Goal: Transaction & Acquisition: Purchase product/service

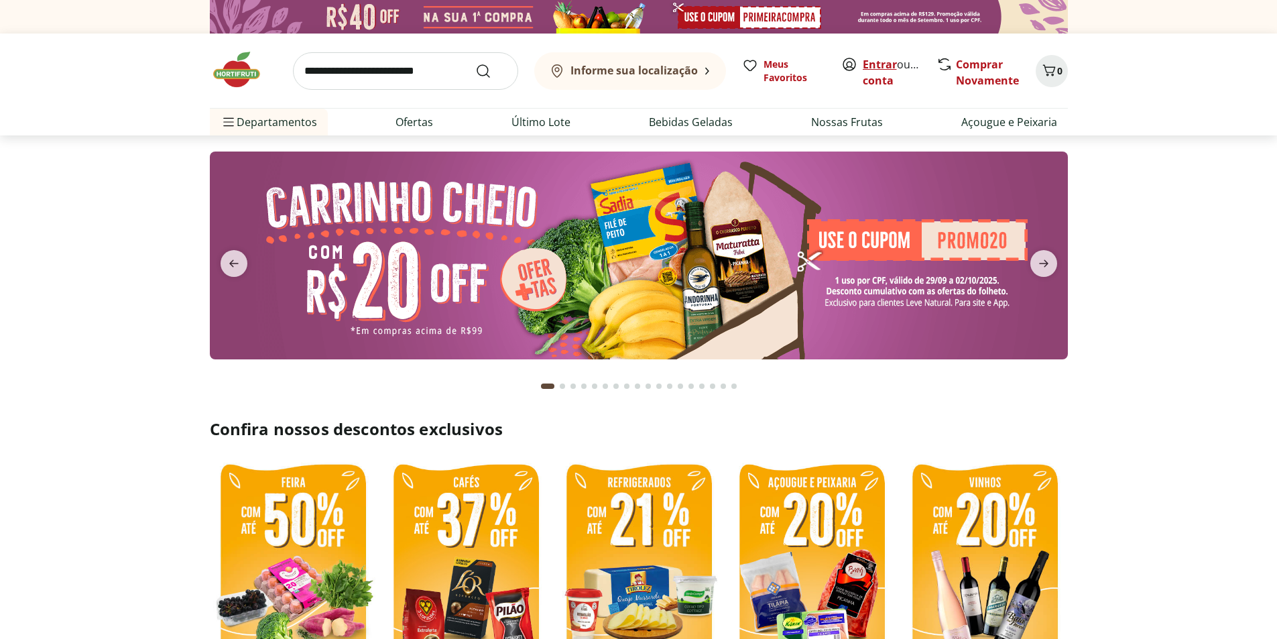
click at [877, 65] on link "Entrar" at bounding box center [880, 64] width 34 height 15
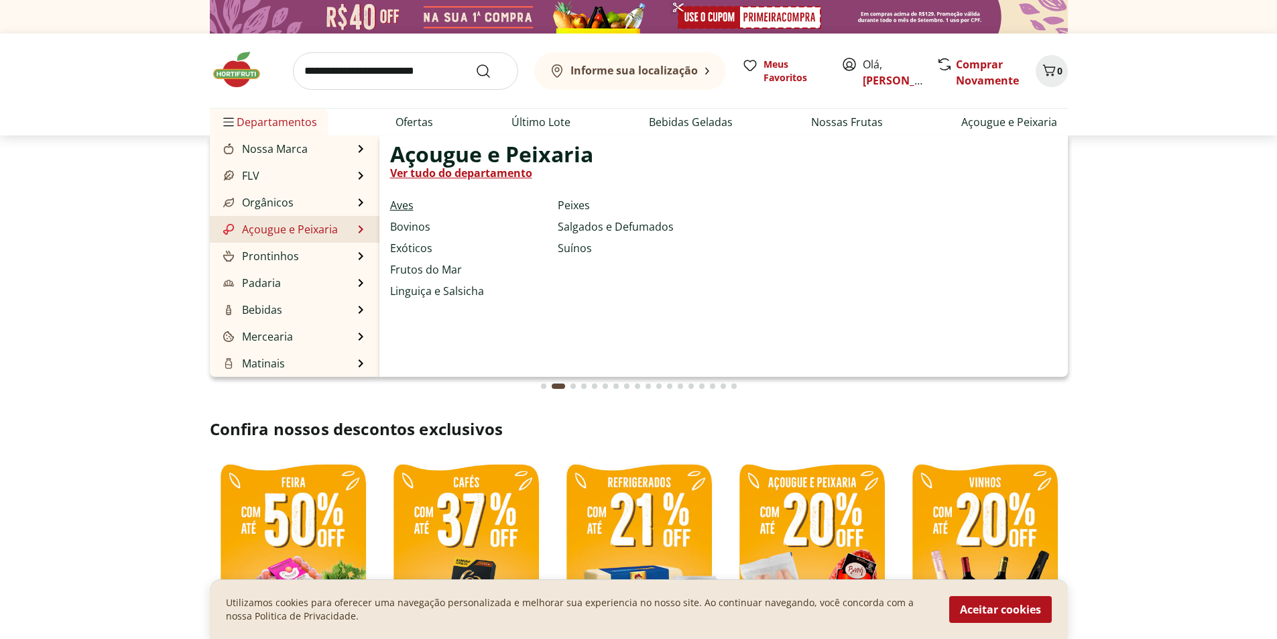
click at [404, 204] on link "Aves" at bounding box center [401, 205] width 23 height 16
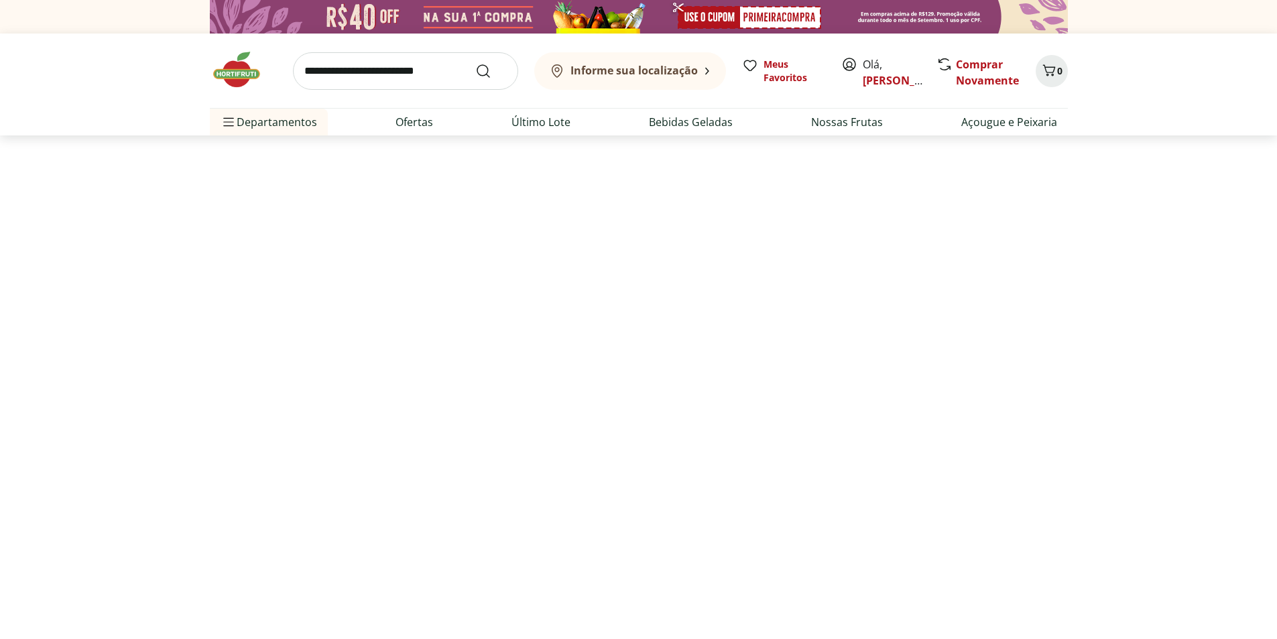
select select "**********"
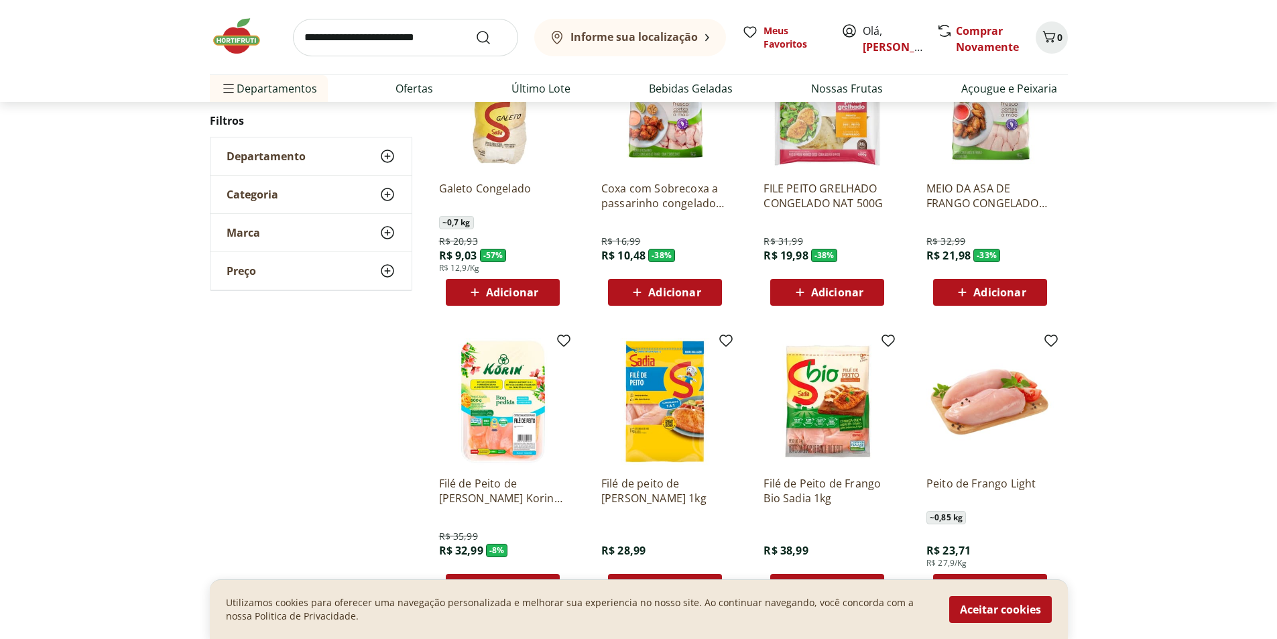
scroll to position [268, 0]
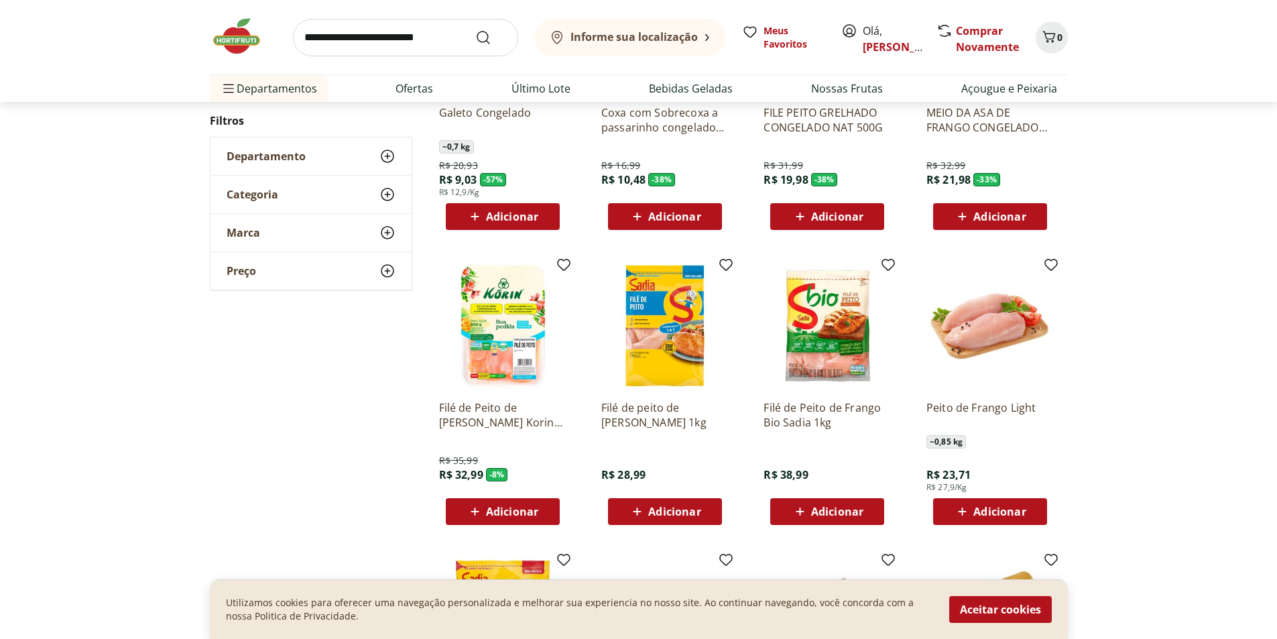
click at [631, 515] on icon at bounding box center [637, 511] width 17 height 16
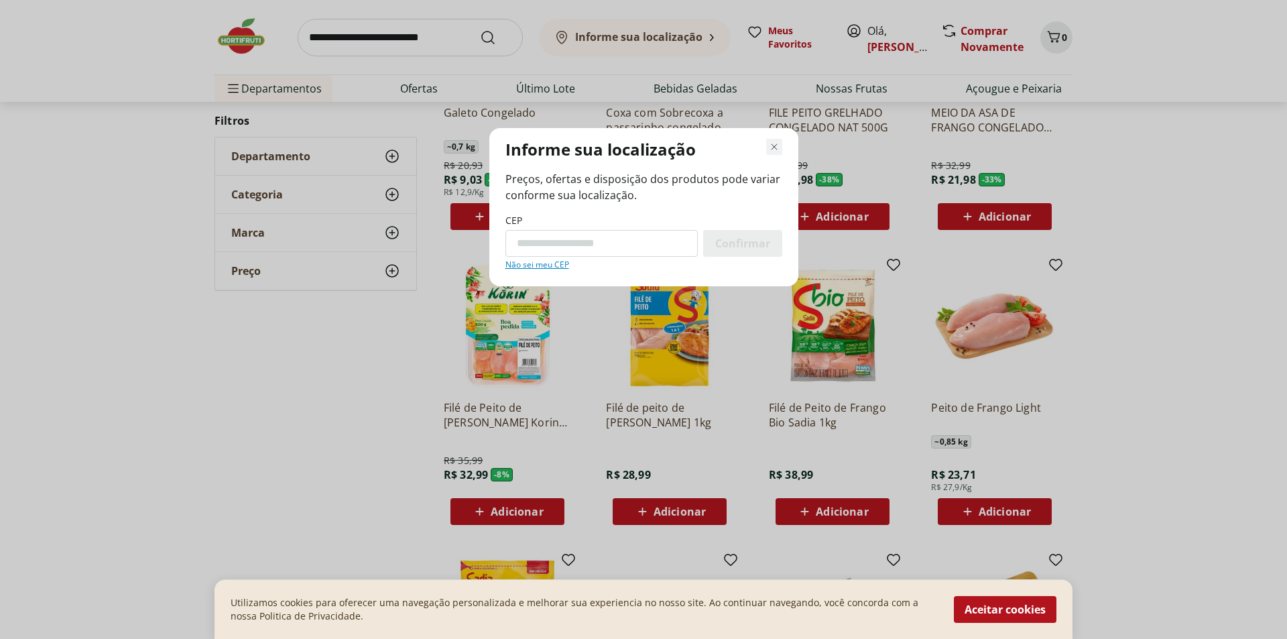
click at [770, 154] on icon "Fechar modal de regionalização" at bounding box center [774, 147] width 16 height 16
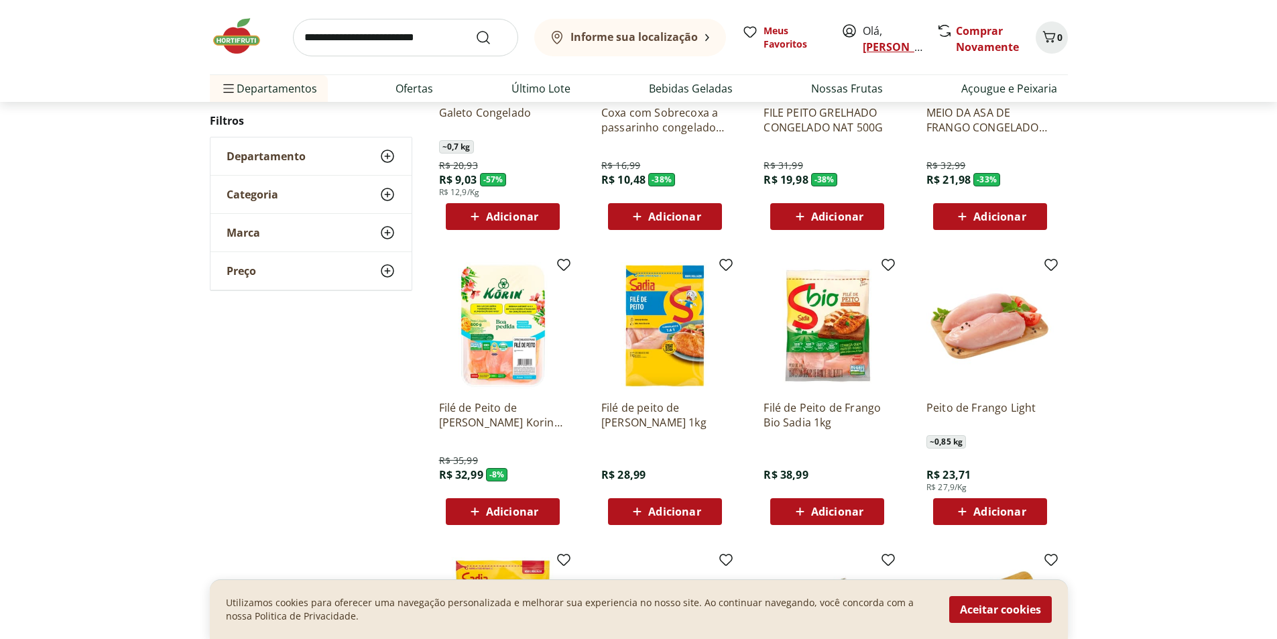
click at [885, 48] on link "[PERSON_NAME]" at bounding box center [906, 47] width 87 height 15
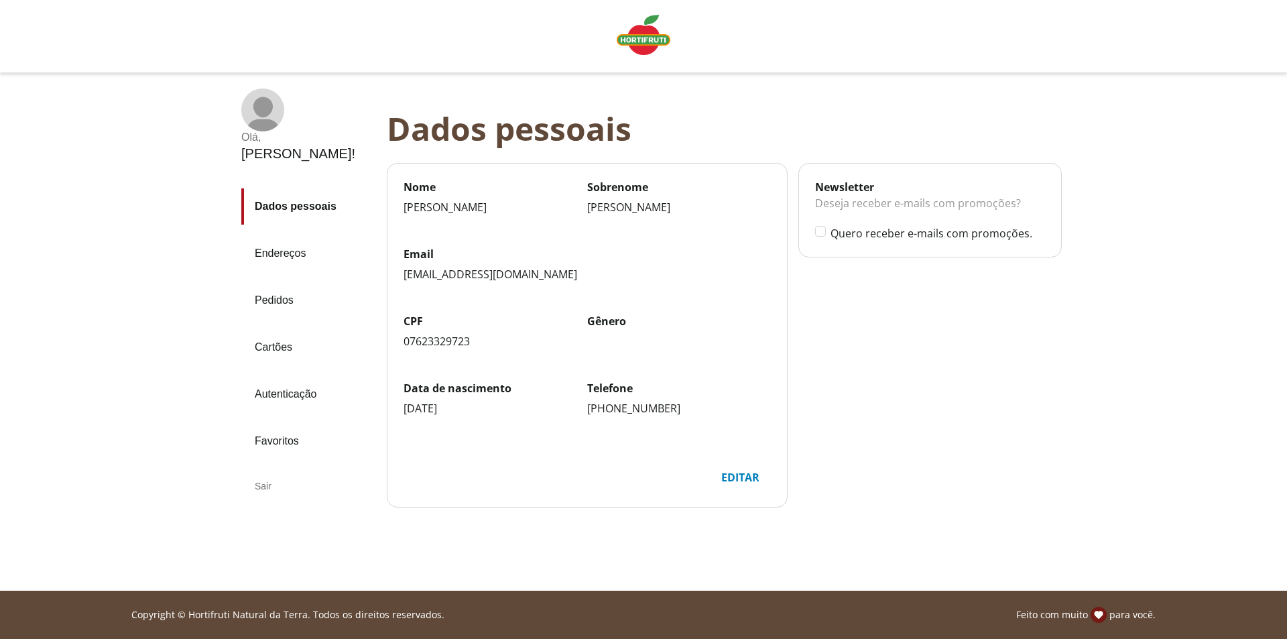
click at [273, 235] on link "Endereços" at bounding box center [308, 253] width 135 height 36
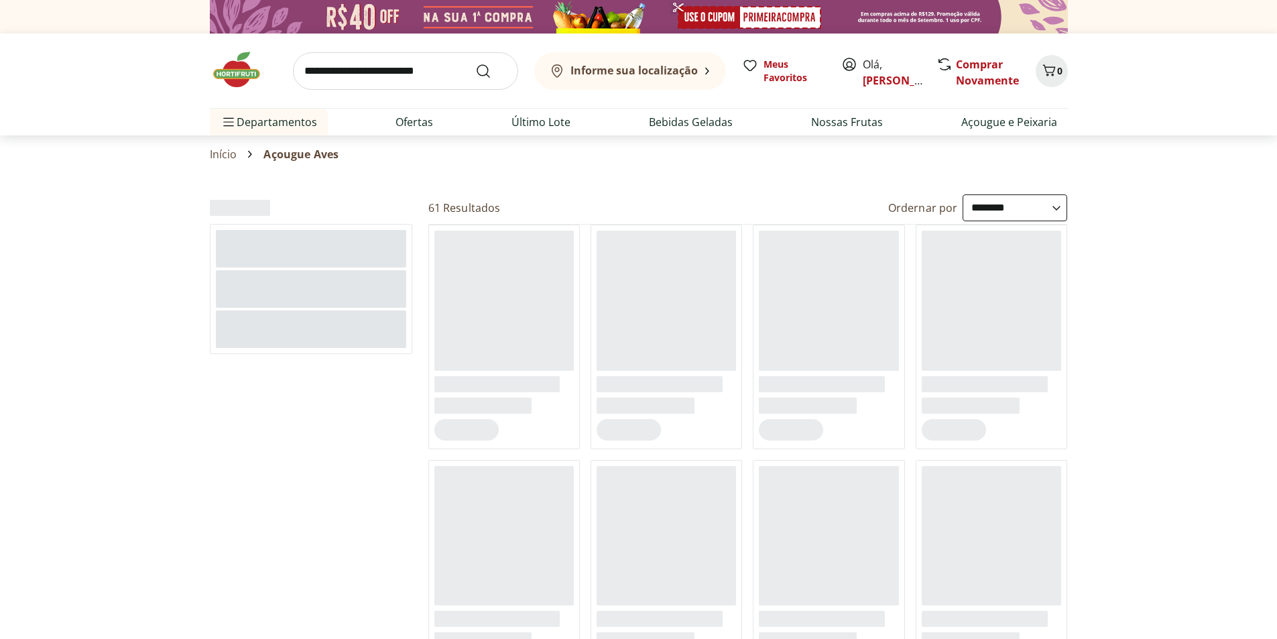
select select "**********"
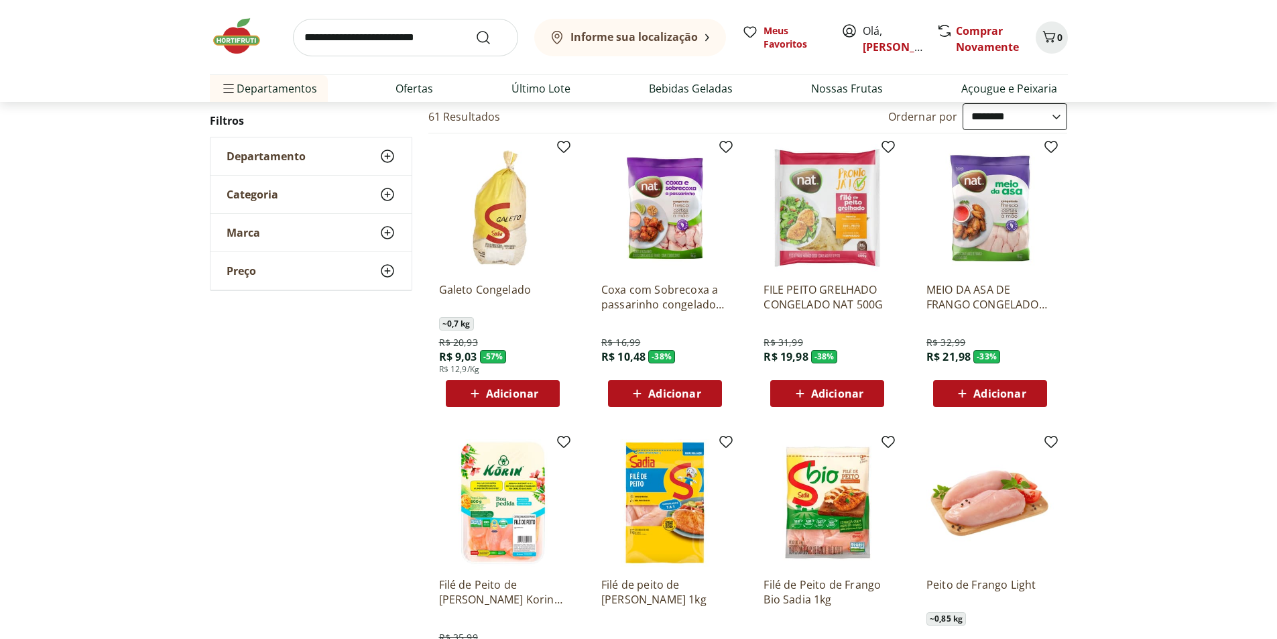
scroll to position [268, 0]
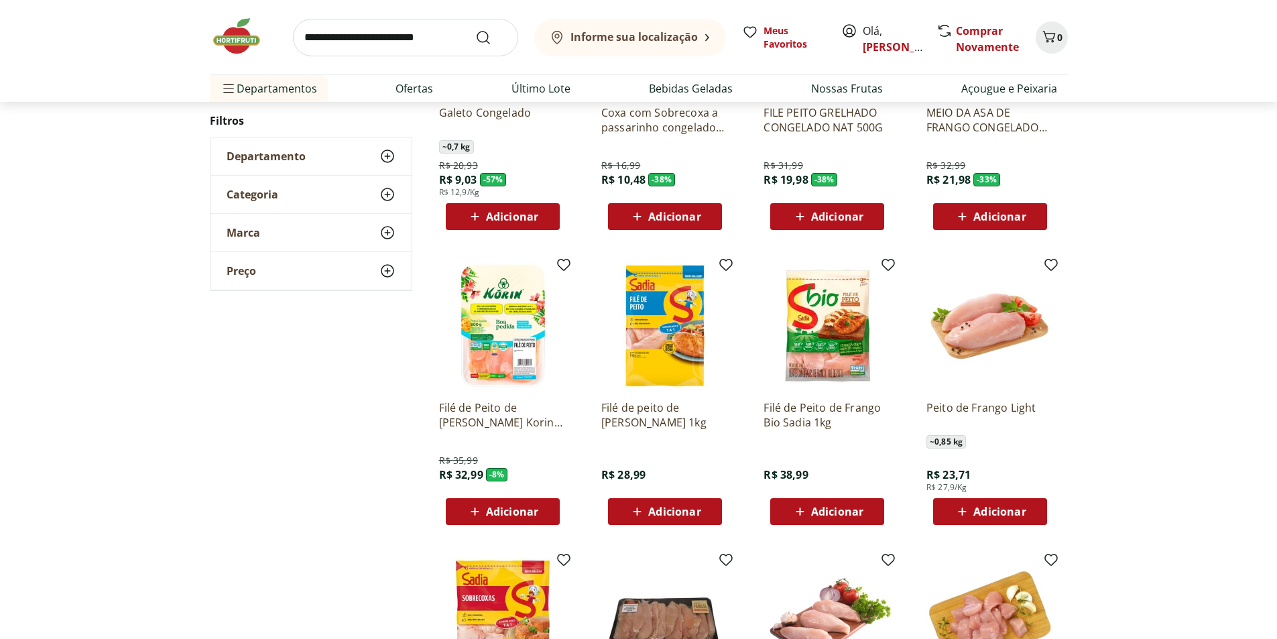
click at [659, 509] on span "Adicionar" at bounding box center [674, 511] width 52 height 11
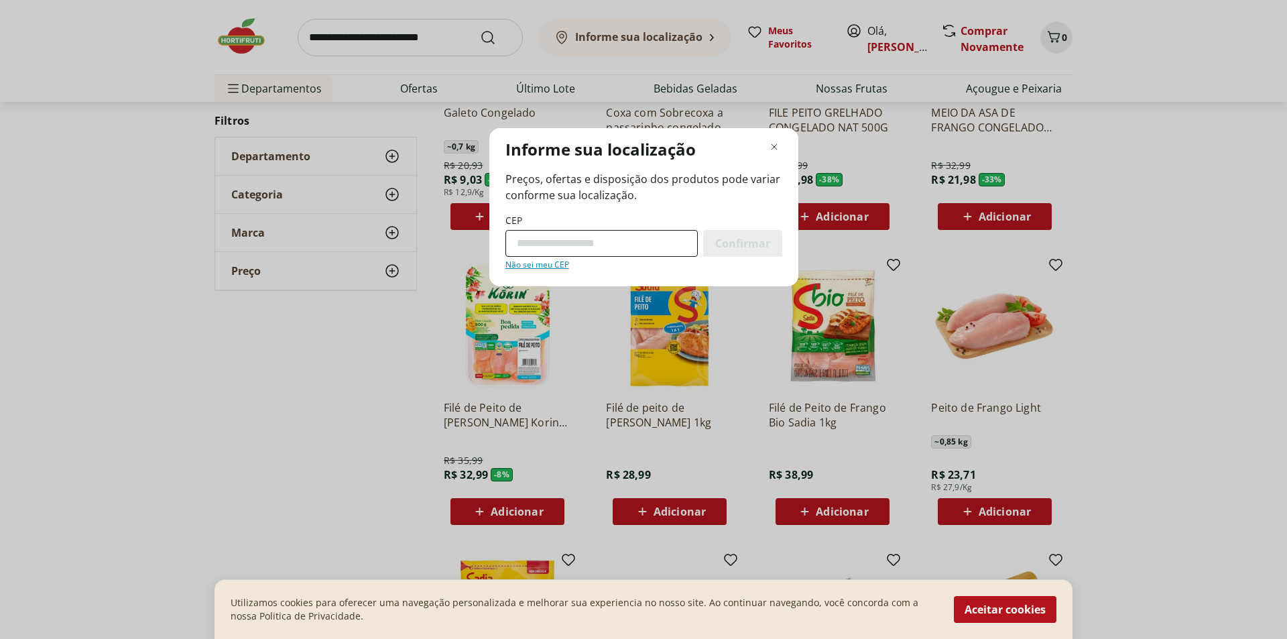
click at [603, 239] on input "CEP" at bounding box center [601, 243] width 192 height 27
type input "*********"
drag, startPoint x: 1018, startPoint y: 615, endPoint x: 973, endPoint y: 578, distance: 58.6
click at [1018, 614] on button "Aceitar cookies" at bounding box center [1005, 609] width 103 height 27
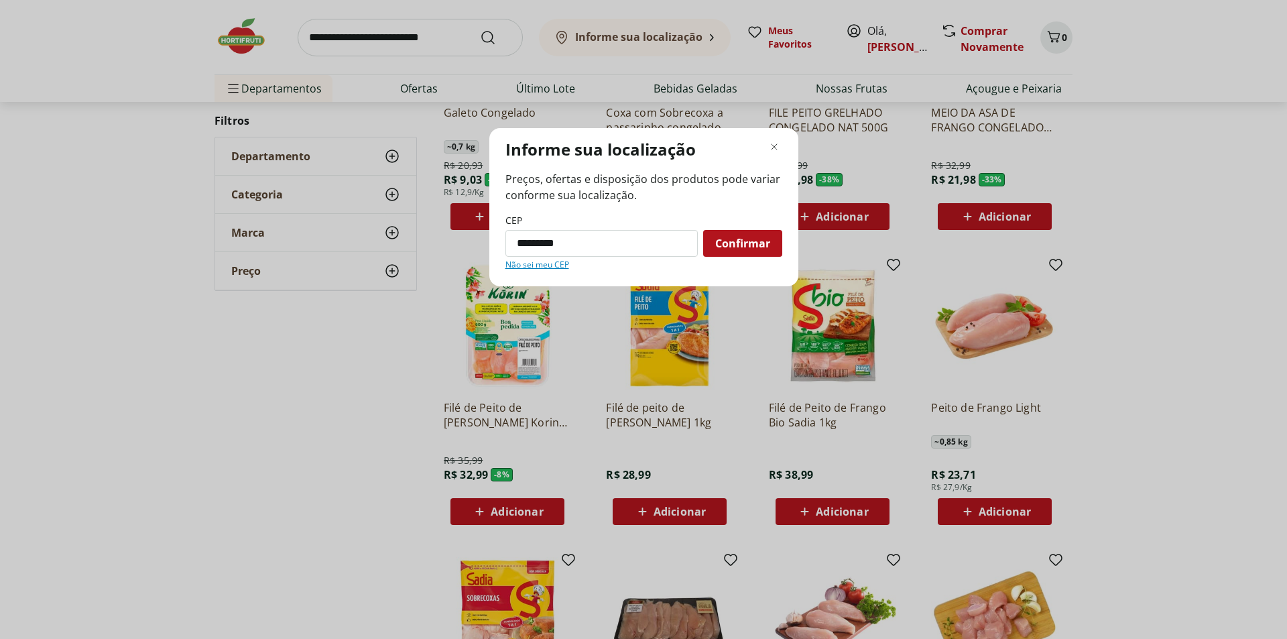
click at [749, 251] on div "Confirmar" at bounding box center [742, 243] width 79 height 27
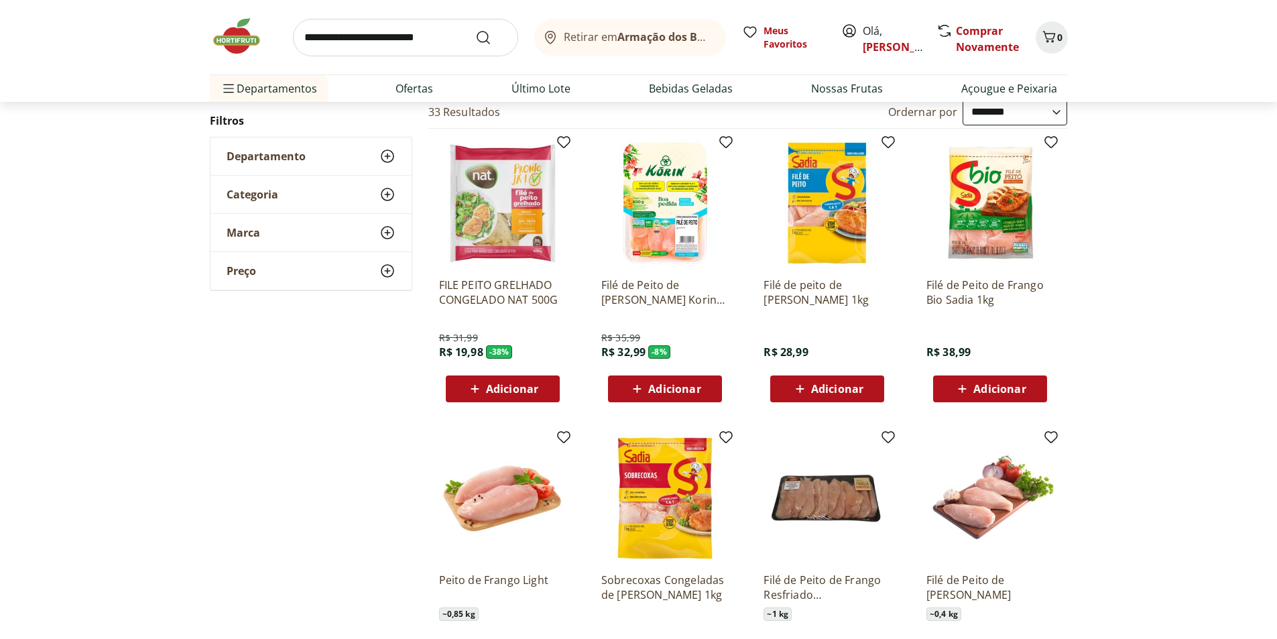
scroll to position [201, 0]
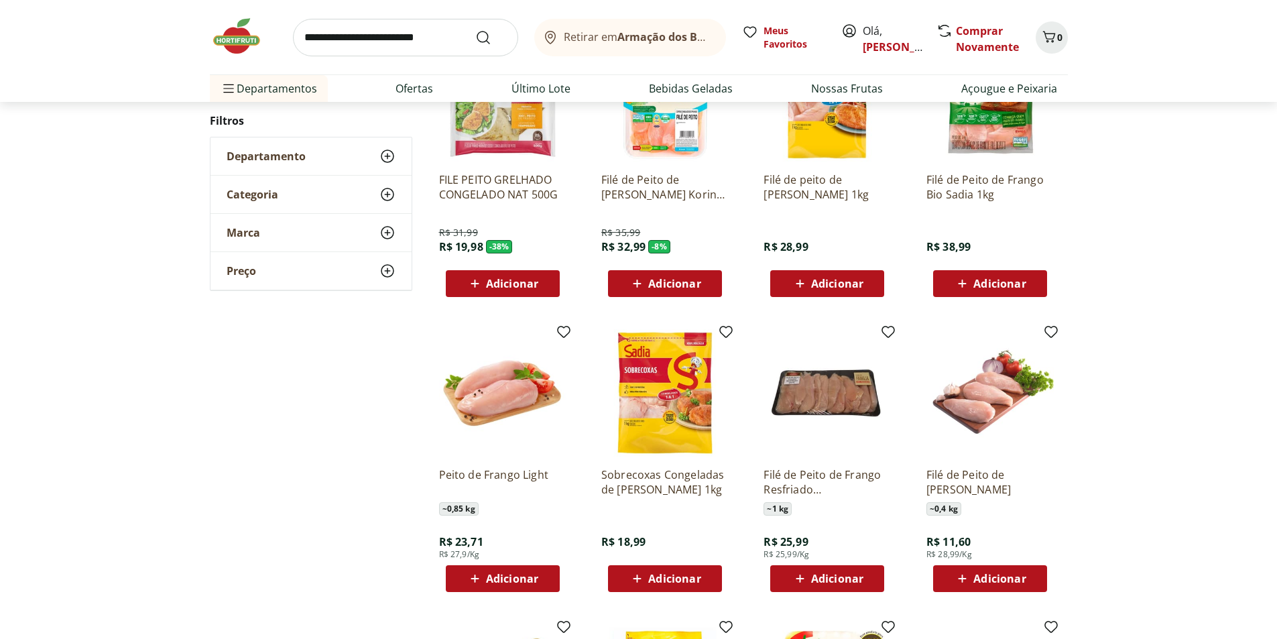
click at [670, 583] on span "Adicionar" at bounding box center [674, 578] width 52 height 11
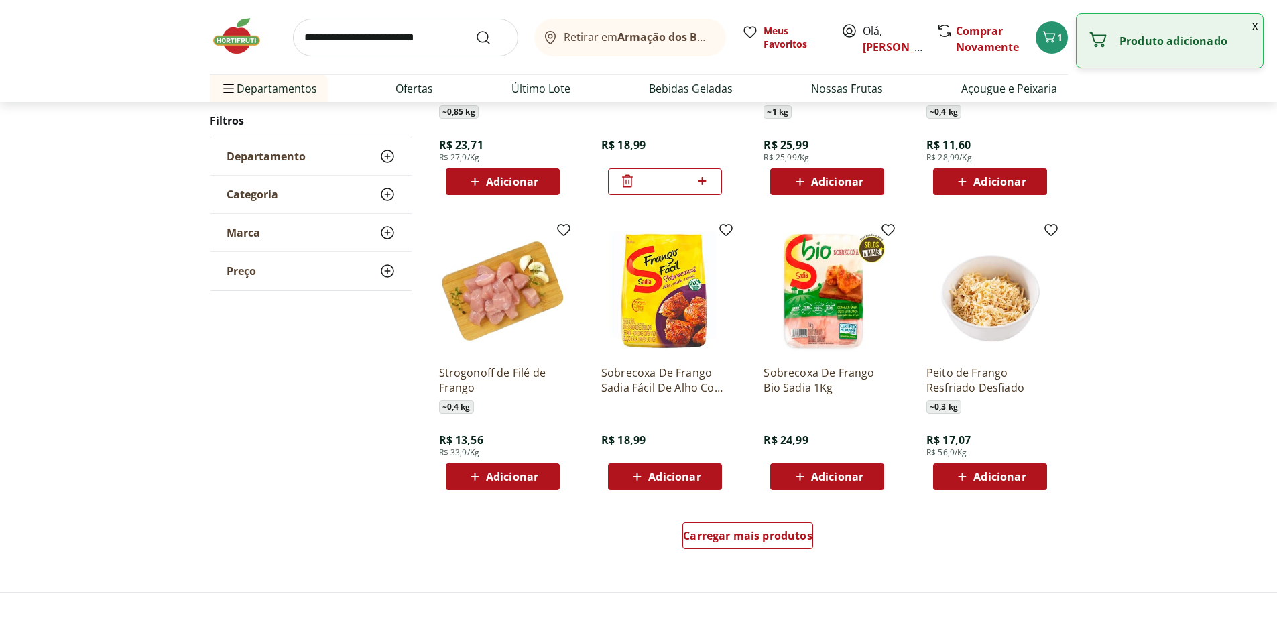
scroll to position [603, 0]
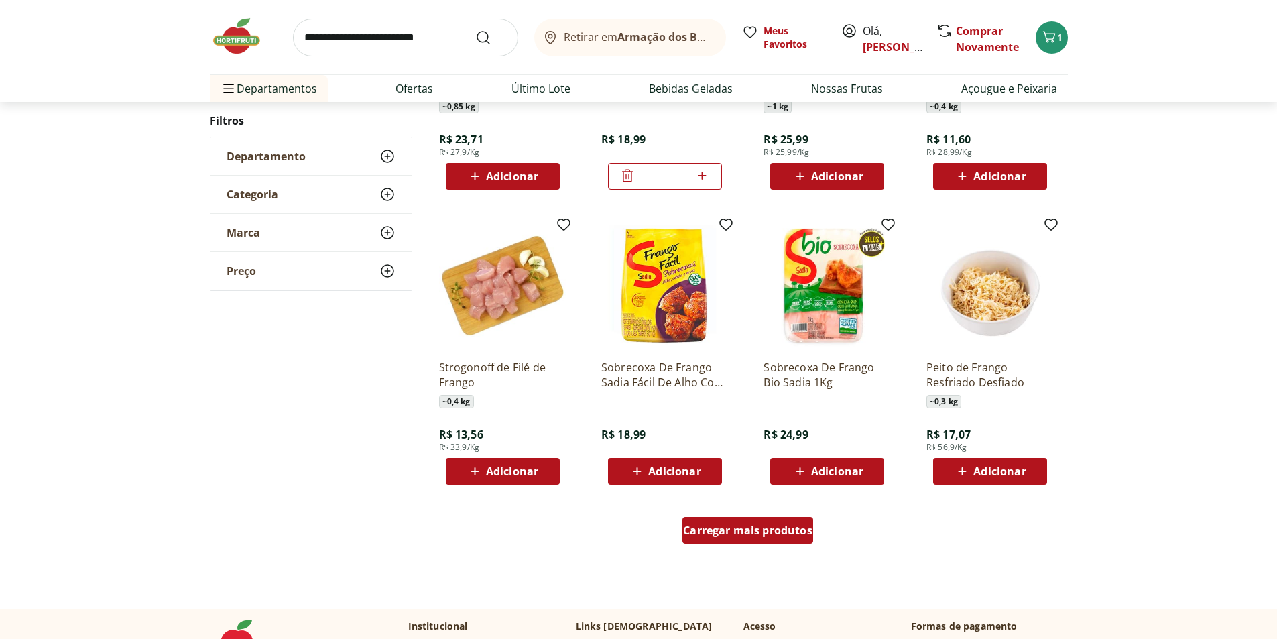
click at [766, 525] on span "Carregar mais produtos" at bounding box center [747, 530] width 129 height 11
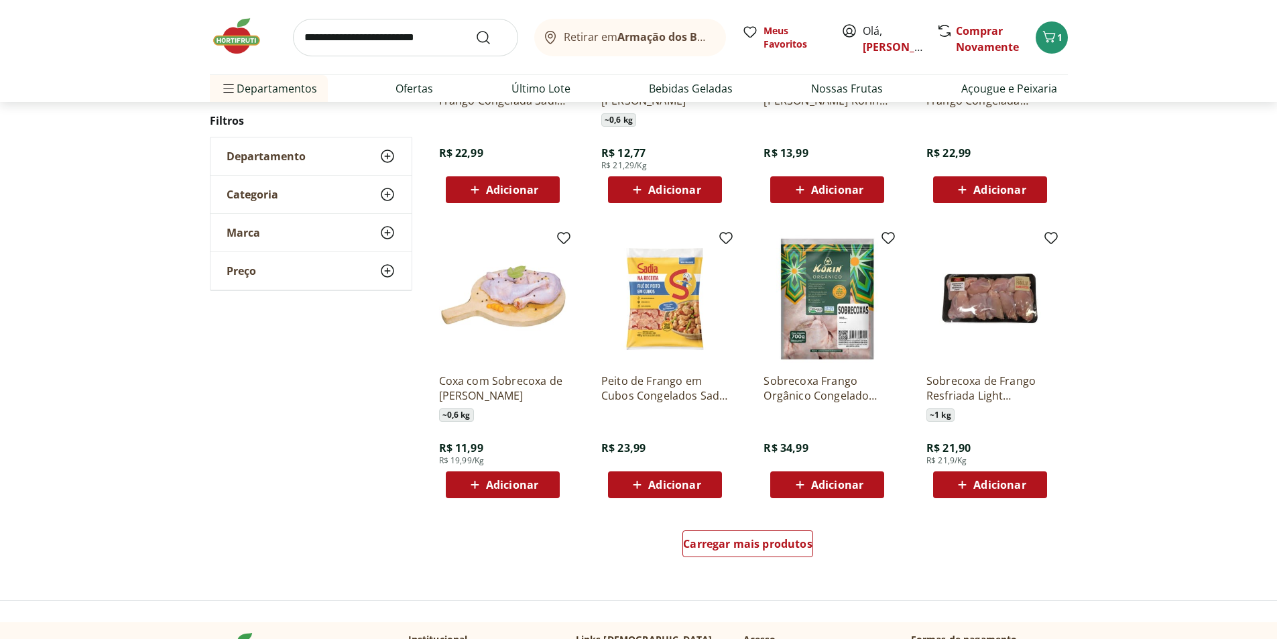
scroll to position [737, 0]
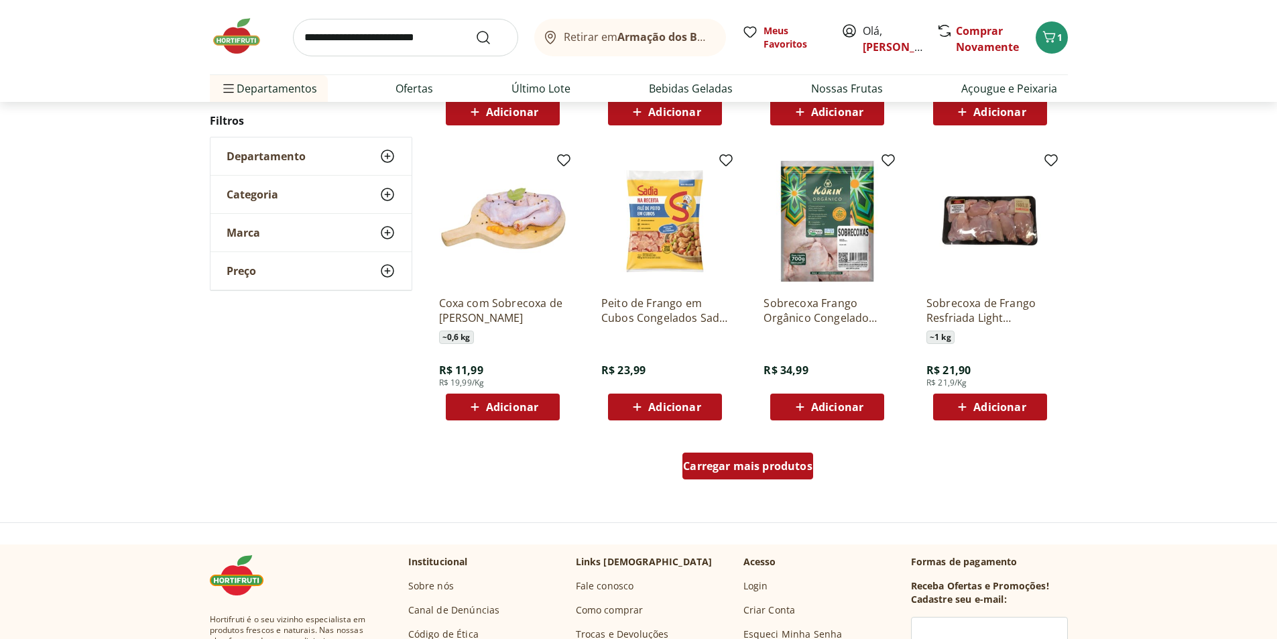
click at [753, 461] on span "Carregar mais produtos" at bounding box center [747, 466] width 129 height 11
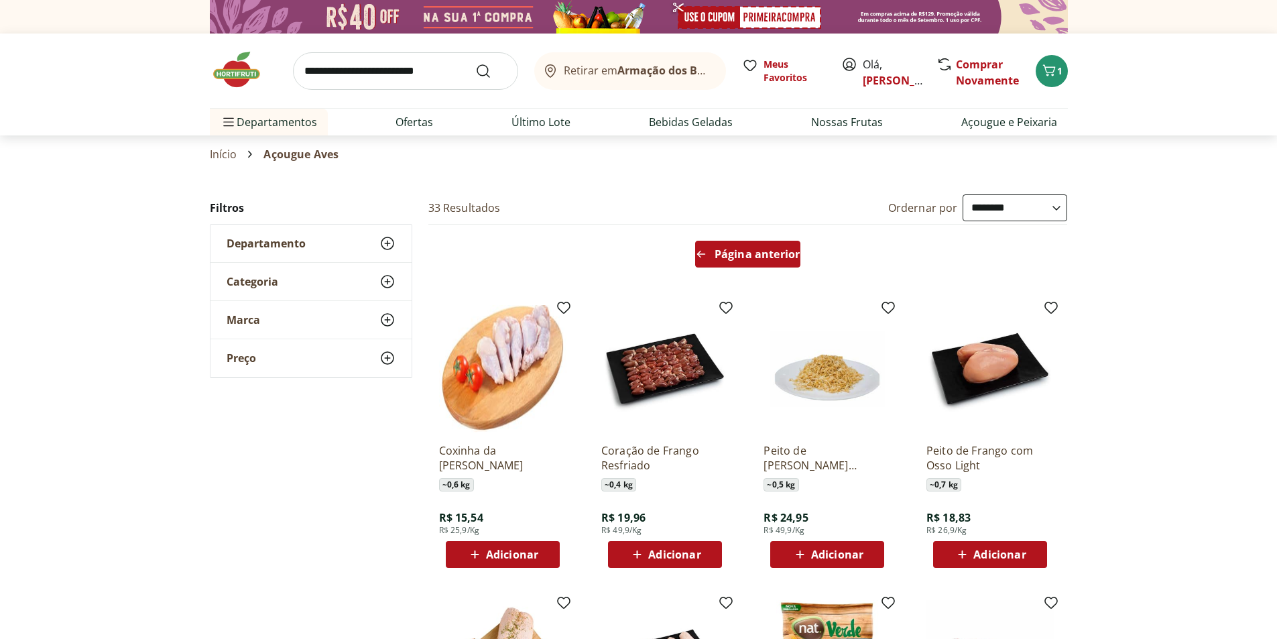
click at [739, 253] on span "Página anterior" at bounding box center [757, 254] width 85 height 11
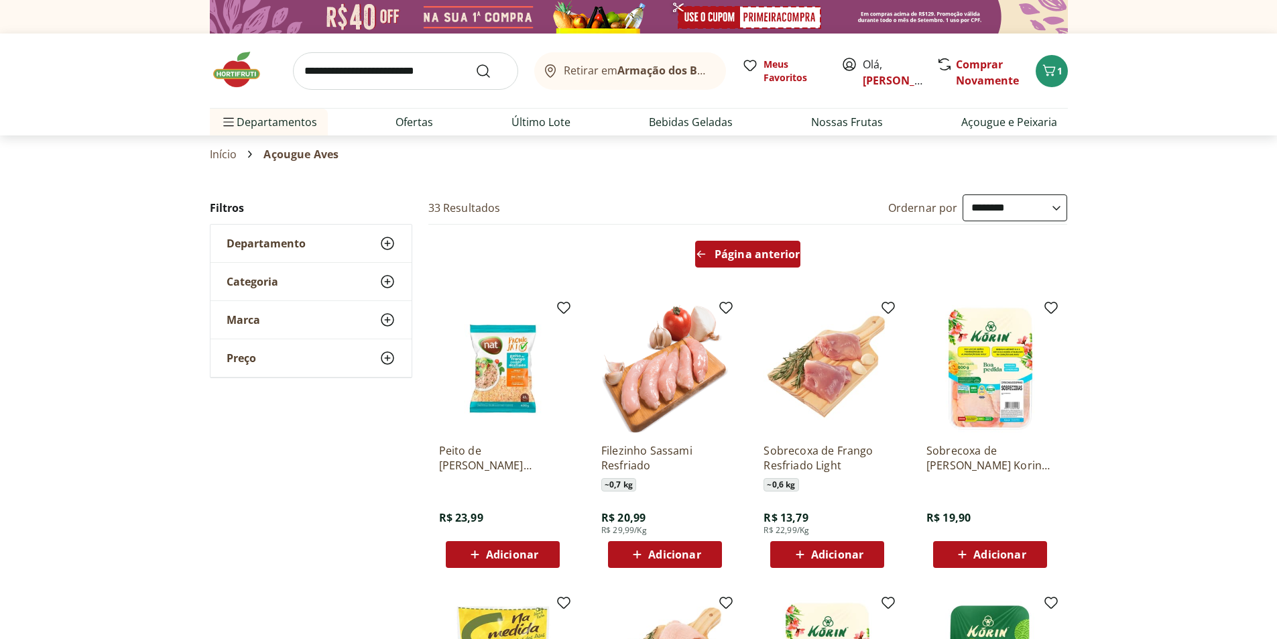
click at [739, 258] on span "Página anterior" at bounding box center [757, 254] width 85 height 11
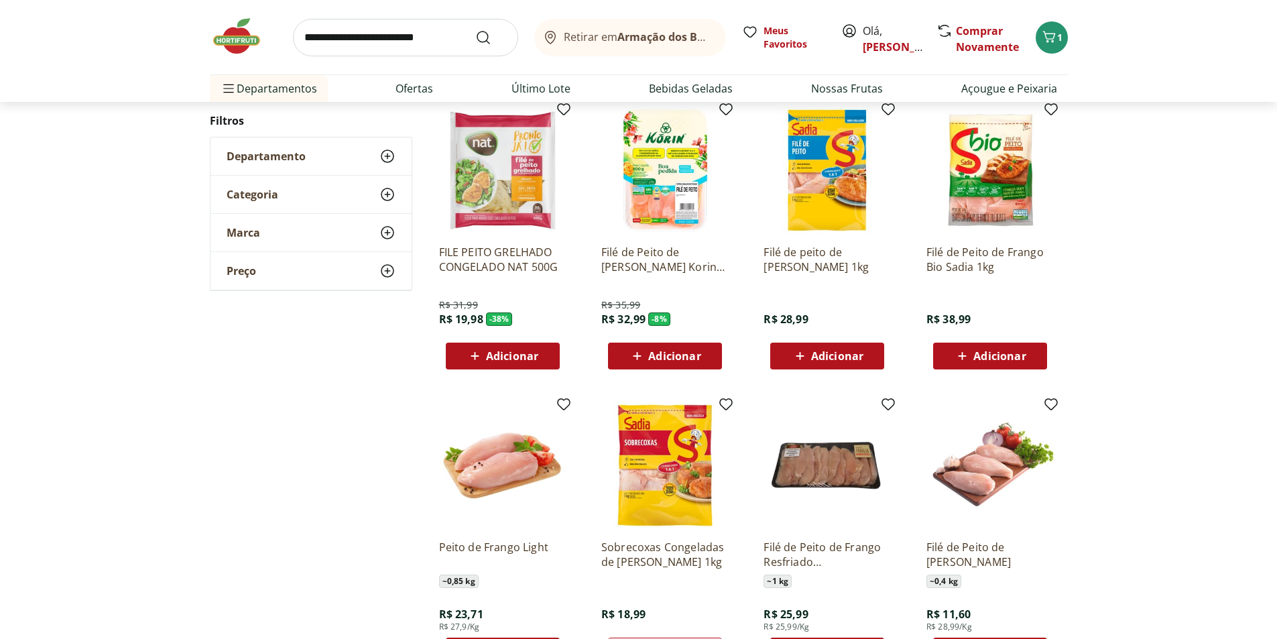
scroll to position [134, 0]
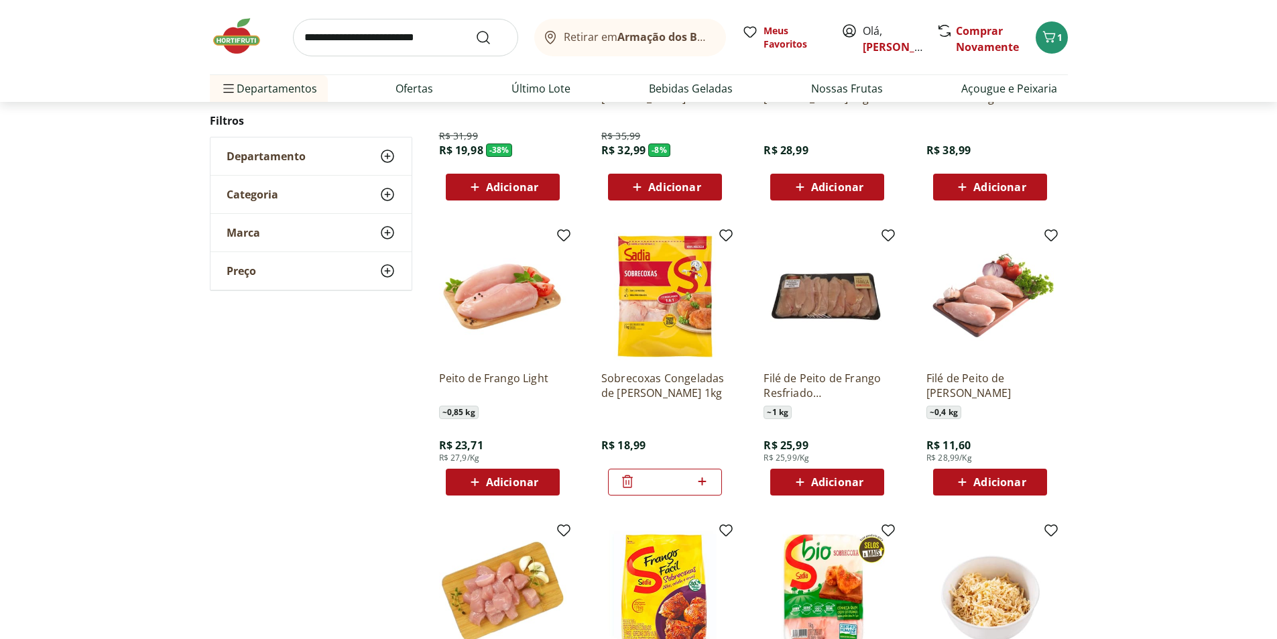
scroll to position [335, 0]
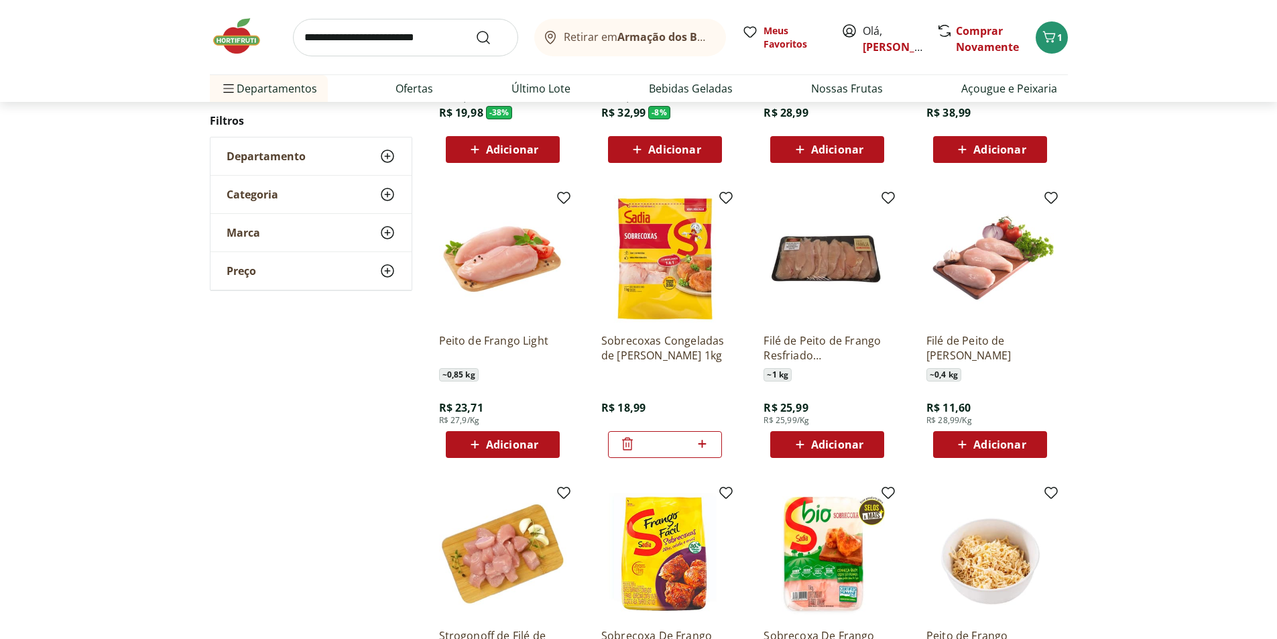
click at [703, 446] on icon at bounding box center [703, 444] width 8 height 8
type input "*"
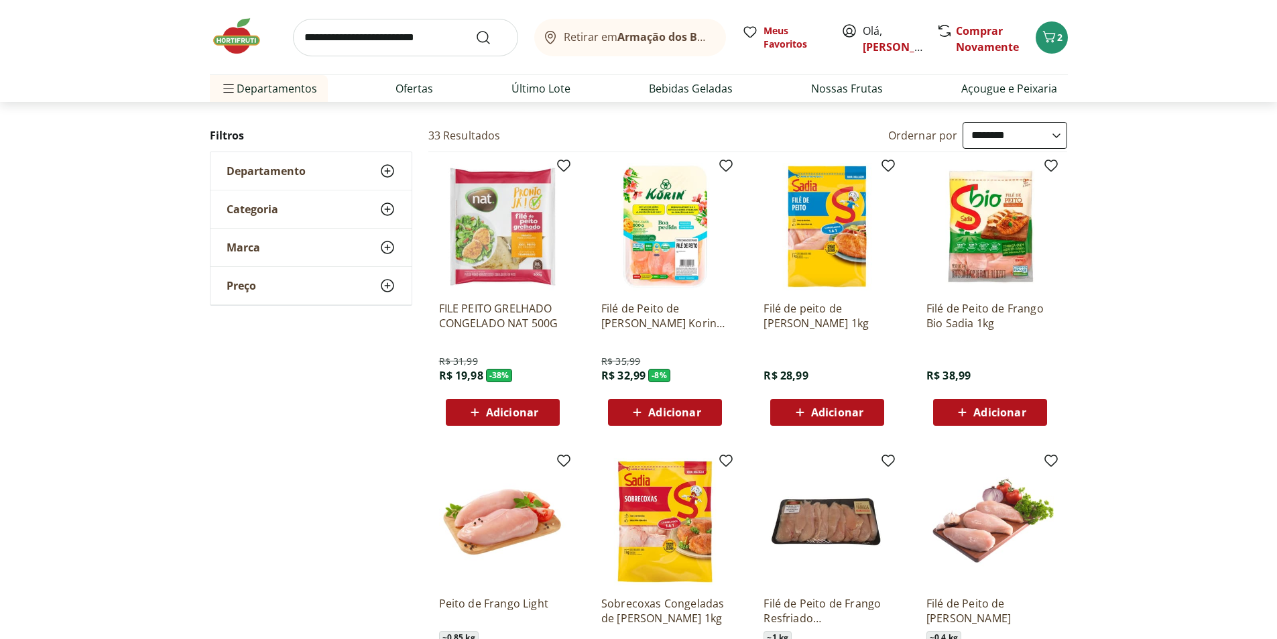
scroll to position [0, 0]
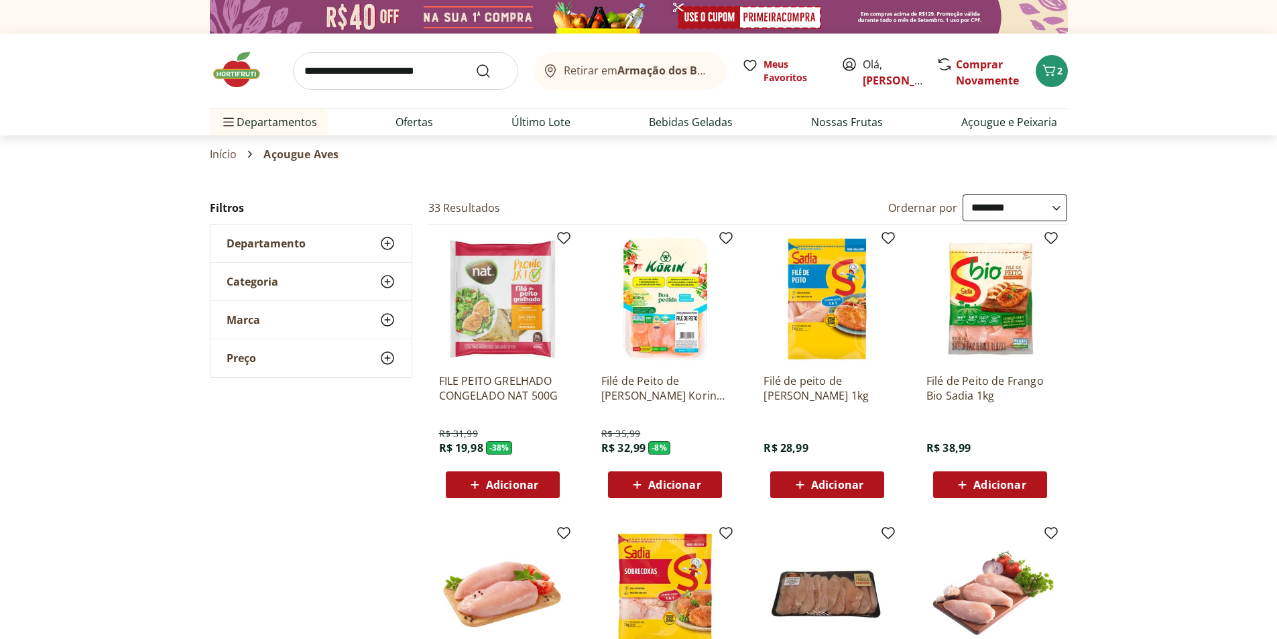
click at [804, 481] on icon at bounding box center [800, 485] width 17 height 16
click at [1049, 75] on icon "Carrinho" at bounding box center [1049, 70] width 16 height 16
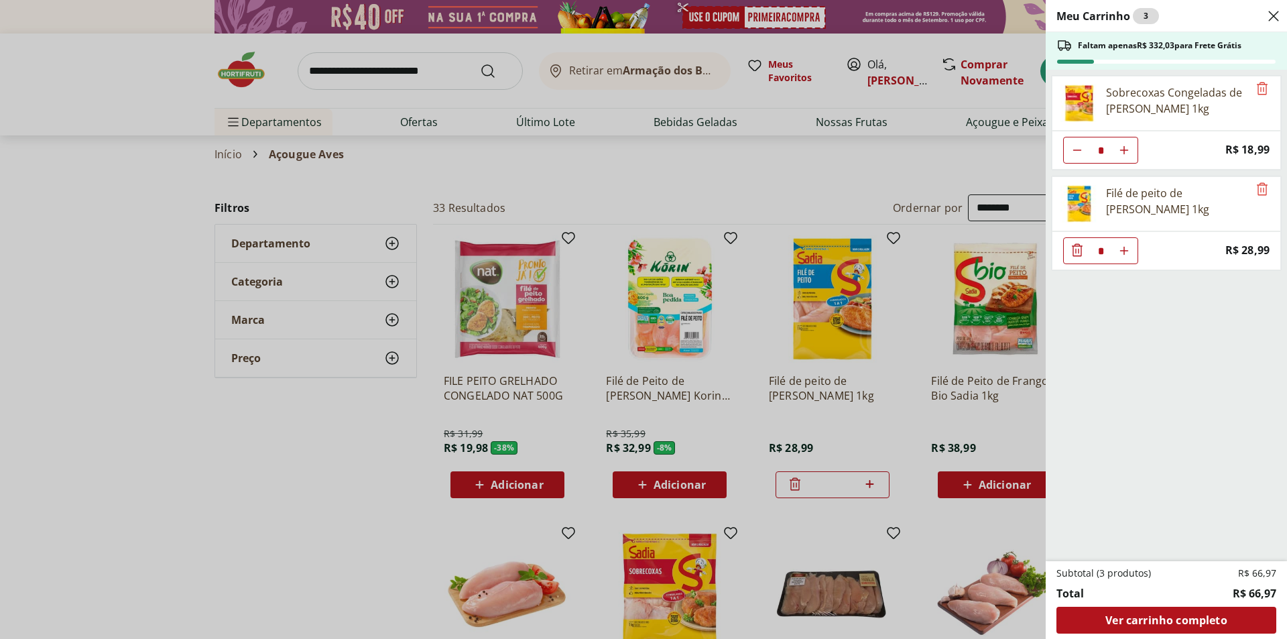
click at [1276, 14] on icon "Close" at bounding box center [1274, 16] width 16 height 16
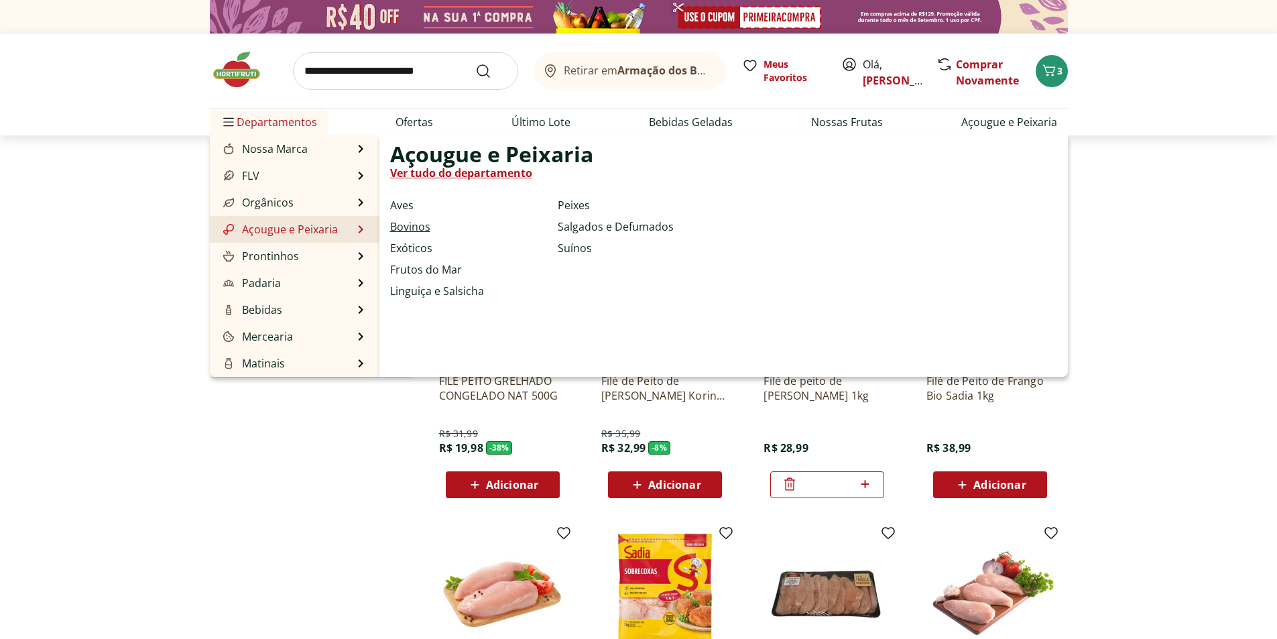
click at [426, 223] on link "Bovinos" at bounding box center [410, 227] width 40 height 16
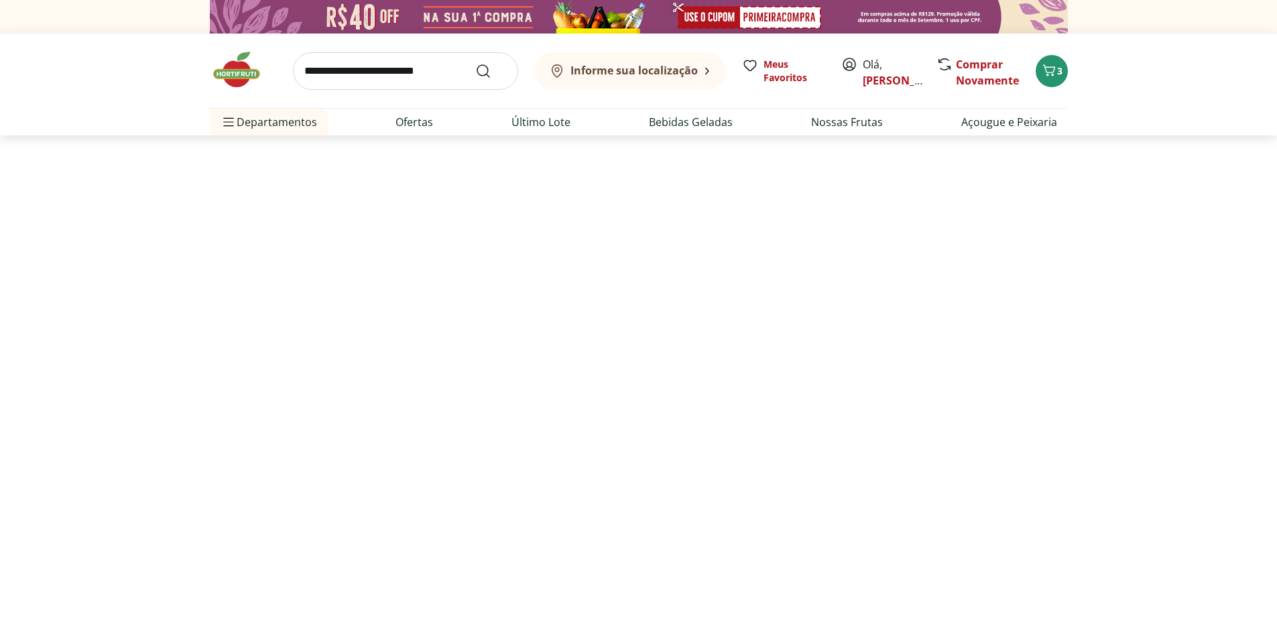
select select "**********"
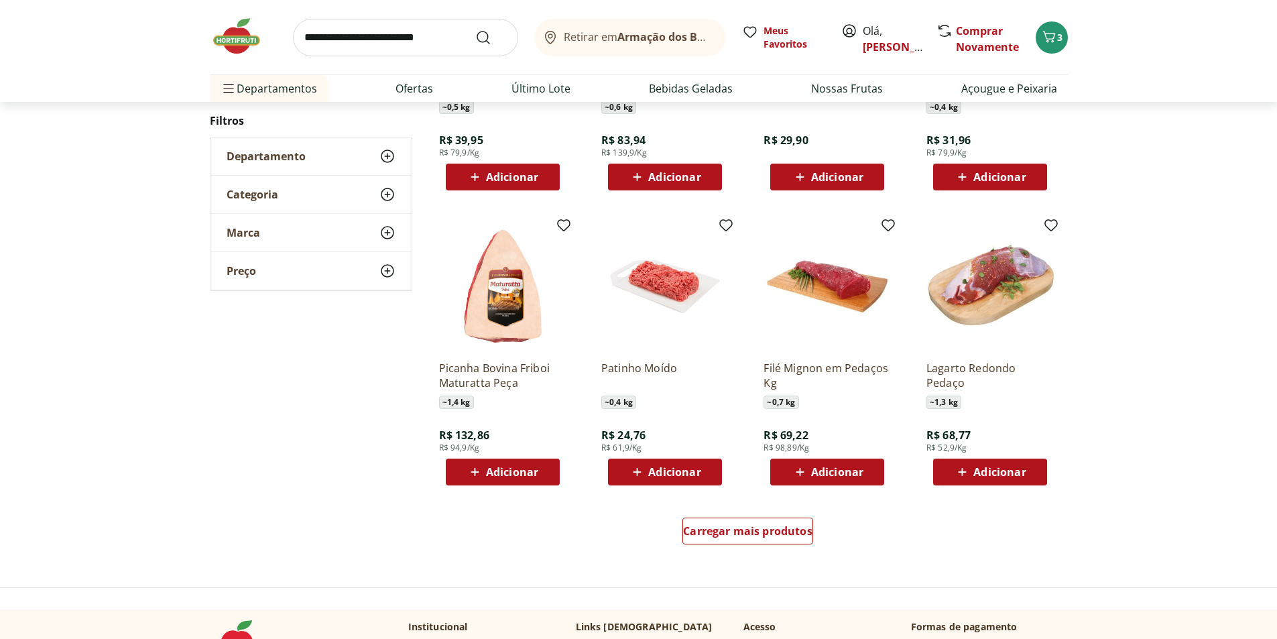
scroll to position [603, 0]
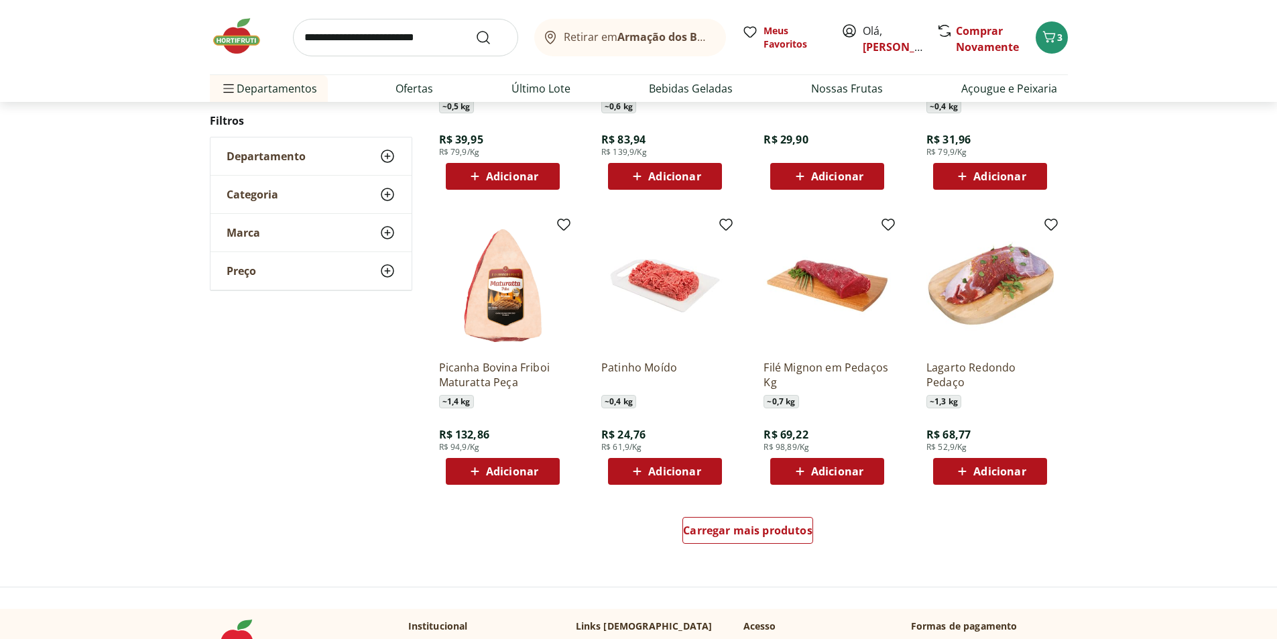
click at [676, 473] on span "Adicionar" at bounding box center [674, 471] width 52 height 11
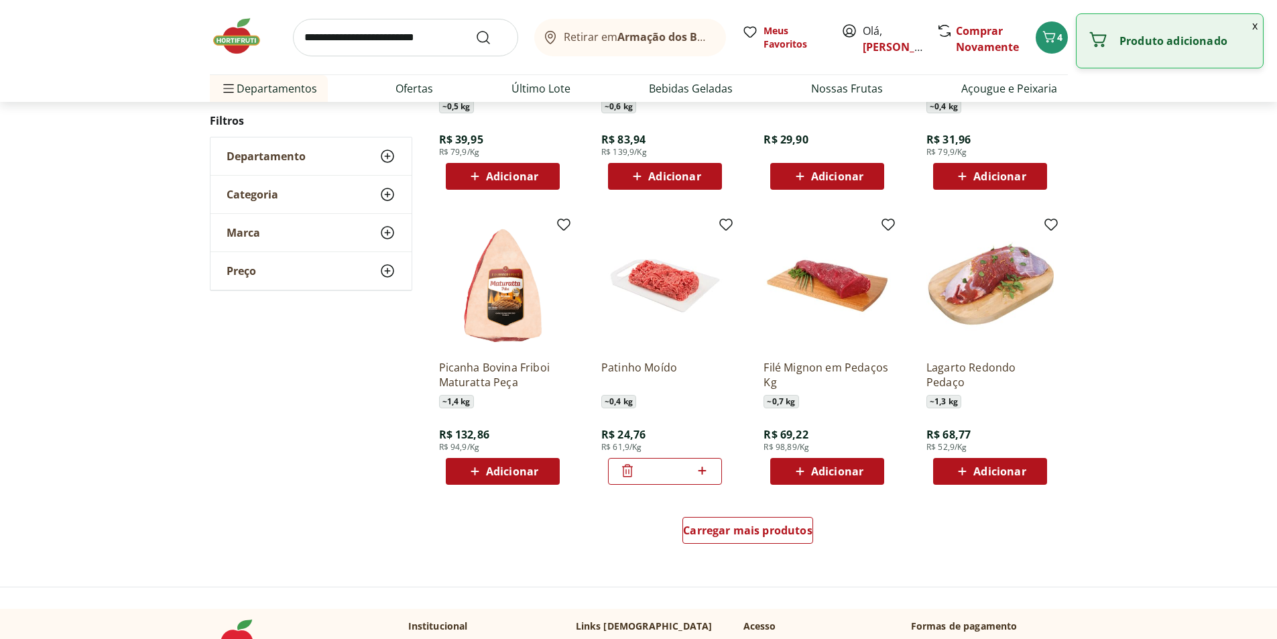
click at [703, 473] on icon at bounding box center [703, 471] width 8 height 8
type input "*"
click at [749, 530] on span "Carregar mais produtos" at bounding box center [747, 530] width 129 height 11
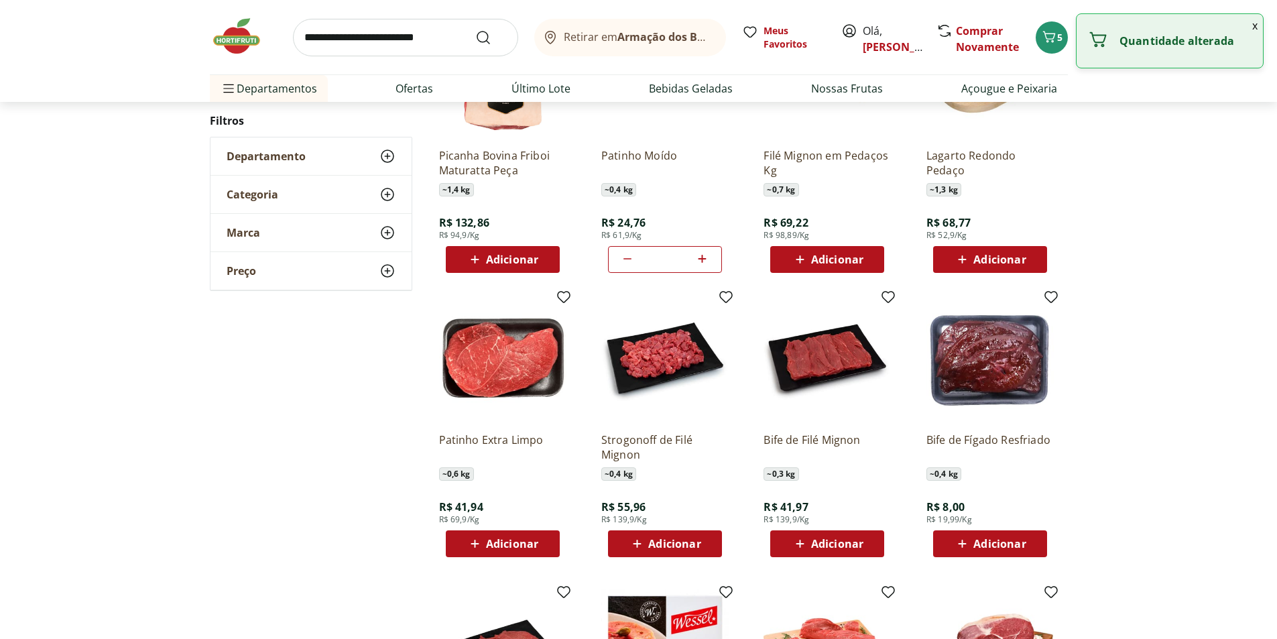
scroll to position [871, 0]
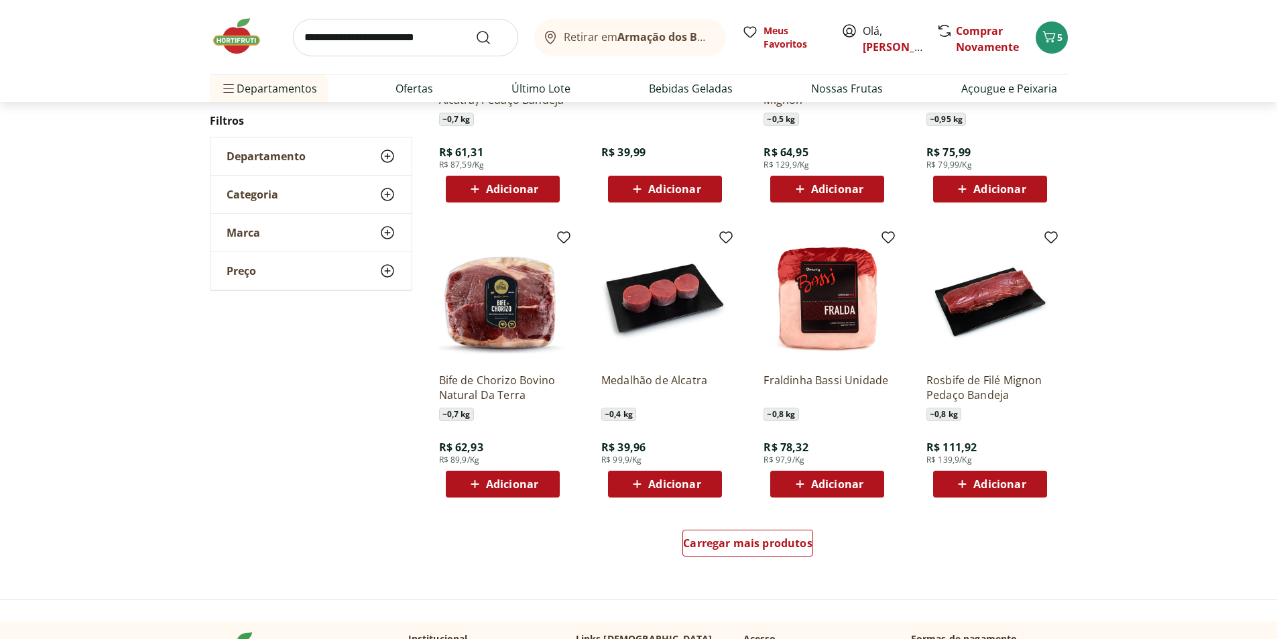
scroll to position [737, 0]
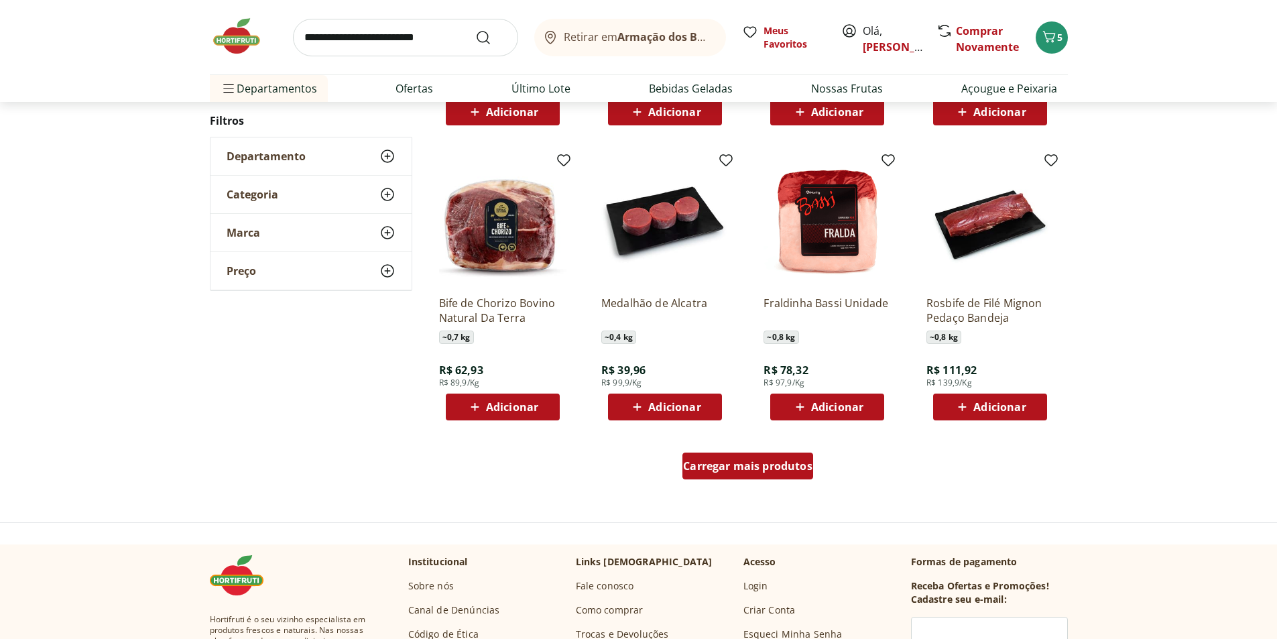
click at [753, 461] on span "Carregar mais produtos" at bounding box center [747, 466] width 129 height 11
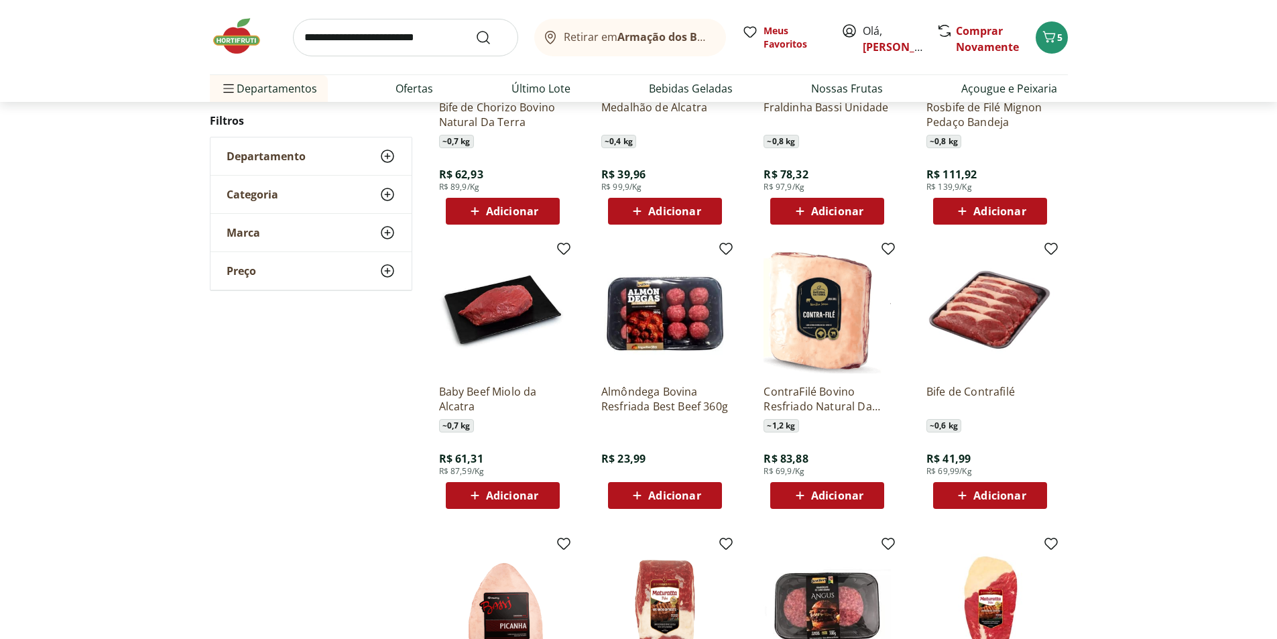
scroll to position [938, 0]
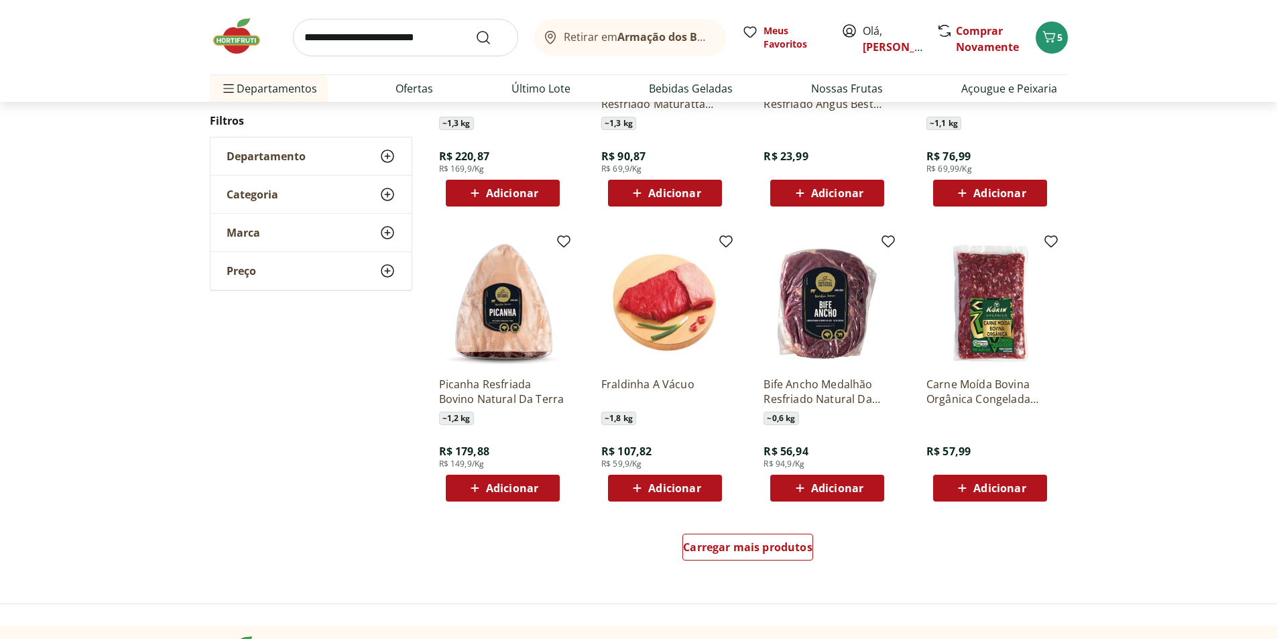
scroll to position [735, 0]
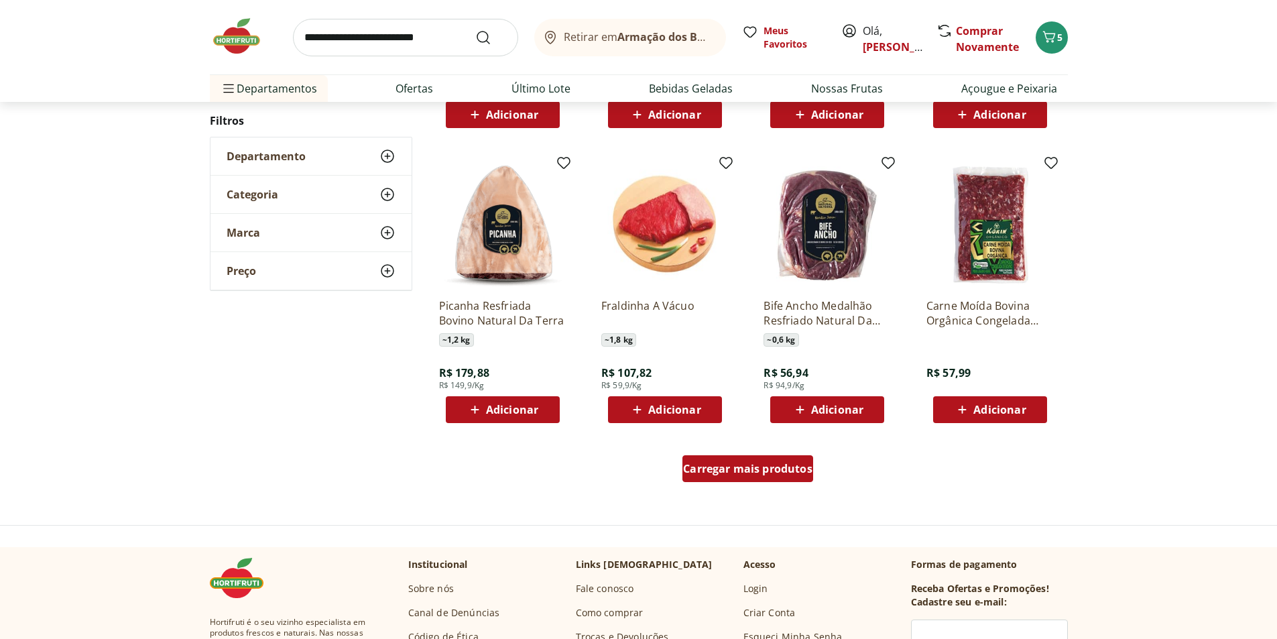
click at [764, 479] on div "Carregar mais produtos" at bounding box center [747, 468] width 131 height 27
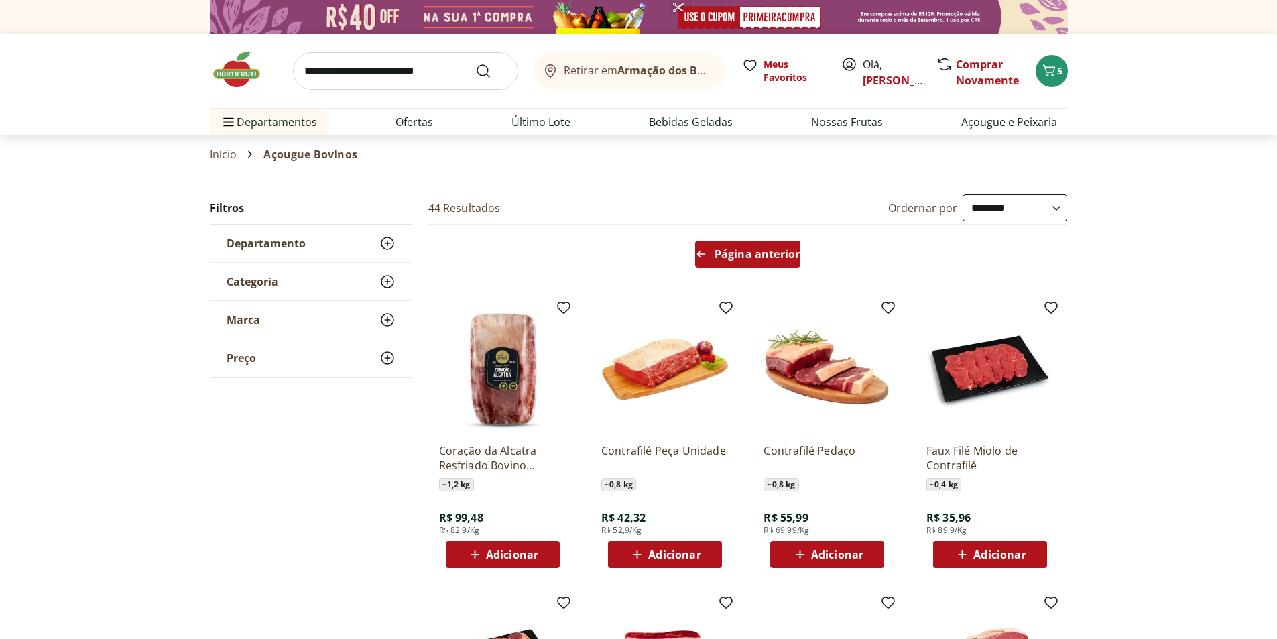
click at [745, 249] on span "Página anterior" at bounding box center [757, 254] width 85 height 11
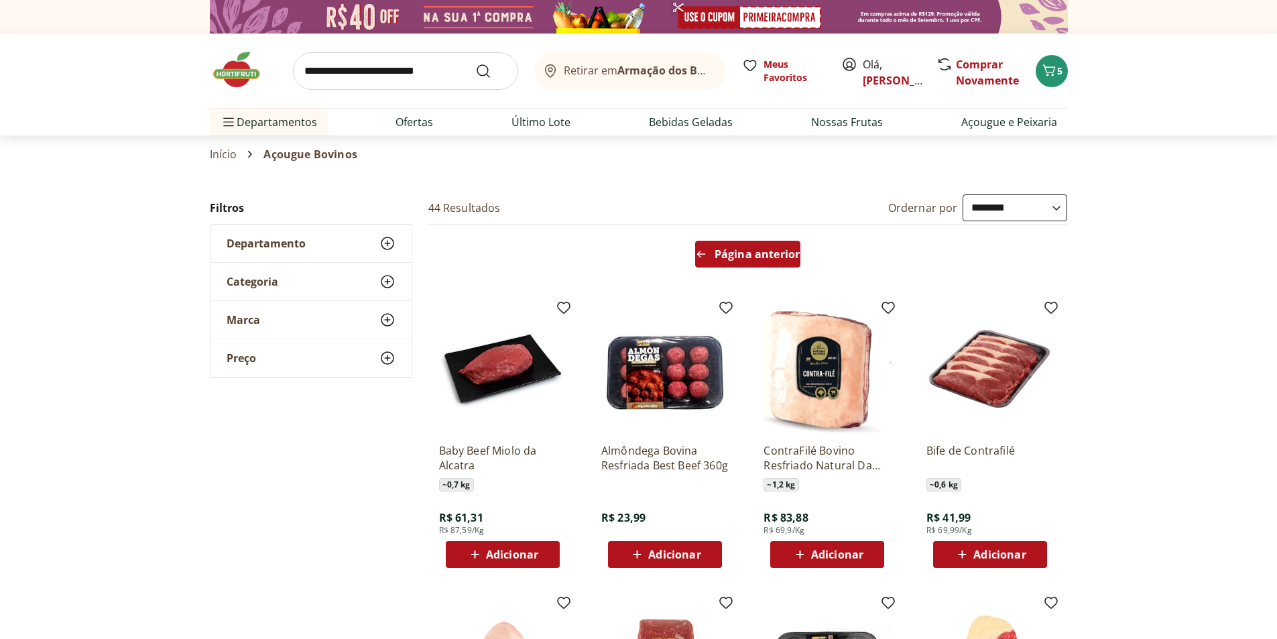
click at [747, 255] on span "Página anterior" at bounding box center [757, 254] width 85 height 11
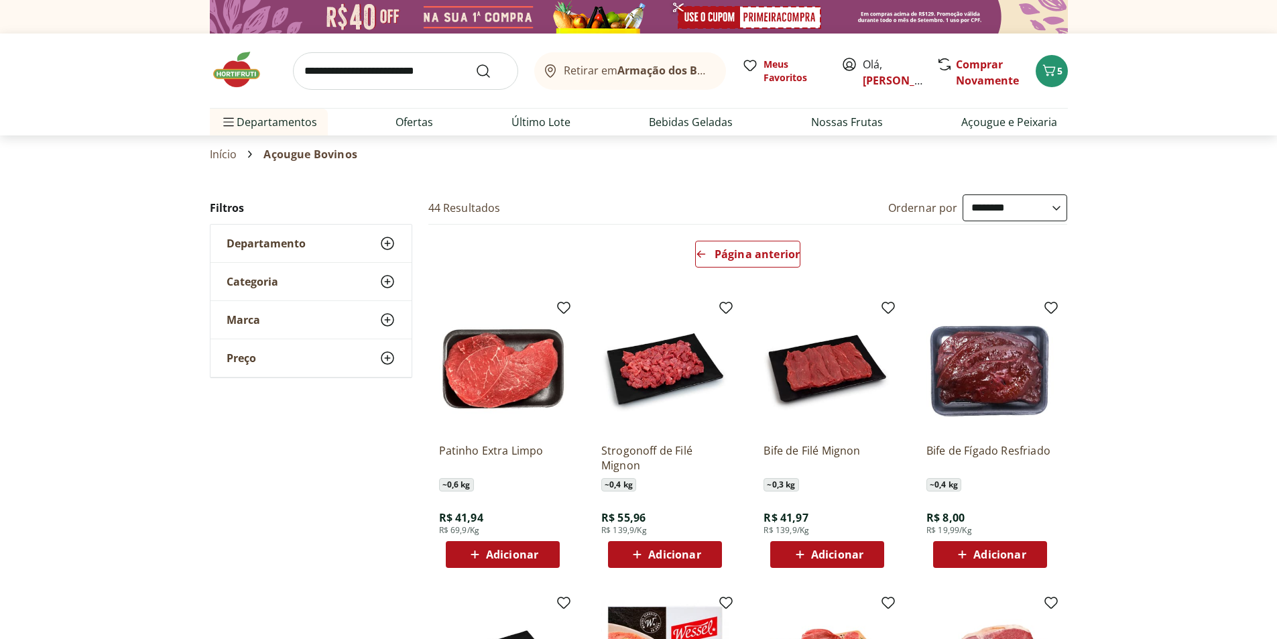
scroll to position [134, 0]
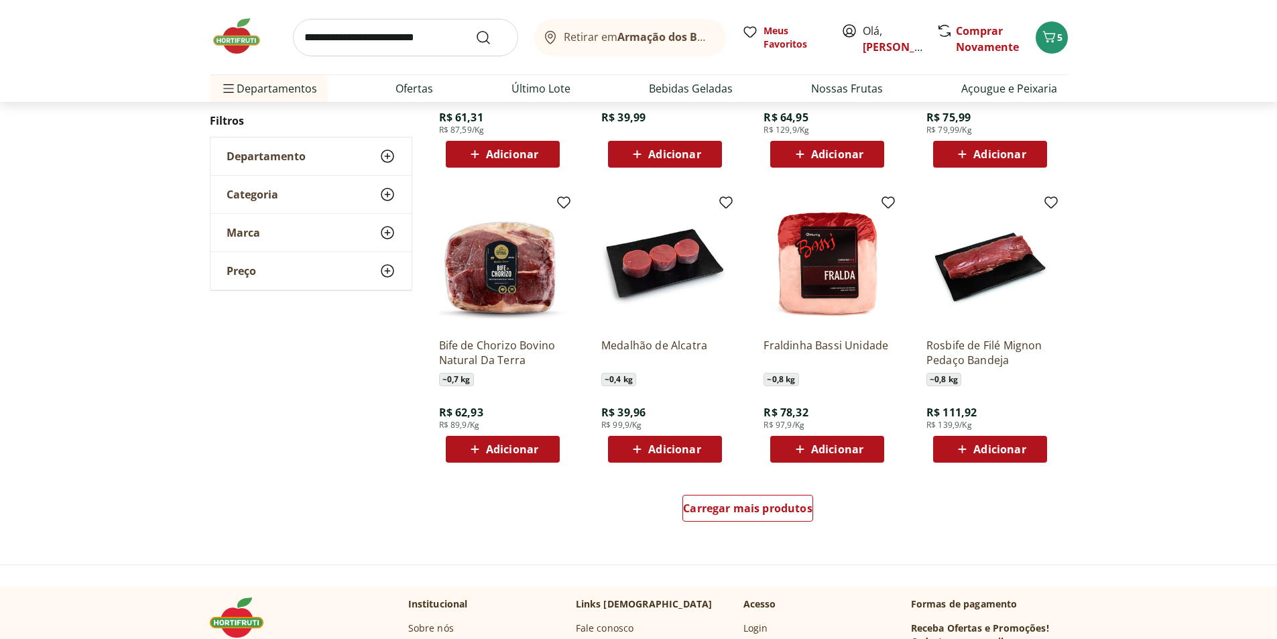
scroll to position [737, 0]
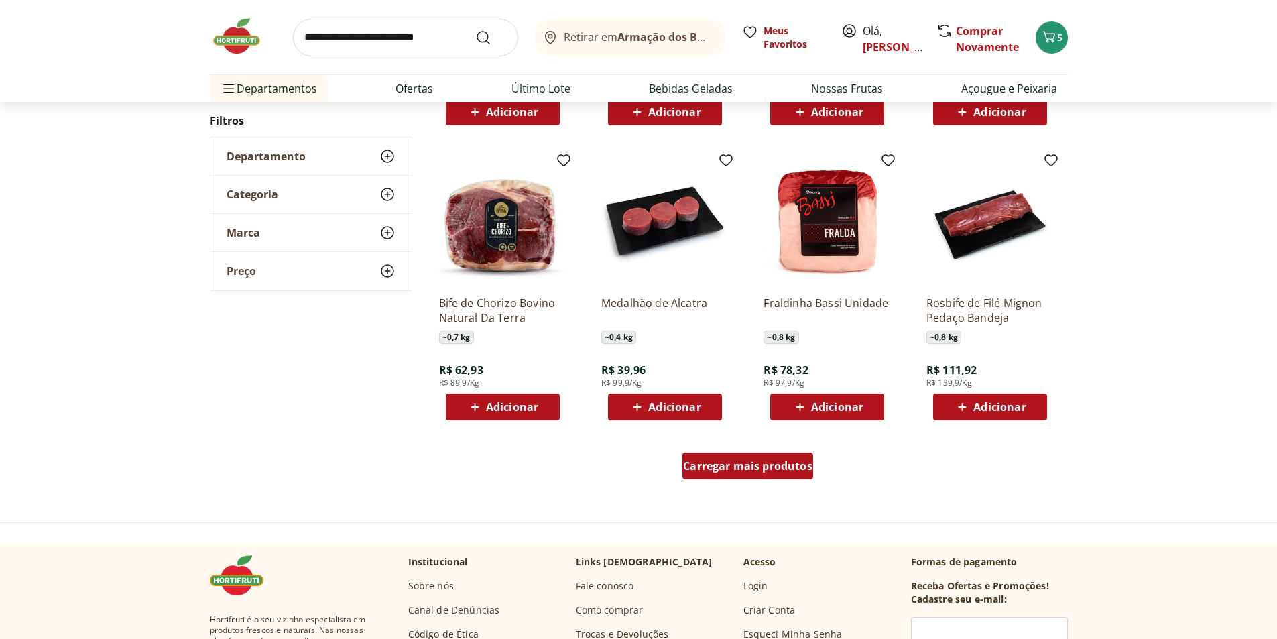
click at [729, 471] on span "Carregar mais produtos" at bounding box center [747, 466] width 129 height 11
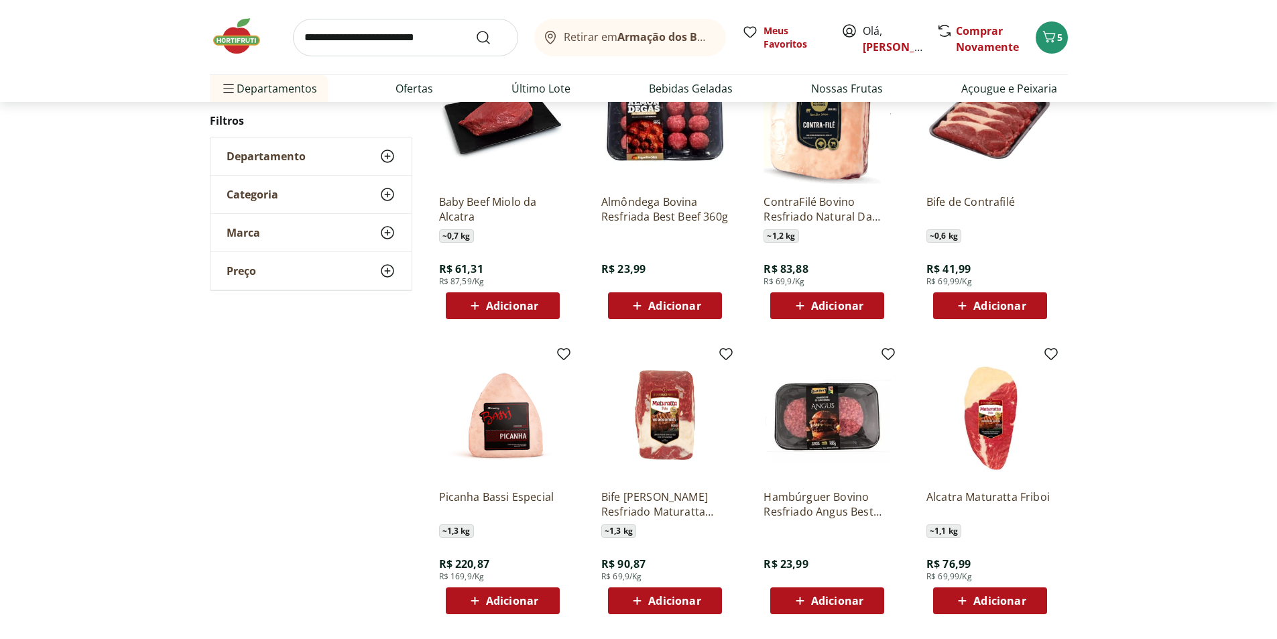
scroll to position [1140, 0]
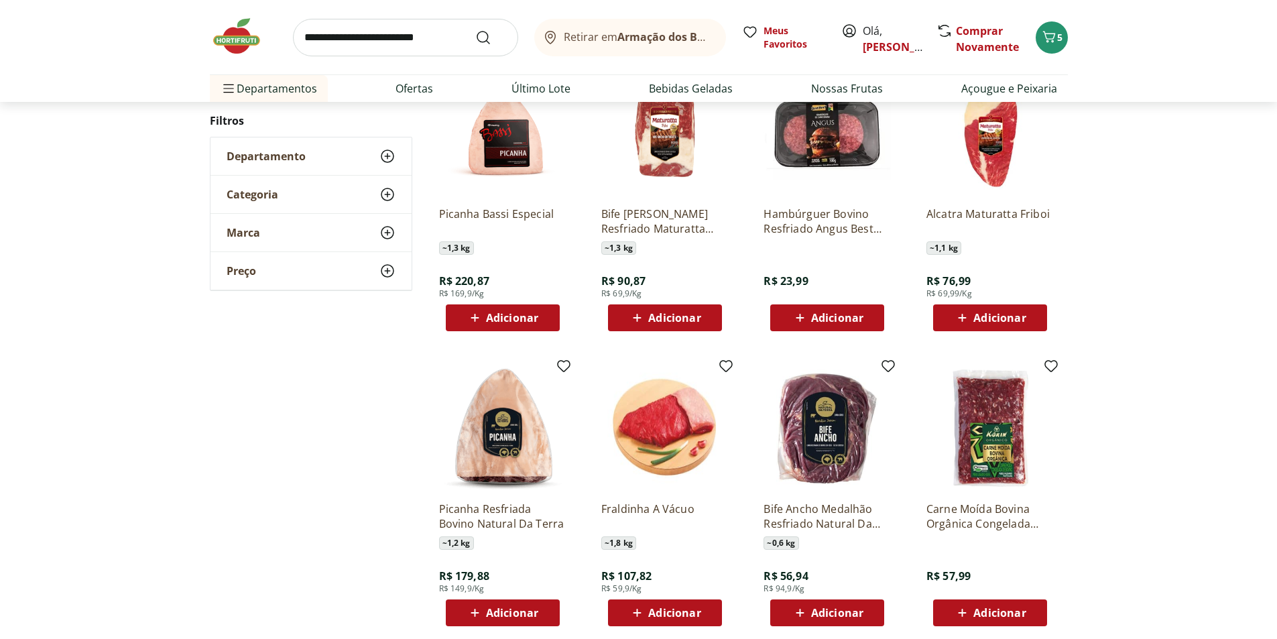
scroll to position [198, 0]
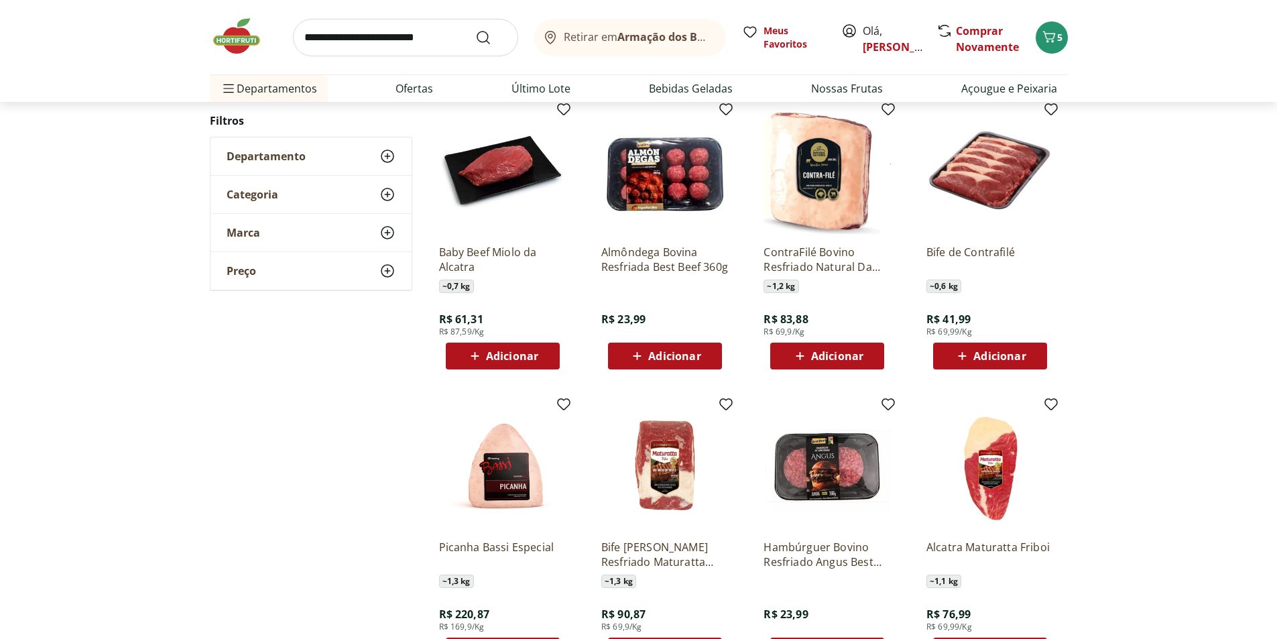
click at [956, 357] on icon at bounding box center [962, 356] width 17 height 16
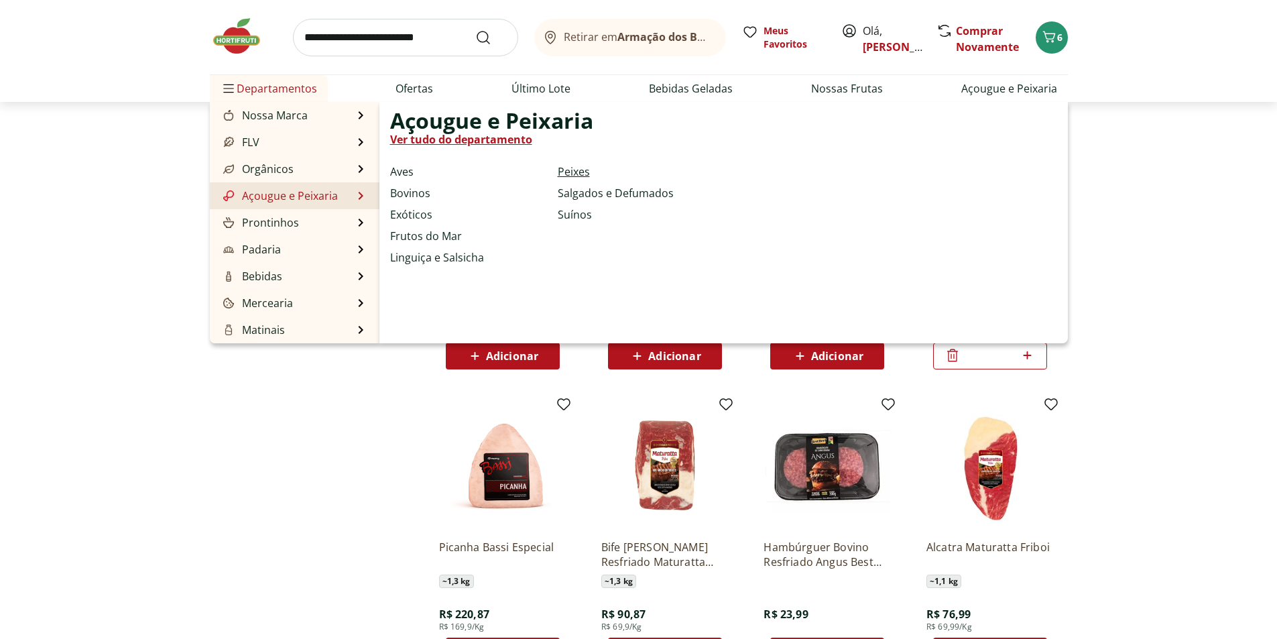
click at [575, 168] on link "Peixes" at bounding box center [574, 172] width 32 height 16
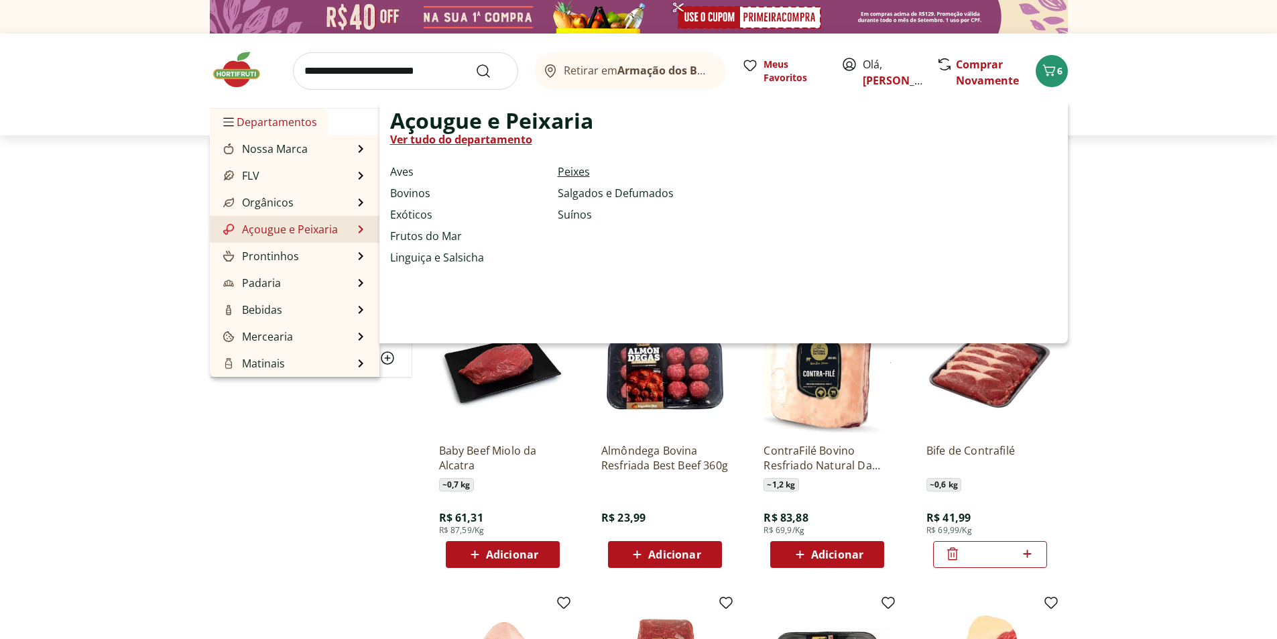
select select "**********"
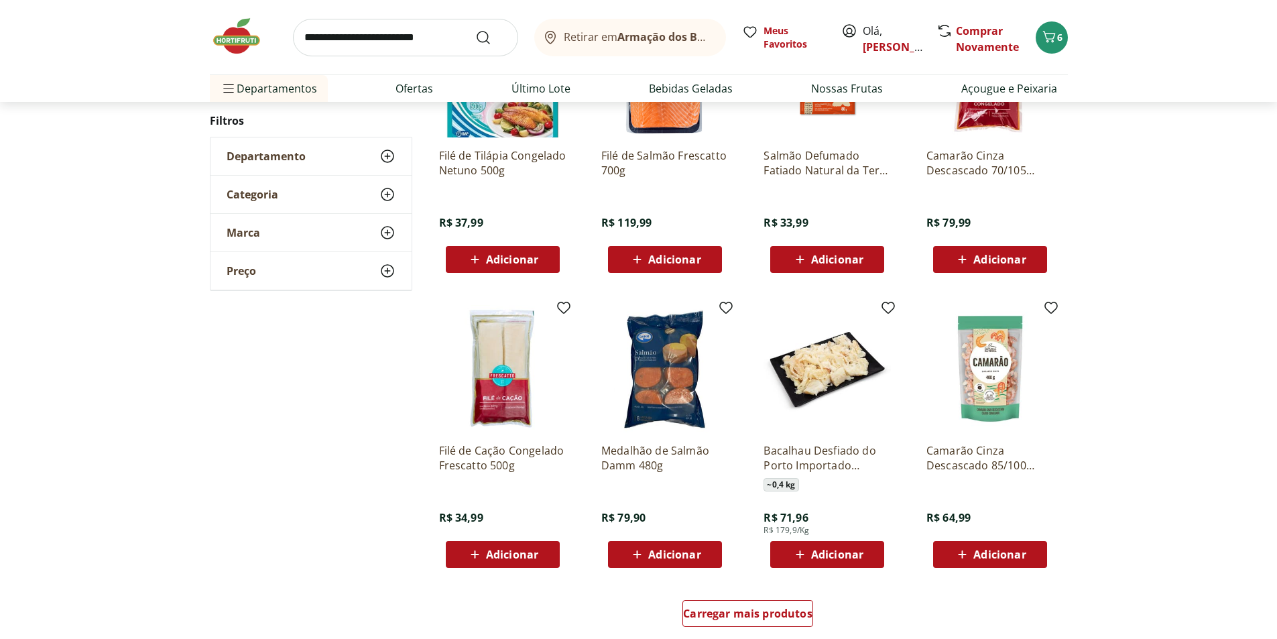
scroll to position [536, 0]
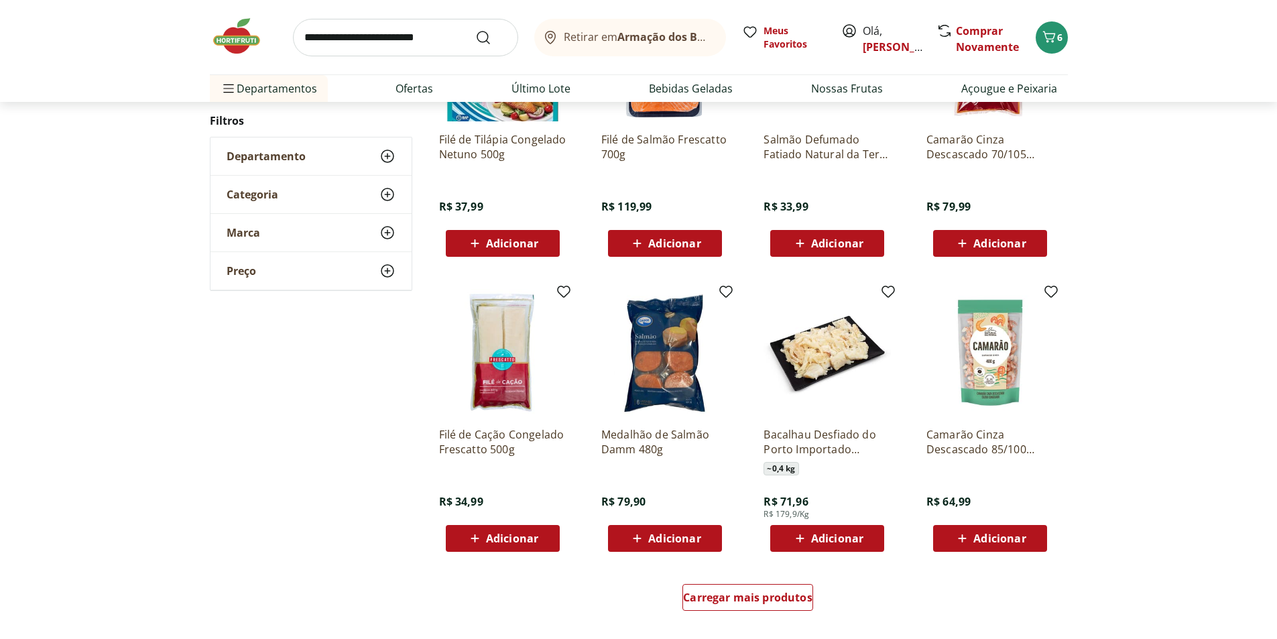
click at [652, 240] on span "Adicionar" at bounding box center [674, 243] width 52 height 11
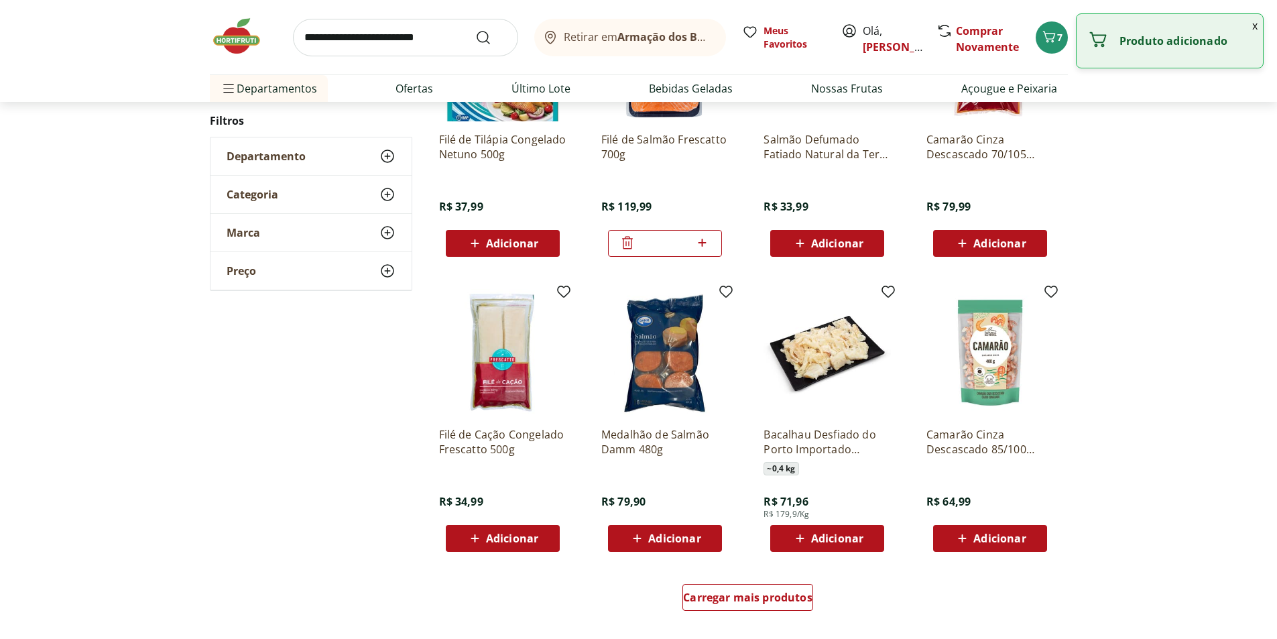
click at [703, 245] on icon at bounding box center [703, 243] width 8 height 8
type input "*"
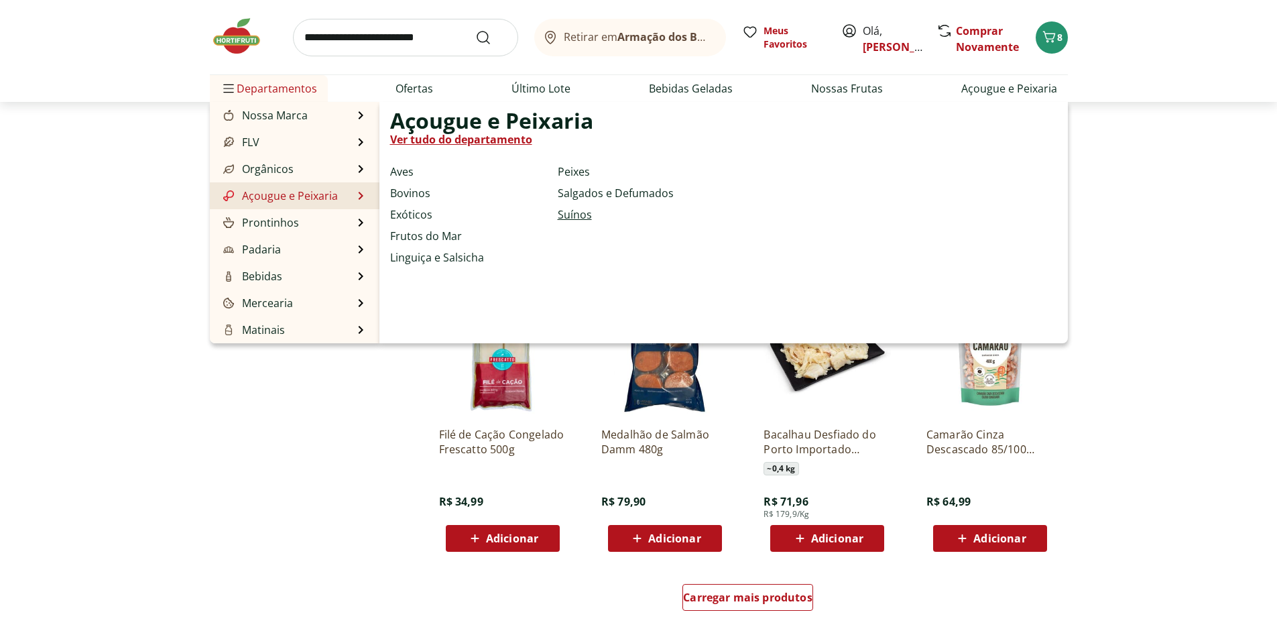
click at [579, 217] on link "Suínos" at bounding box center [575, 214] width 34 height 16
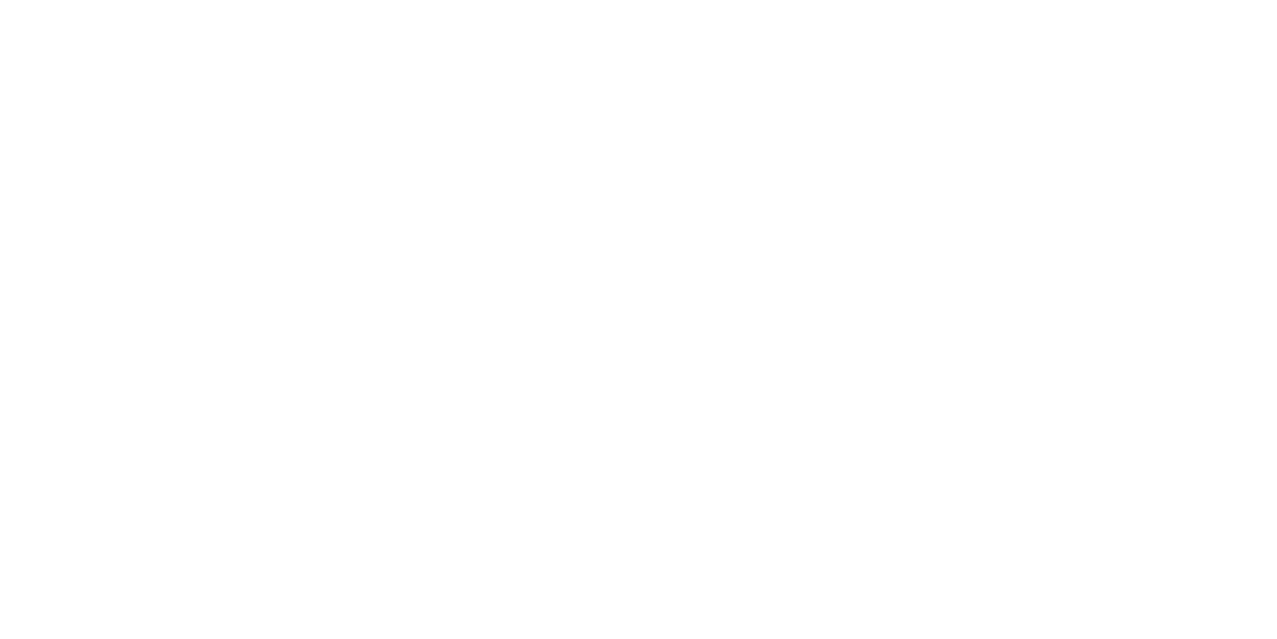
select select "**********"
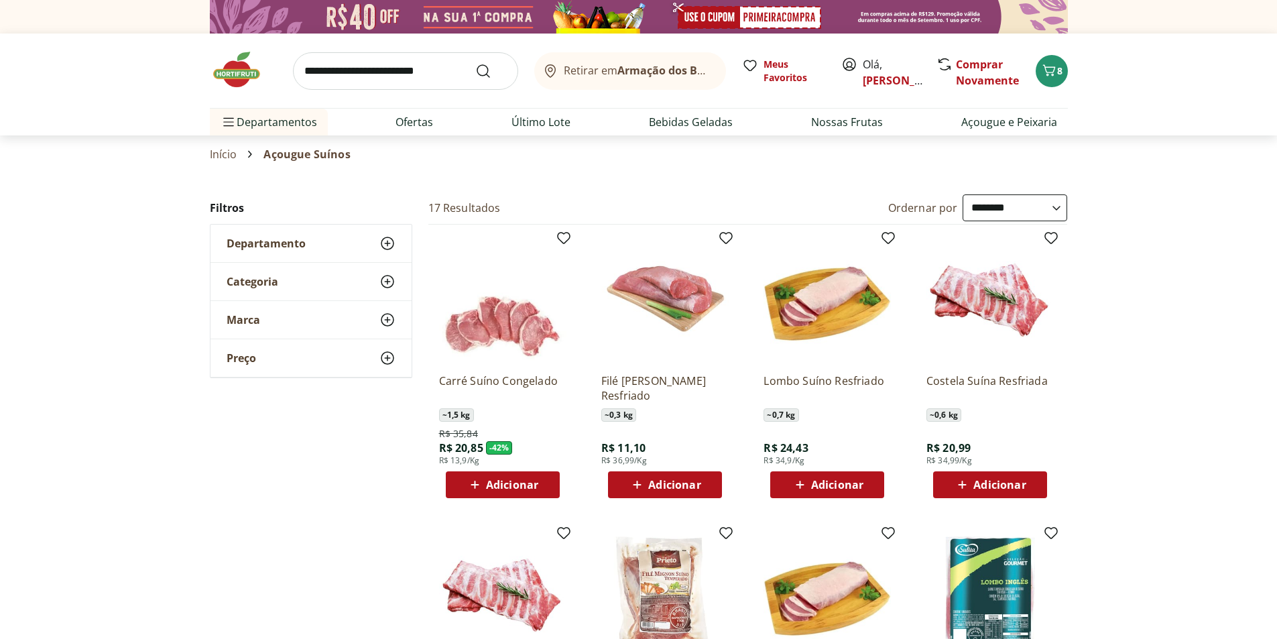
click at [672, 484] on span "Adicionar" at bounding box center [674, 484] width 52 height 11
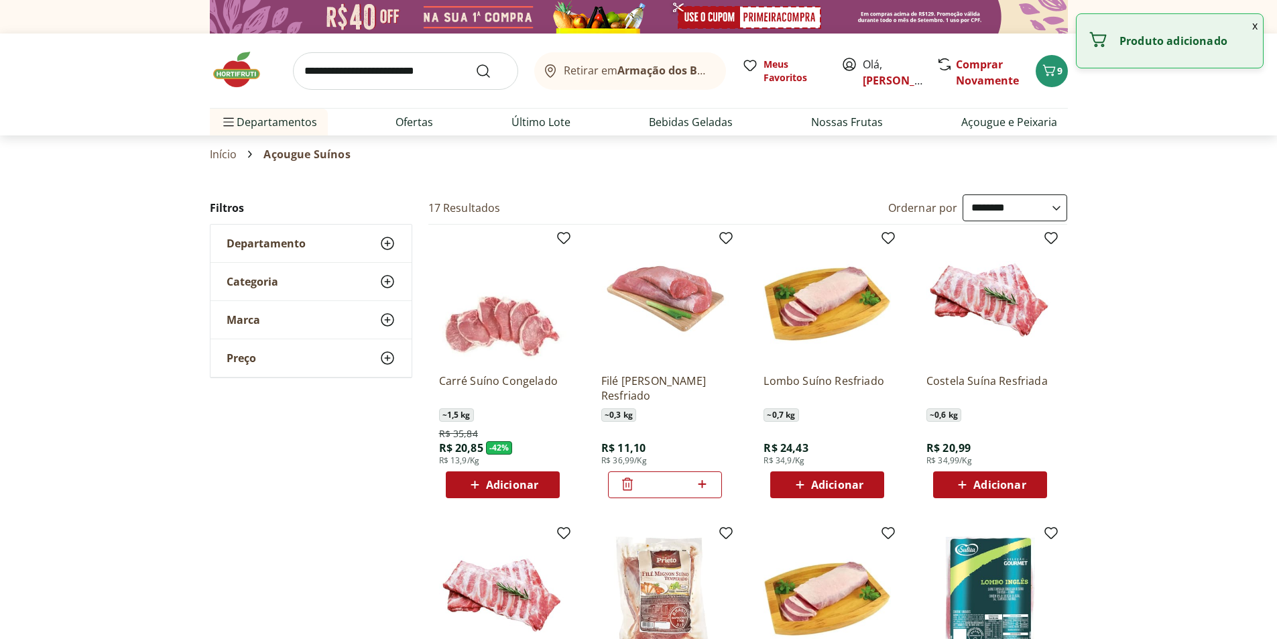
click at [706, 485] on icon at bounding box center [703, 484] width 8 height 8
type input "*"
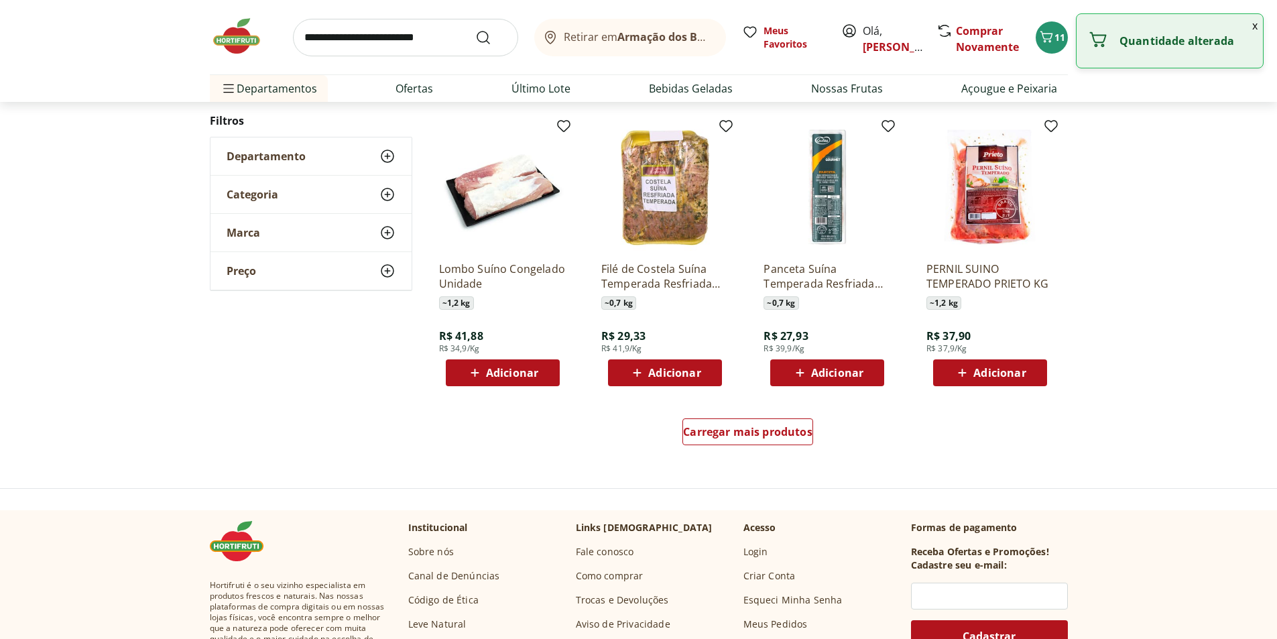
scroll to position [871, 0]
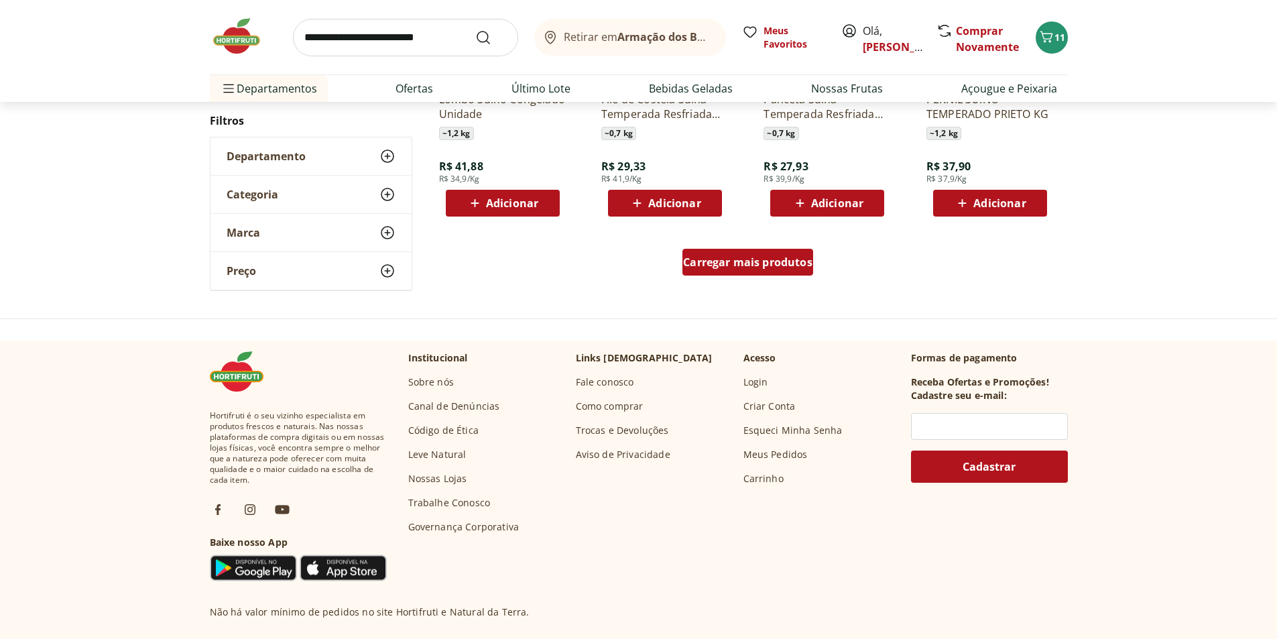
click at [713, 263] on span "Carregar mais produtos" at bounding box center [747, 262] width 129 height 11
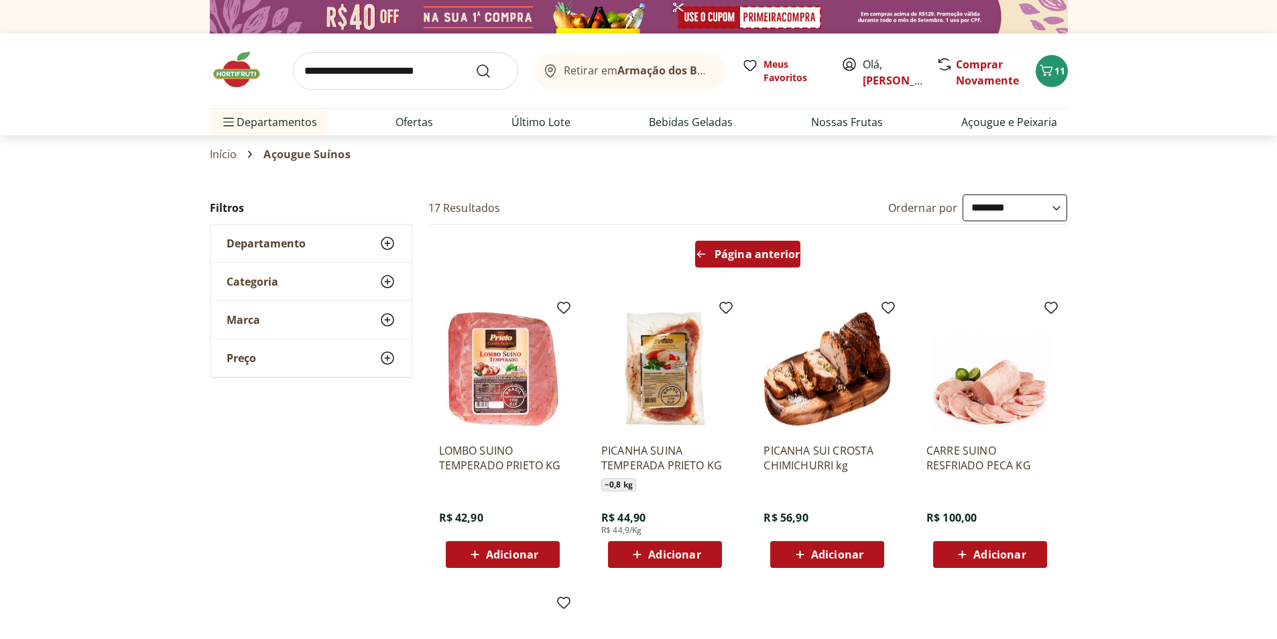
click at [703, 251] on icon "Arrow Left icon" at bounding box center [701, 254] width 11 height 11
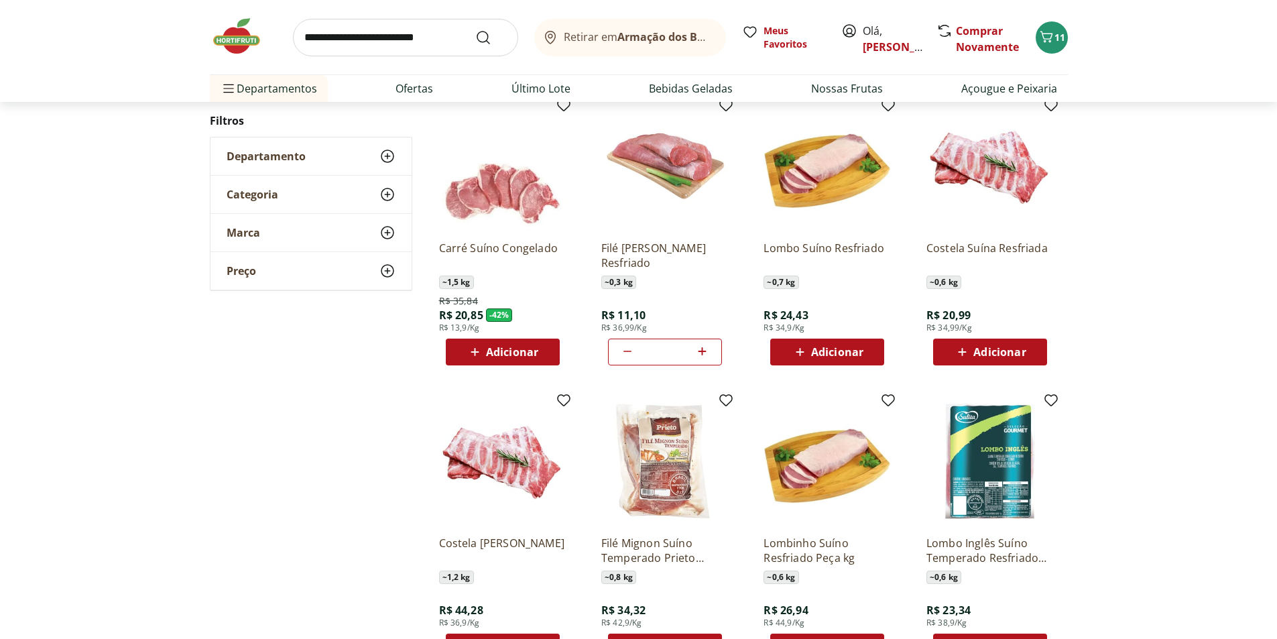
scroll to position [268, 0]
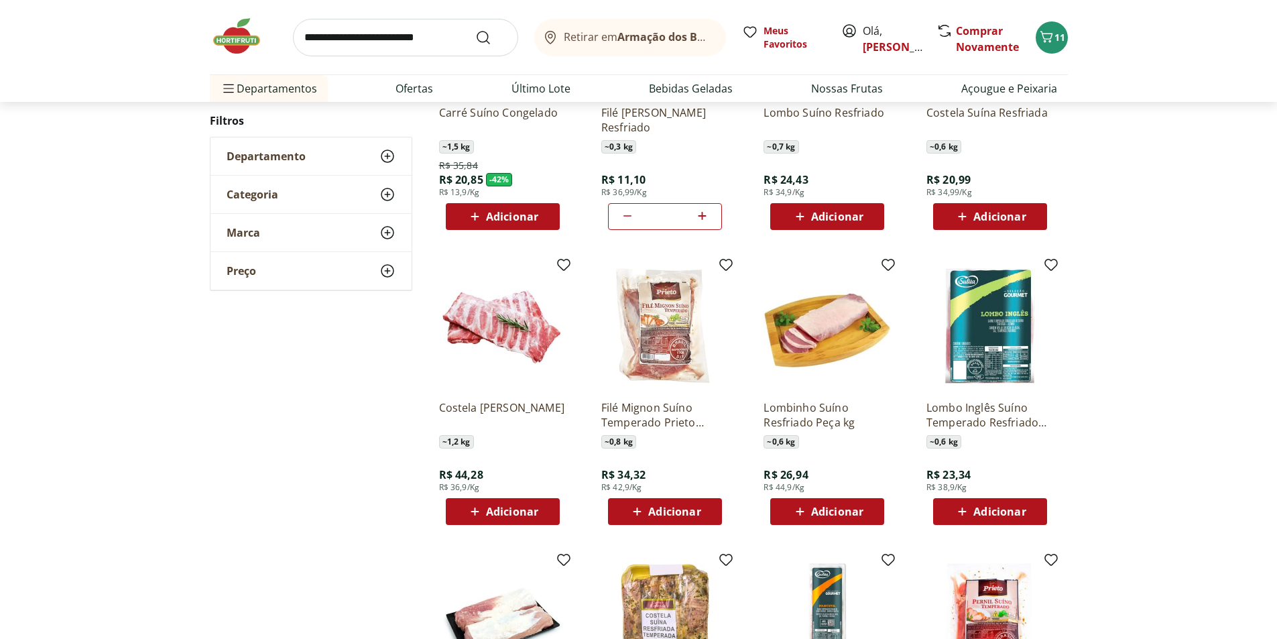
click at [820, 517] on span "Adicionar" at bounding box center [837, 511] width 52 height 11
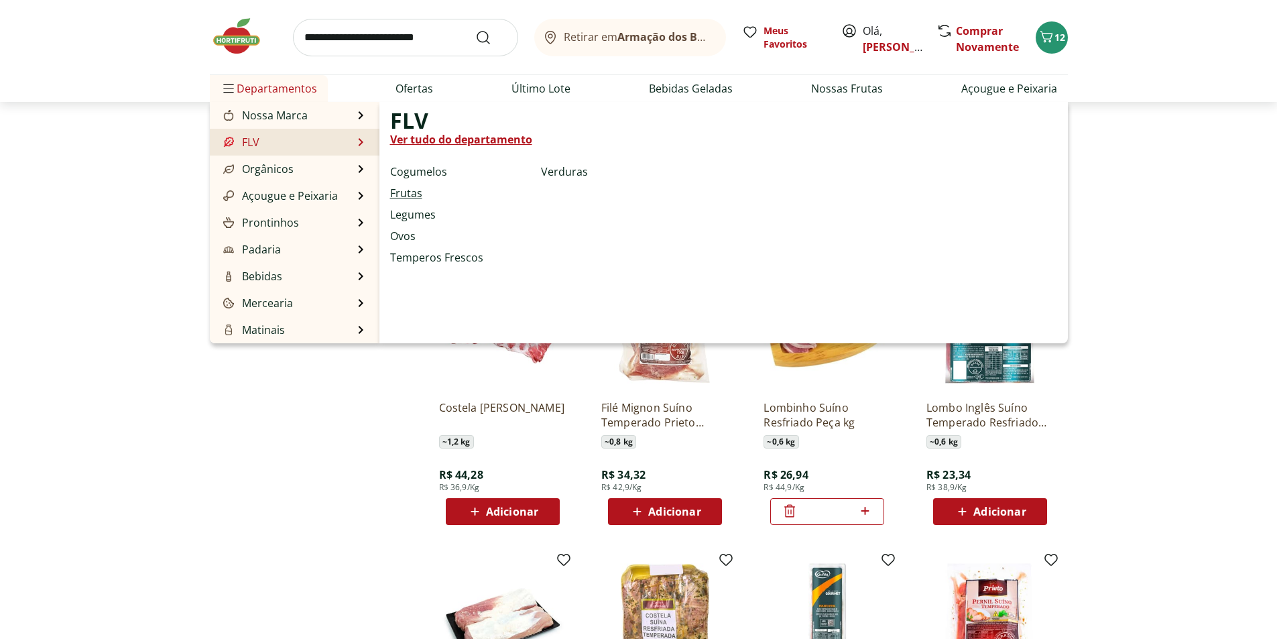
click at [417, 192] on link "Frutas" at bounding box center [406, 193] width 32 height 16
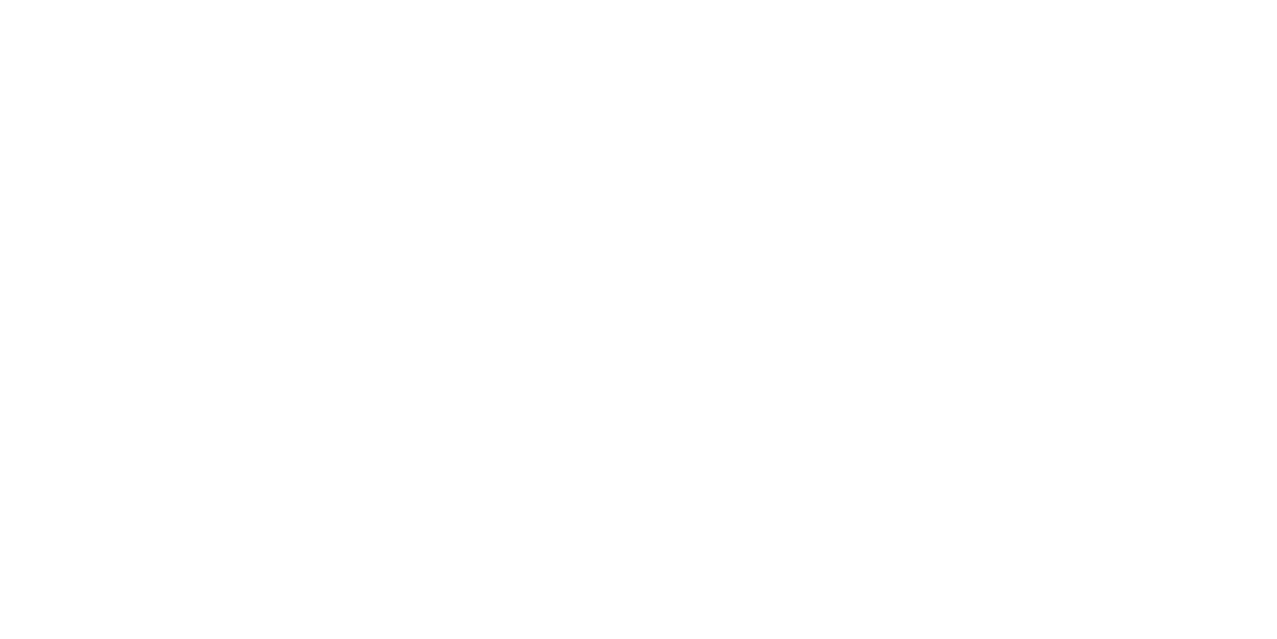
select select "**********"
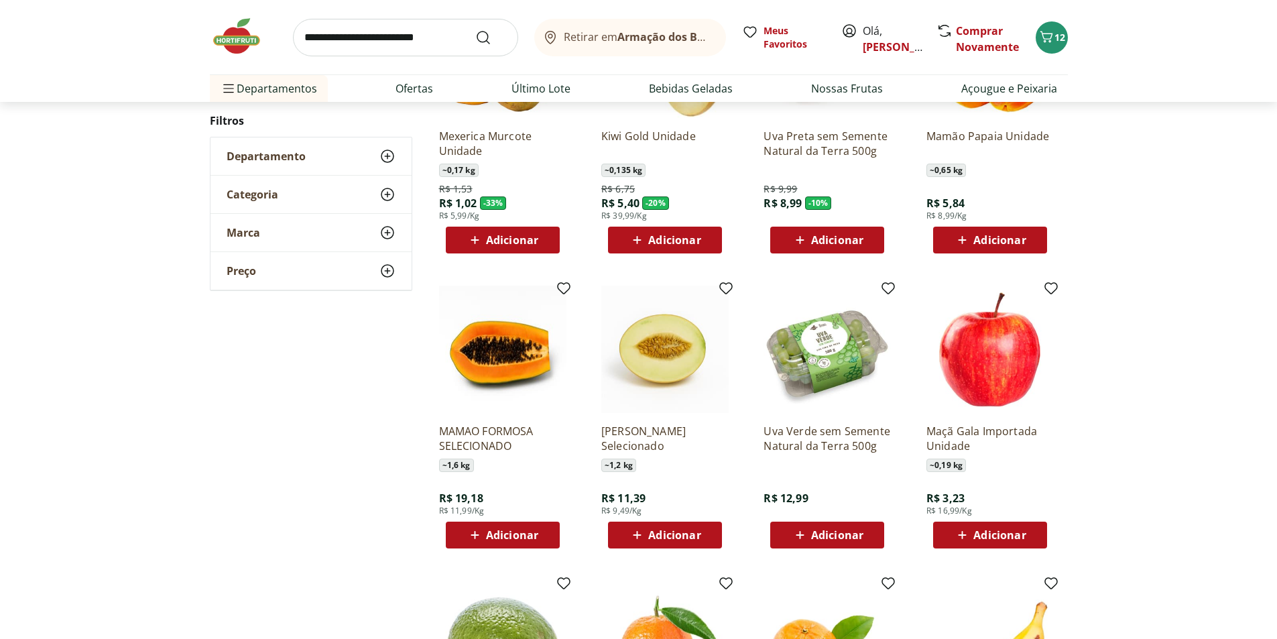
scroll to position [268, 0]
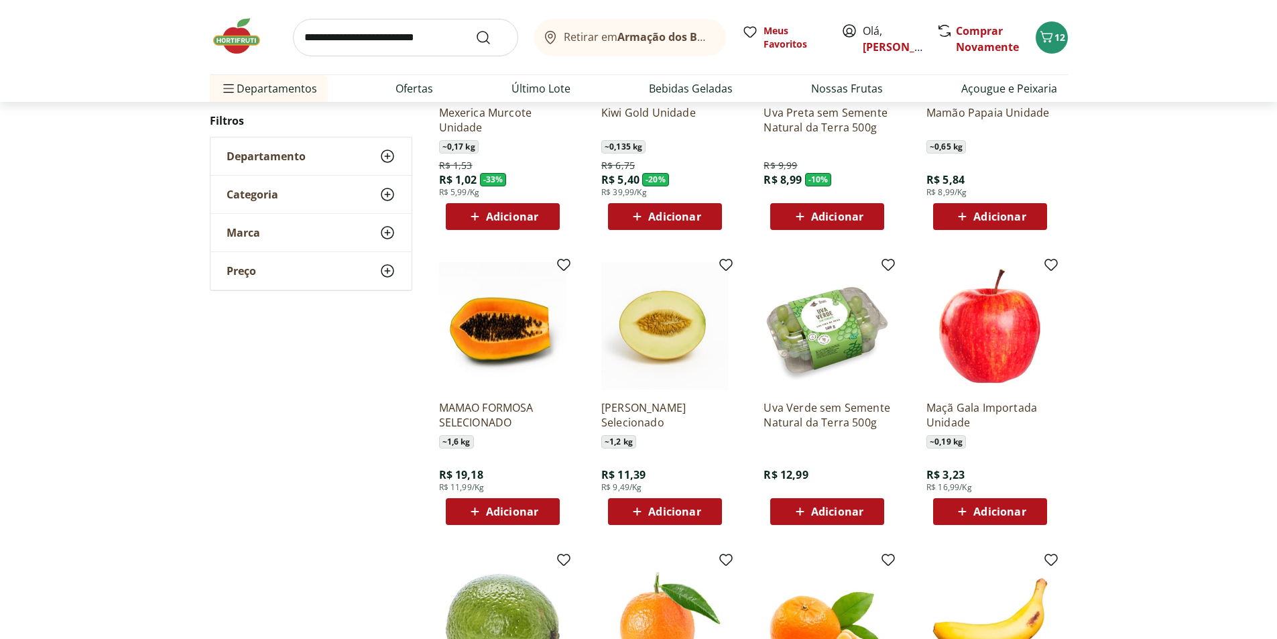
click at [983, 509] on span "Adicionar" at bounding box center [999, 511] width 52 height 11
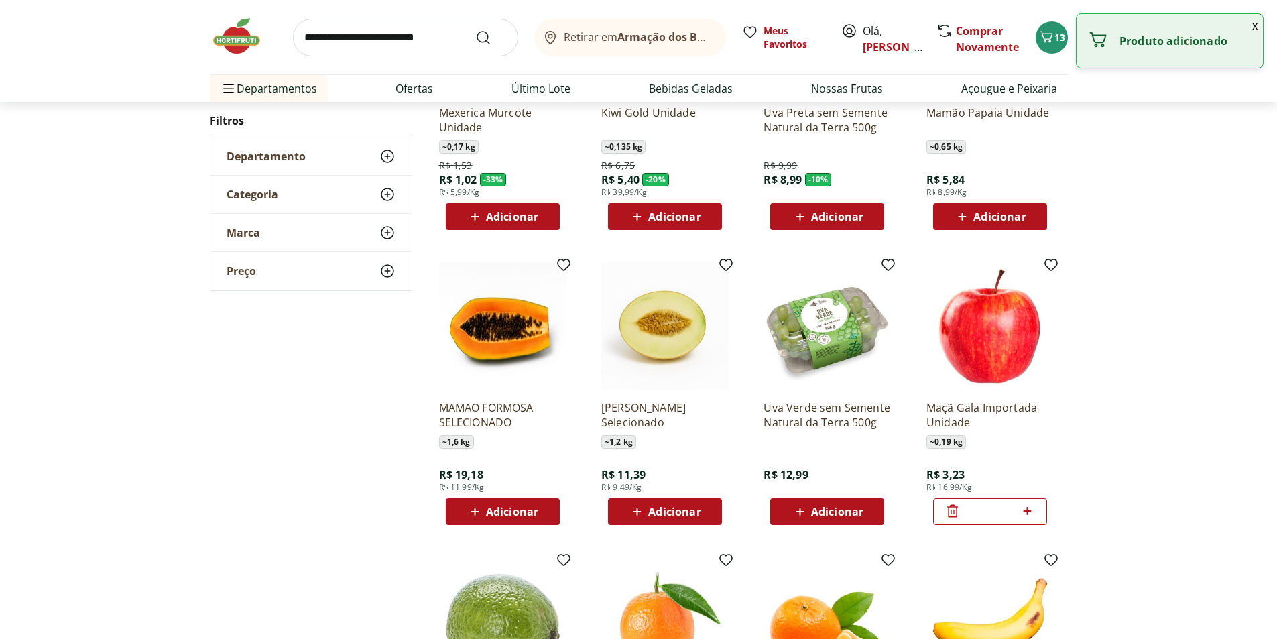
click at [1024, 513] on icon at bounding box center [1027, 511] width 17 height 16
type input "*"
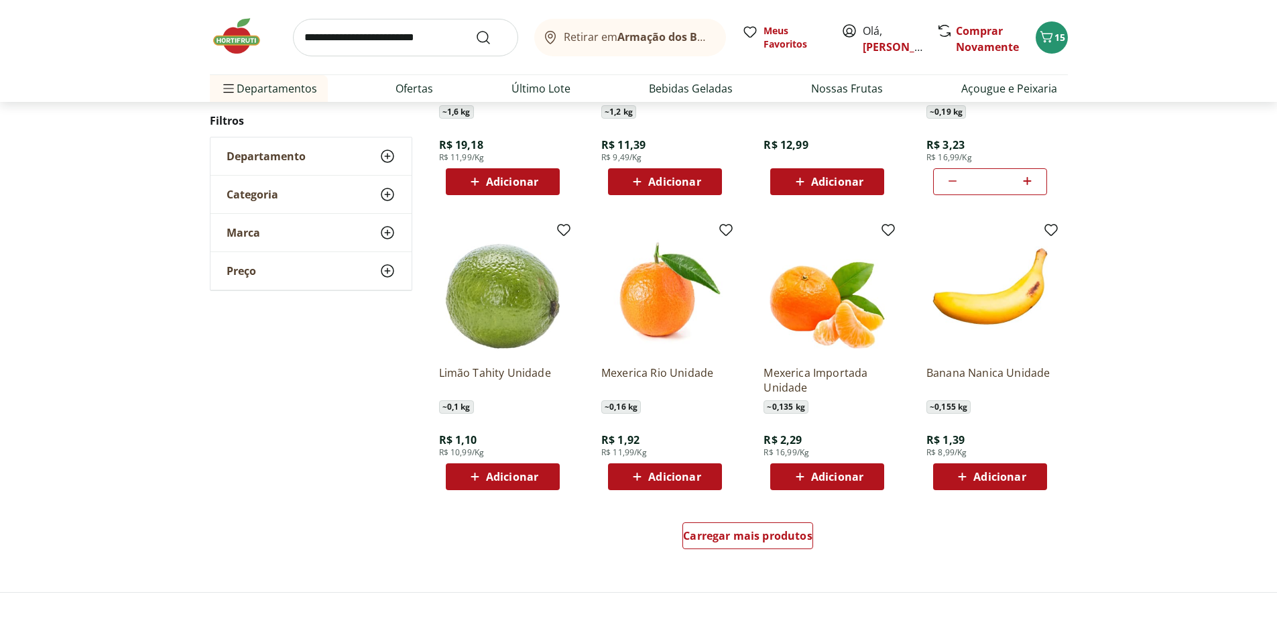
scroll to position [603, 0]
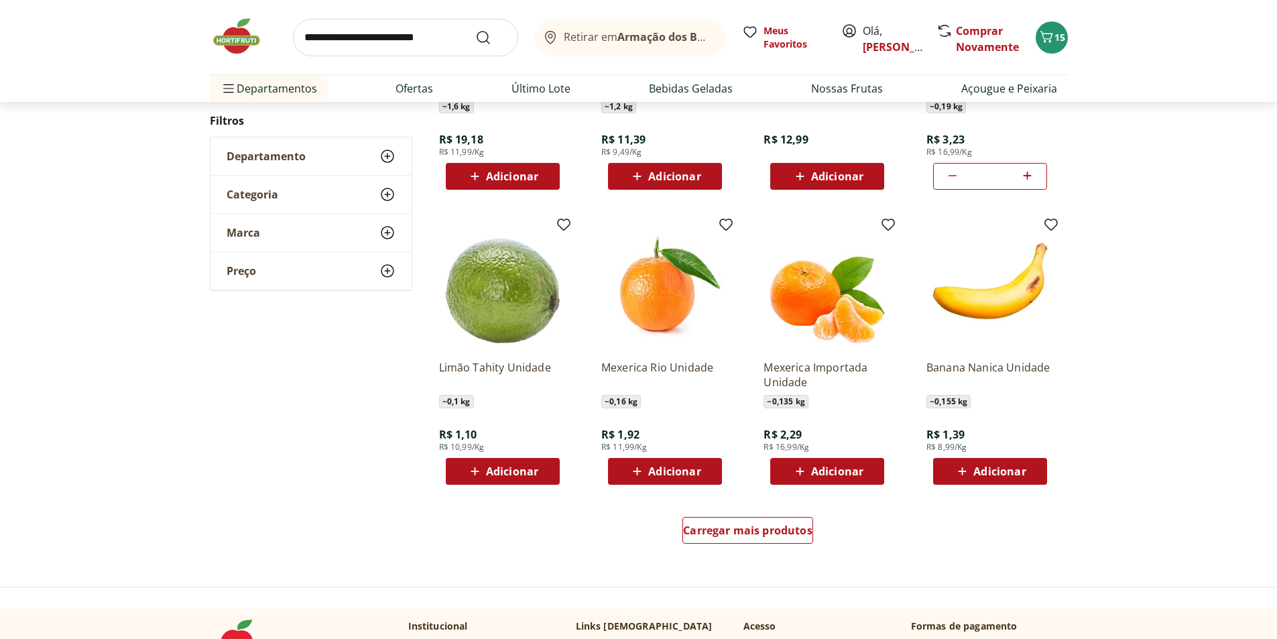
click at [513, 473] on span "Adicionar" at bounding box center [512, 471] width 52 height 11
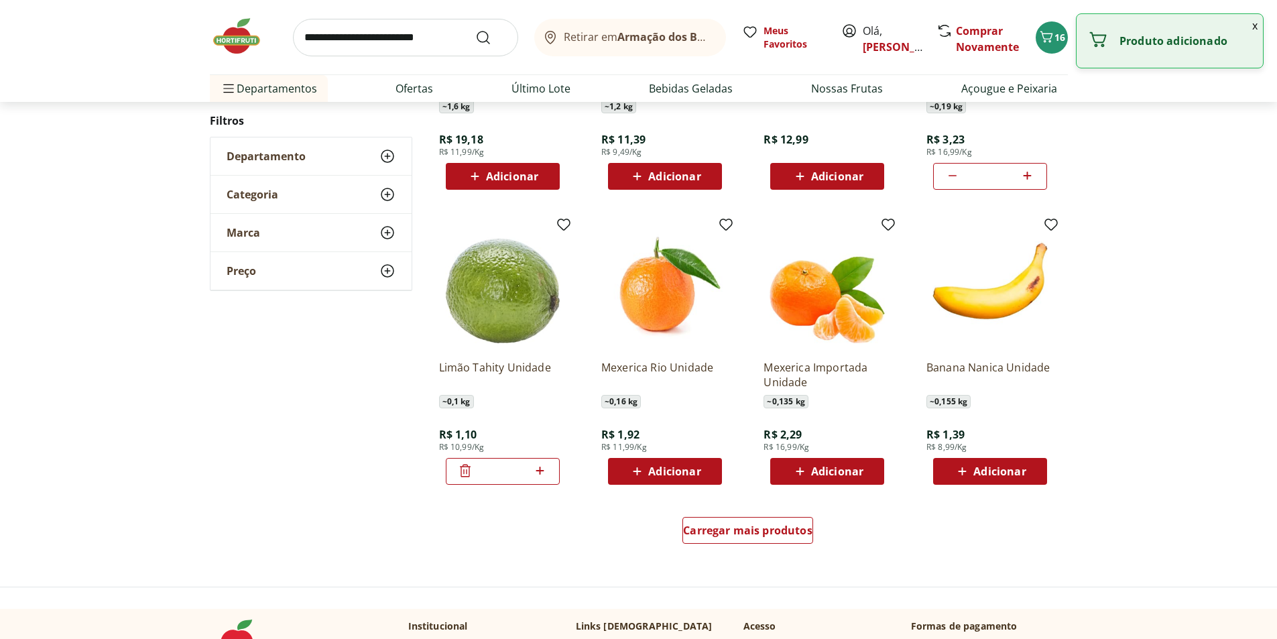
click at [543, 473] on icon at bounding box center [540, 471] width 17 height 16
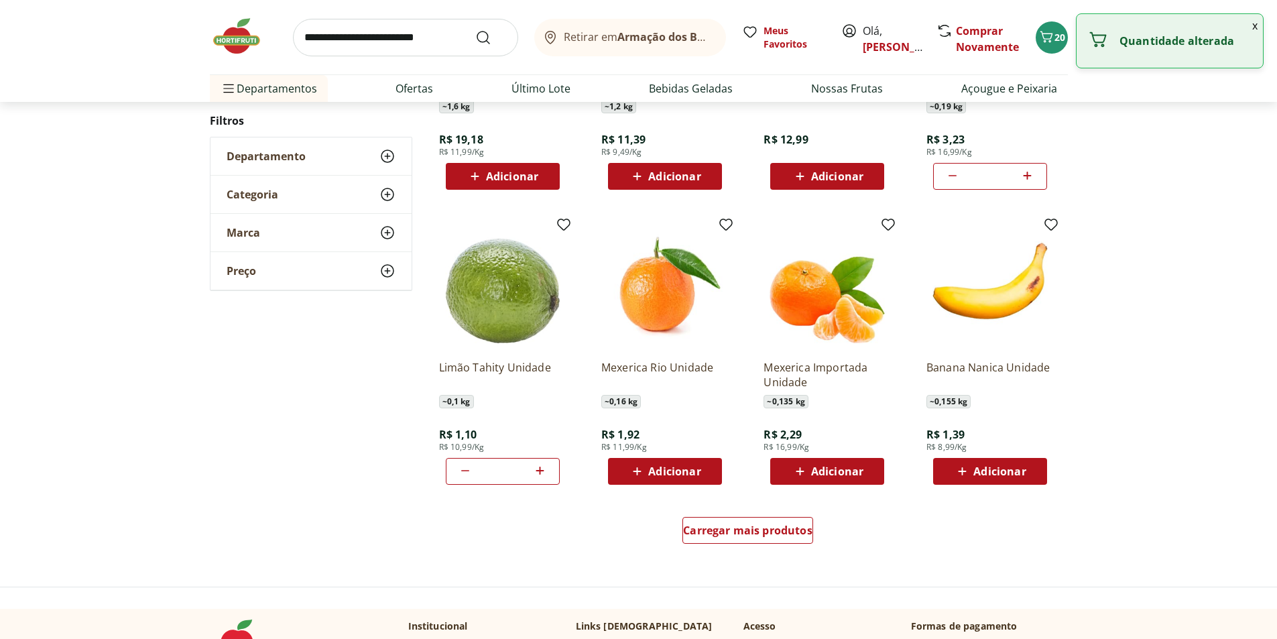
click at [543, 473] on icon at bounding box center [540, 471] width 17 height 16
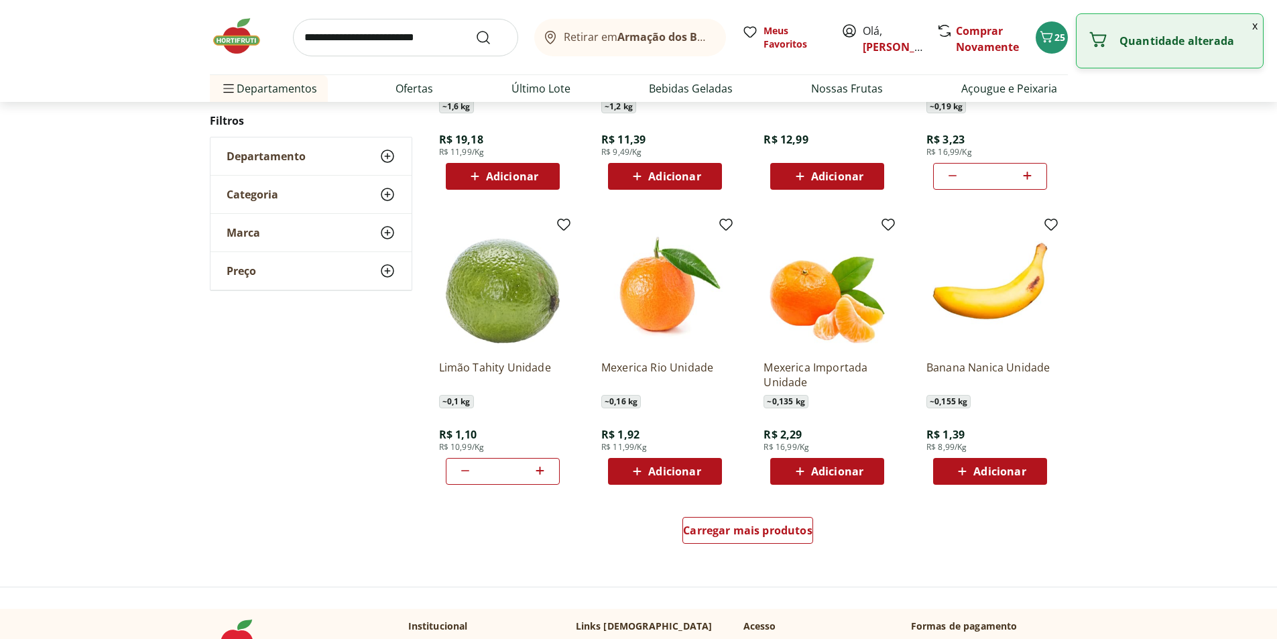
click at [543, 473] on icon at bounding box center [540, 471] width 17 height 16
click at [544, 472] on icon at bounding box center [540, 471] width 17 height 16
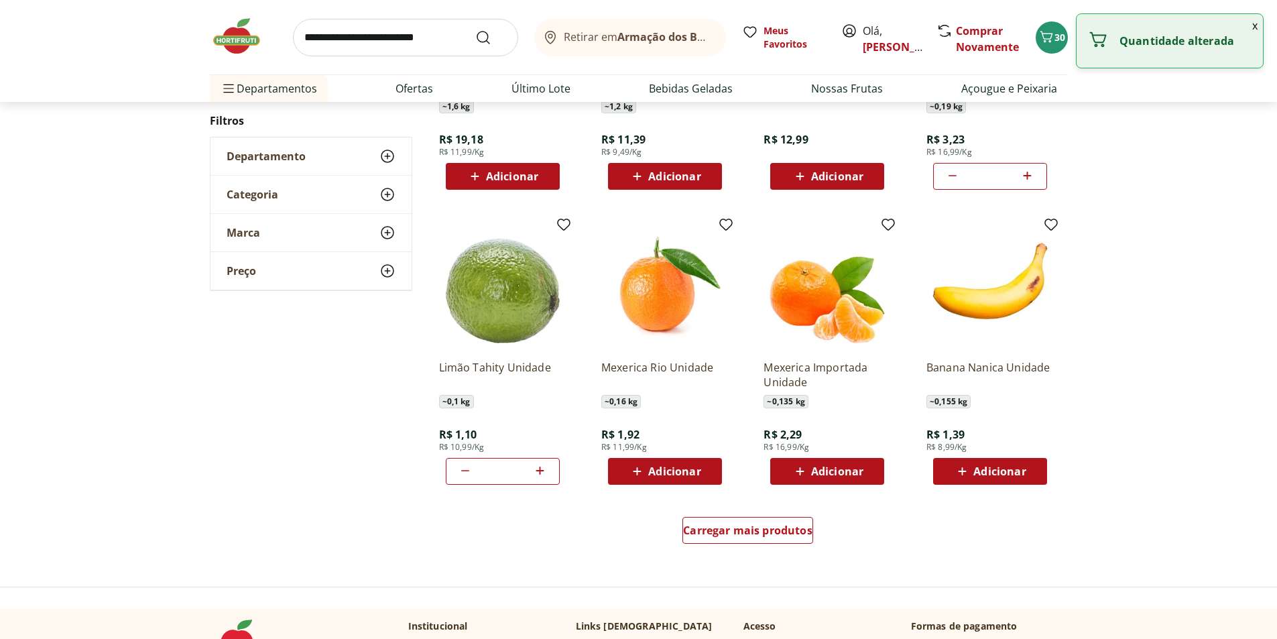
type input "**"
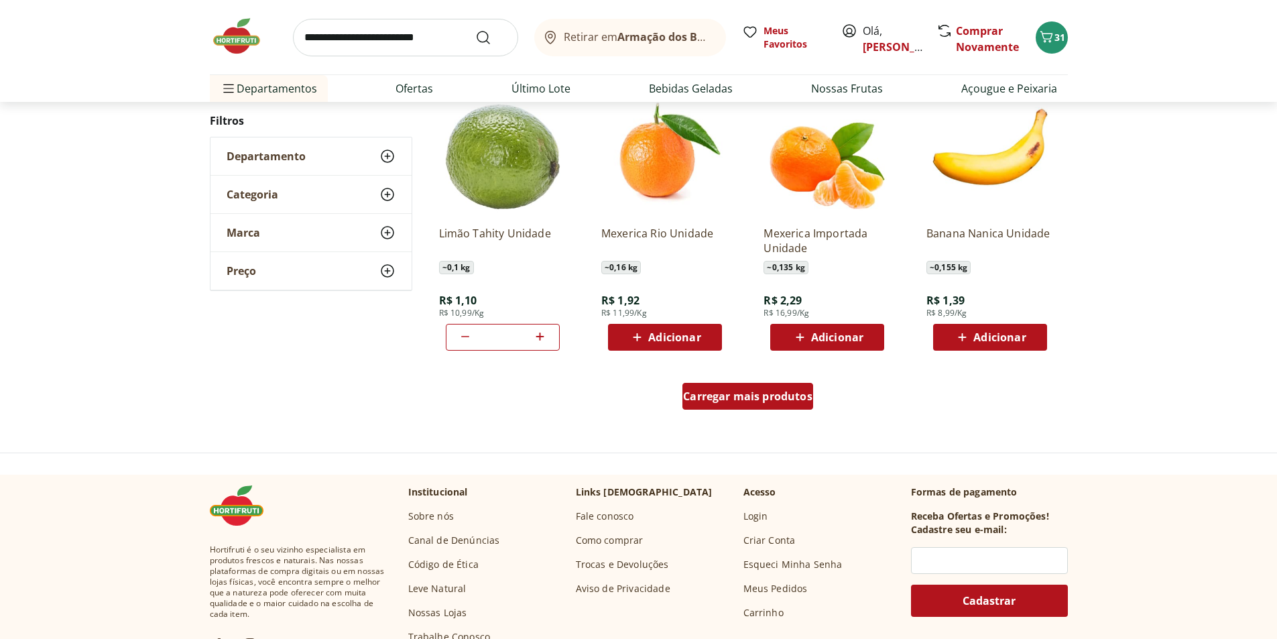
click at [722, 400] on span "Carregar mais produtos" at bounding box center [747, 396] width 129 height 11
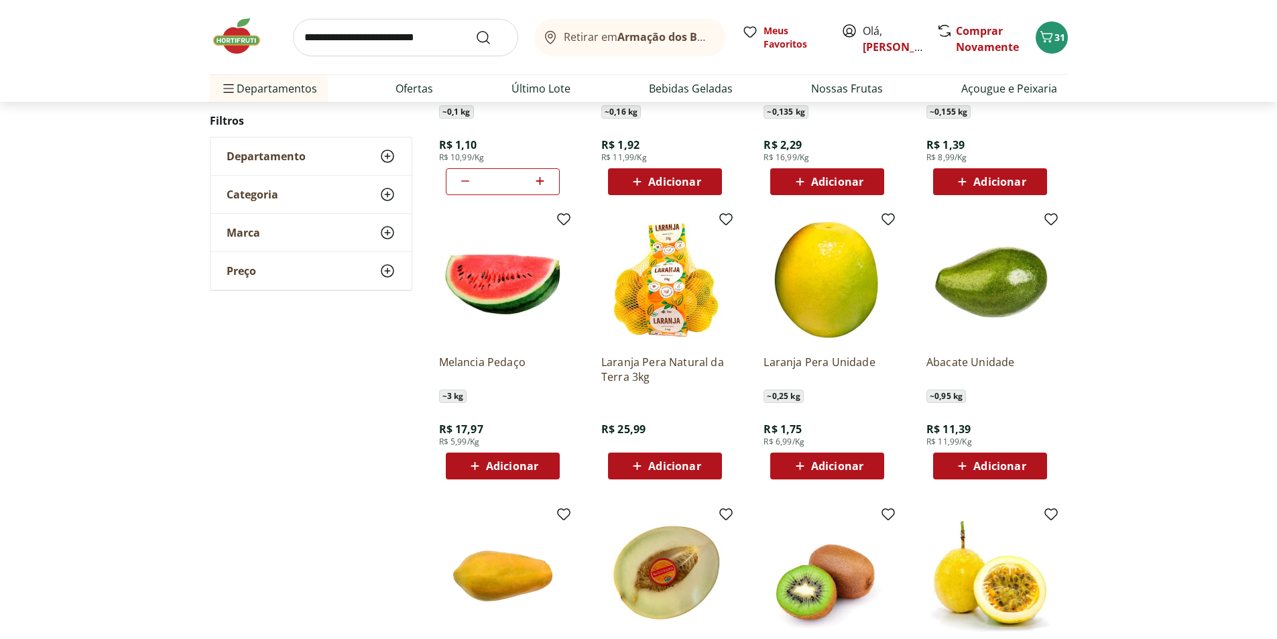
scroll to position [938, 0]
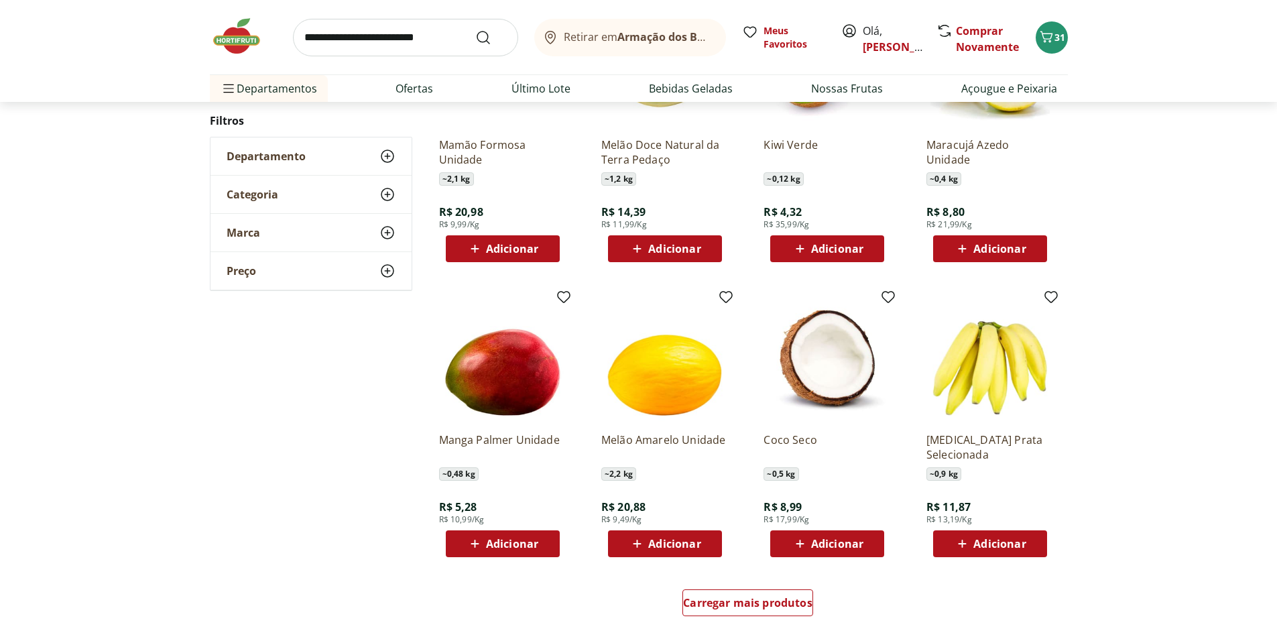
scroll to position [603, 0]
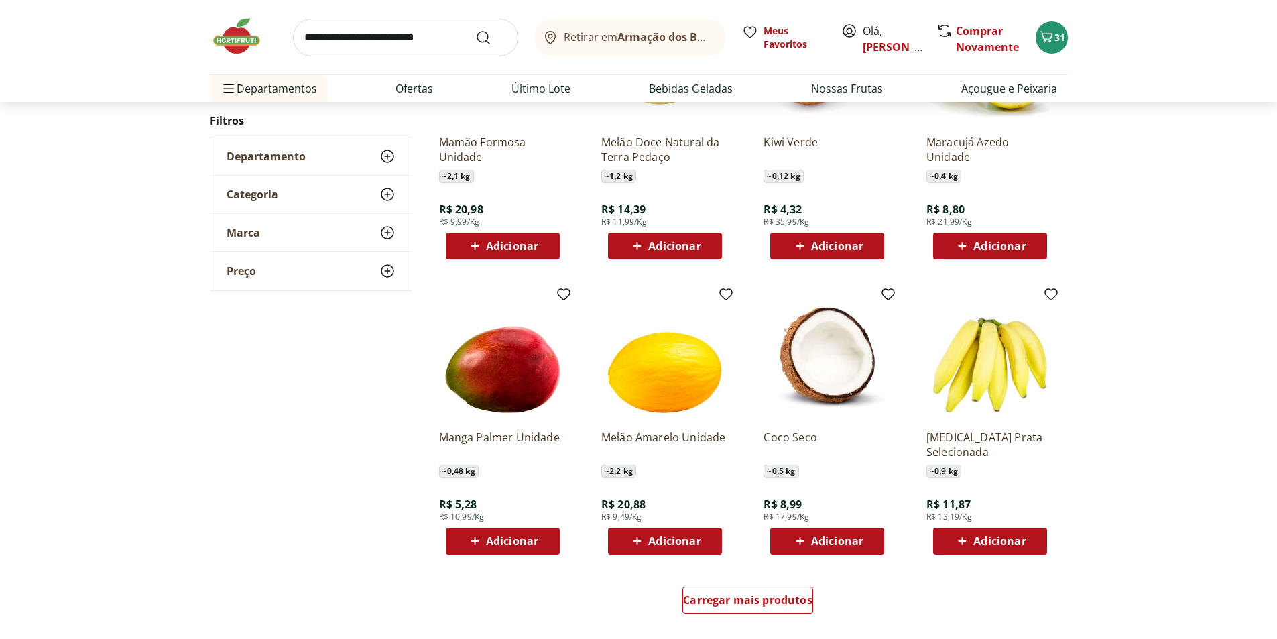
click at [971, 542] on span "Adicionar" at bounding box center [990, 541] width 72 height 16
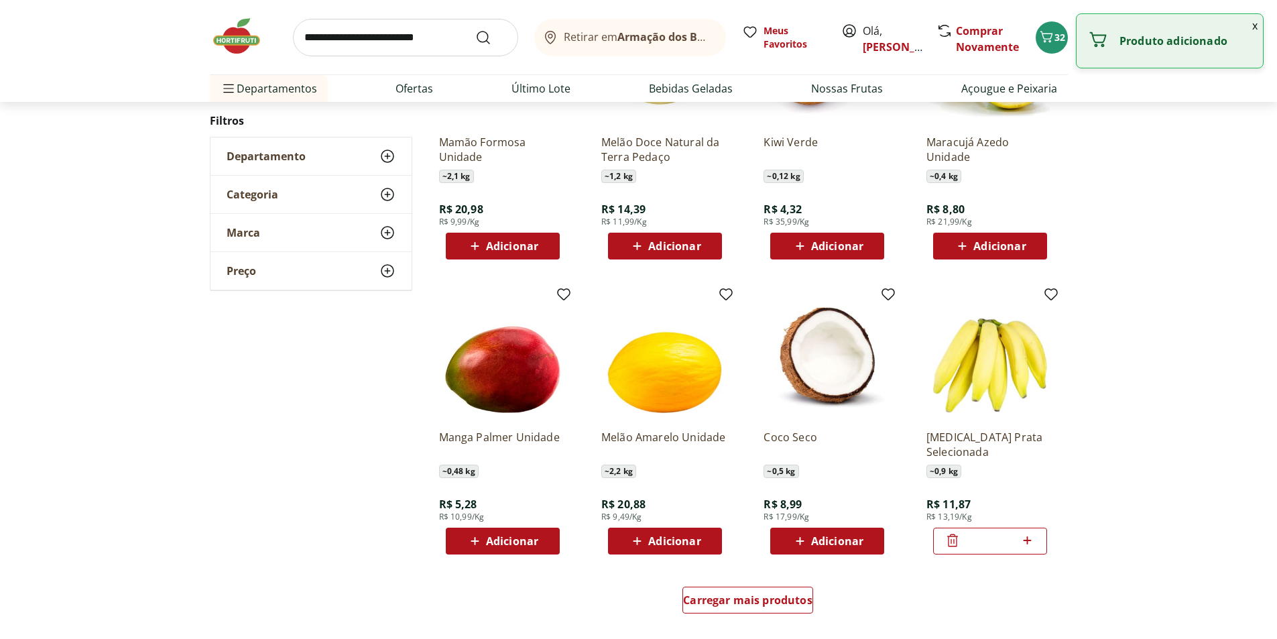
click at [1031, 542] on icon at bounding box center [1027, 540] width 17 height 16
type input "*"
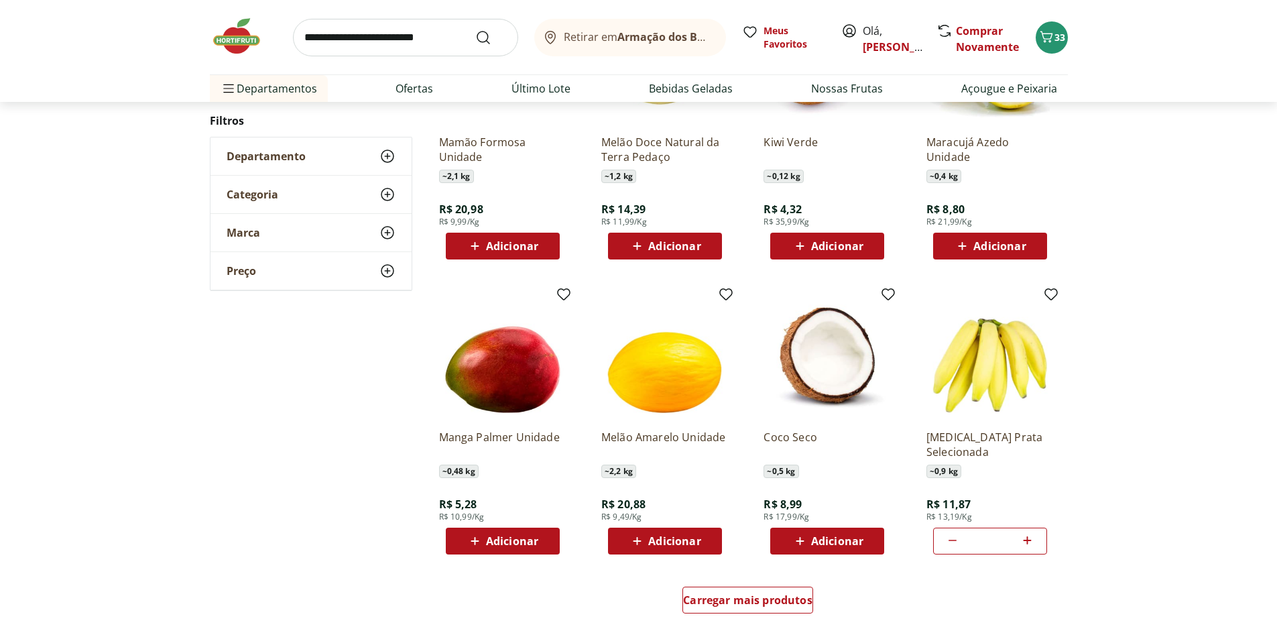
scroll to position [670, 0]
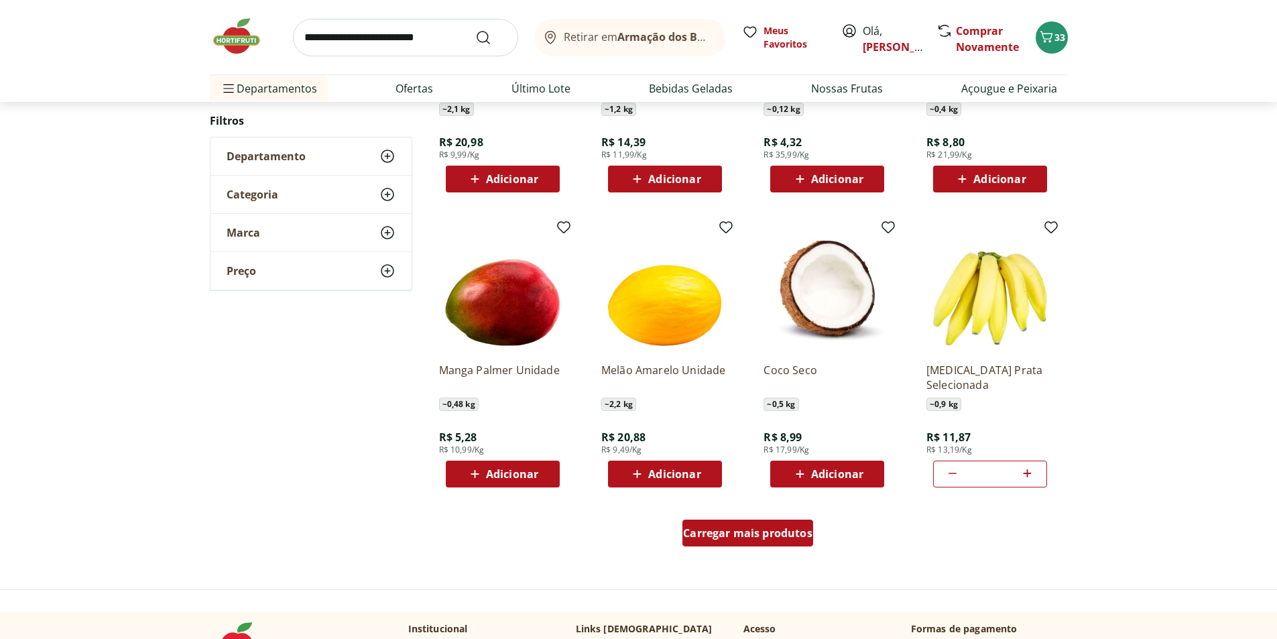
click at [738, 531] on span "Carregar mais produtos" at bounding box center [747, 533] width 129 height 11
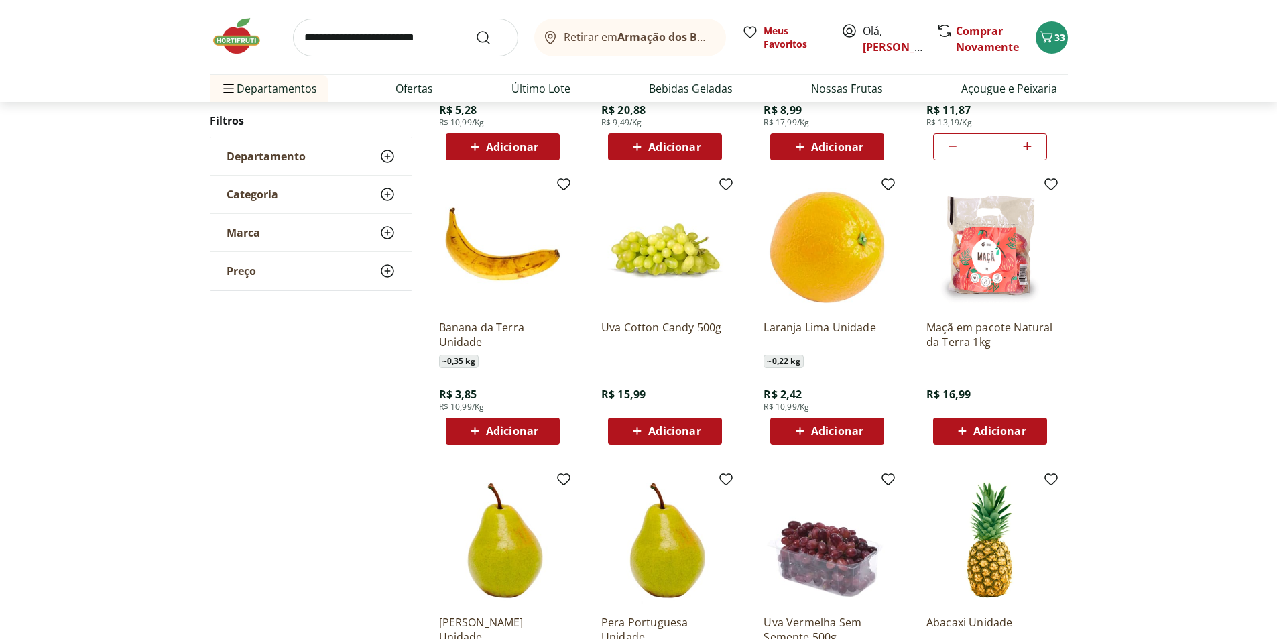
scroll to position [1006, 0]
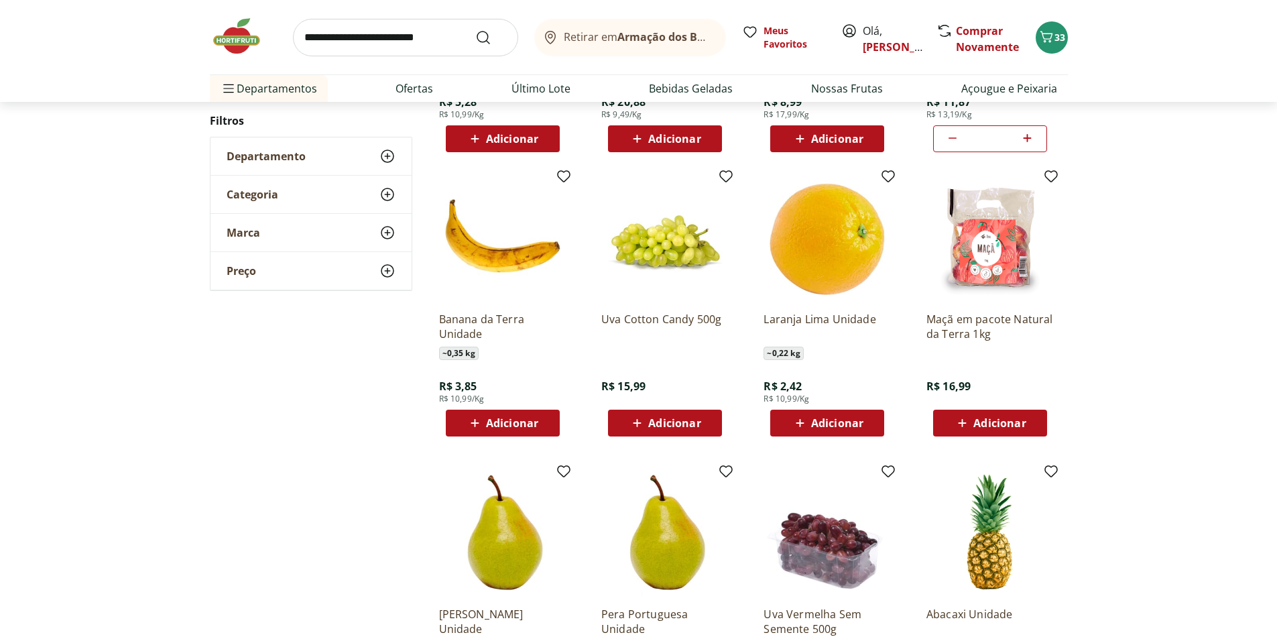
click at [835, 422] on span "Adicionar" at bounding box center [837, 423] width 52 height 11
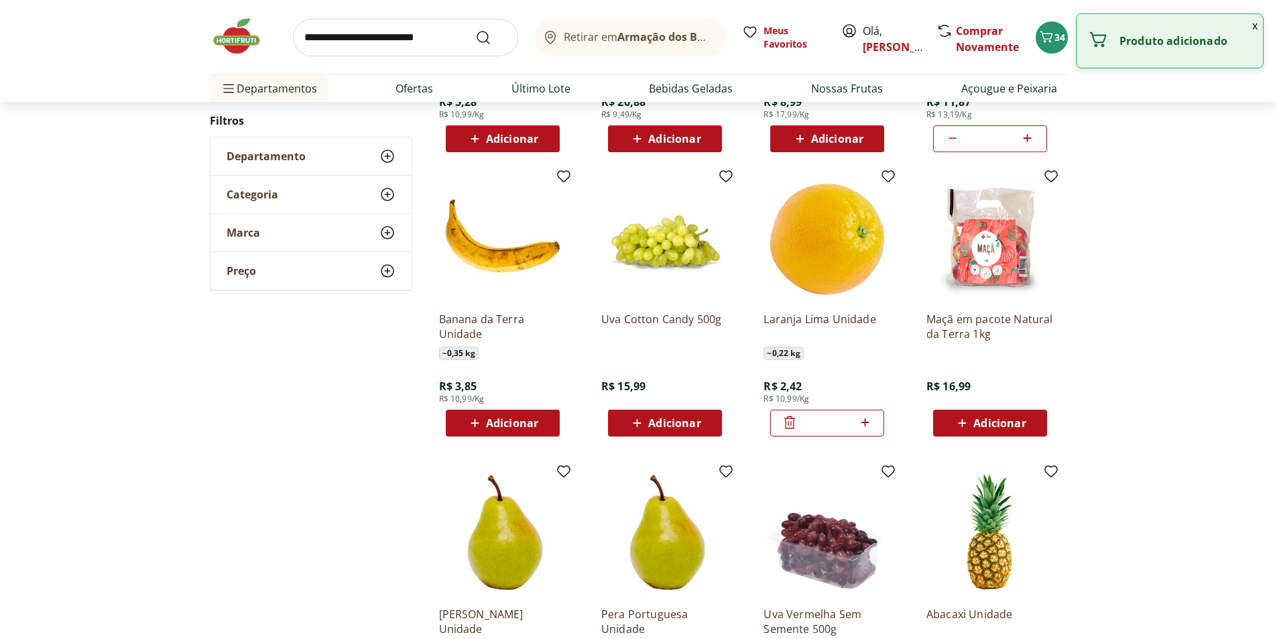
click at [863, 421] on icon at bounding box center [865, 422] width 17 height 16
type input "*"
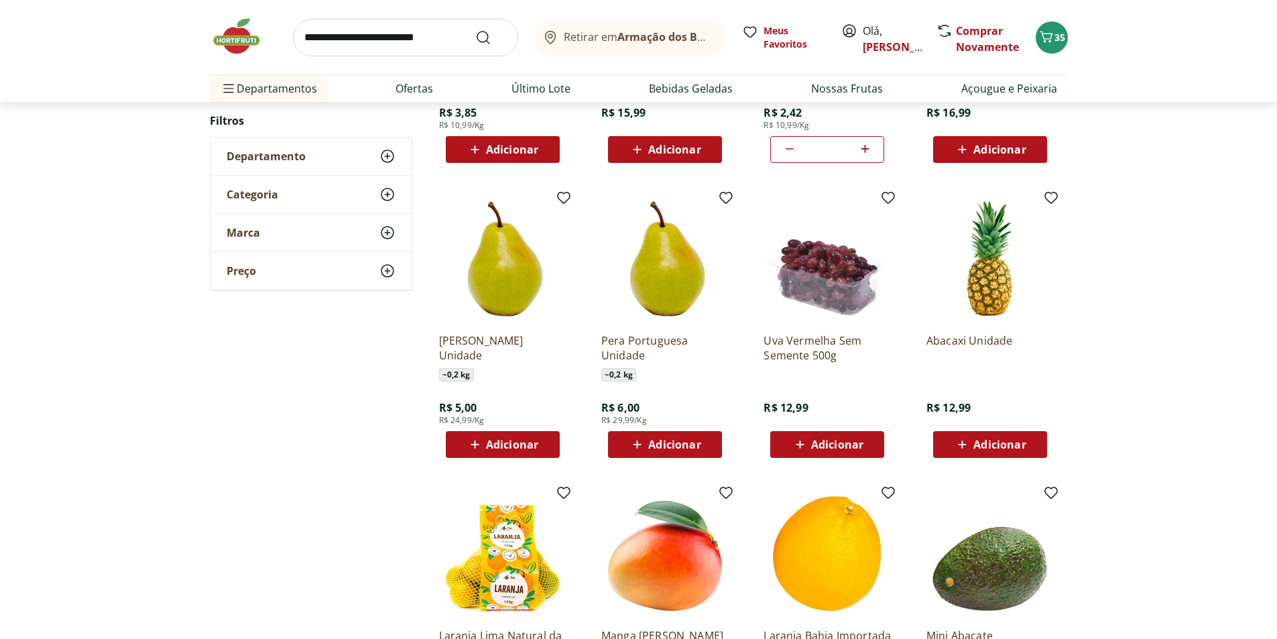
scroll to position [400, 0]
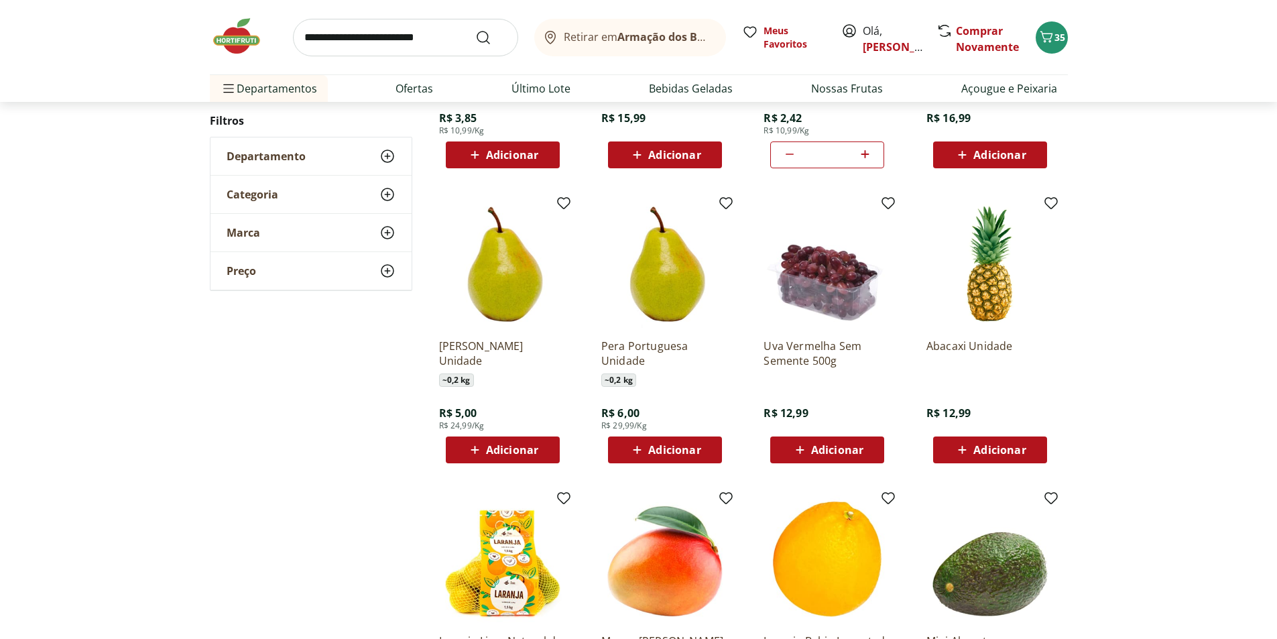
click at [521, 444] on span "Adicionar" at bounding box center [512, 449] width 52 height 11
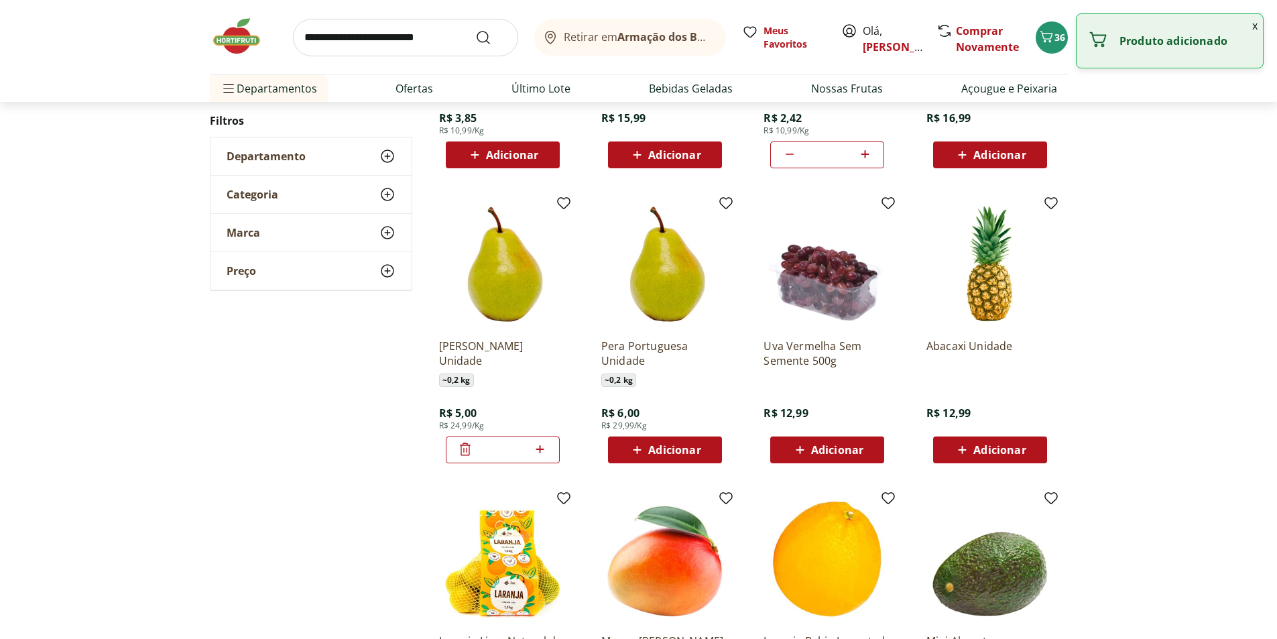
click at [542, 450] on icon at bounding box center [540, 449] width 17 height 16
click at [542, 450] on icon at bounding box center [540, 449] width 8 height 8
type input "*"
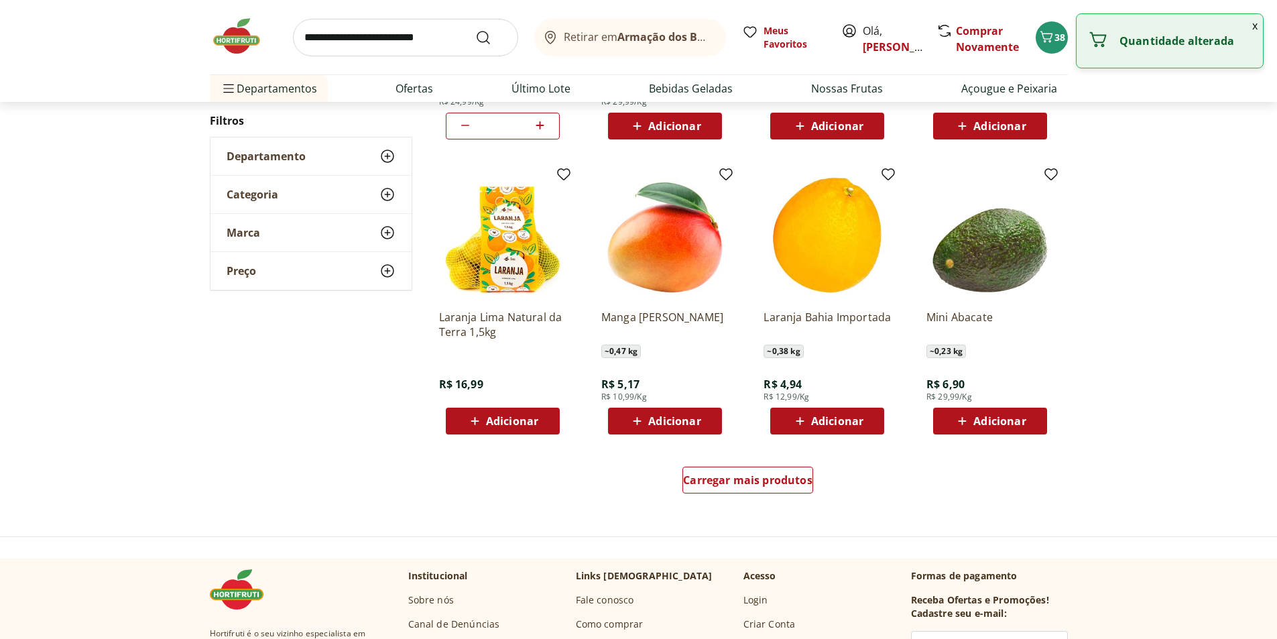
scroll to position [735, 0]
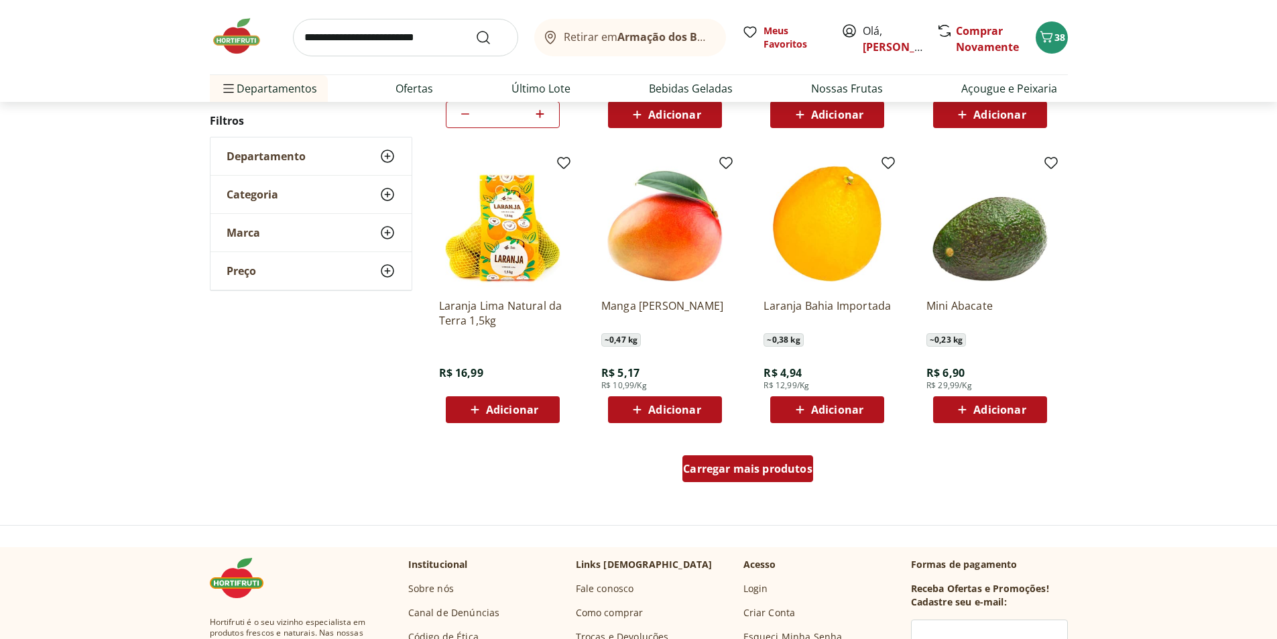
click at [758, 469] on span "Carregar mais produtos" at bounding box center [747, 468] width 129 height 11
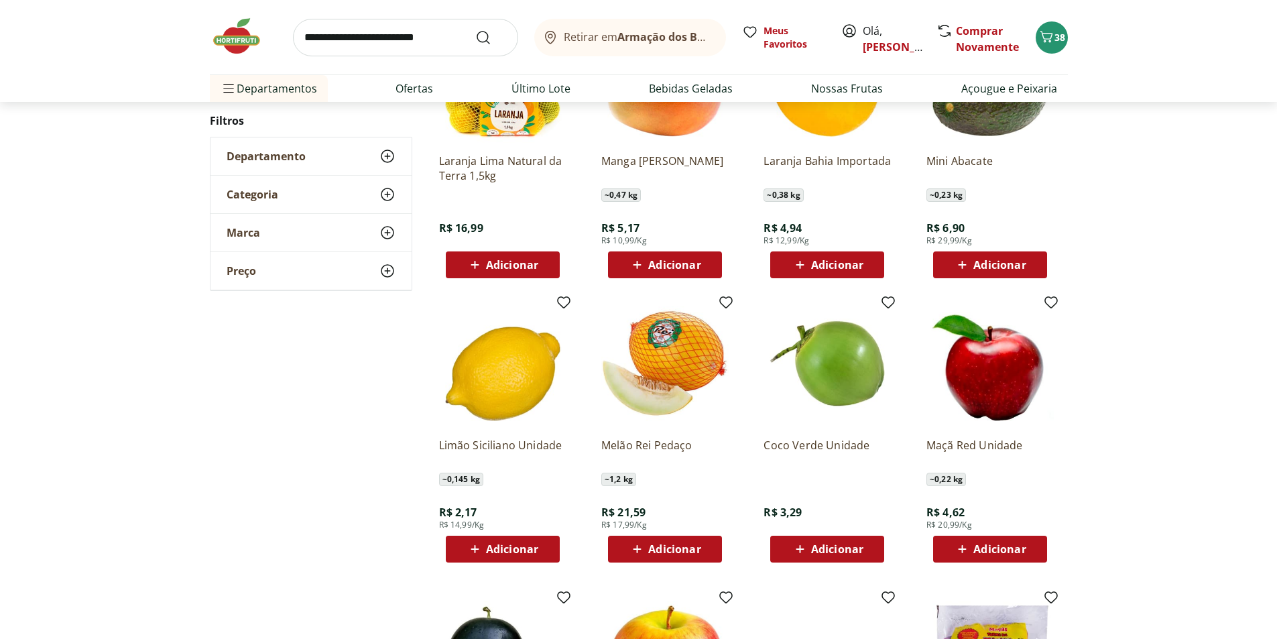
scroll to position [936, 0]
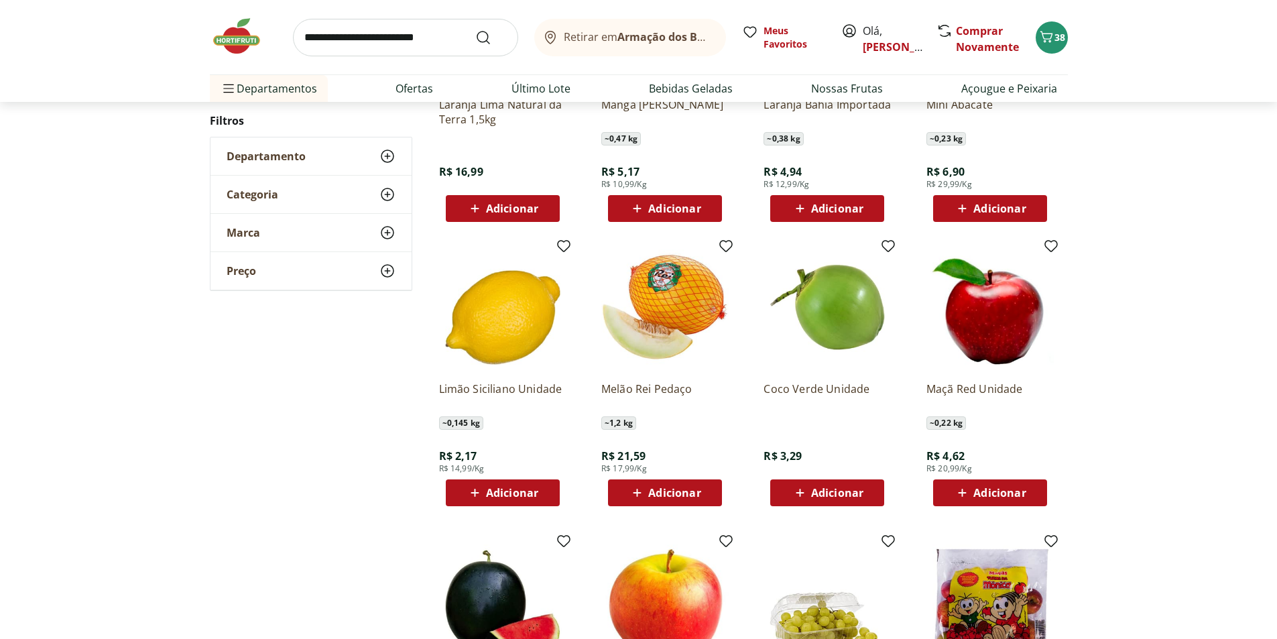
click at [526, 491] on span "Adicionar" at bounding box center [512, 492] width 52 height 11
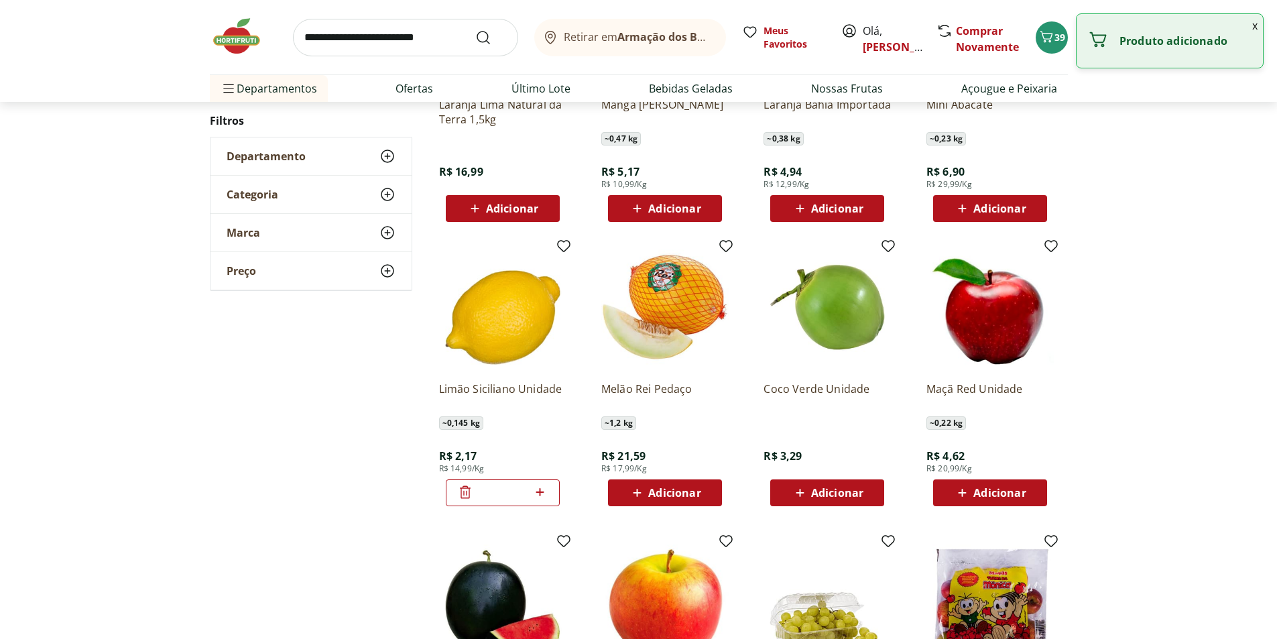
click at [540, 489] on icon at bounding box center [540, 492] width 8 height 8
type input "*"
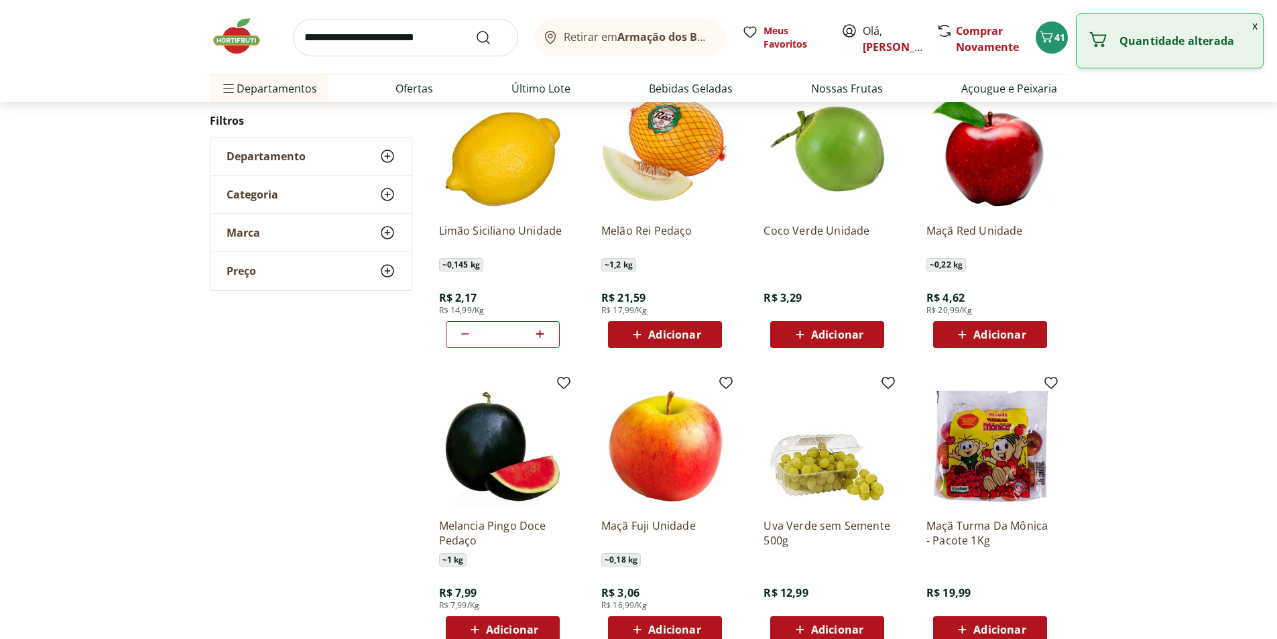
scroll to position [1137, 0]
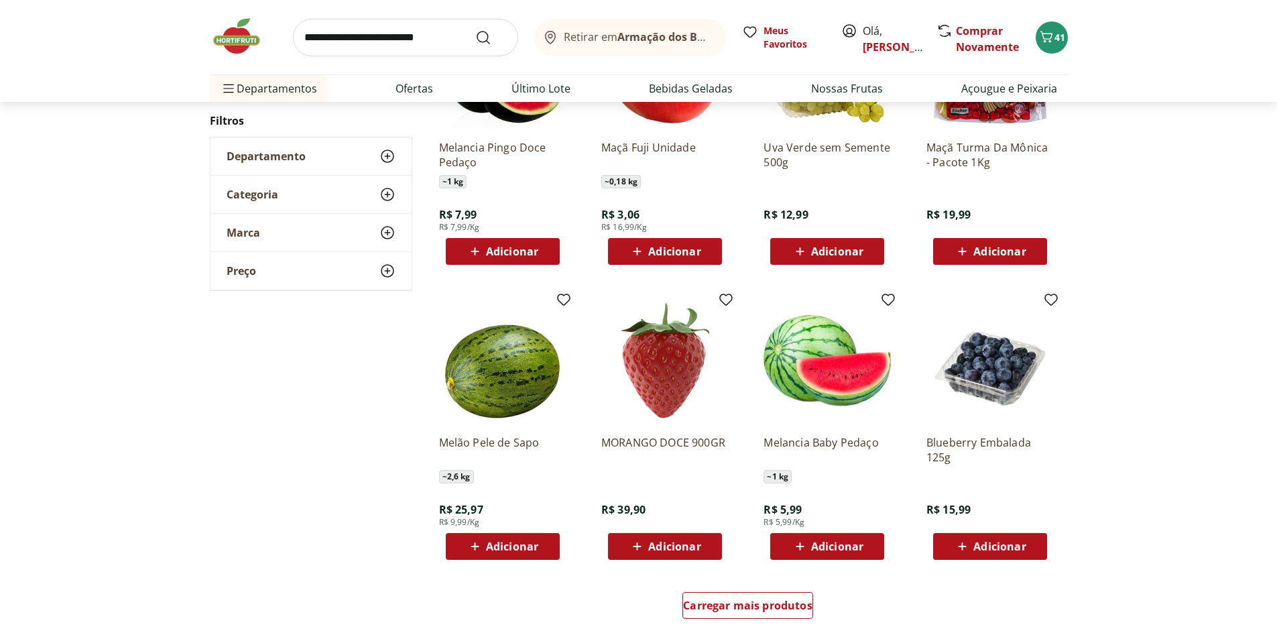
scroll to position [665, 0]
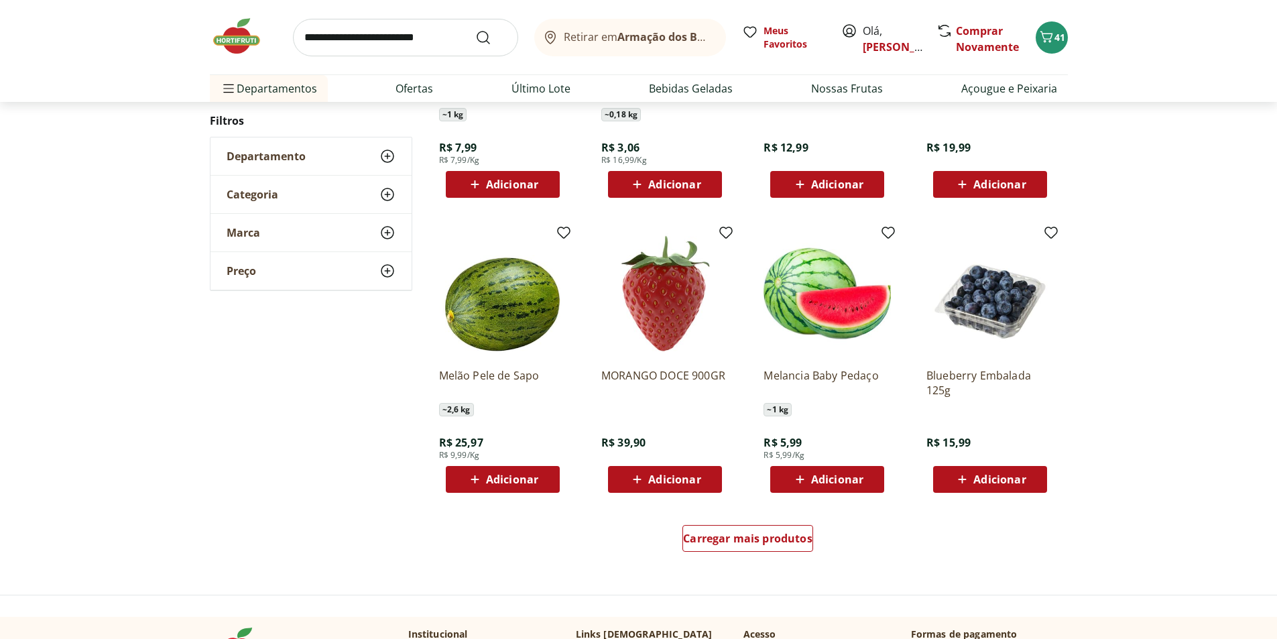
click at [816, 484] on span "Adicionar" at bounding box center [837, 479] width 52 height 11
click at [975, 485] on span "Adicionar" at bounding box center [999, 479] width 52 height 11
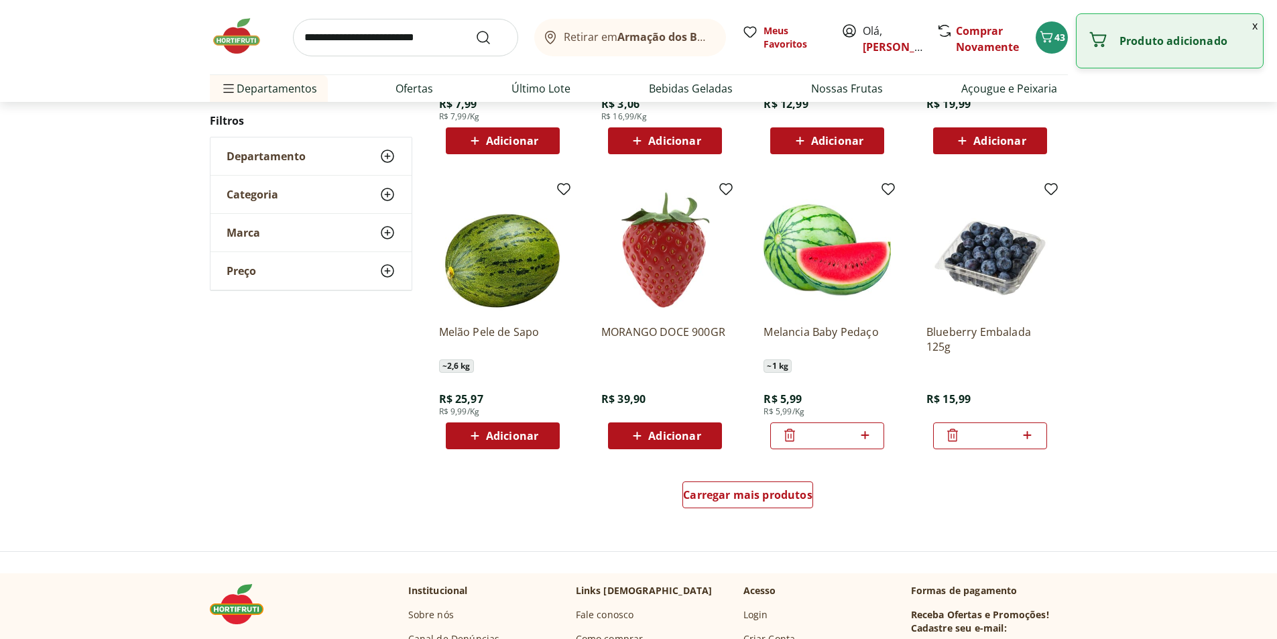
scroll to position [732, 0]
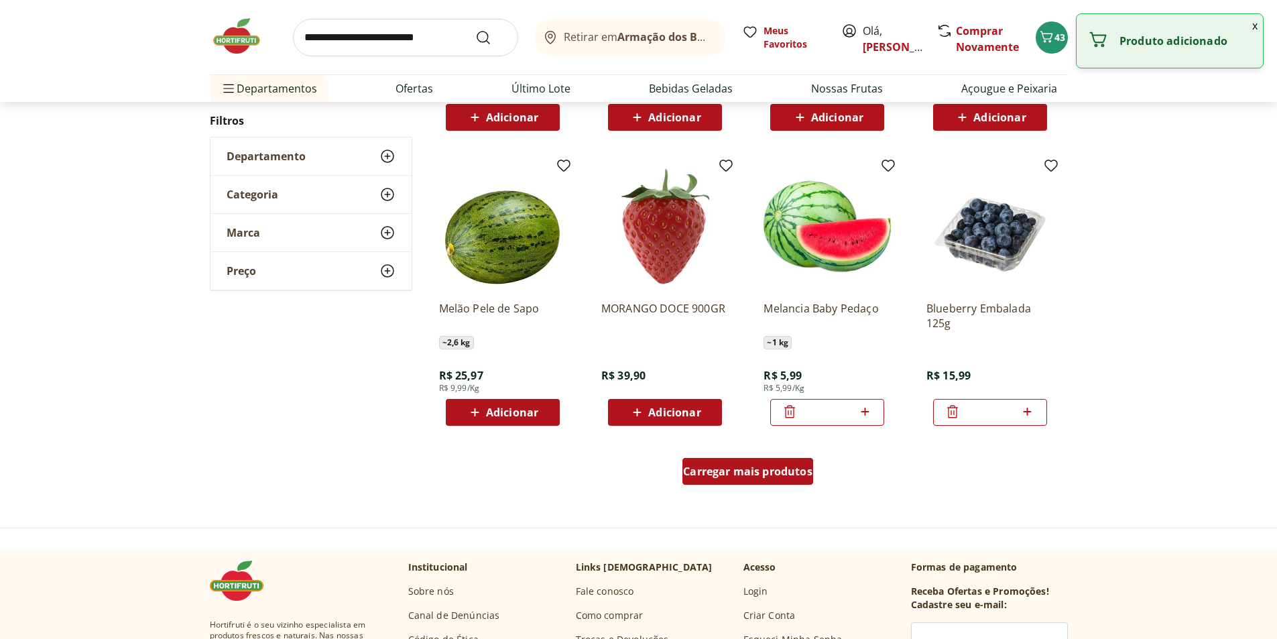
click at [773, 467] on span "Carregar mais produtos" at bounding box center [747, 471] width 129 height 11
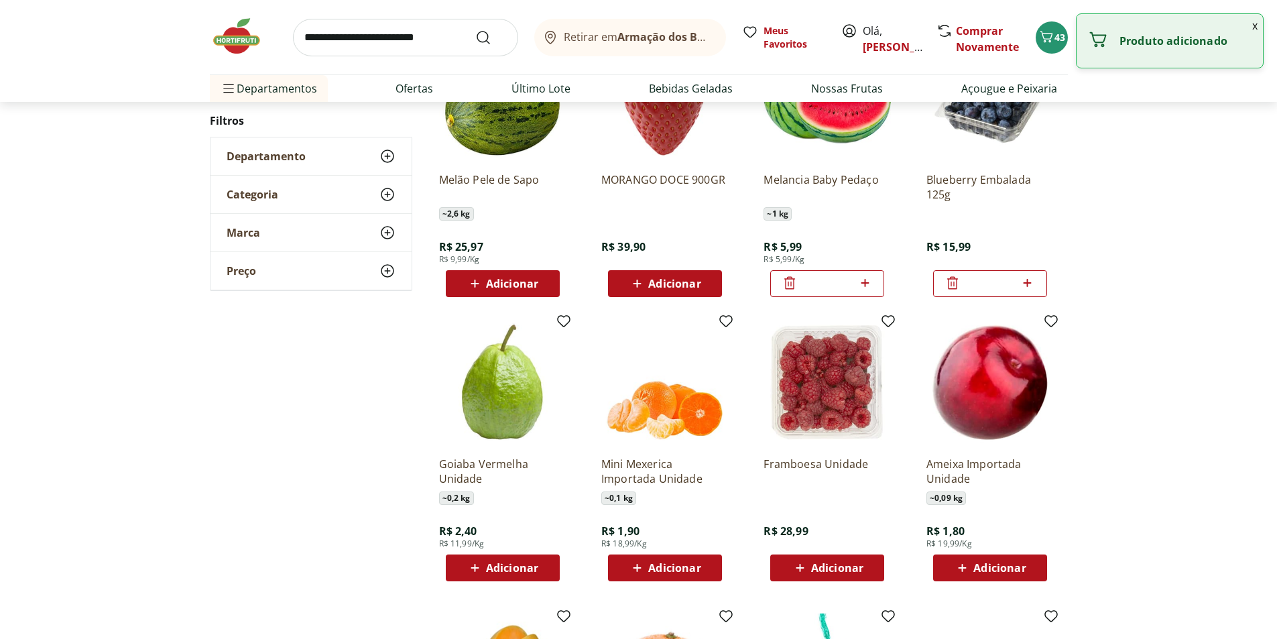
scroll to position [866, 0]
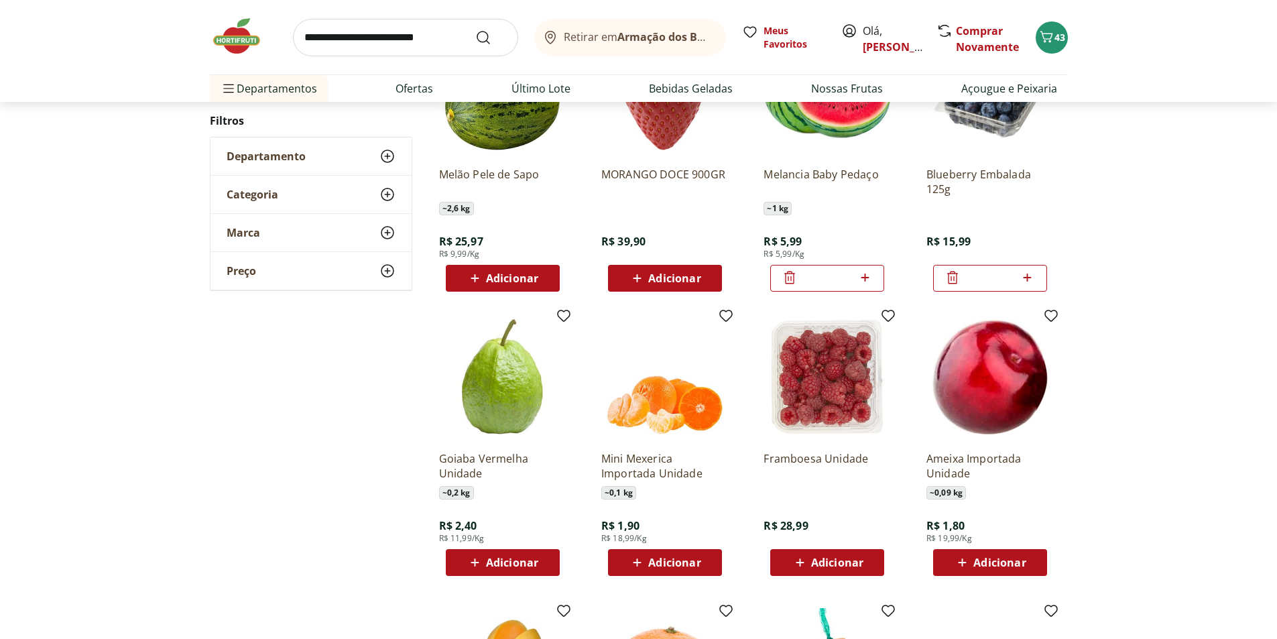
click at [809, 556] on span "Adicionar" at bounding box center [828, 562] width 72 height 16
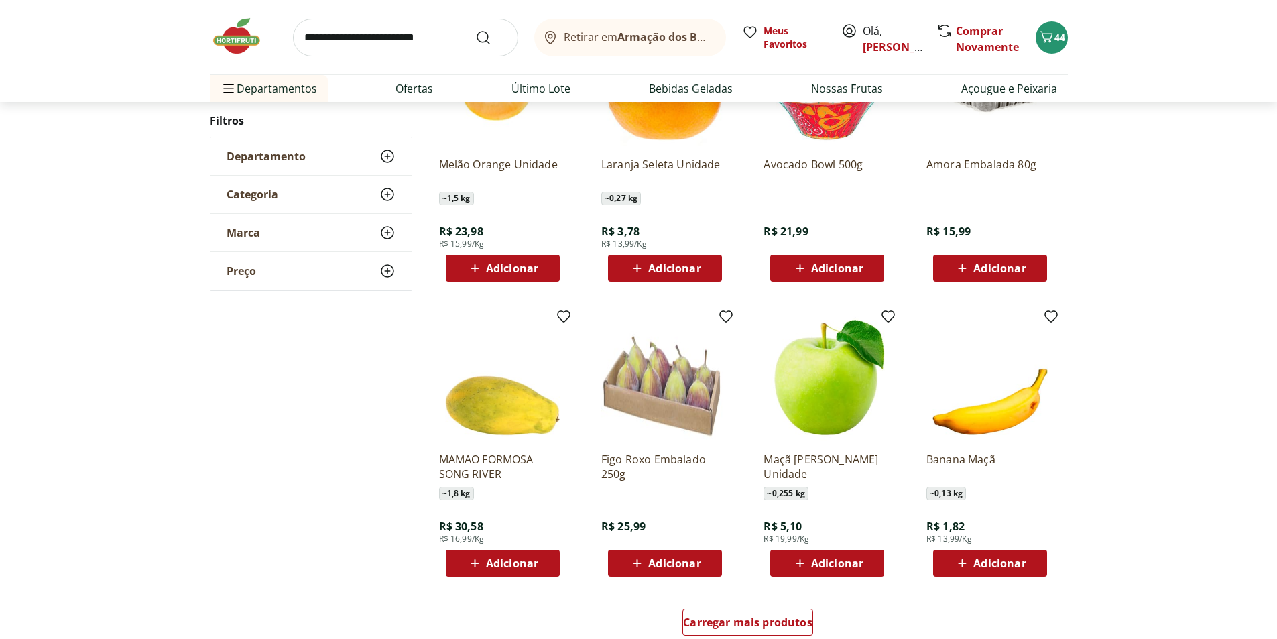
scroll to position [796, 0]
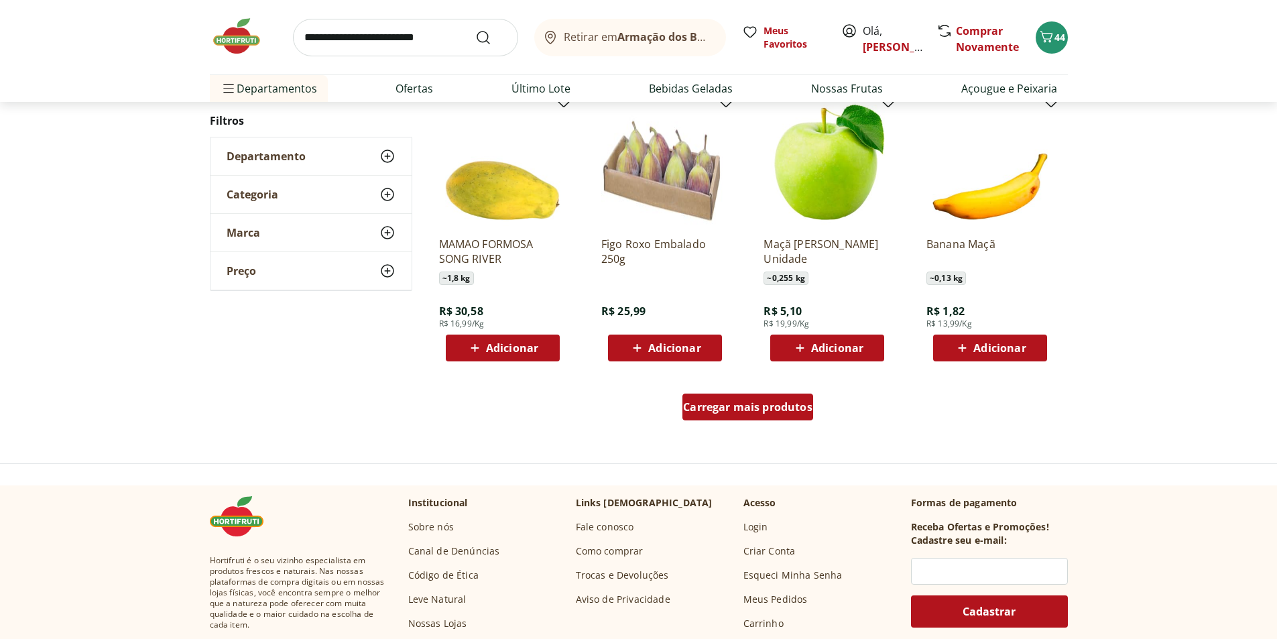
click at [721, 414] on div "Carregar mais produtos" at bounding box center [747, 406] width 131 height 27
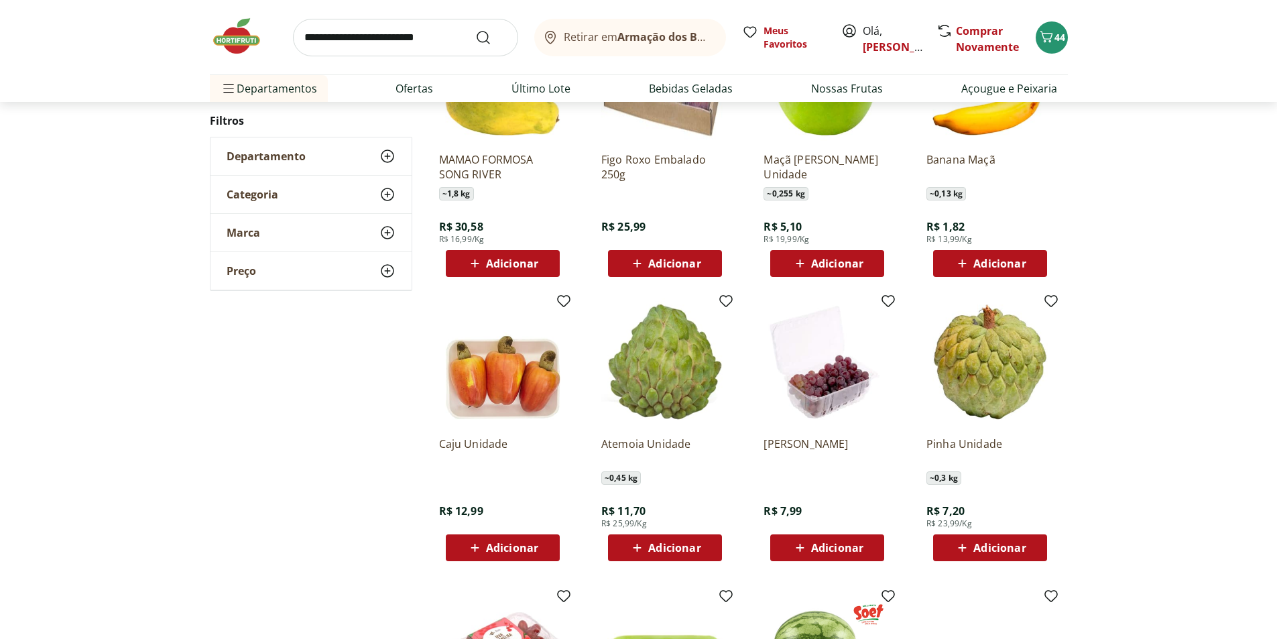
scroll to position [997, 0]
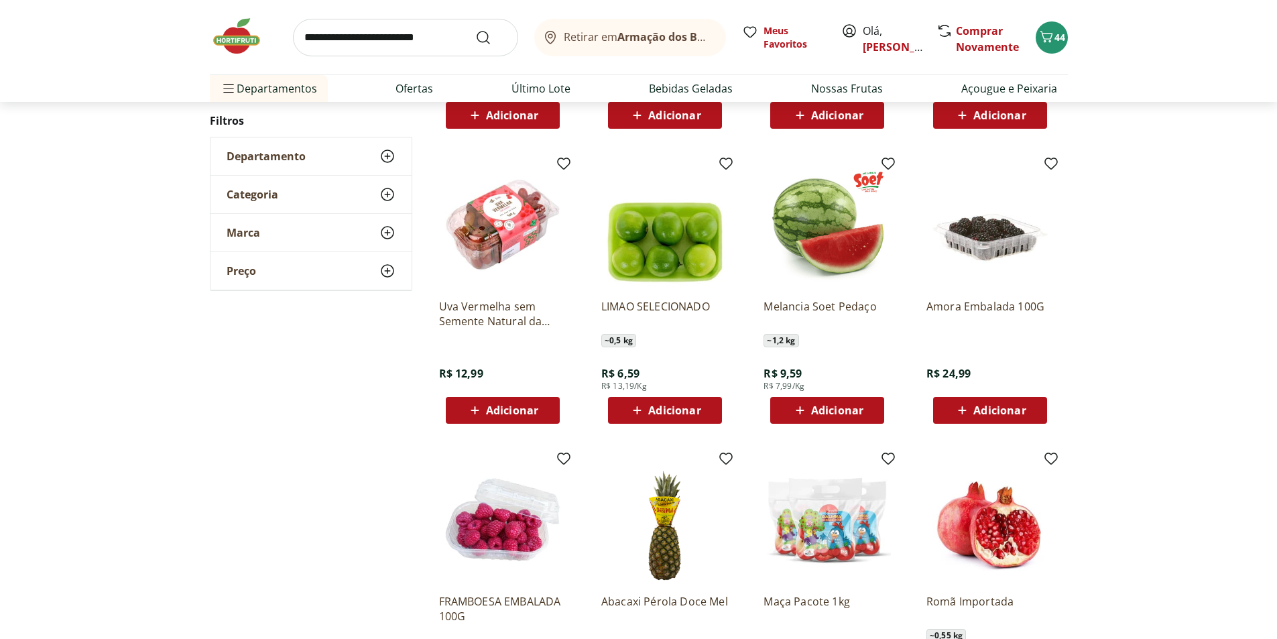
scroll to position [324, 0]
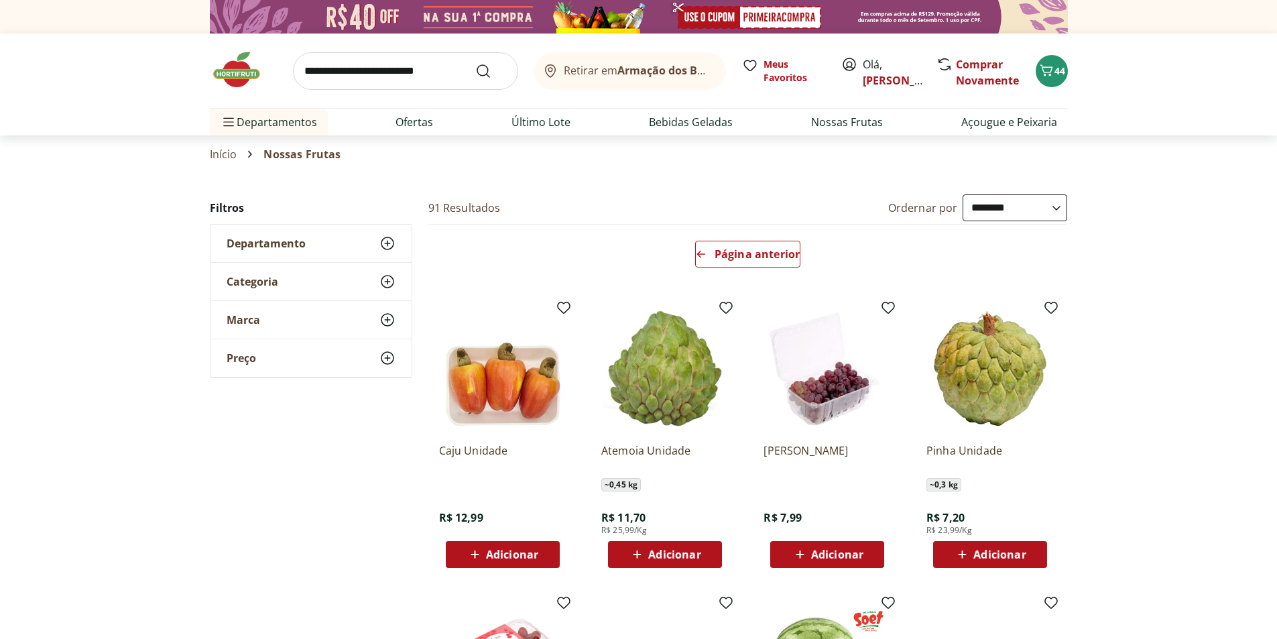
select select "**********"
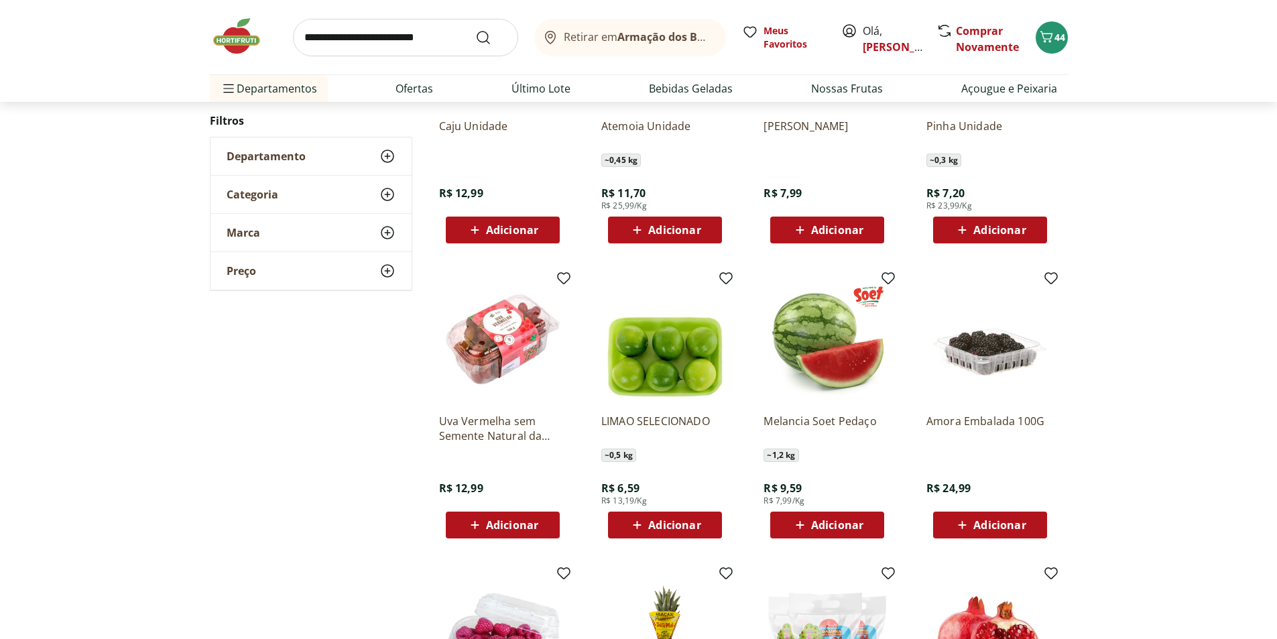
click at [519, 520] on span "Adicionar" at bounding box center [512, 525] width 52 height 11
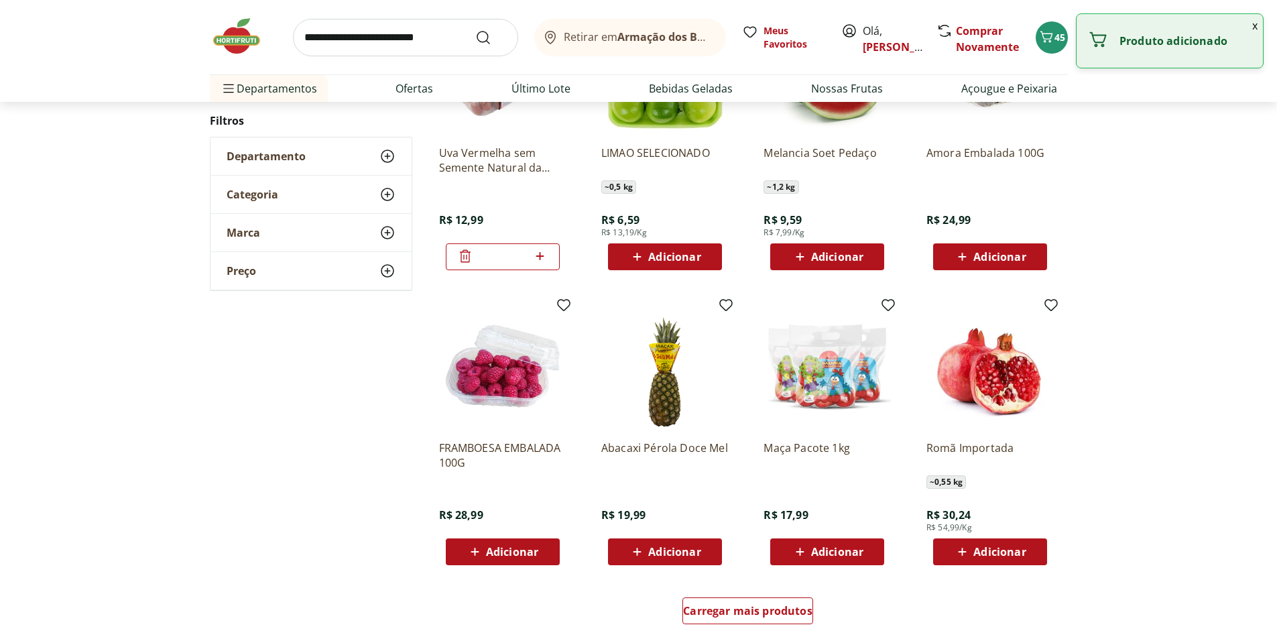
scroll to position [794, 0]
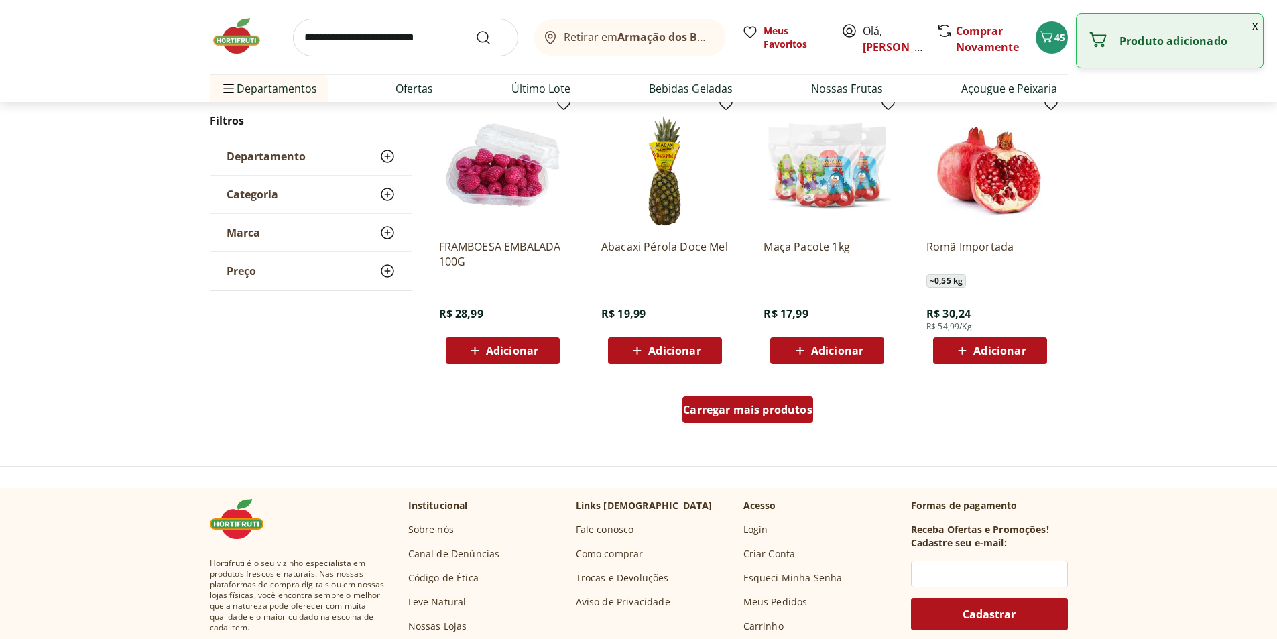
click at [735, 417] on div "Carregar mais produtos" at bounding box center [747, 409] width 131 height 27
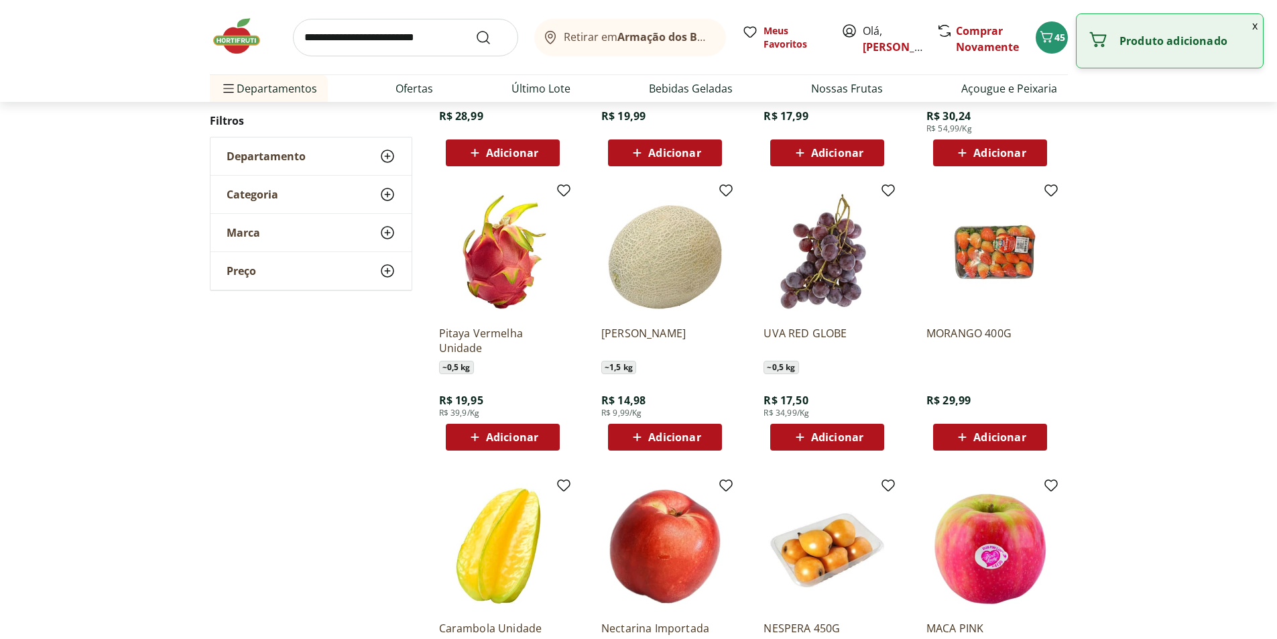
scroll to position [995, 0]
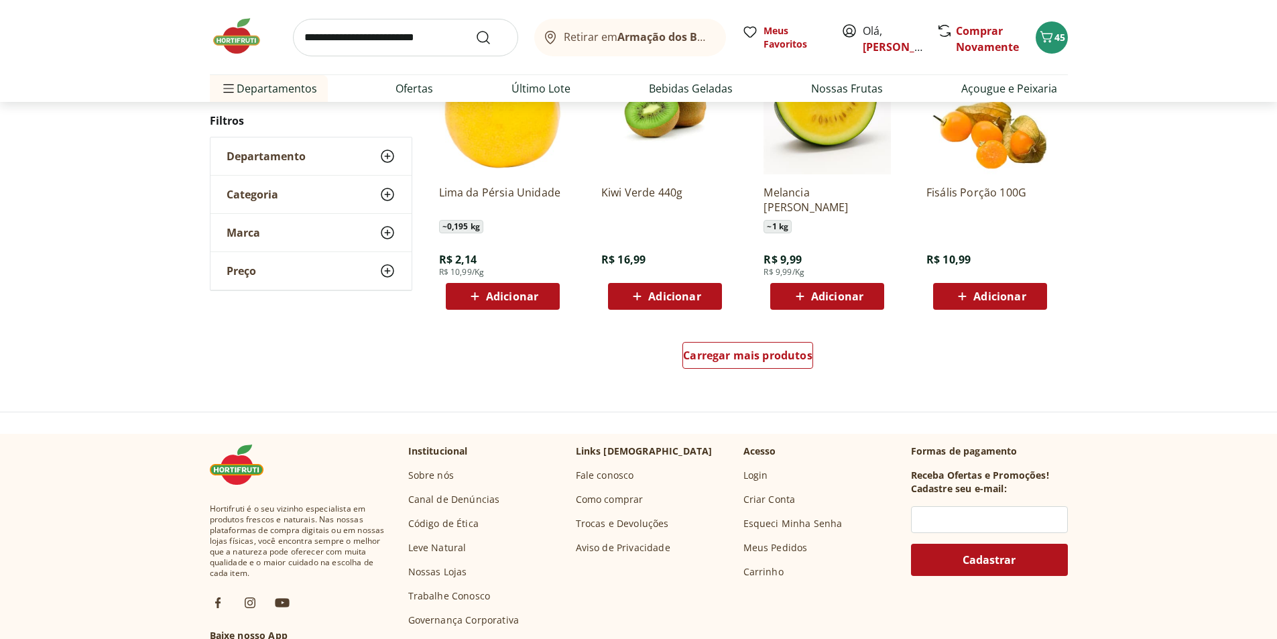
scroll to position [858, 0]
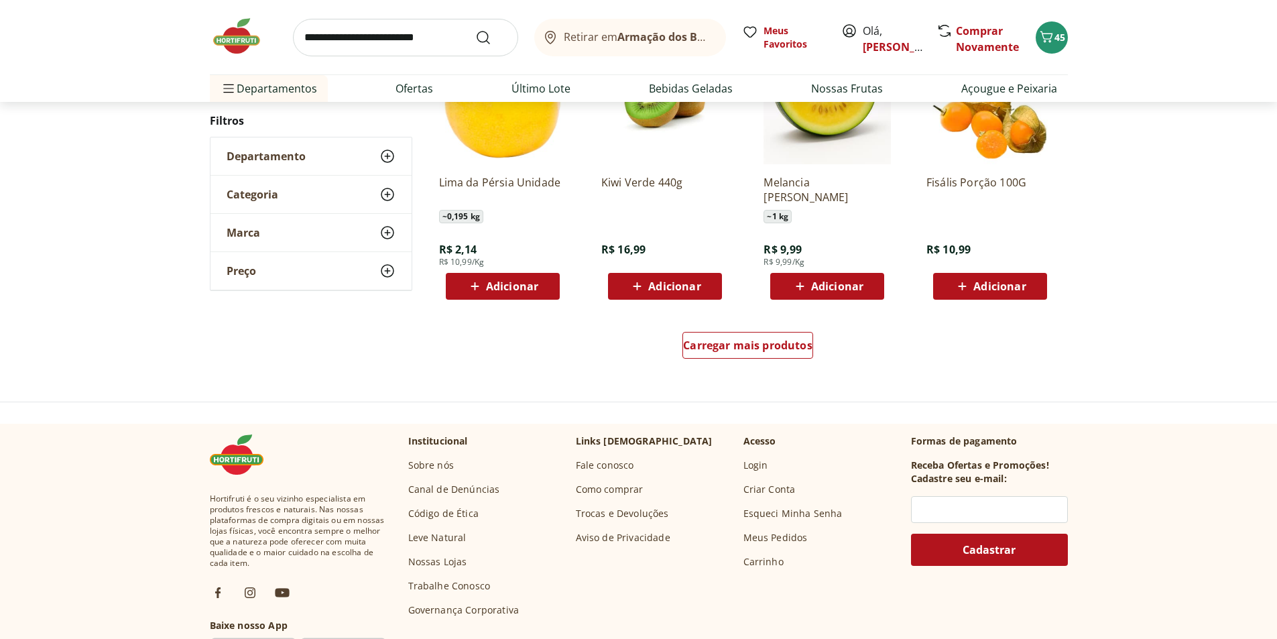
click at [489, 274] on button "Adicionar" at bounding box center [503, 286] width 114 height 27
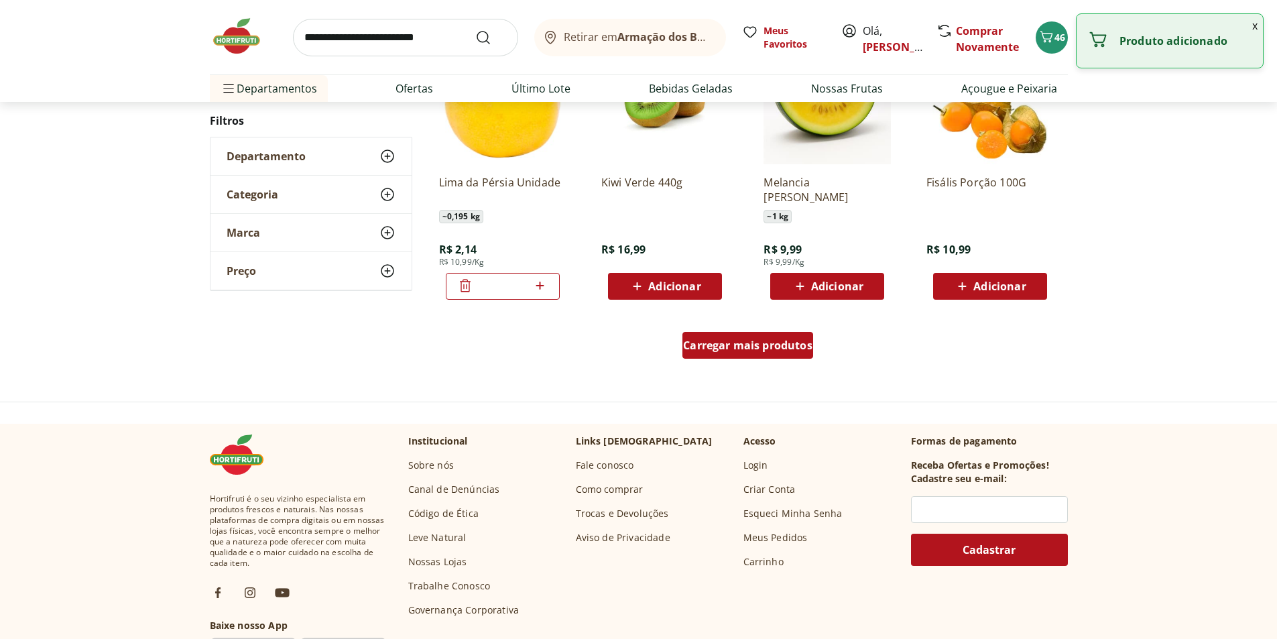
click at [701, 346] on span "Carregar mais produtos" at bounding box center [747, 345] width 129 height 11
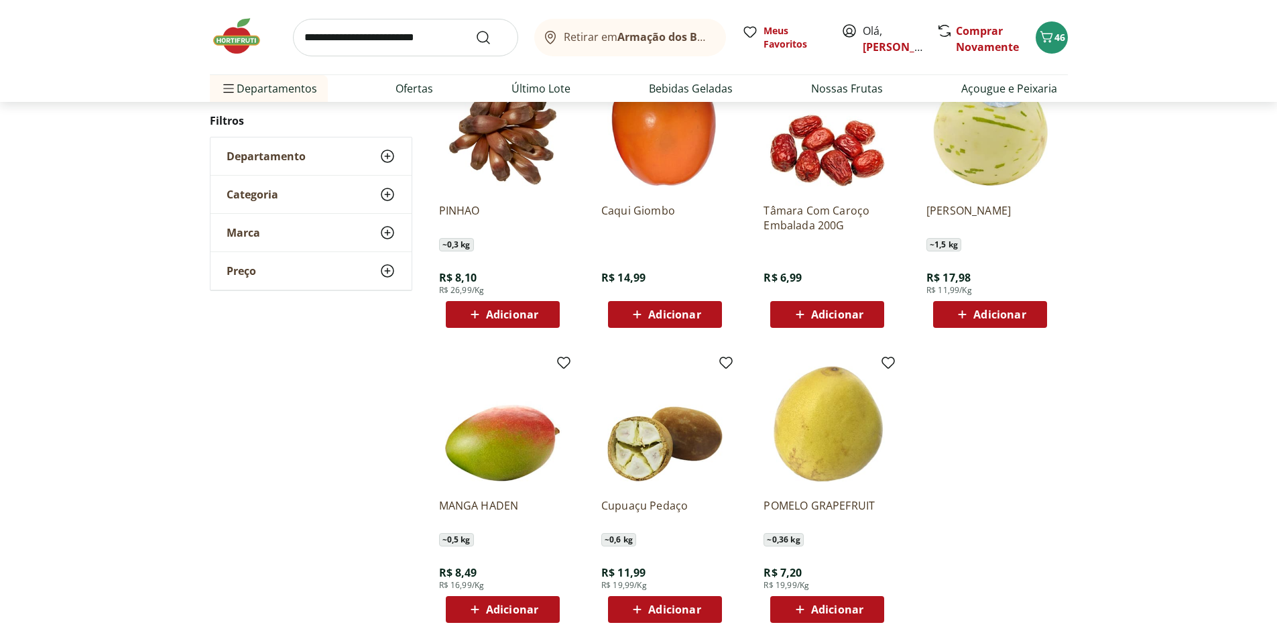
scroll to position [252, 0]
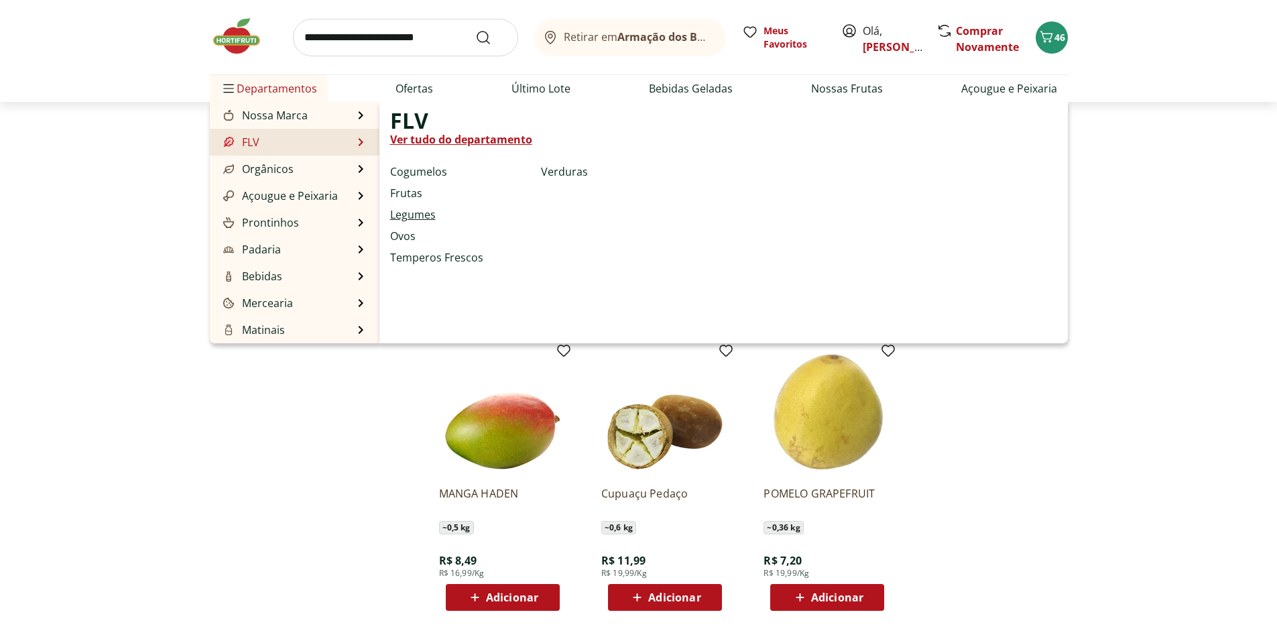
click at [405, 214] on link "Legumes" at bounding box center [413, 214] width 46 height 16
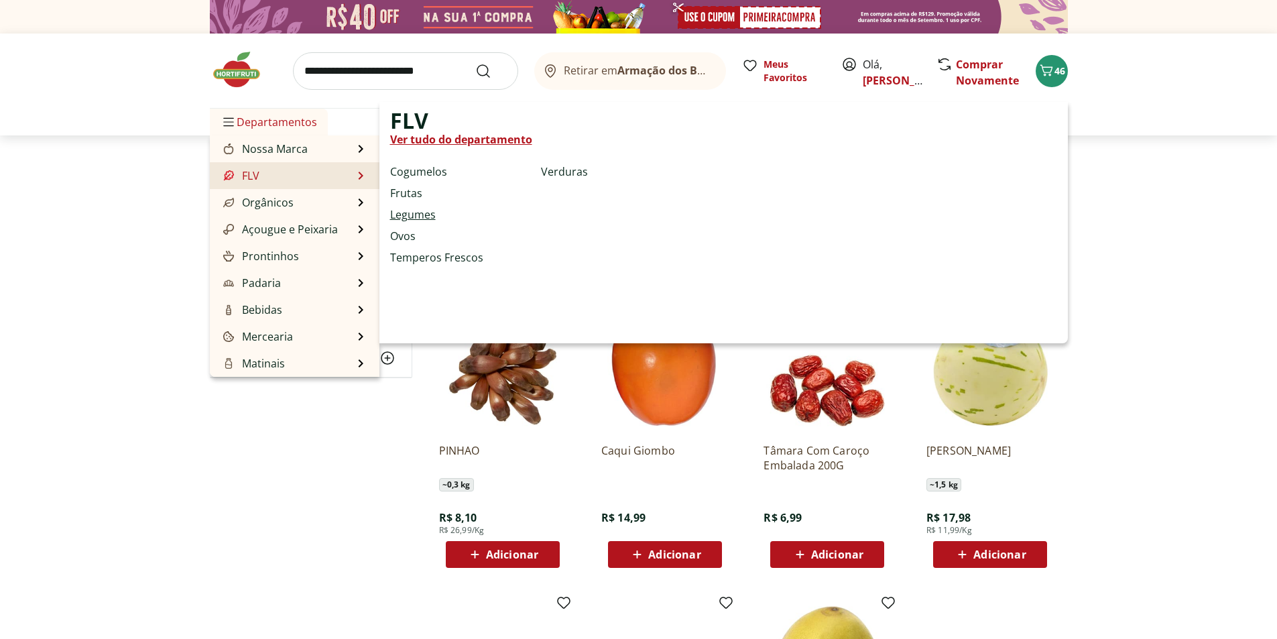
select select "**********"
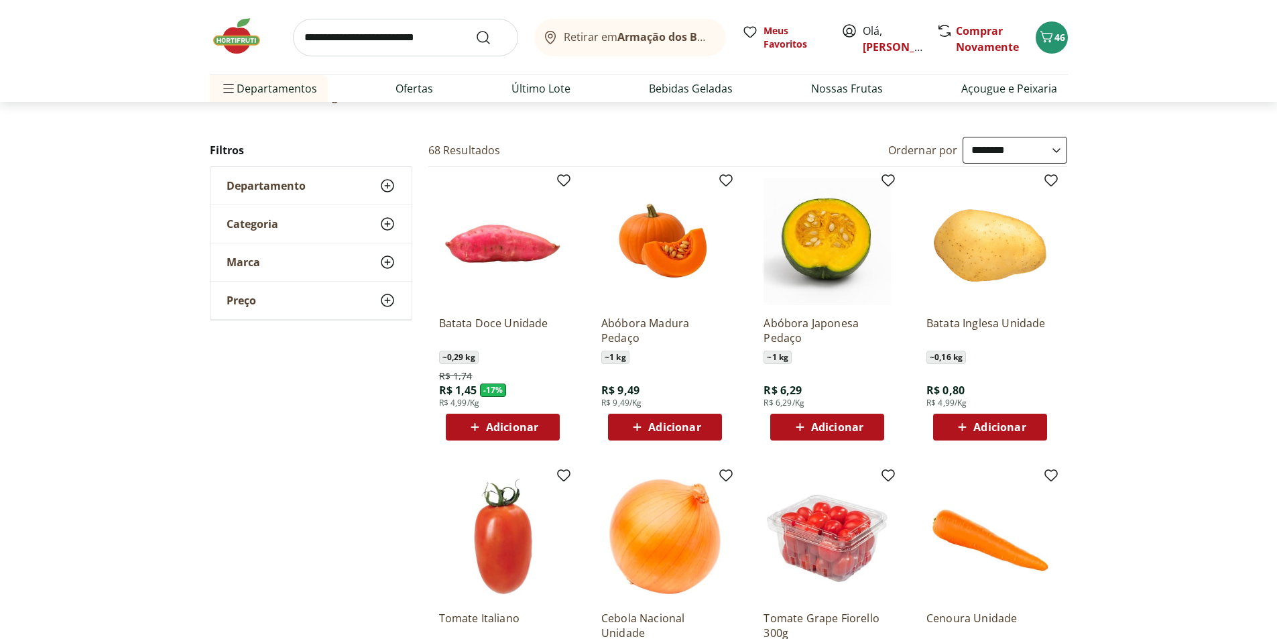
scroll to position [134, 0]
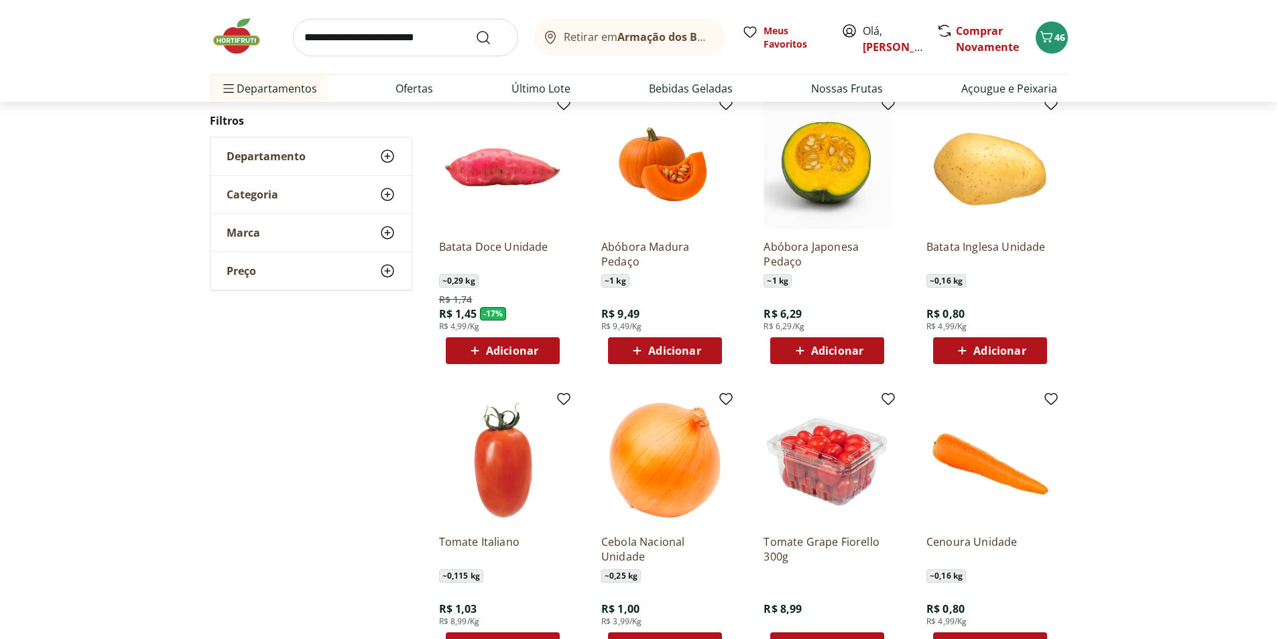
click at [992, 356] on span "Adicionar" at bounding box center [999, 350] width 52 height 11
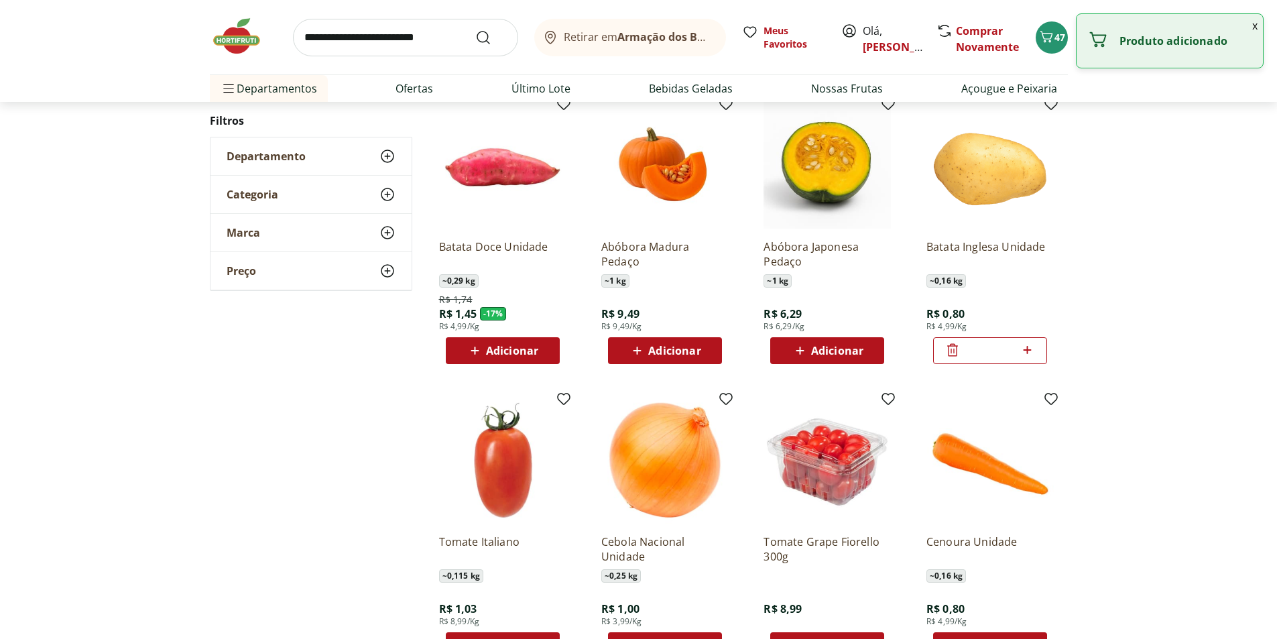
click at [1023, 347] on icon at bounding box center [1027, 350] width 17 height 16
type input "*"
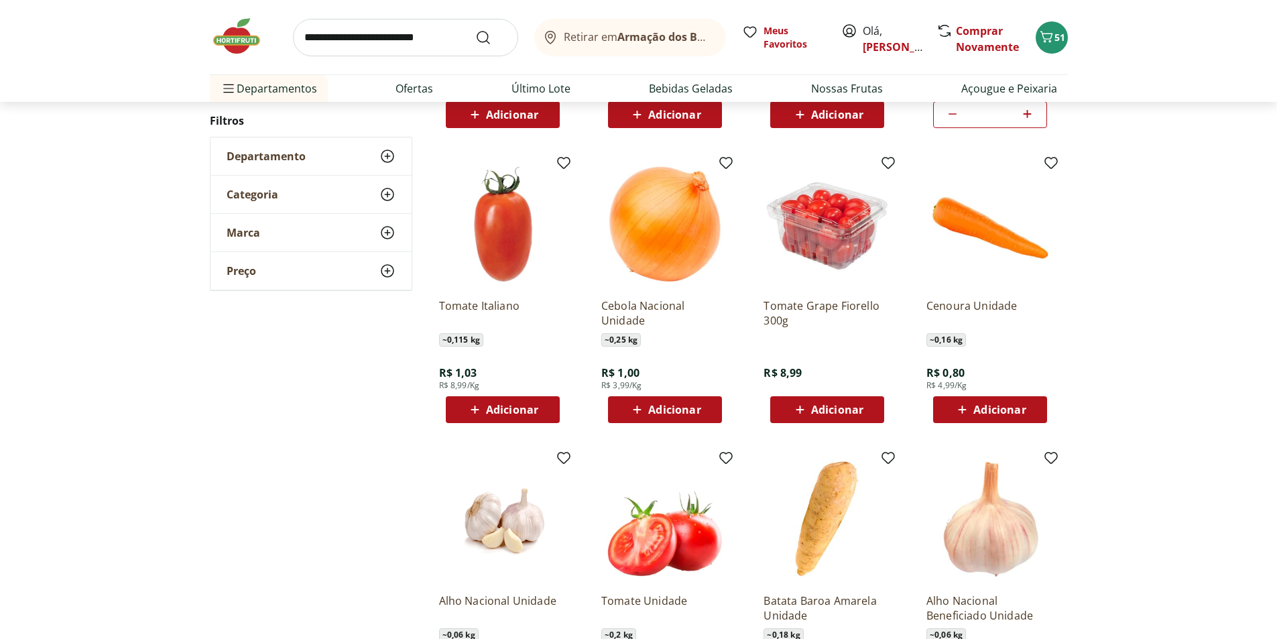
scroll to position [402, 0]
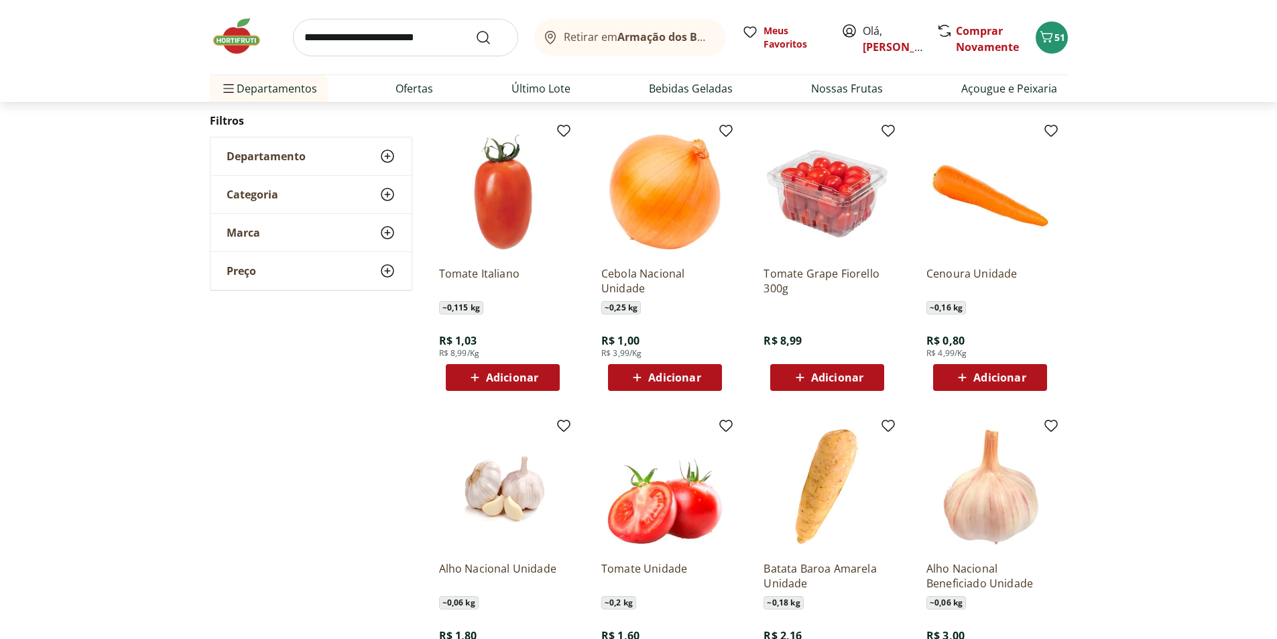
click at [485, 379] on span "Adicionar" at bounding box center [503, 377] width 72 height 16
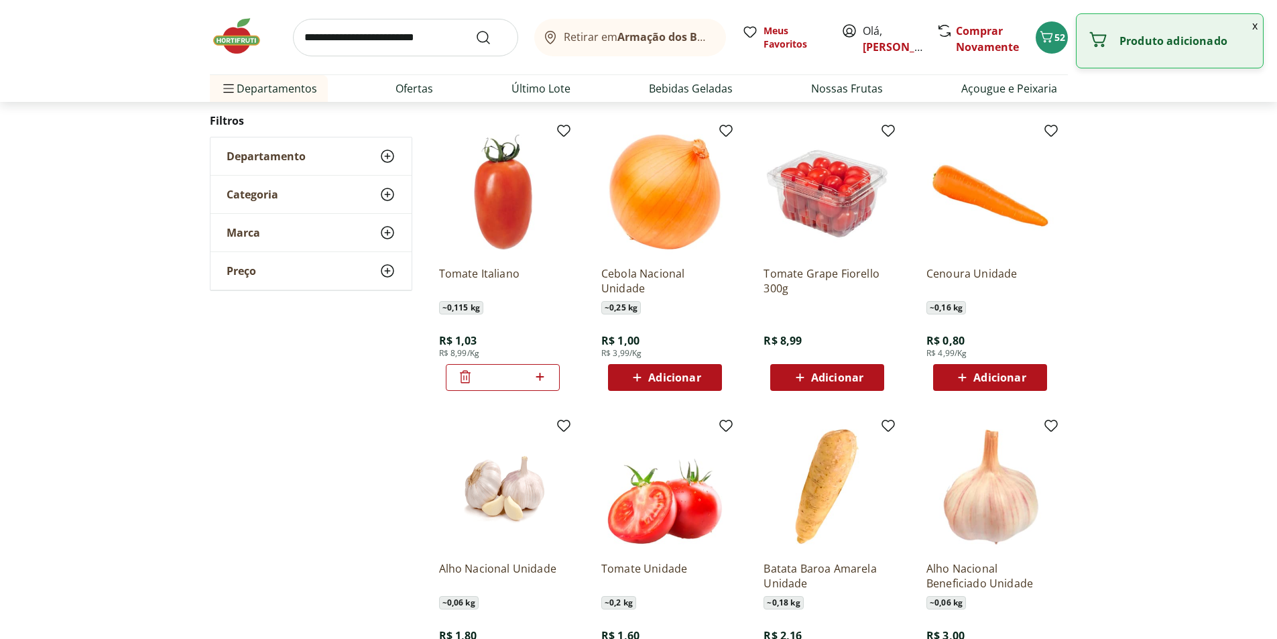
click at [545, 381] on icon at bounding box center [540, 377] width 17 height 16
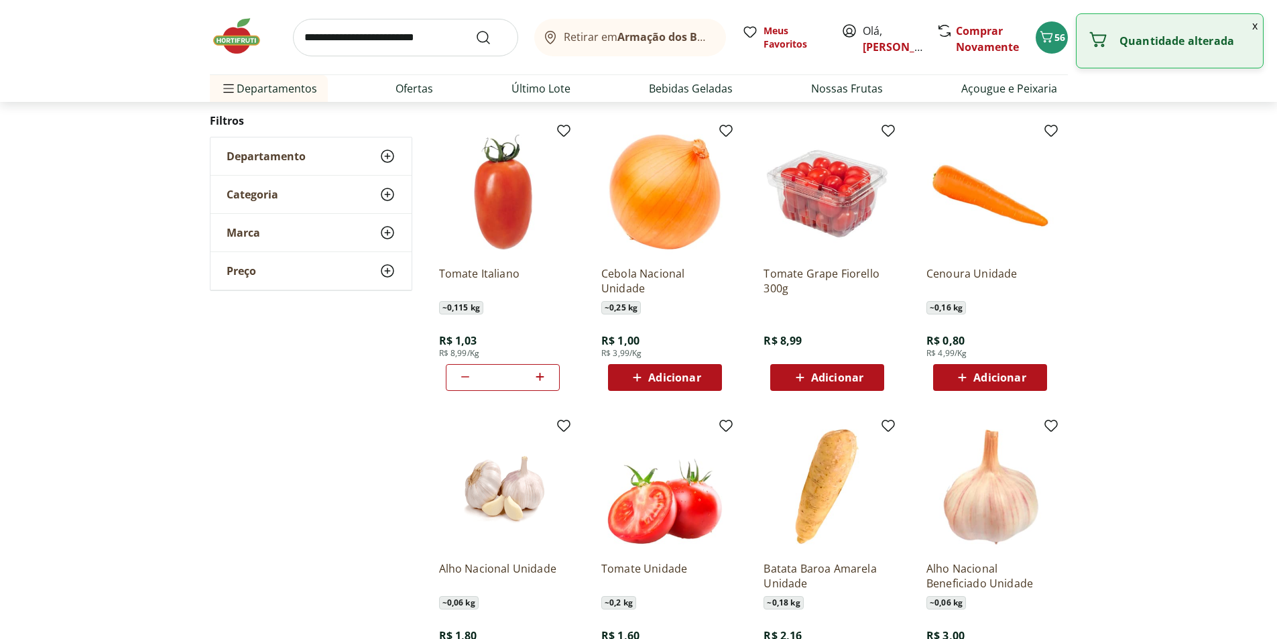
type input "*"
click at [669, 379] on span "Adicionar" at bounding box center [674, 377] width 52 height 11
click at [707, 379] on icon at bounding box center [702, 377] width 17 height 16
type input "*"
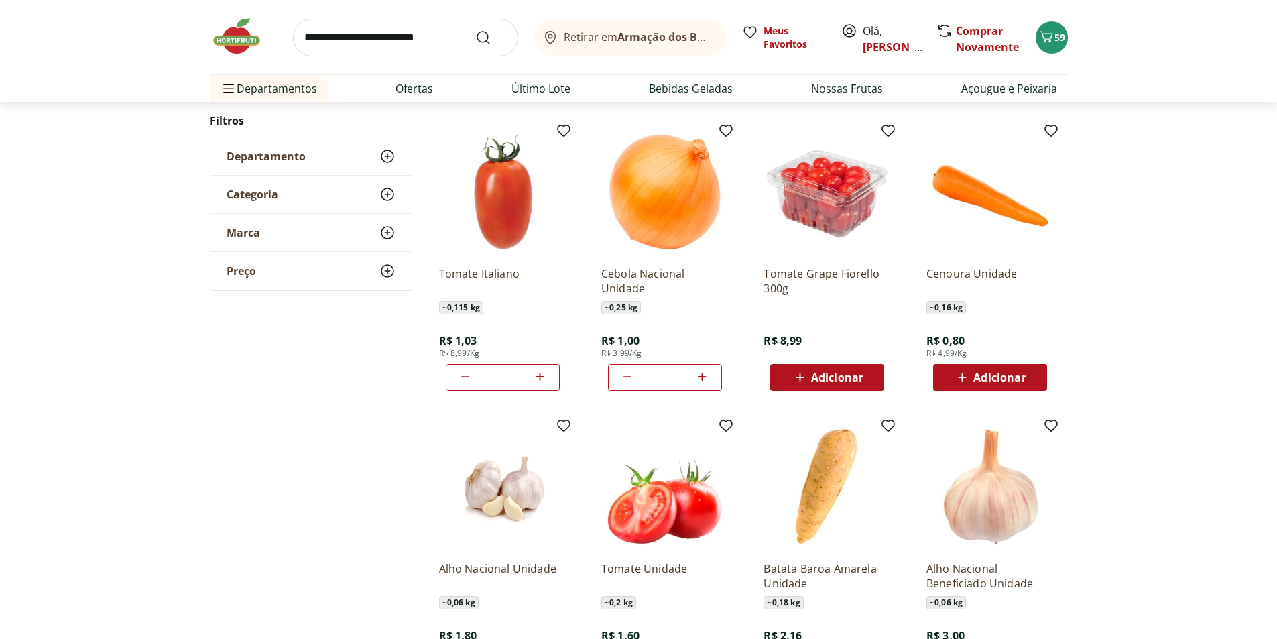
click at [843, 379] on span "Adicionar" at bounding box center [837, 377] width 52 height 11
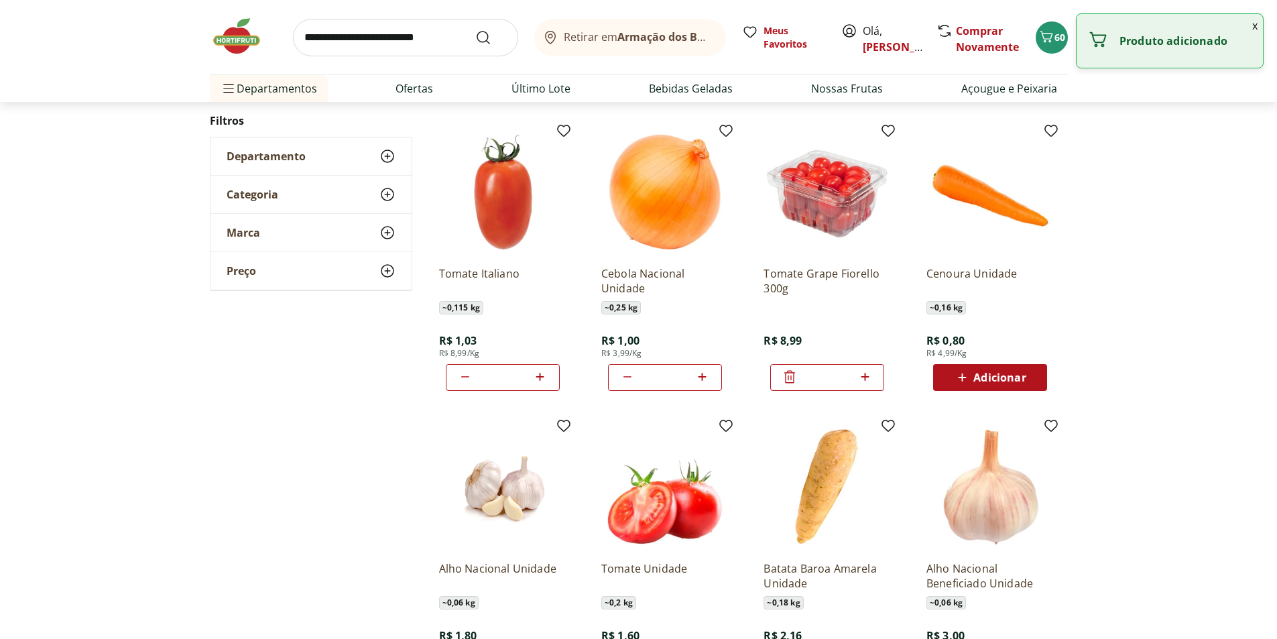
click at [973, 373] on span "Adicionar" at bounding box center [999, 377] width 52 height 11
click at [1029, 374] on icon at bounding box center [1027, 377] width 17 height 16
click at [1029, 375] on icon at bounding box center [1027, 377] width 17 height 16
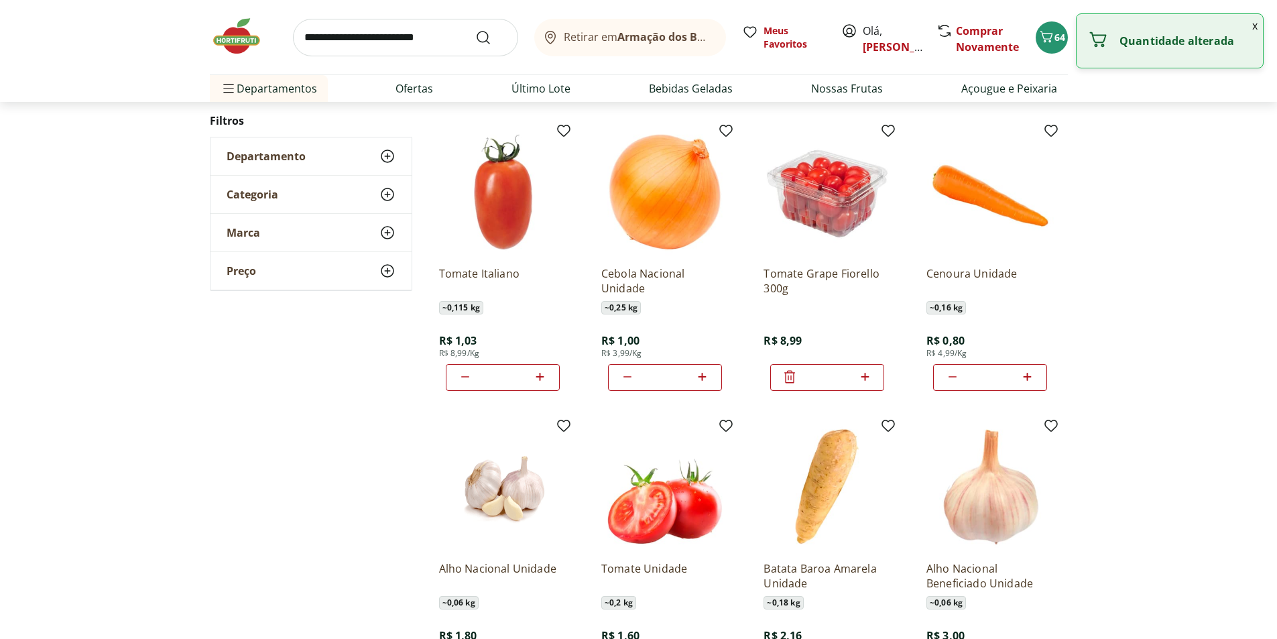
type input "*"
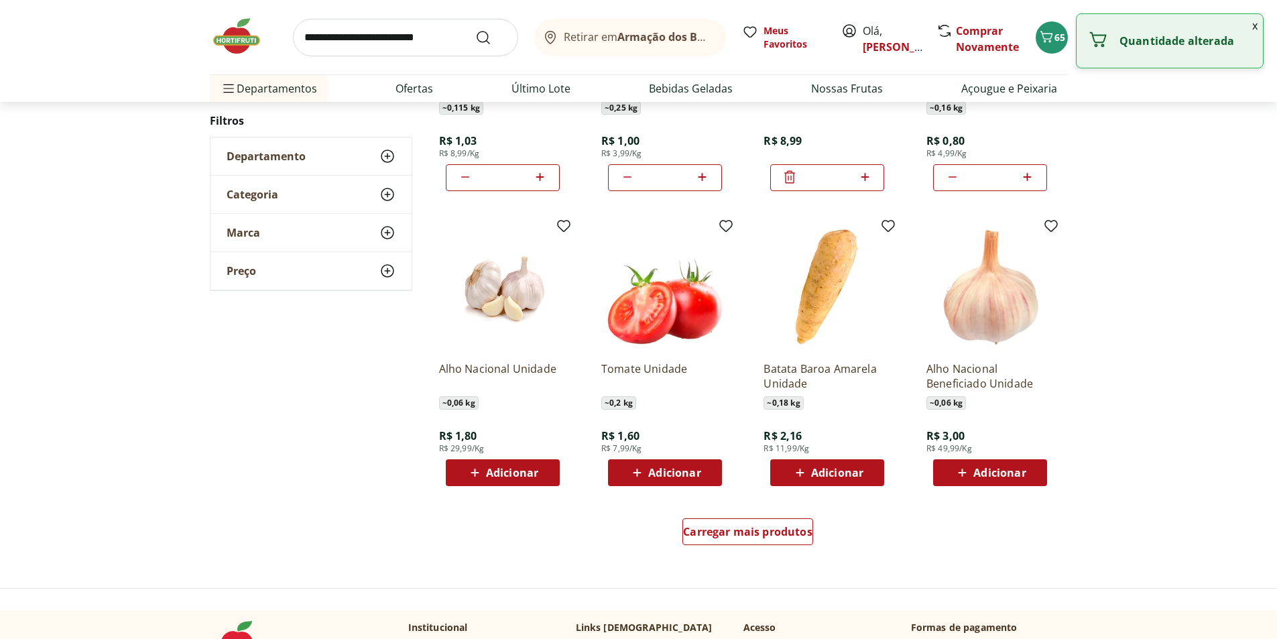
scroll to position [603, 0]
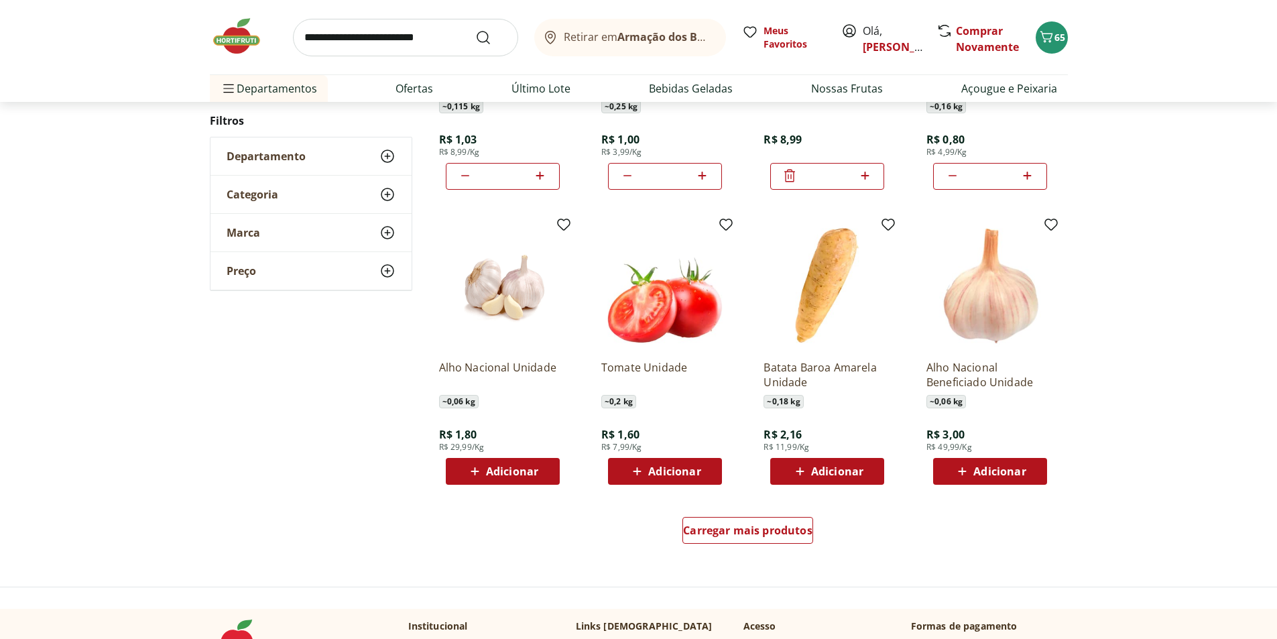
click at [489, 477] on span "Adicionar" at bounding box center [512, 471] width 52 height 11
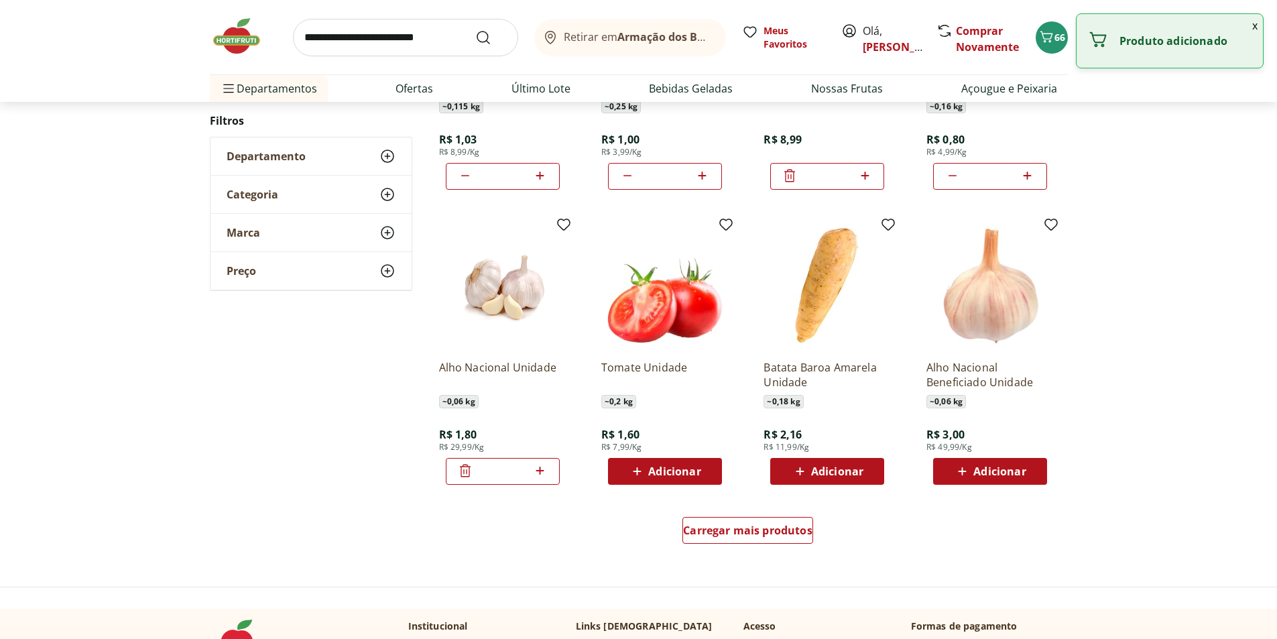
click at [544, 473] on icon at bounding box center [540, 471] width 17 height 16
click at [544, 472] on icon at bounding box center [540, 471] width 17 height 16
click at [545, 471] on icon at bounding box center [540, 471] width 17 height 16
type input "*"
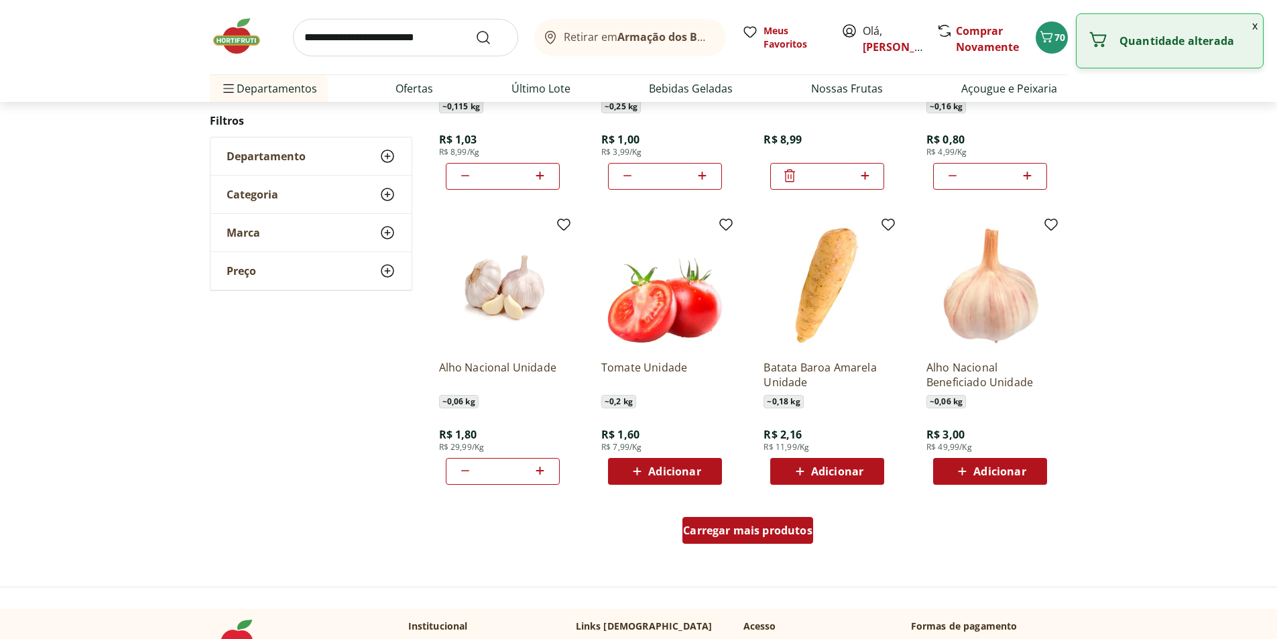
click at [750, 525] on span "Carregar mais produtos" at bounding box center [747, 530] width 129 height 11
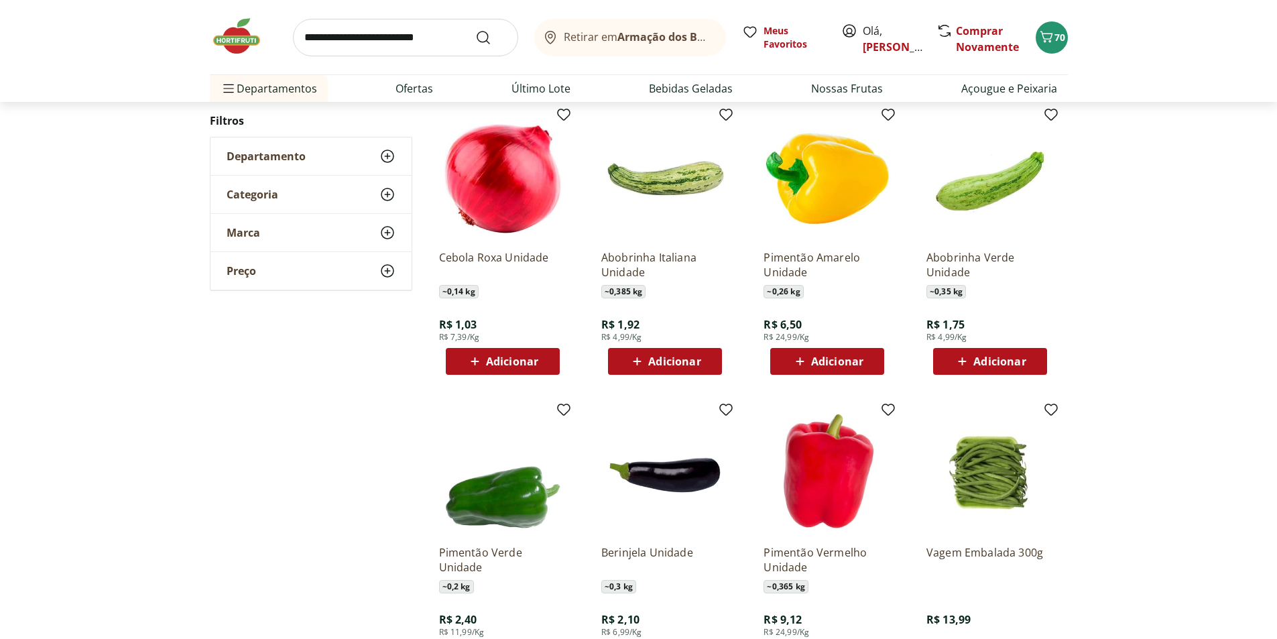
scroll to position [1006, 0]
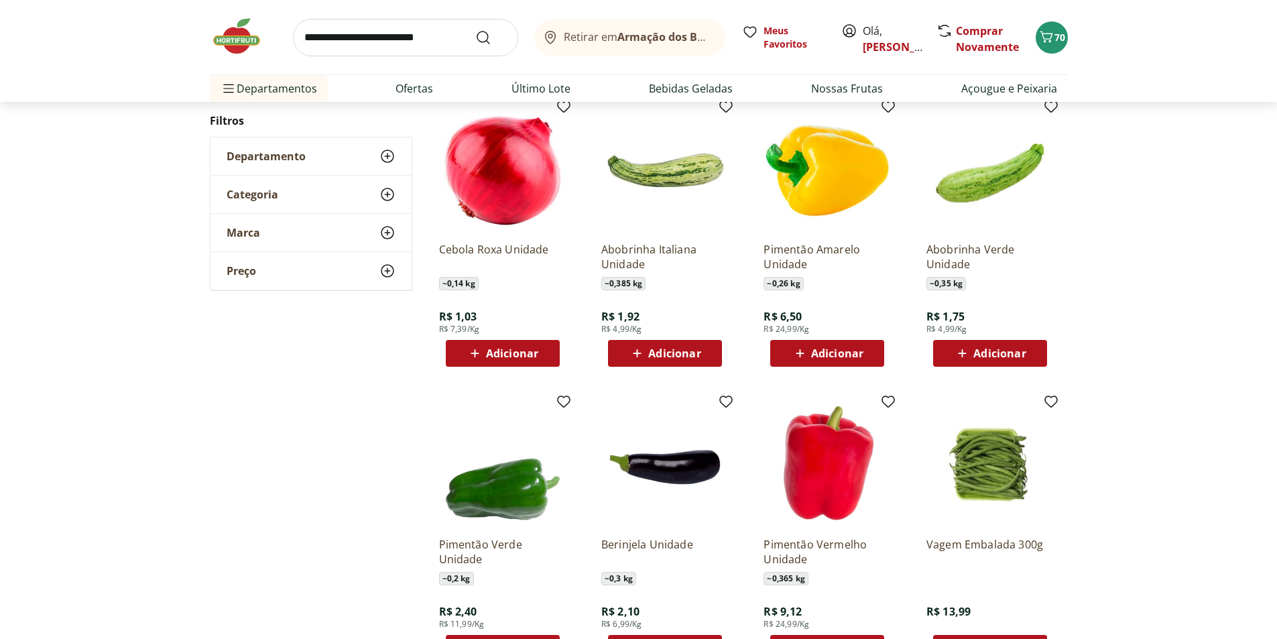
click at [980, 361] on span "Adicionar" at bounding box center [990, 353] width 72 height 16
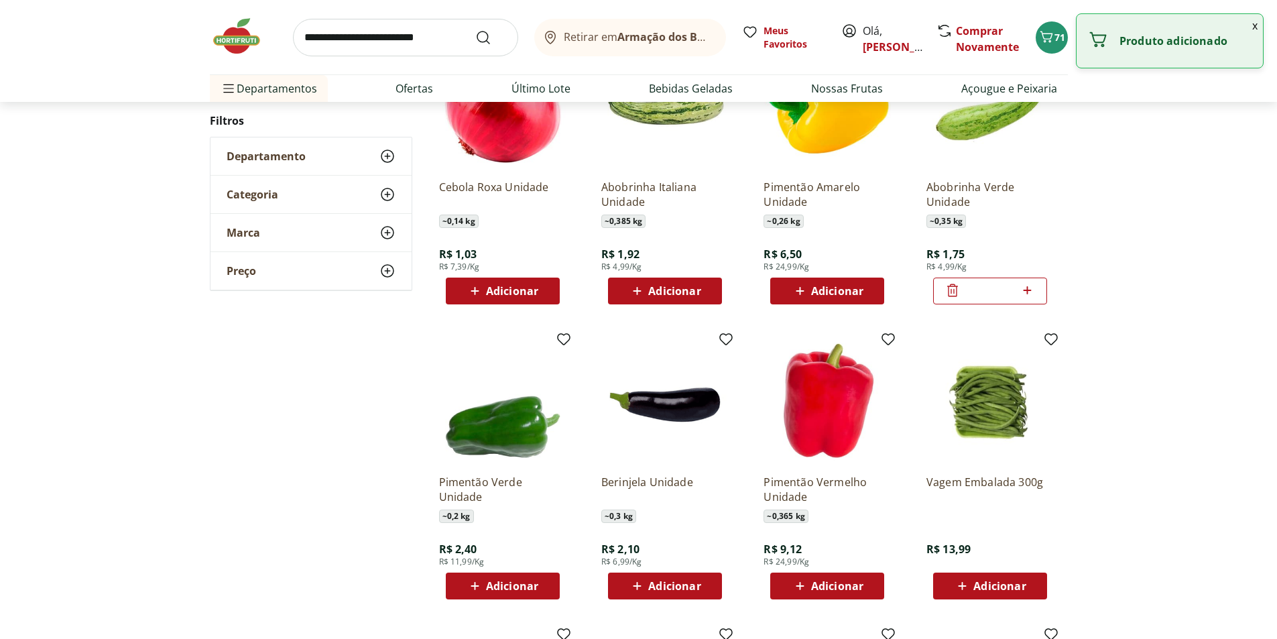
scroll to position [265, 0]
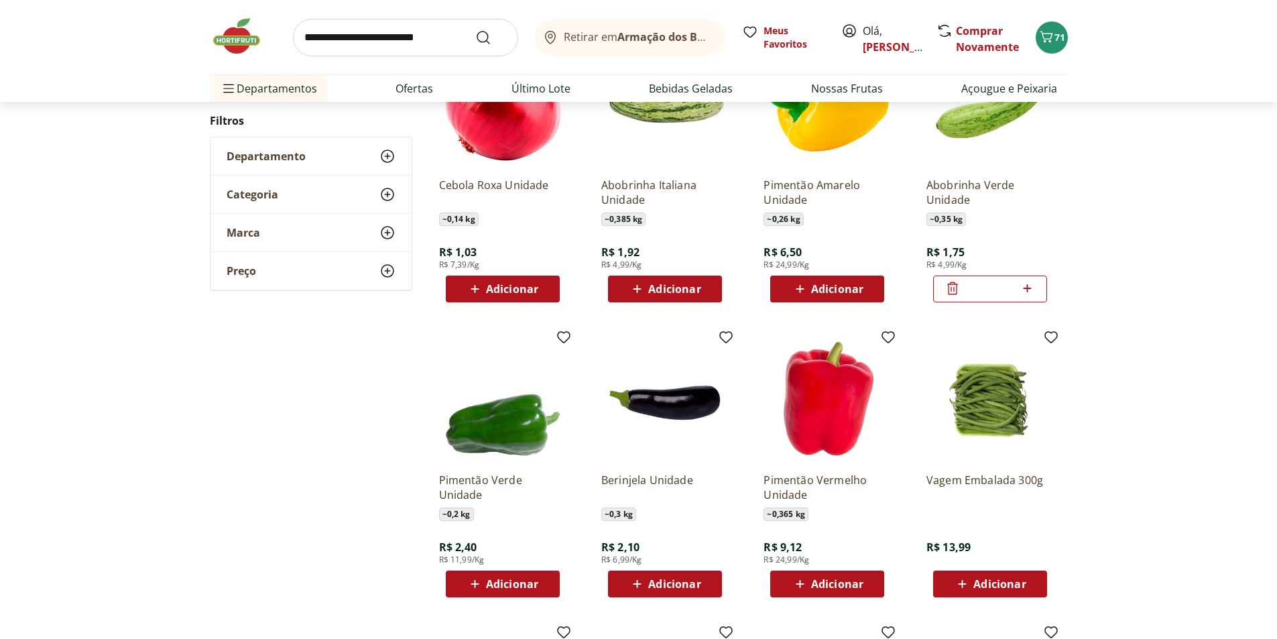
click at [515, 580] on span "Adicionar" at bounding box center [512, 584] width 52 height 11
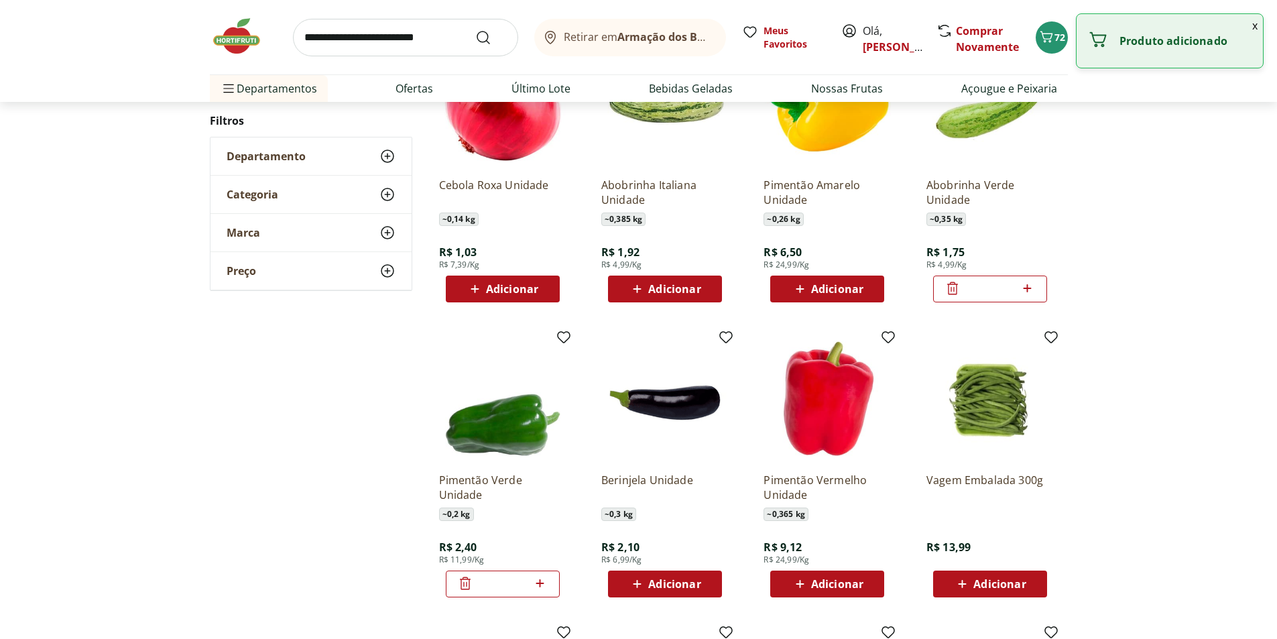
click at [792, 287] on icon at bounding box center [800, 289] width 17 height 16
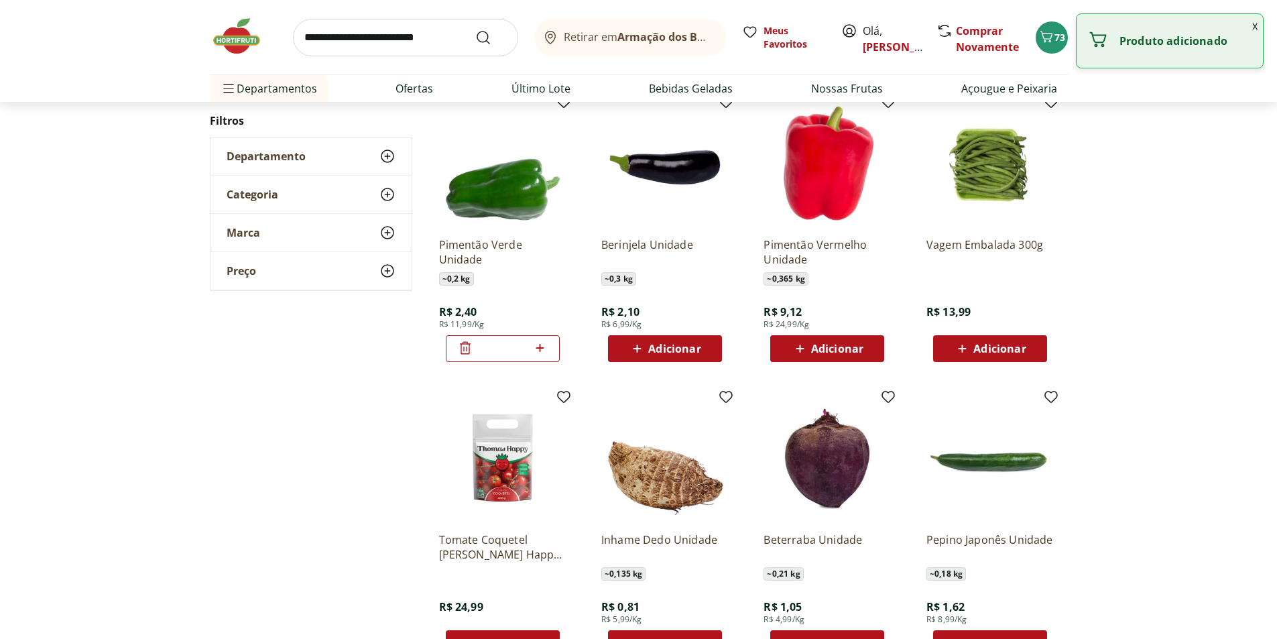
scroll to position [467, 0]
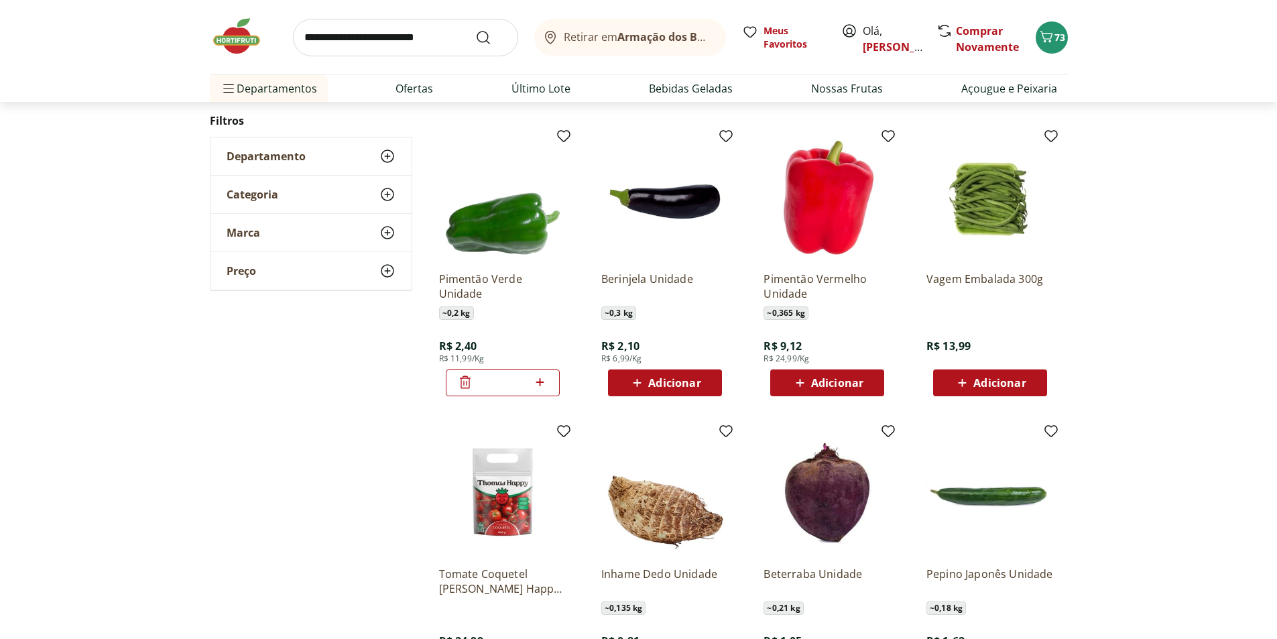
click at [1007, 379] on span "Adicionar" at bounding box center [999, 382] width 52 height 11
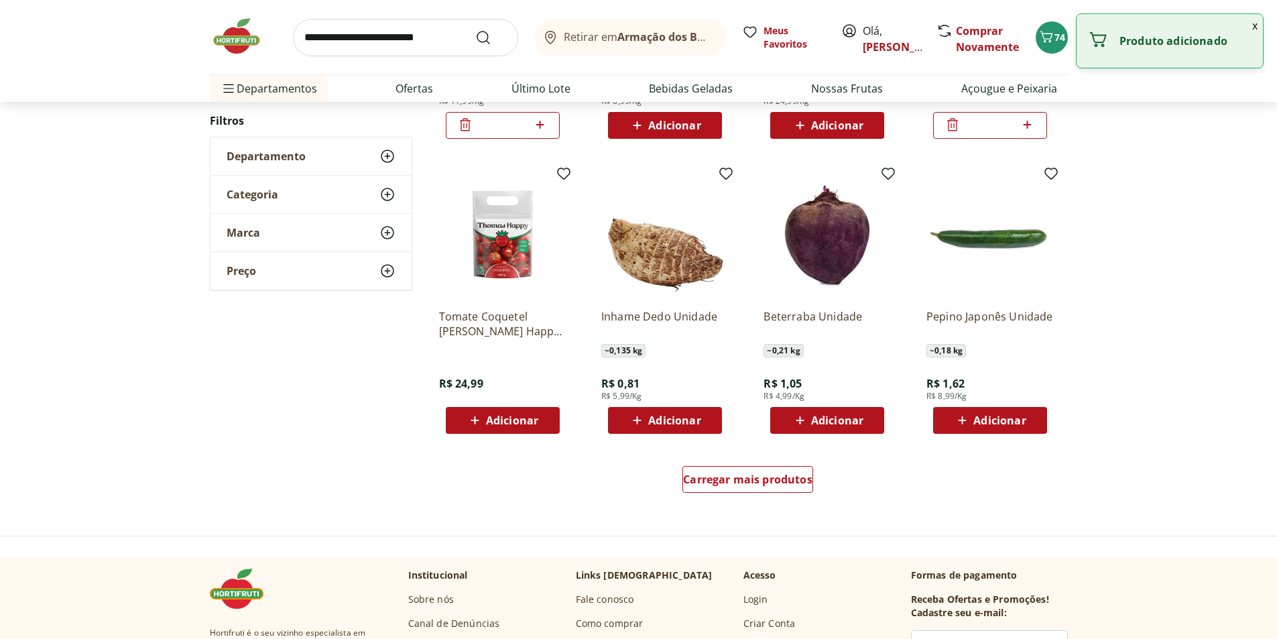
scroll to position [802, 0]
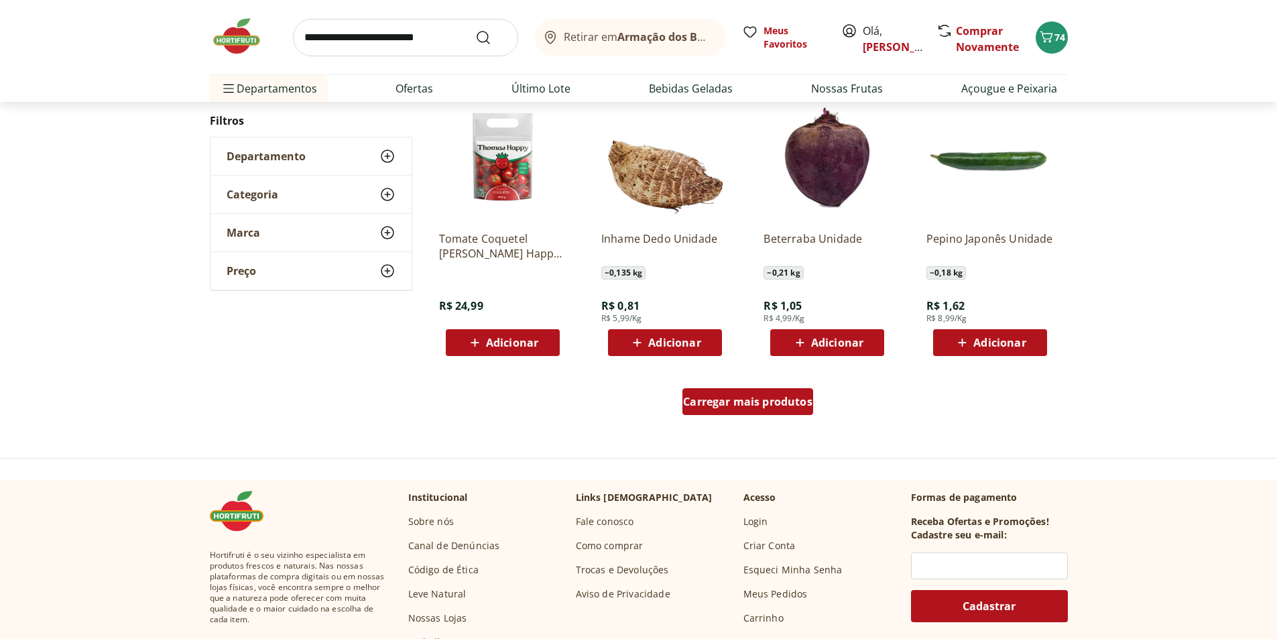
click at [740, 402] on span "Carregar mais produtos" at bounding box center [747, 401] width 129 height 11
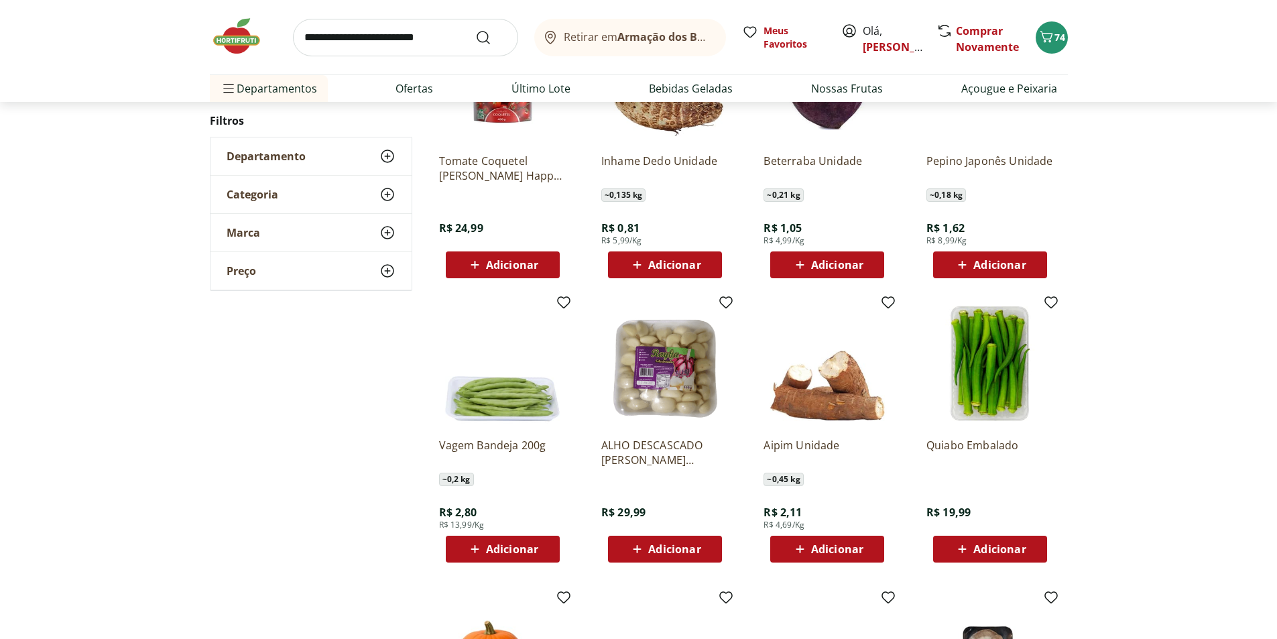
scroll to position [936, 0]
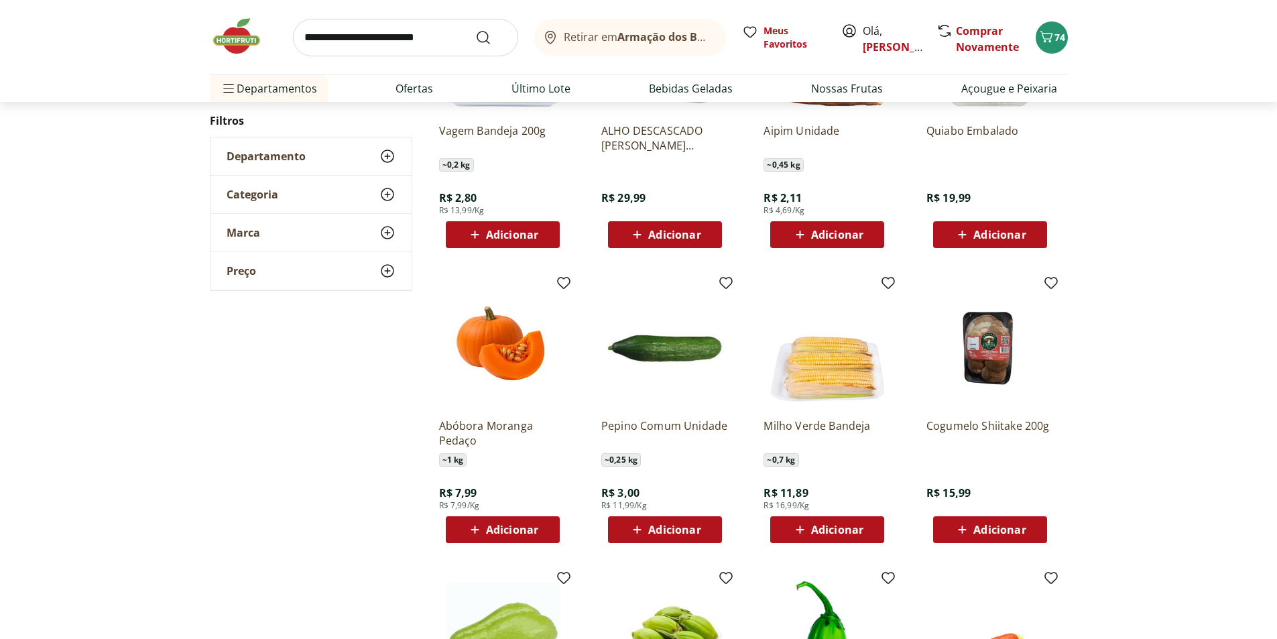
scroll to position [330, 0]
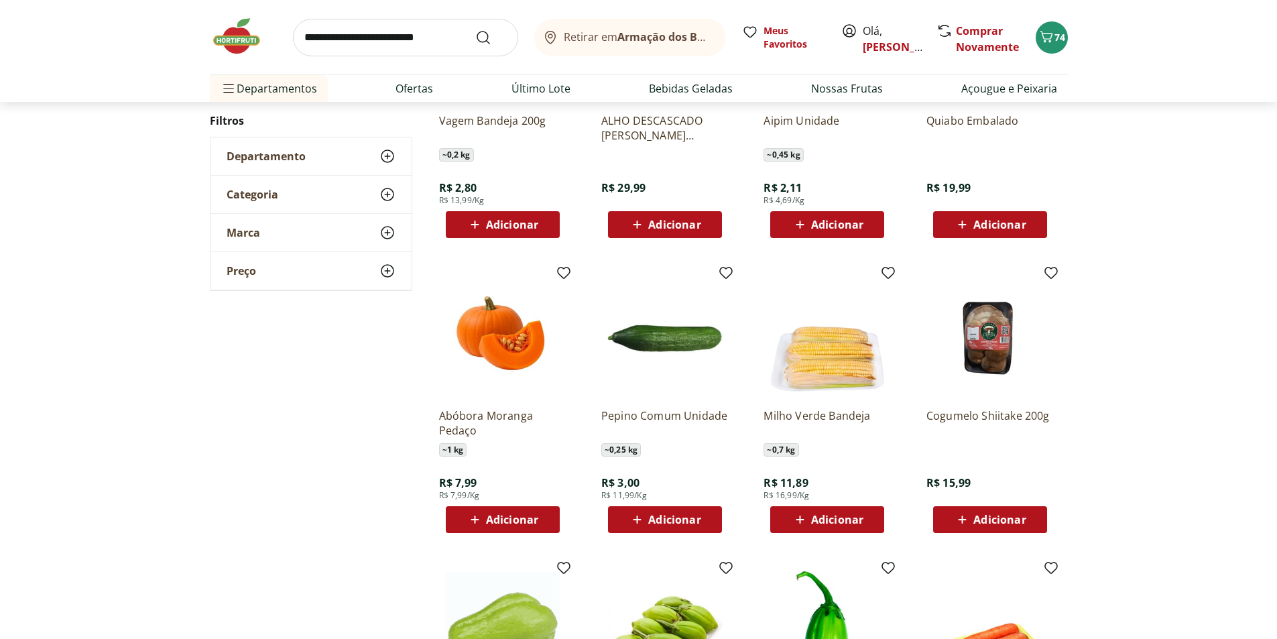
click at [819, 524] on span "Adicionar" at bounding box center [837, 519] width 52 height 11
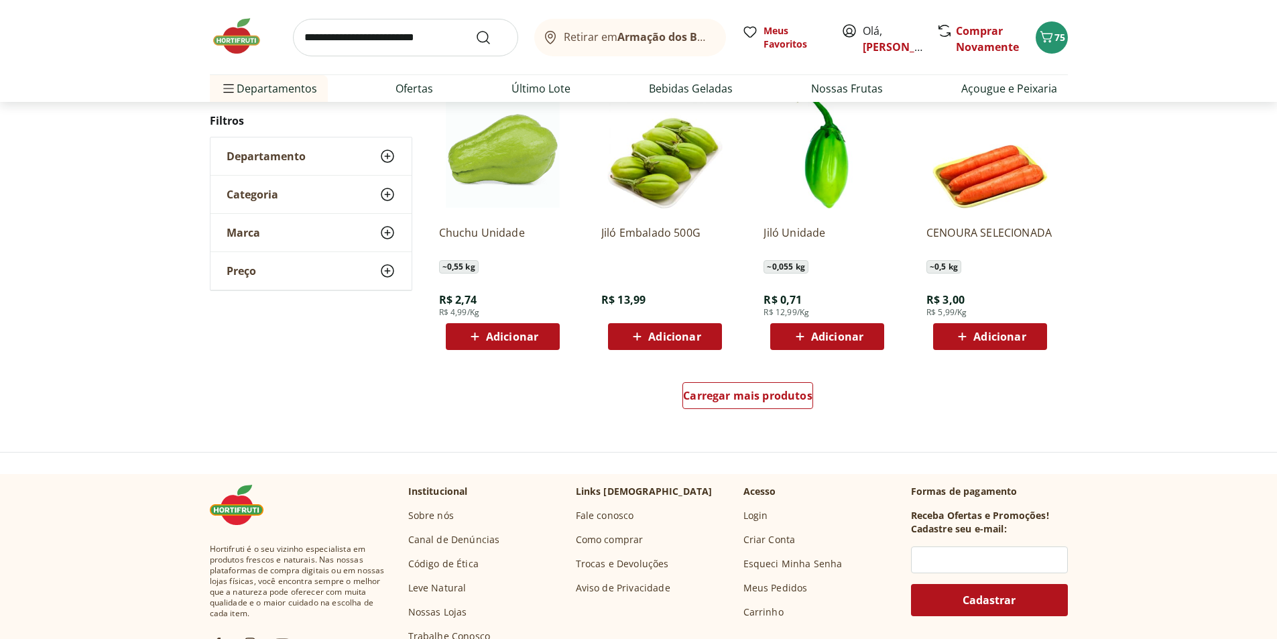
scroll to position [866, 0]
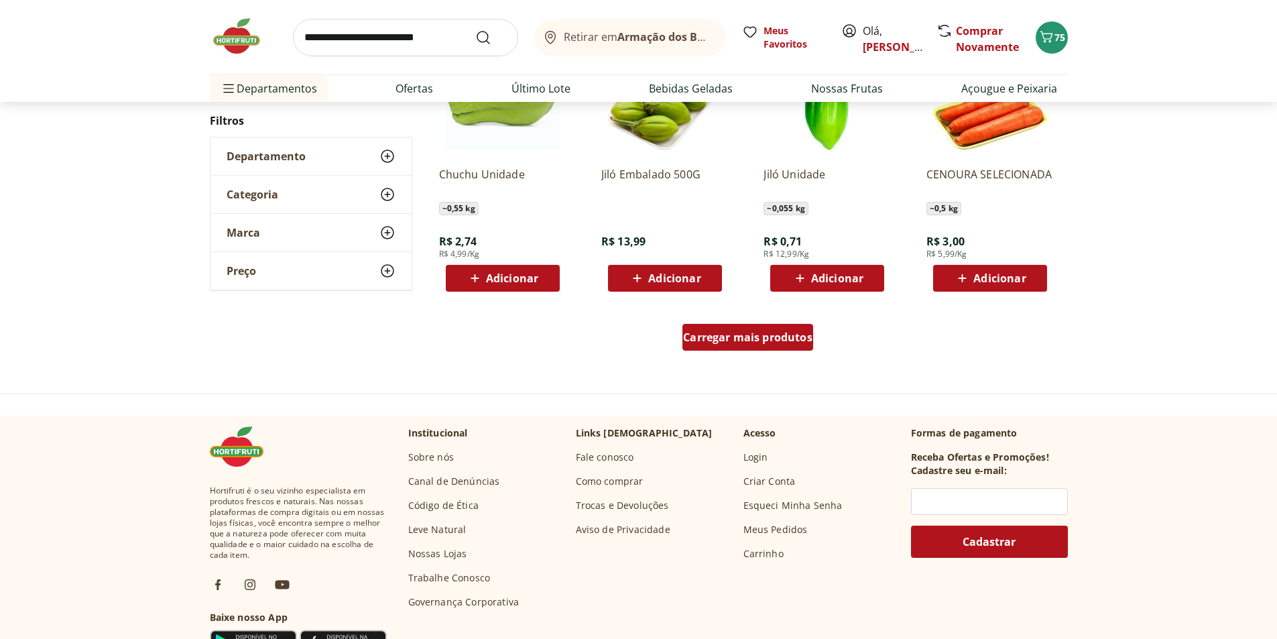
click at [715, 343] on span "Carregar mais produtos" at bounding box center [747, 337] width 129 height 11
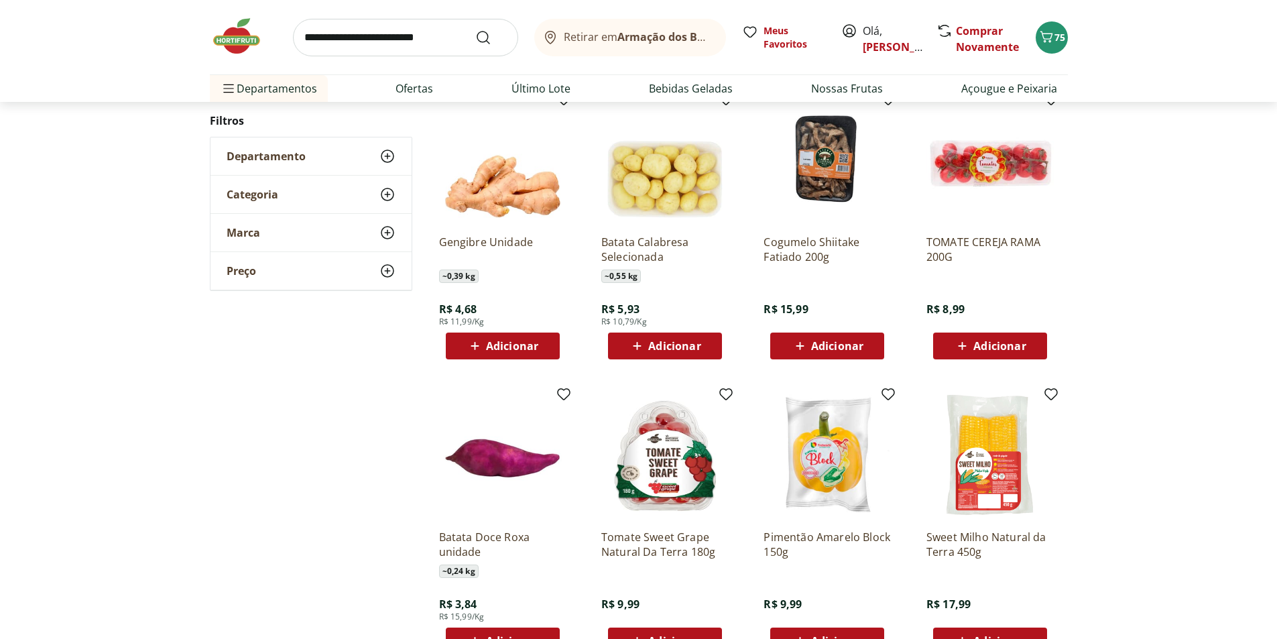
scroll to position [1134, 0]
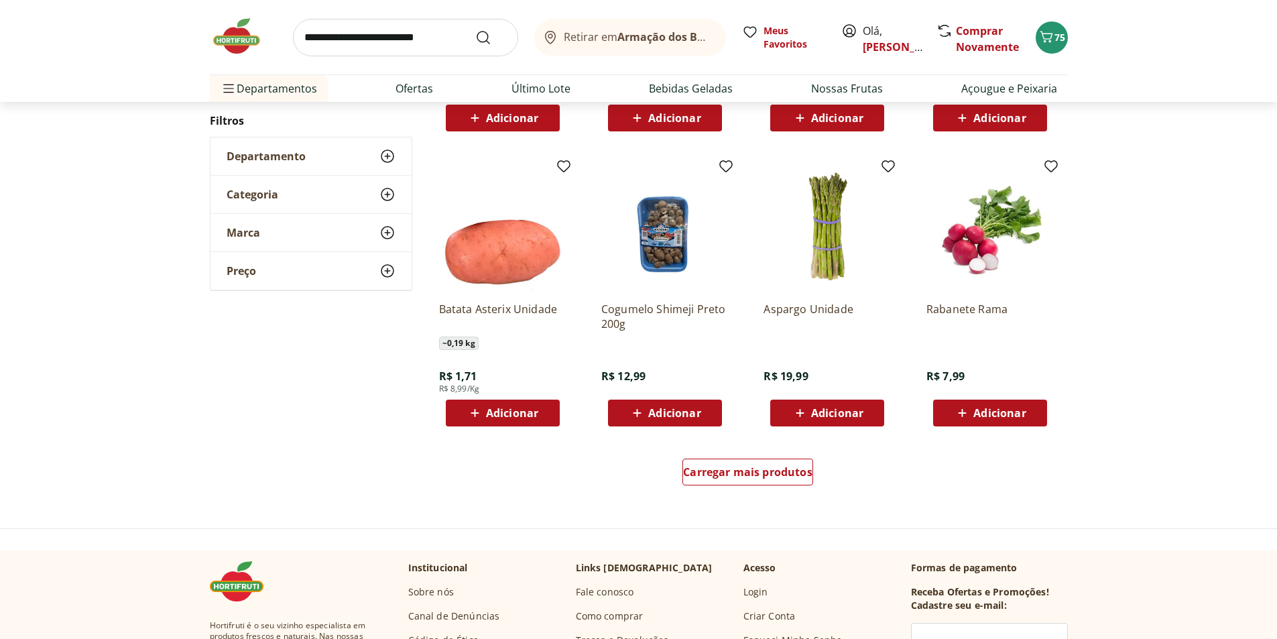
scroll to position [796, 0]
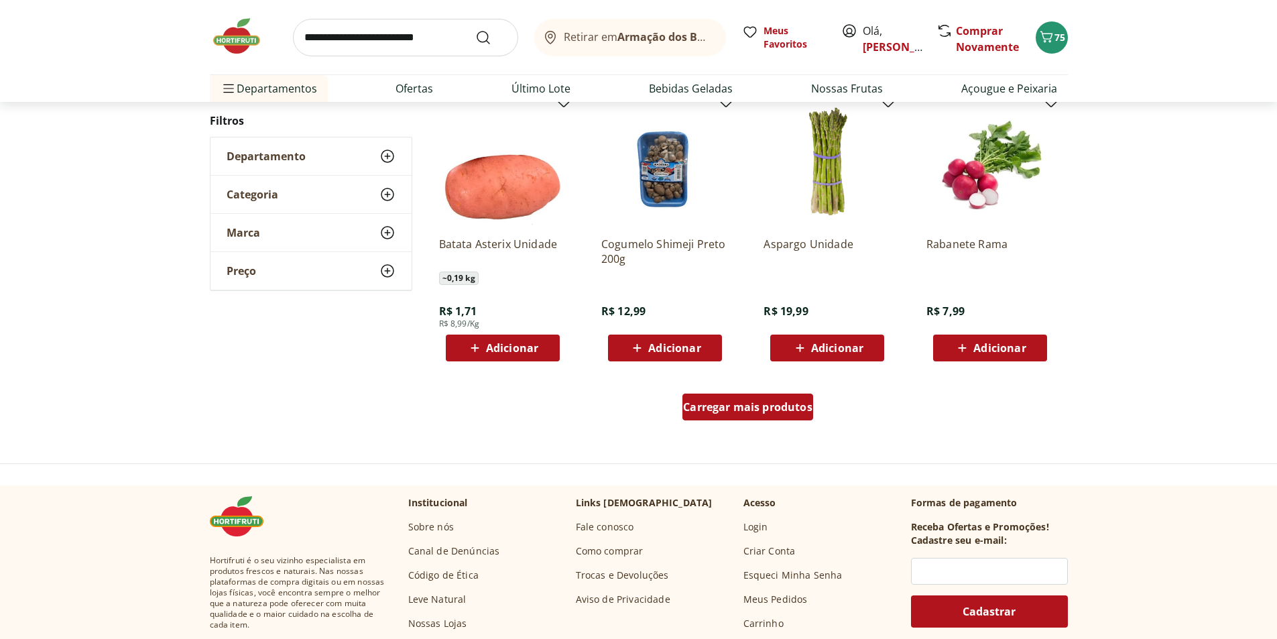
click at [742, 412] on span "Carregar mais produtos" at bounding box center [747, 407] width 129 height 11
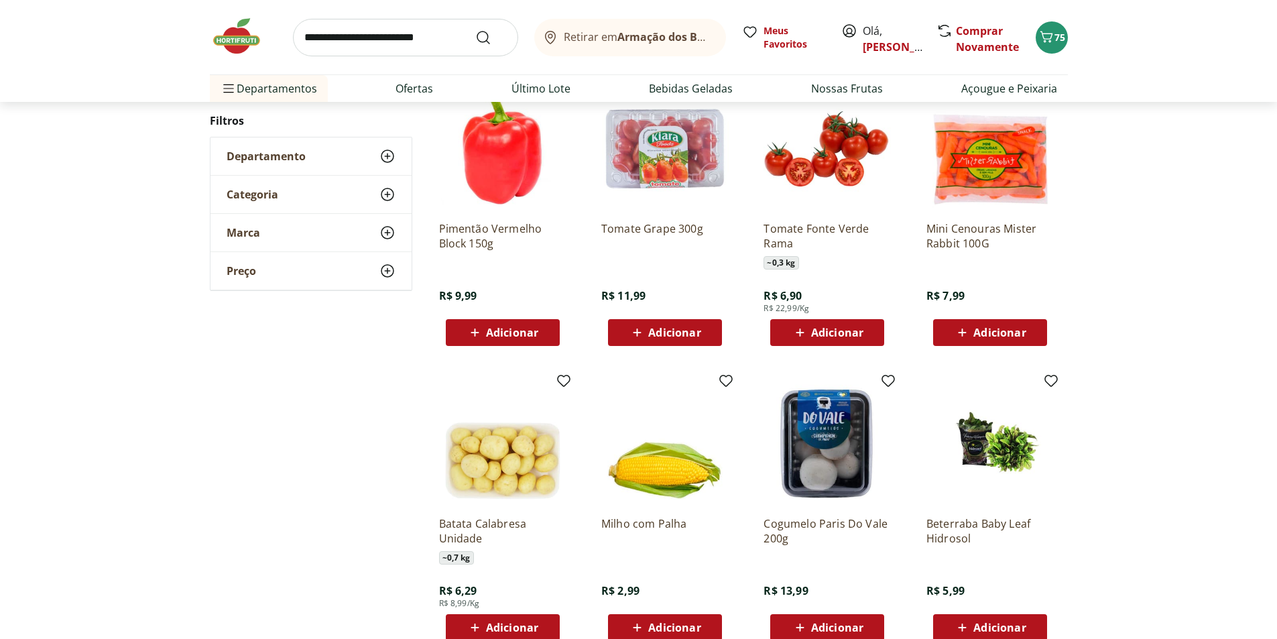
scroll to position [1132, 0]
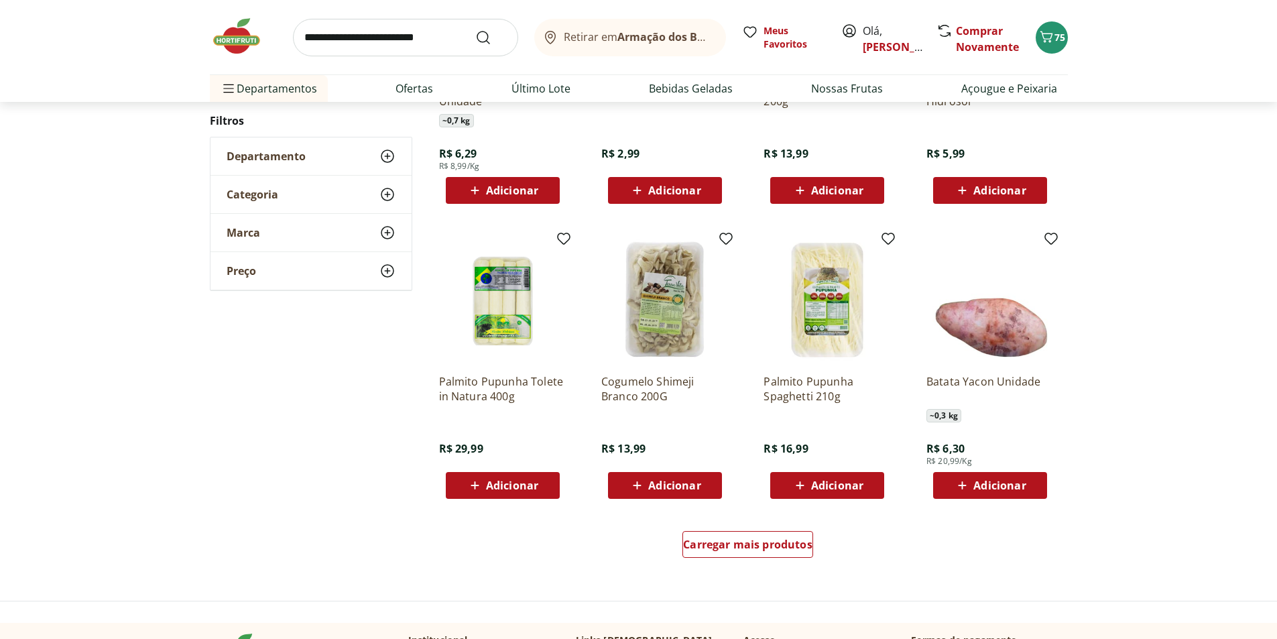
scroll to position [660, 0]
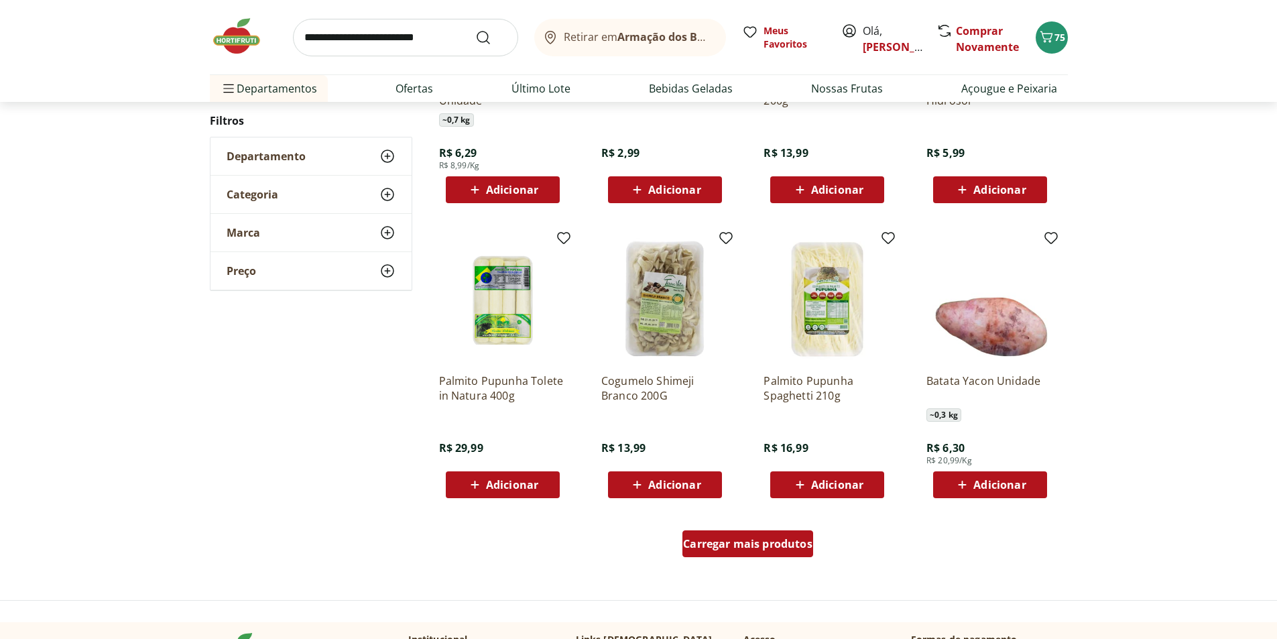
click at [733, 538] on span "Carregar mais produtos" at bounding box center [747, 543] width 129 height 11
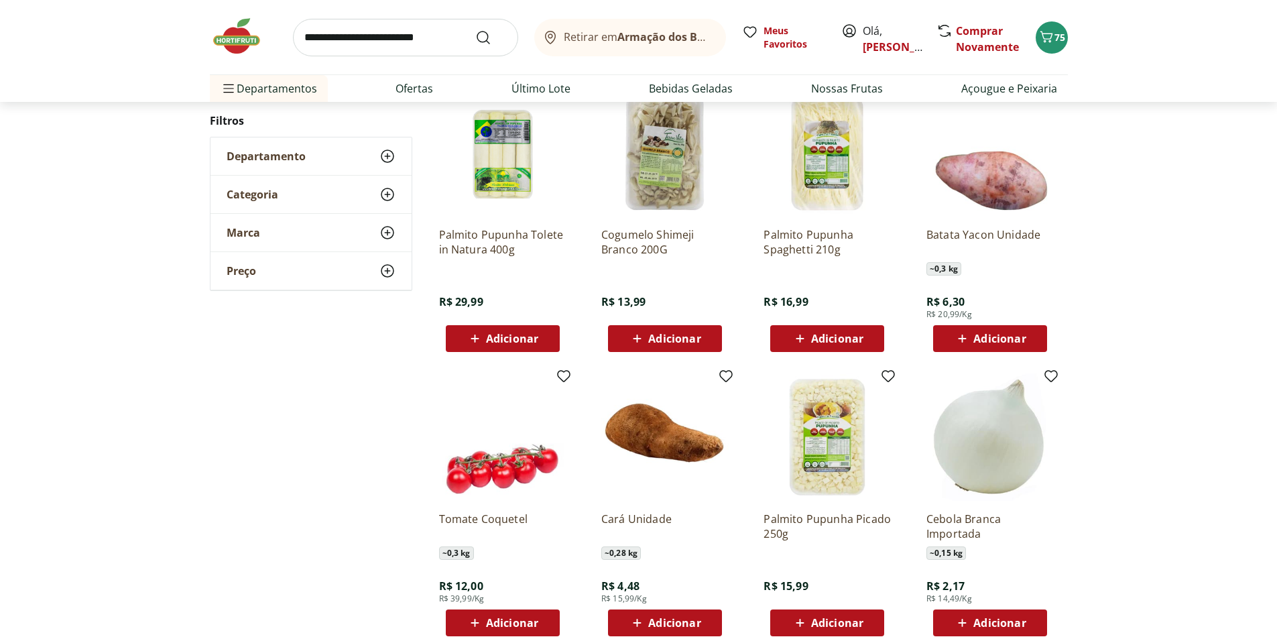
scroll to position [861, 0]
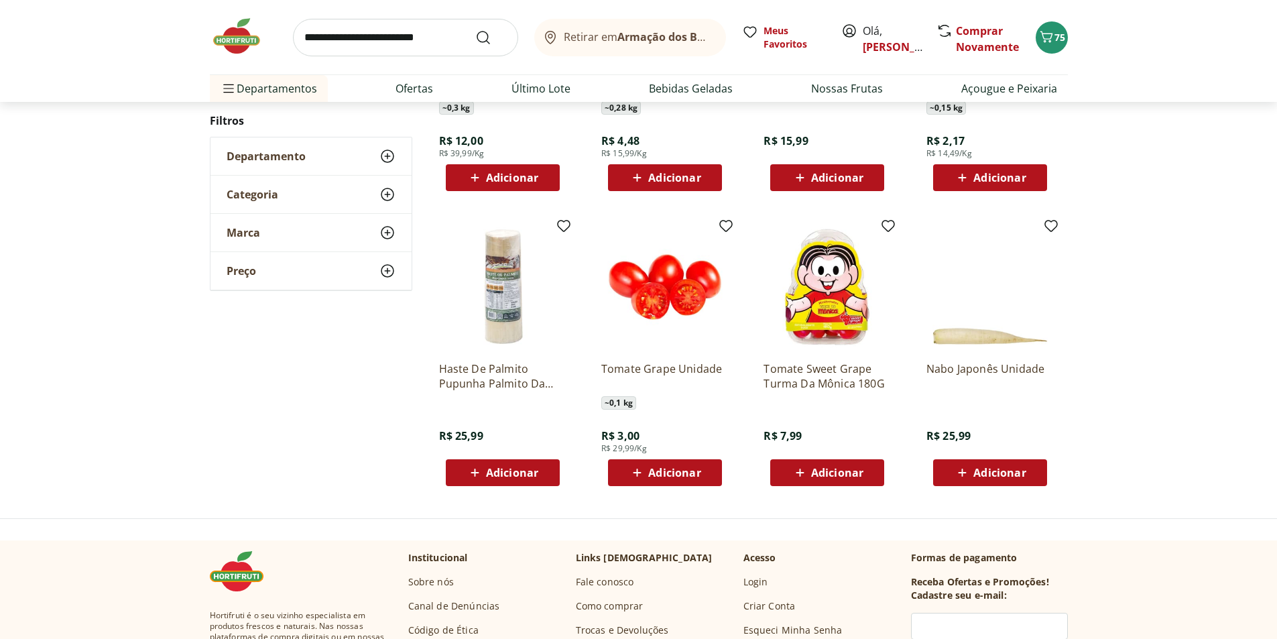
scroll to position [389, 0]
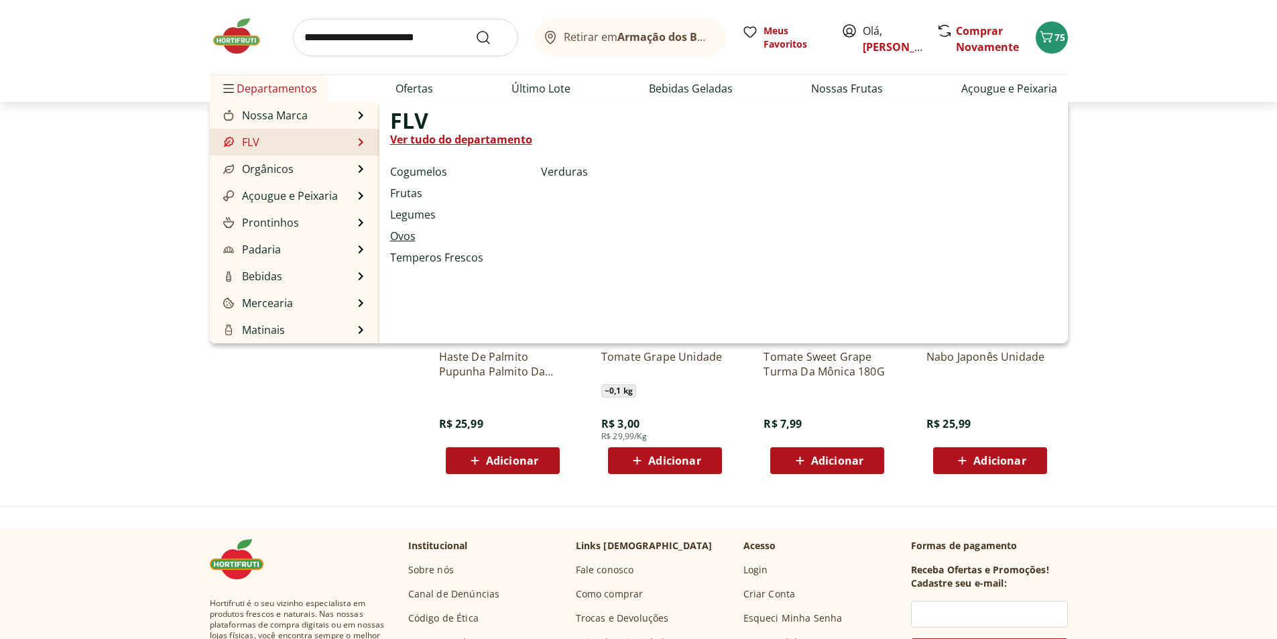
click at [403, 235] on link "Ovos" at bounding box center [402, 236] width 25 height 16
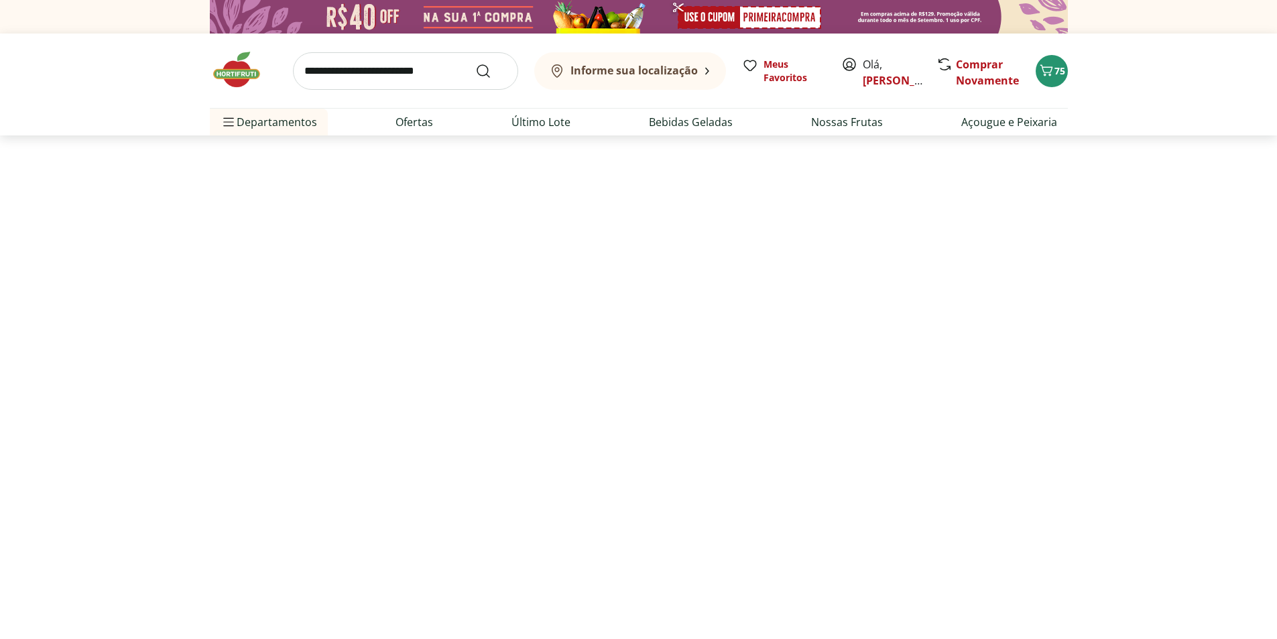
select select "**********"
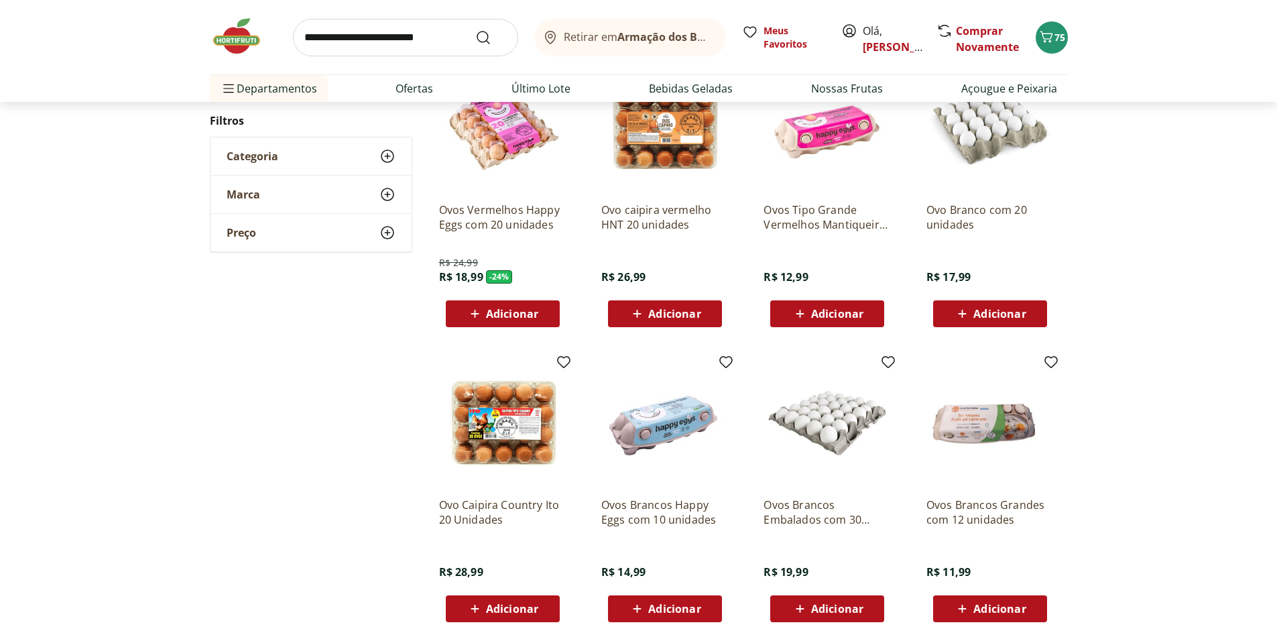
scroll to position [201, 0]
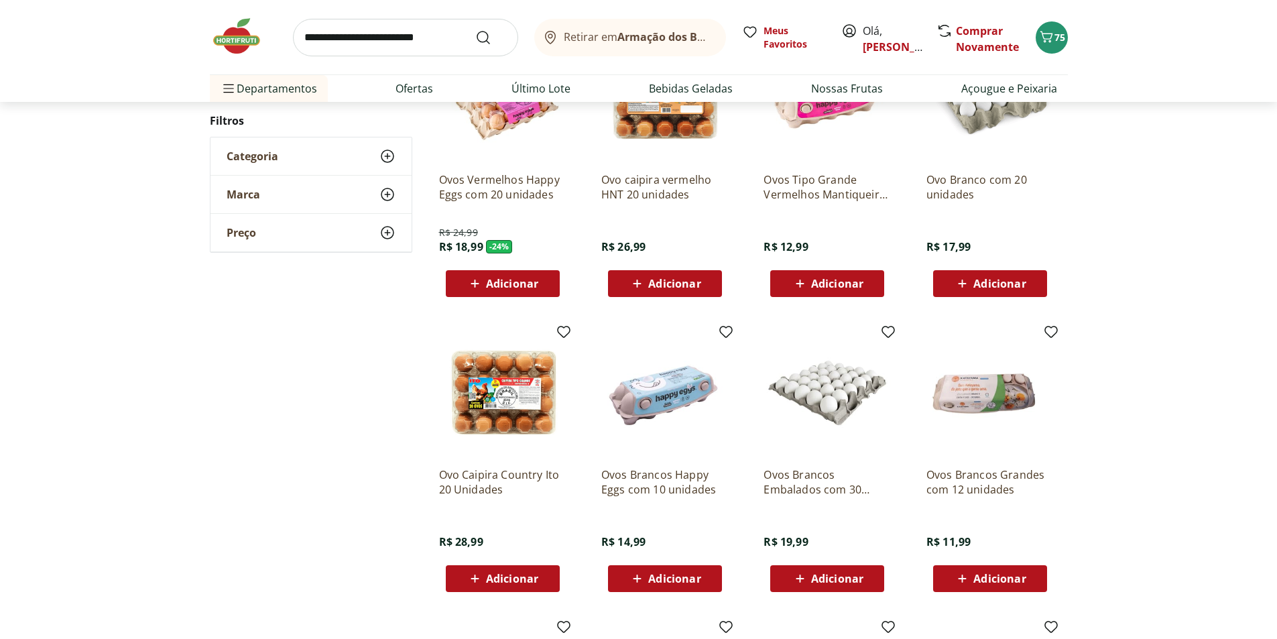
click at [827, 583] on span "Adicionar" at bounding box center [837, 578] width 52 height 11
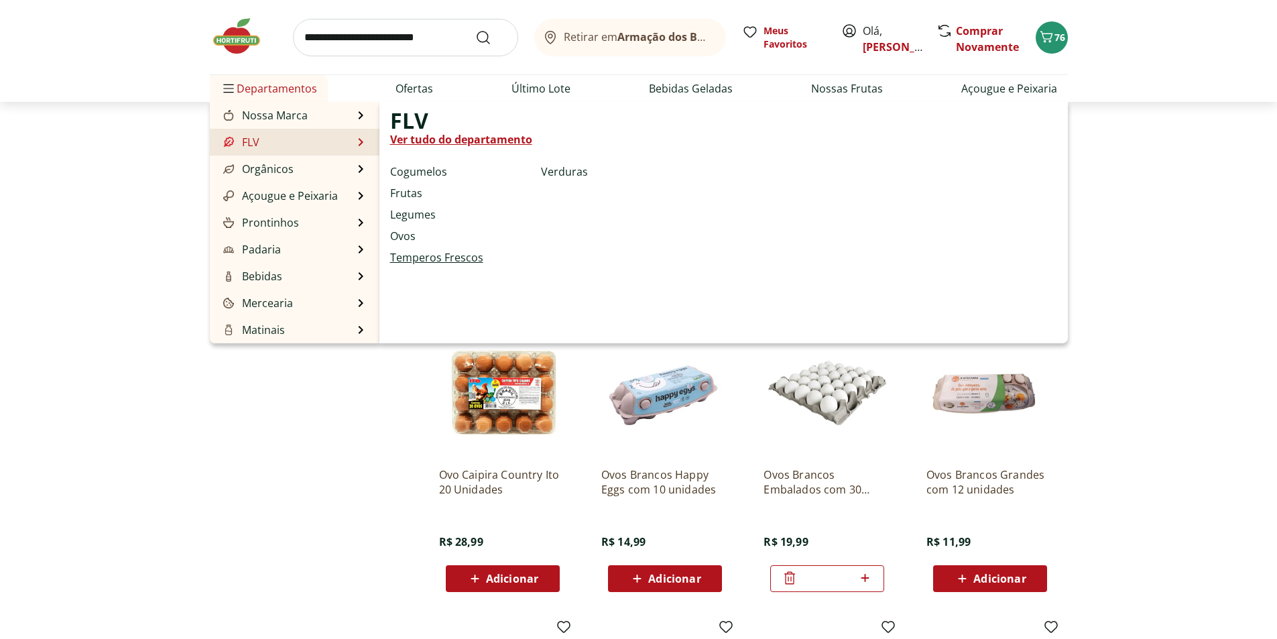
click at [454, 262] on link "Temperos Frescos" at bounding box center [436, 257] width 93 height 16
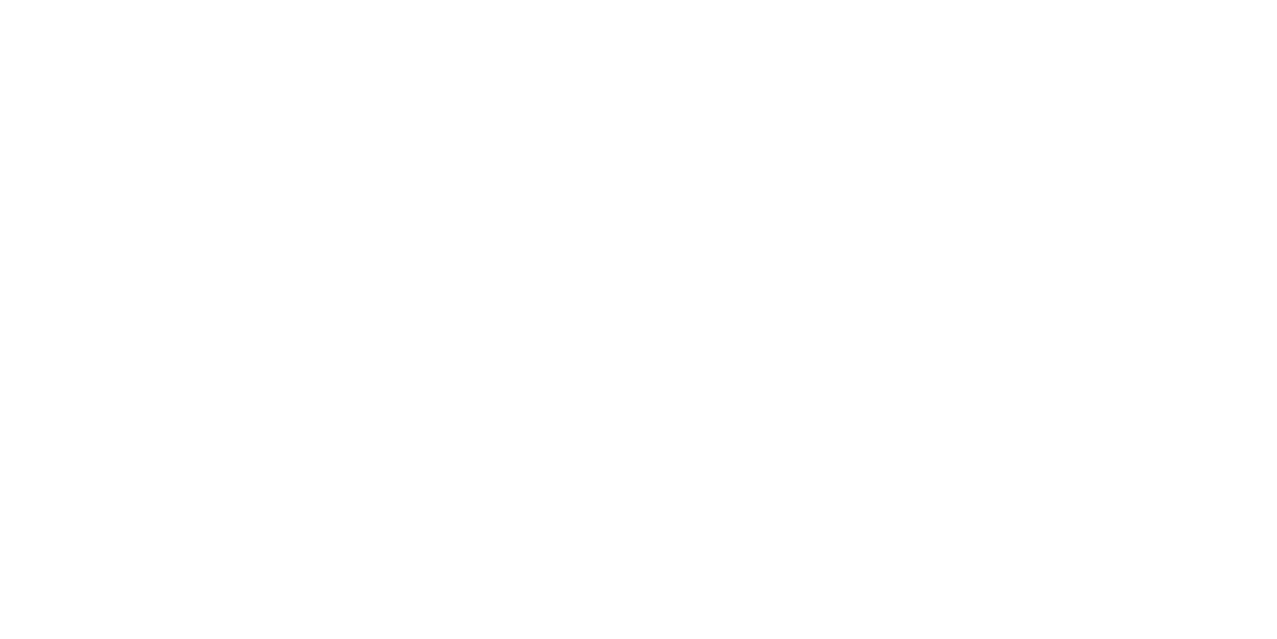
select select "**********"
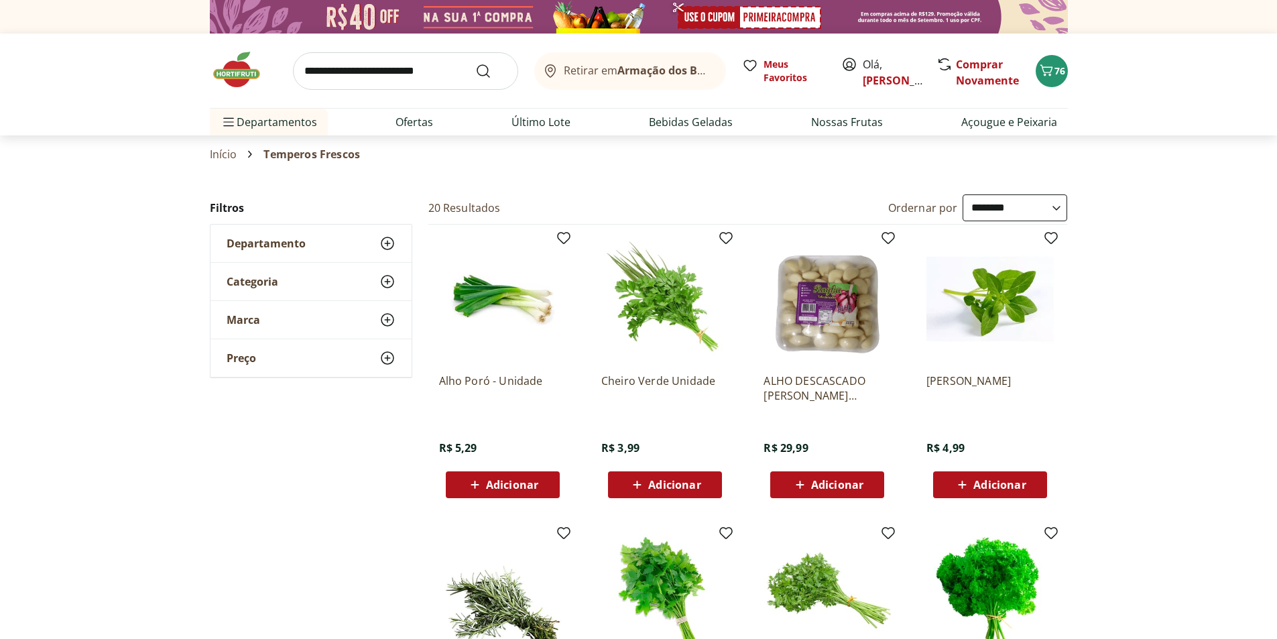
click at [654, 488] on span "Adicionar" at bounding box center [674, 484] width 52 height 11
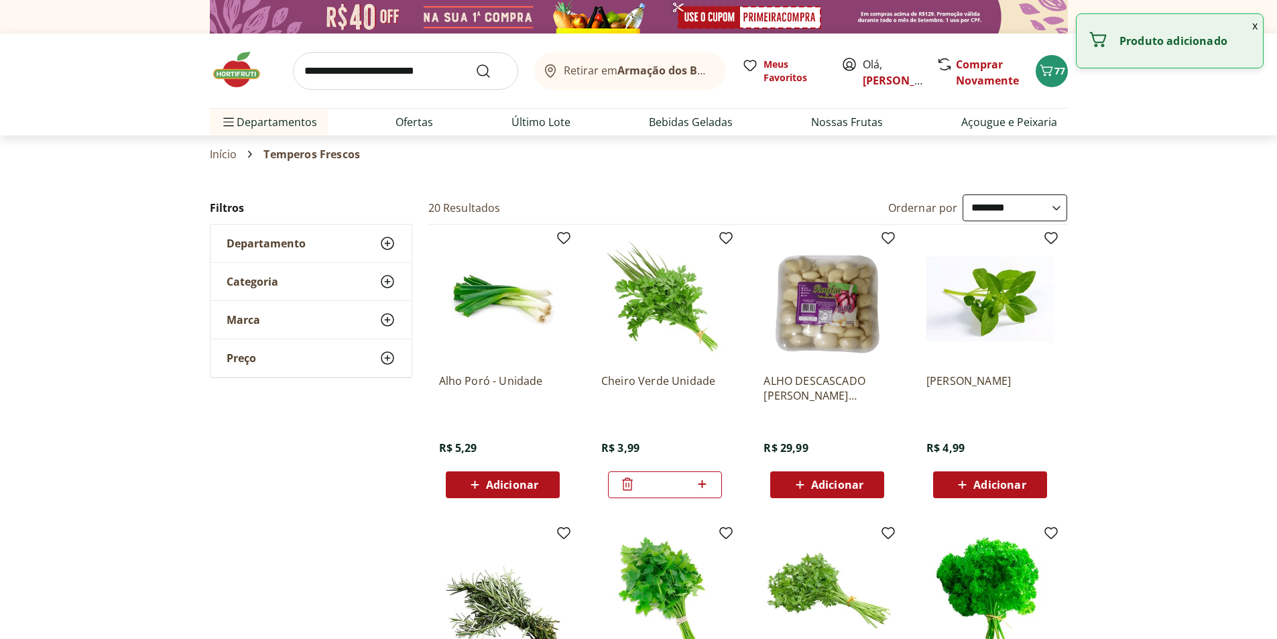
scroll to position [134, 0]
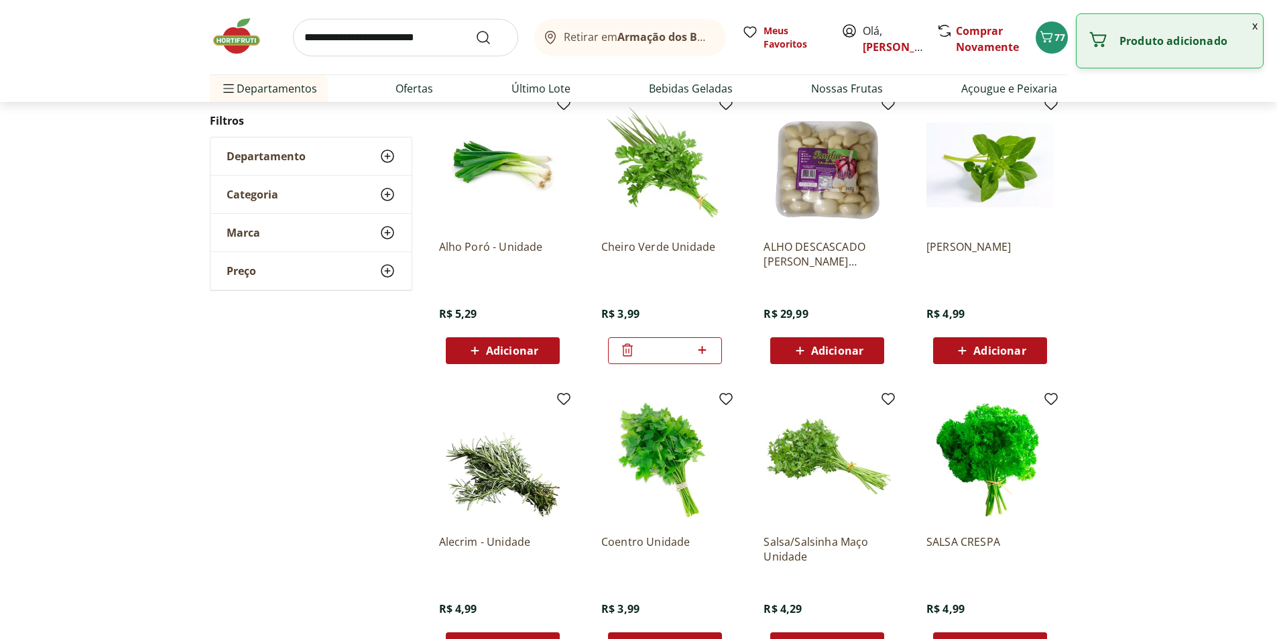
click at [1012, 348] on span "Adicionar" at bounding box center [999, 350] width 52 height 11
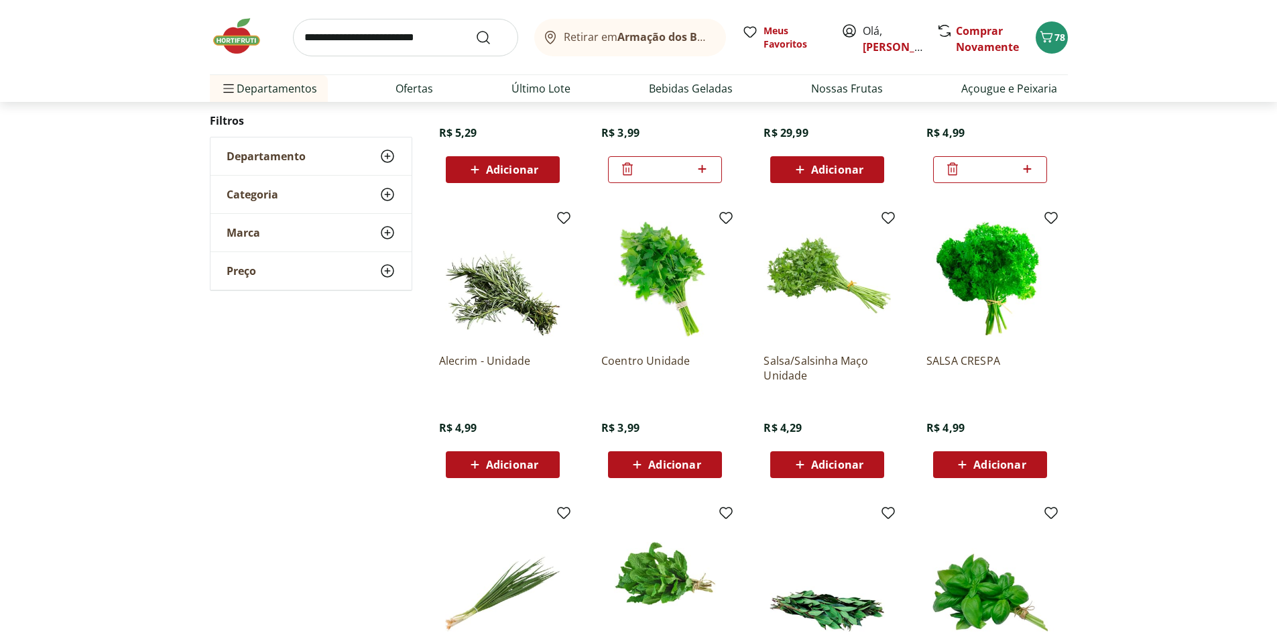
scroll to position [335, 0]
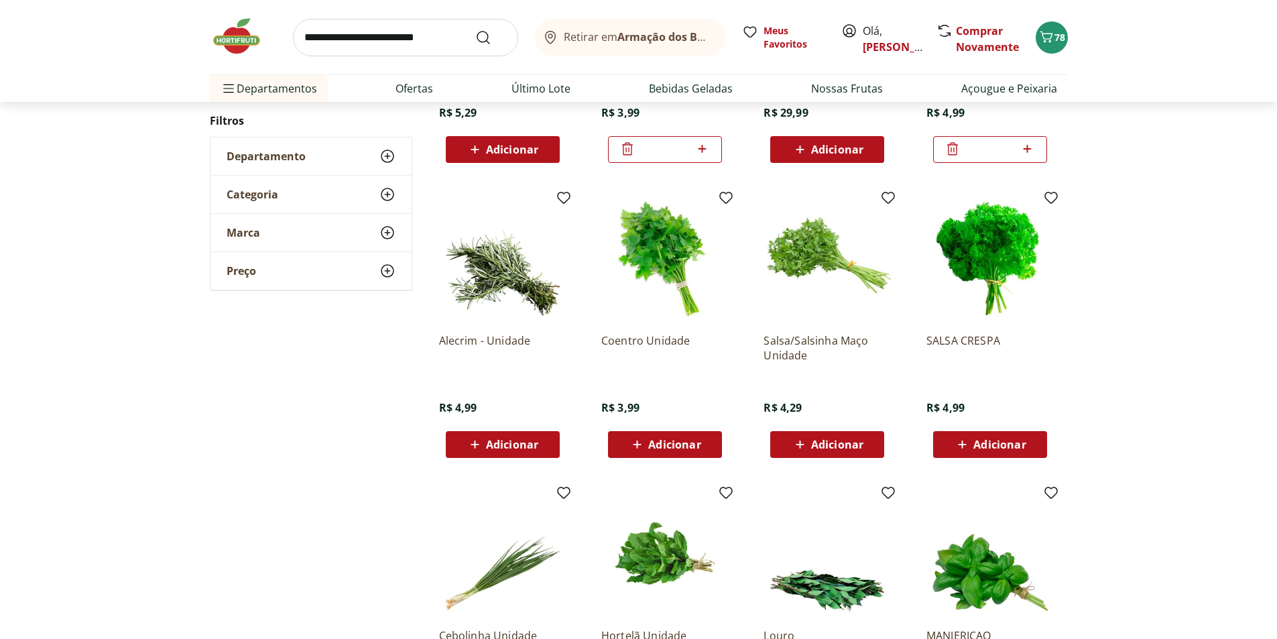
click at [530, 444] on span "Adicionar" at bounding box center [512, 444] width 52 height 11
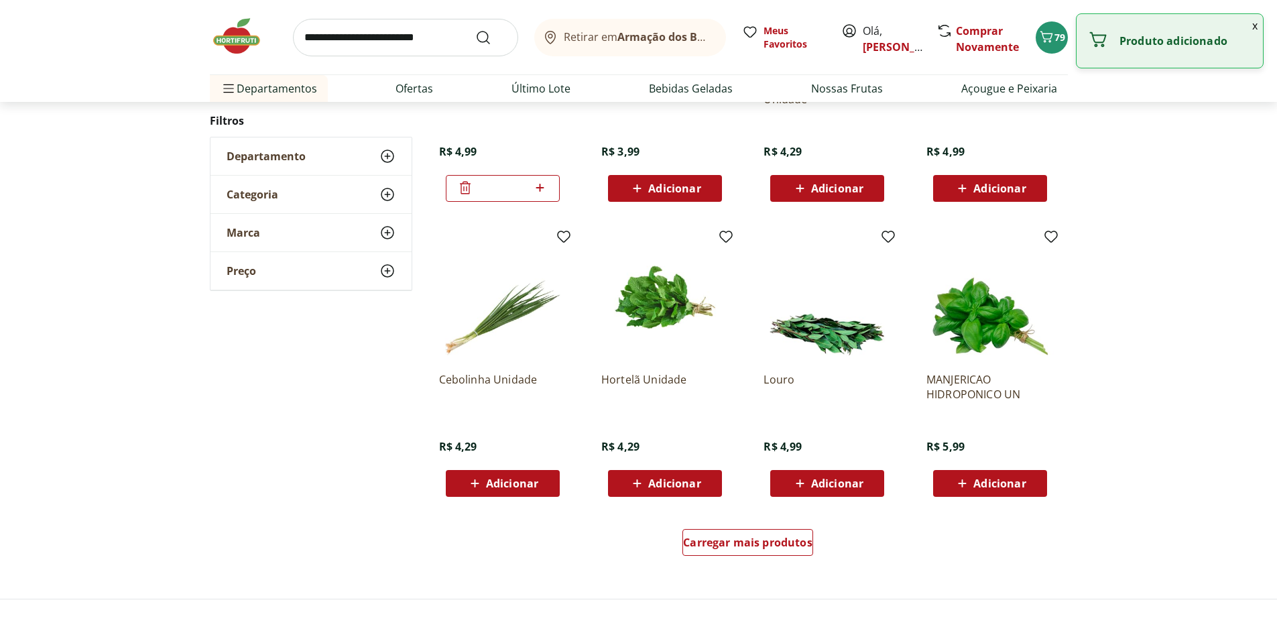
scroll to position [603, 0]
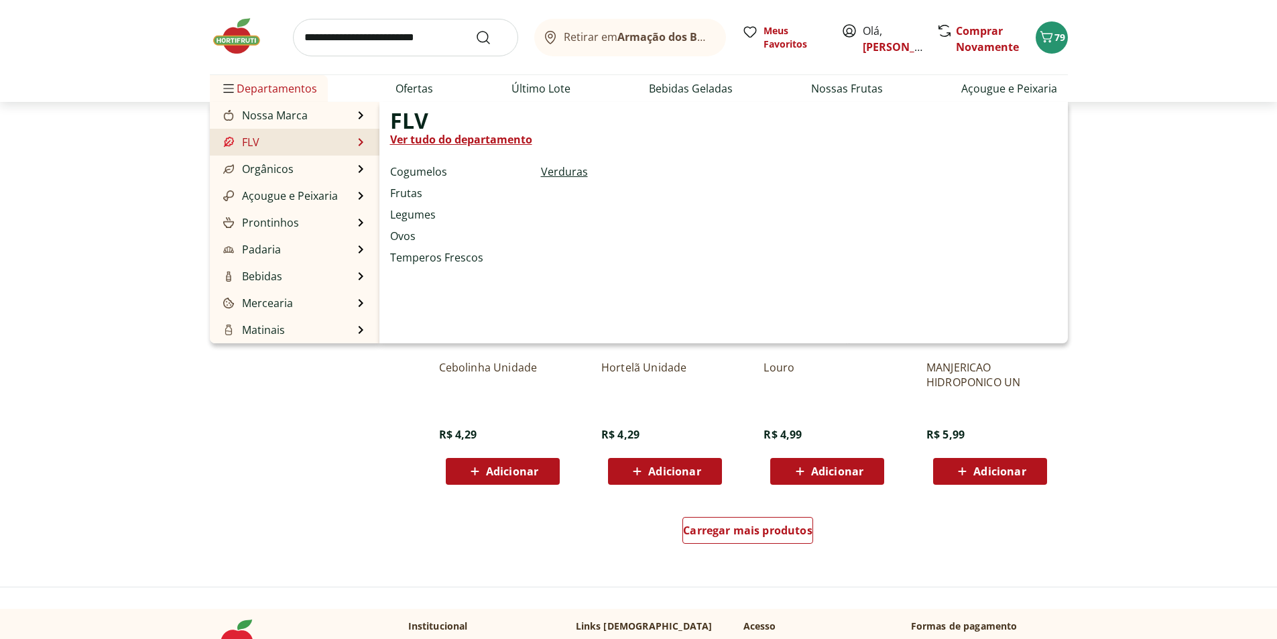
click at [559, 173] on link "Verduras" at bounding box center [564, 172] width 47 height 16
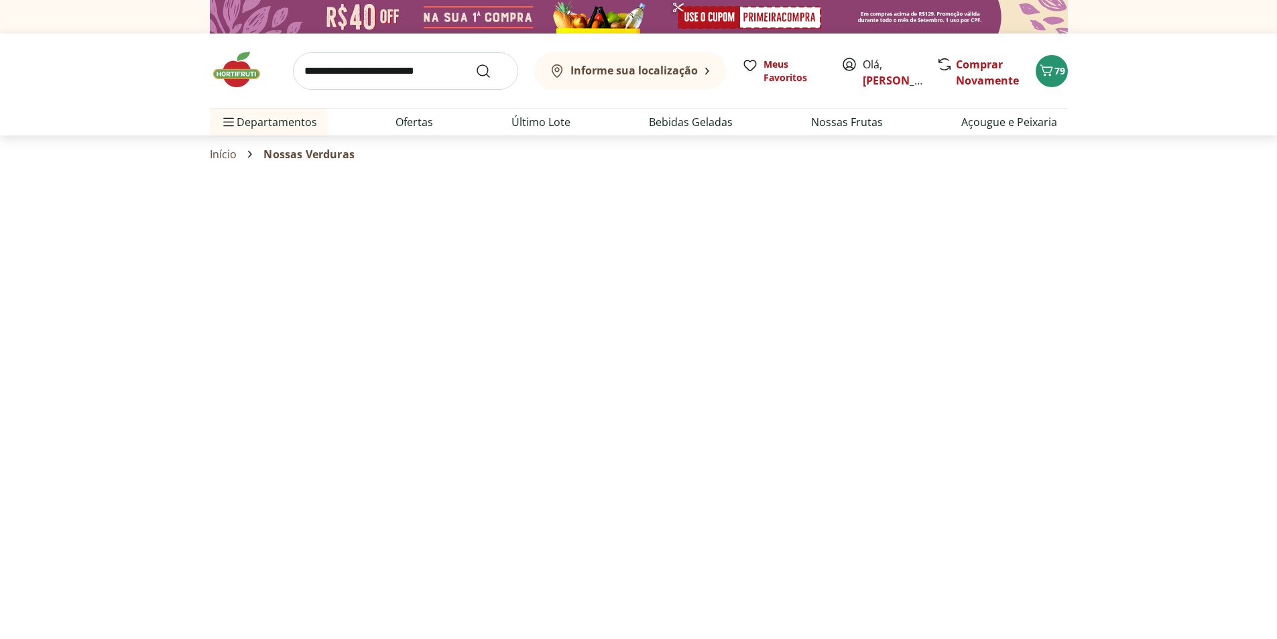
select select "**********"
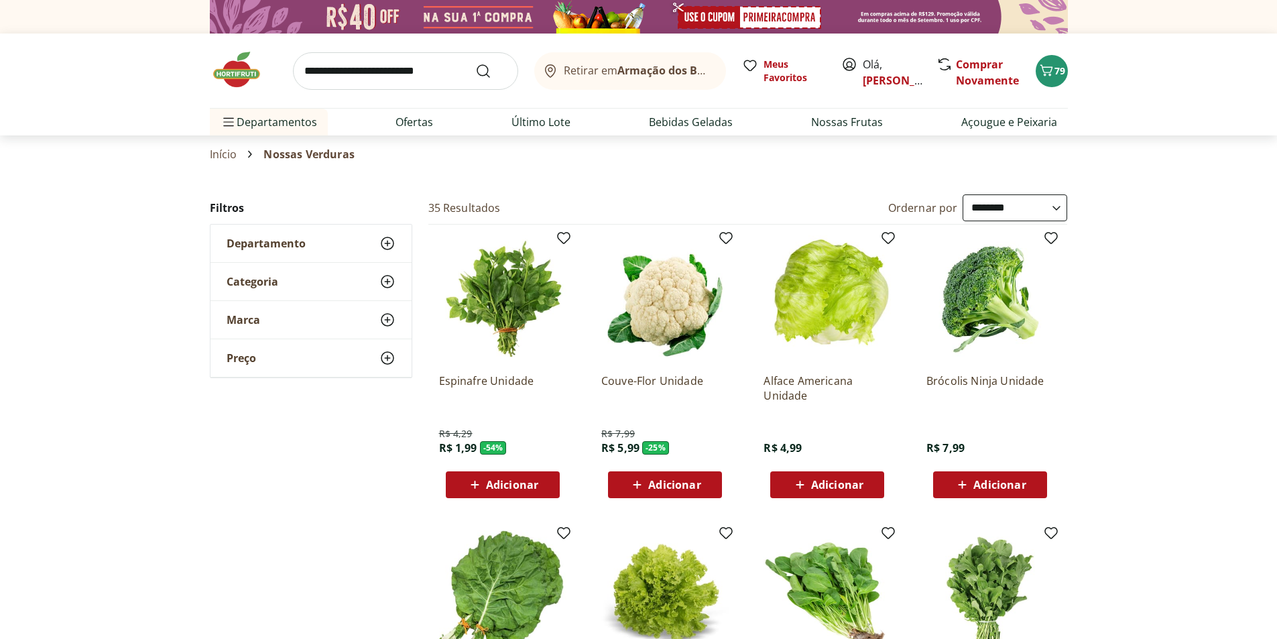
click at [507, 485] on span "Adicionar" at bounding box center [512, 484] width 52 height 11
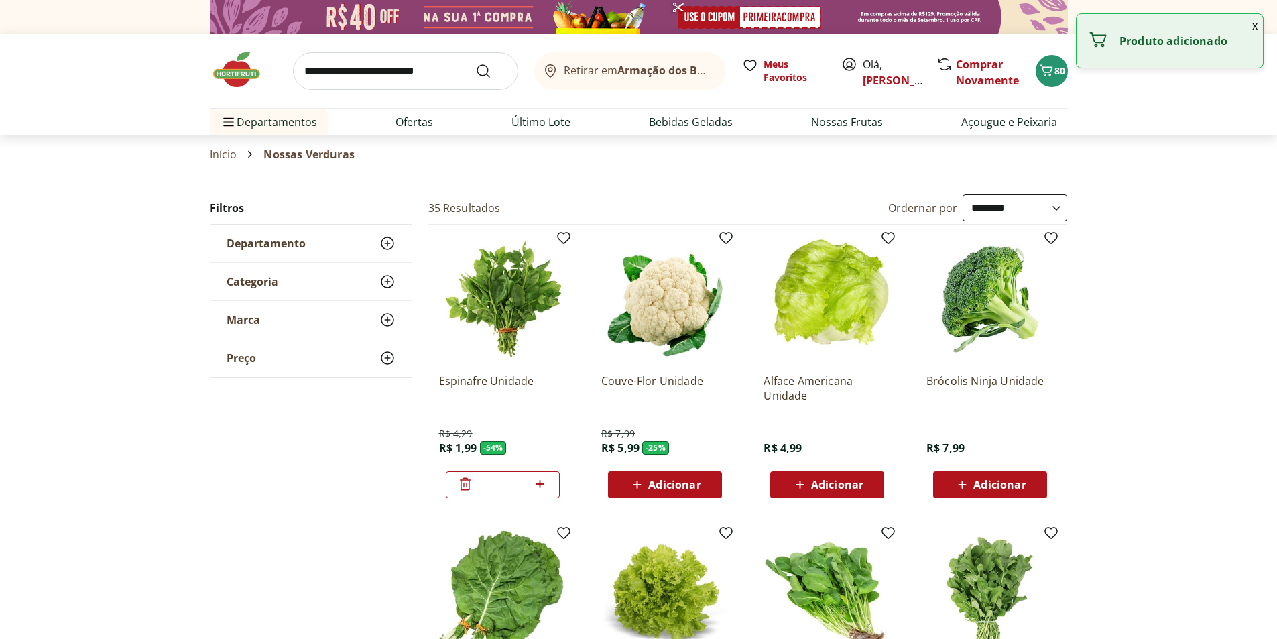
click at [664, 487] on span "Adicionar" at bounding box center [674, 484] width 52 height 11
click at [962, 475] on div "Adicionar" at bounding box center [990, 485] width 93 height 24
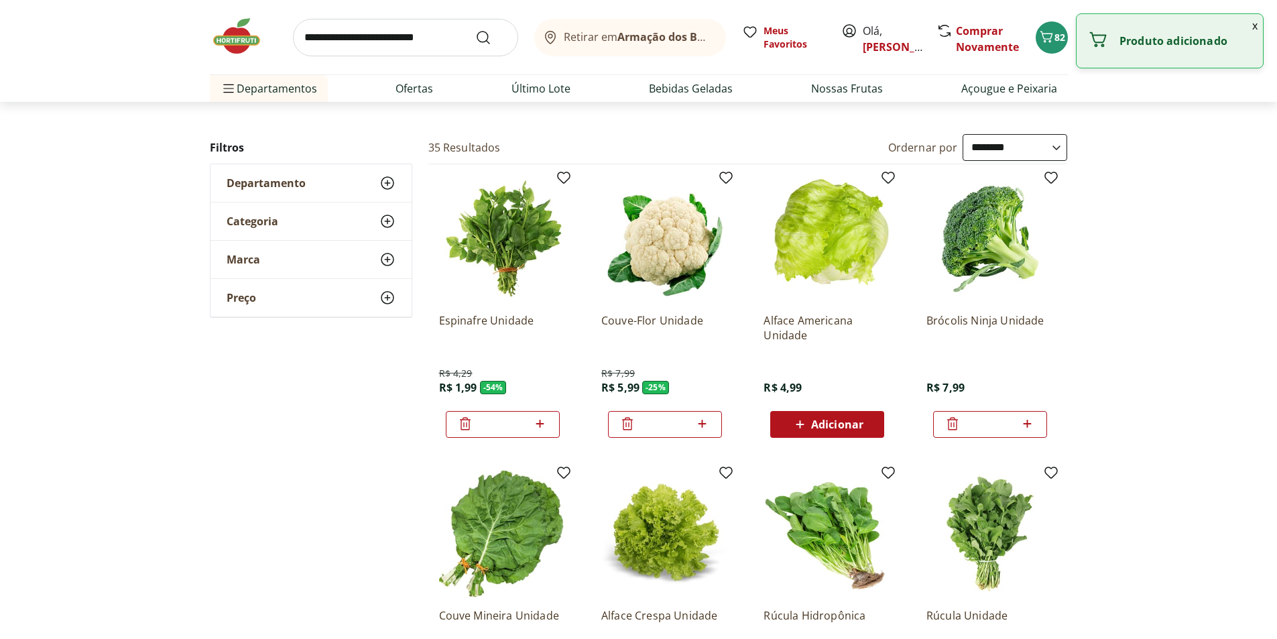
scroll to position [134, 0]
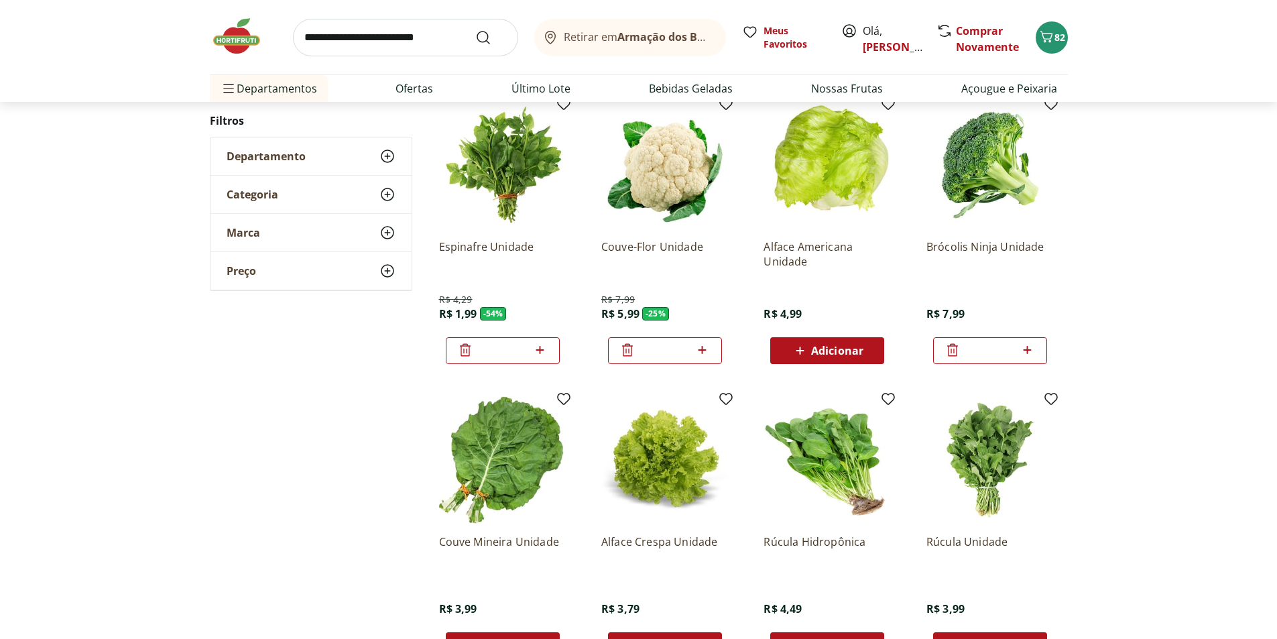
click at [849, 353] on span "Adicionar" at bounding box center [837, 350] width 52 height 11
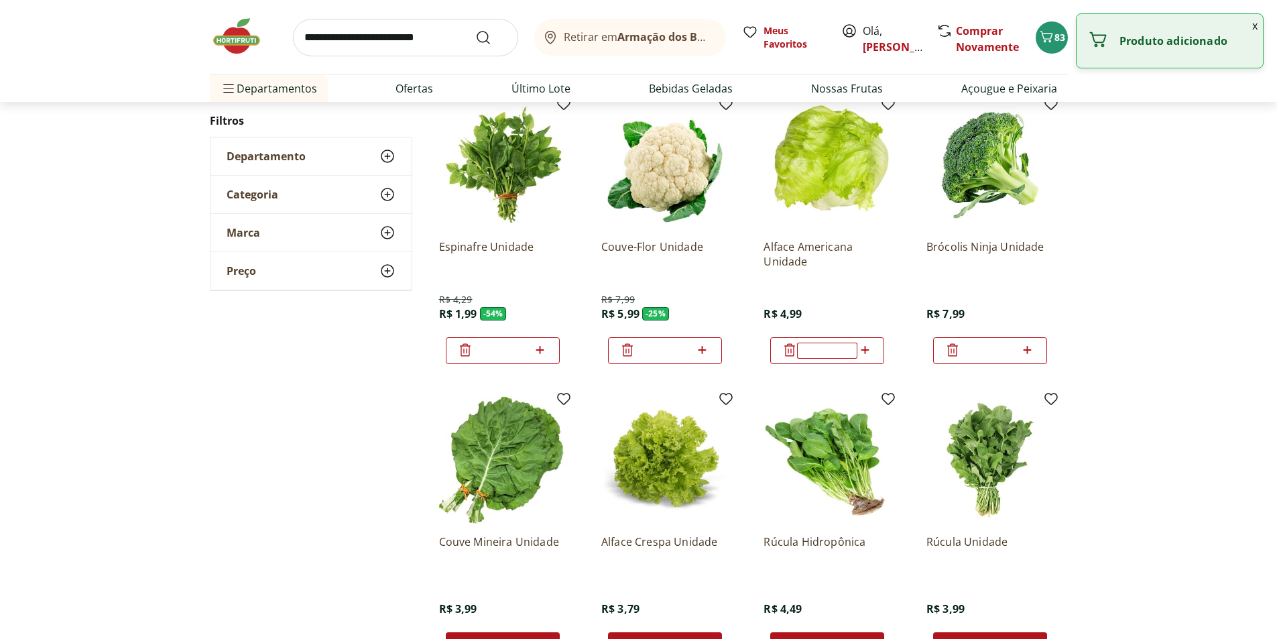
scroll to position [268, 0]
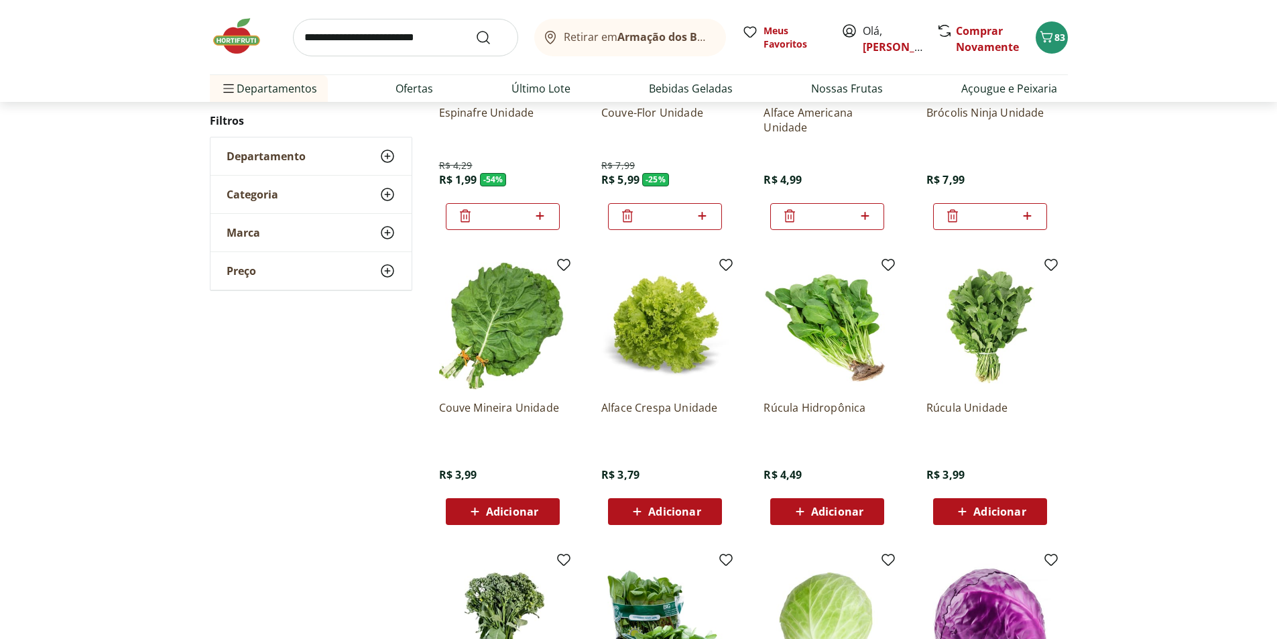
click at [1006, 507] on span "Adicionar" at bounding box center [999, 511] width 52 height 11
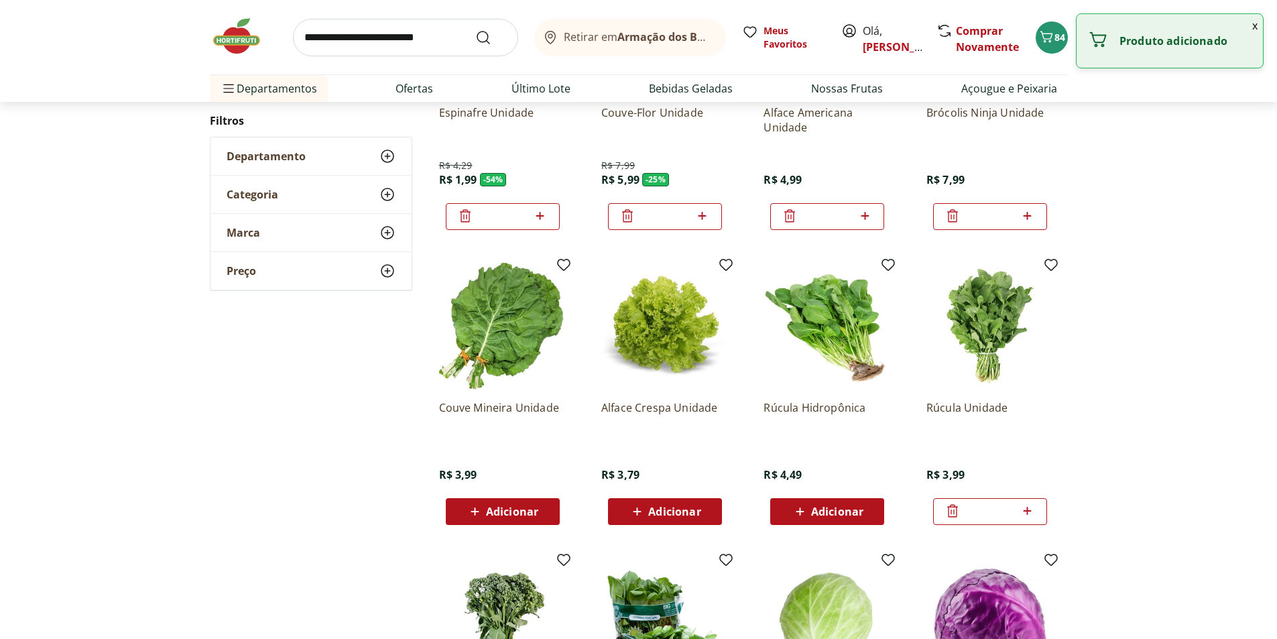
click at [530, 498] on button "Adicionar" at bounding box center [503, 511] width 114 height 27
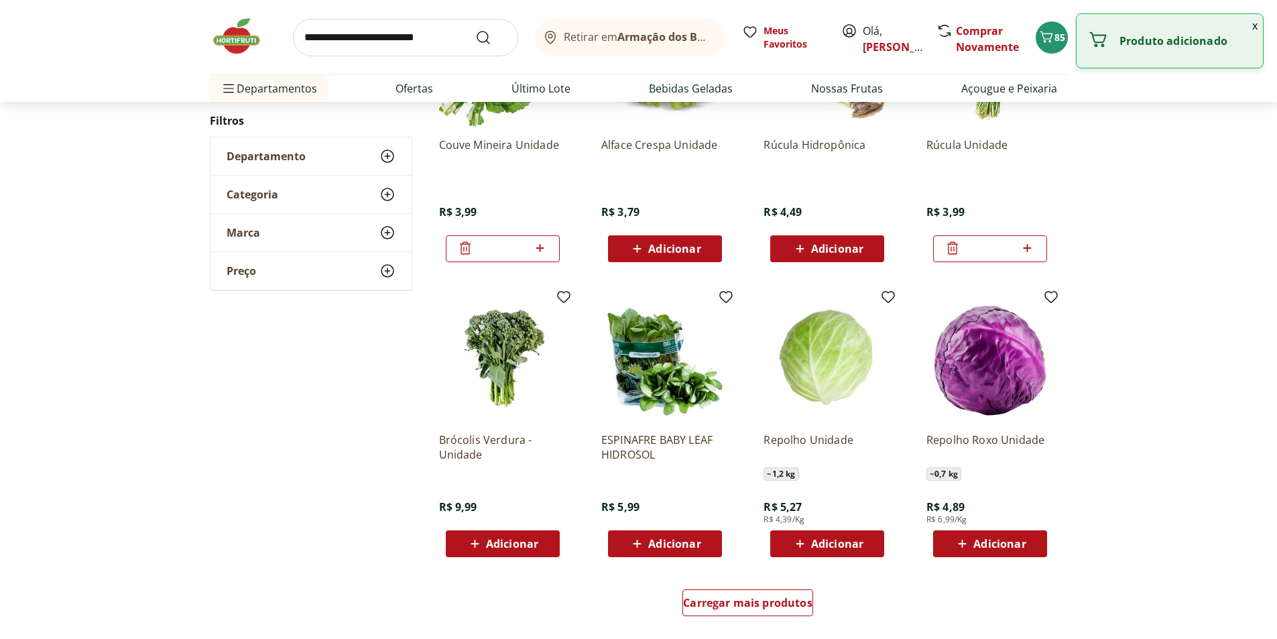
scroll to position [670, 0]
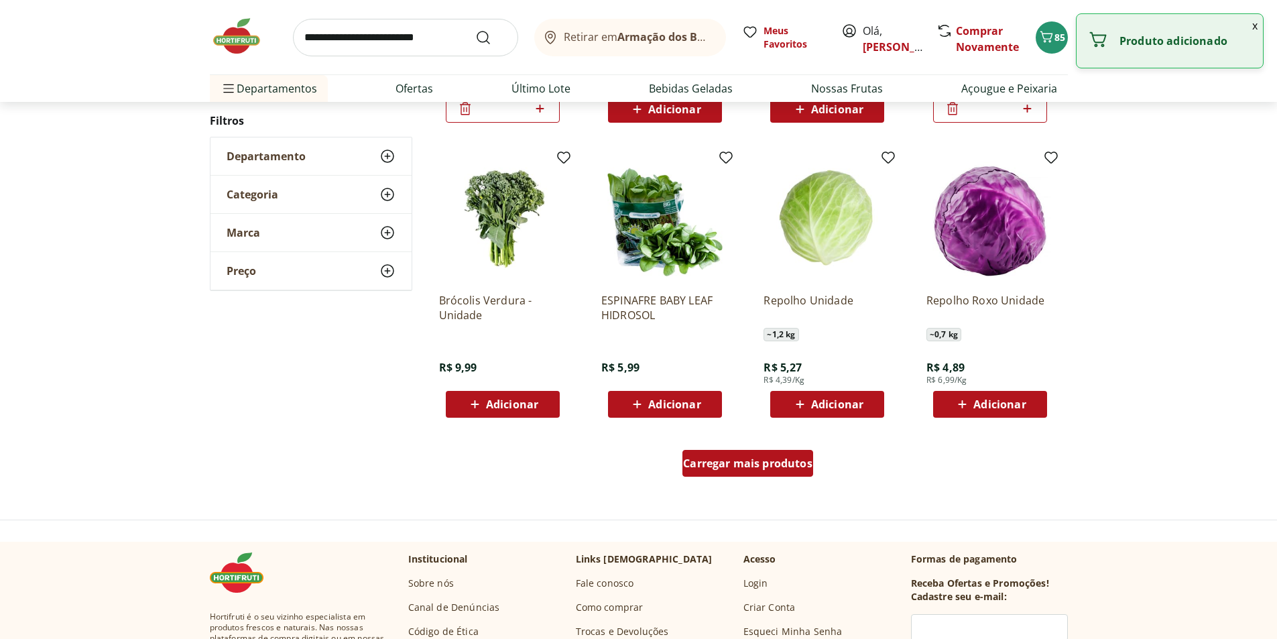
click at [711, 465] on span "Carregar mais produtos" at bounding box center [747, 463] width 129 height 11
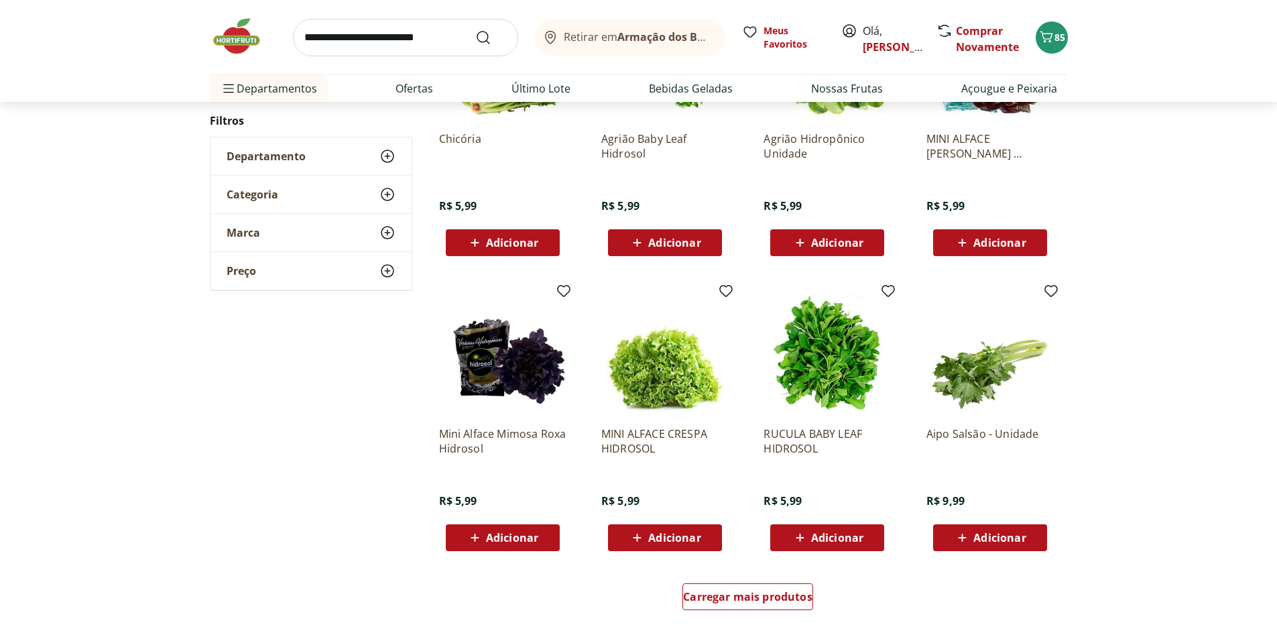
scroll to position [737, 0]
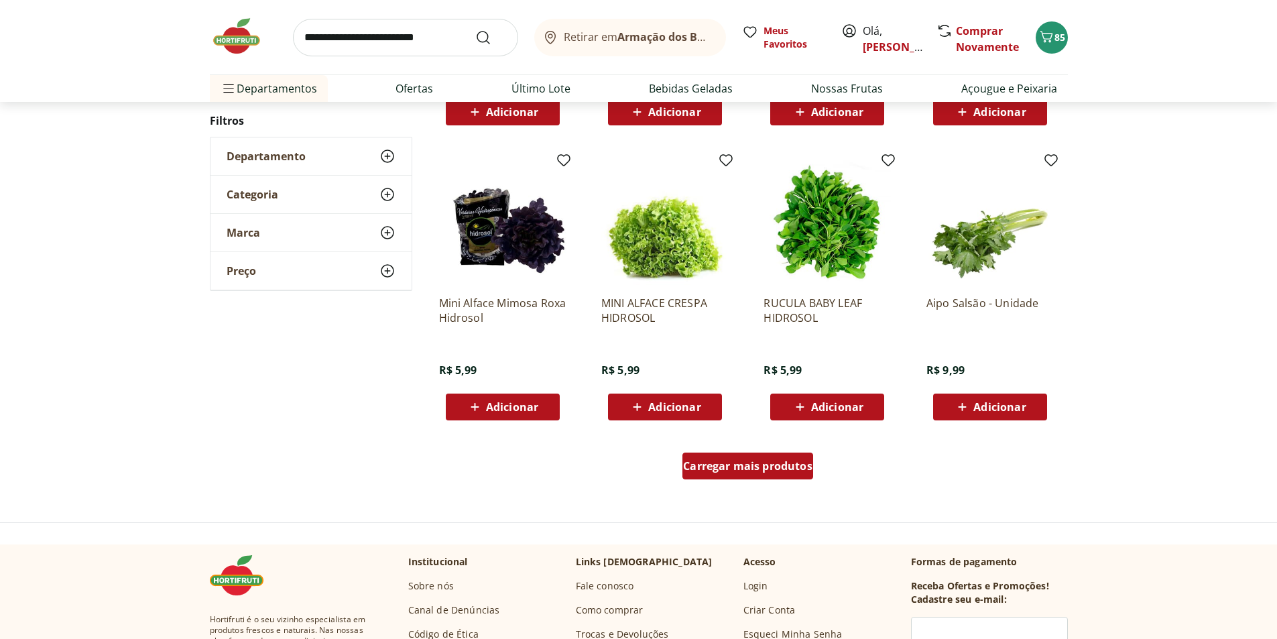
click at [715, 468] on span "Carregar mais produtos" at bounding box center [747, 466] width 129 height 11
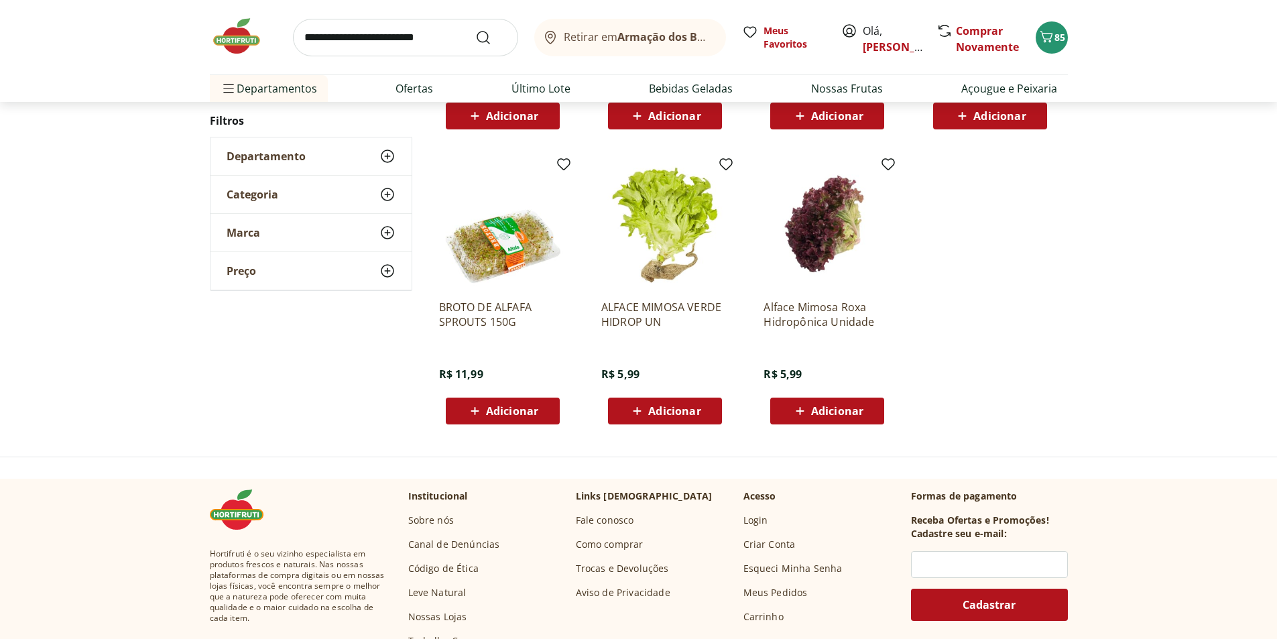
scroll to position [735, 0]
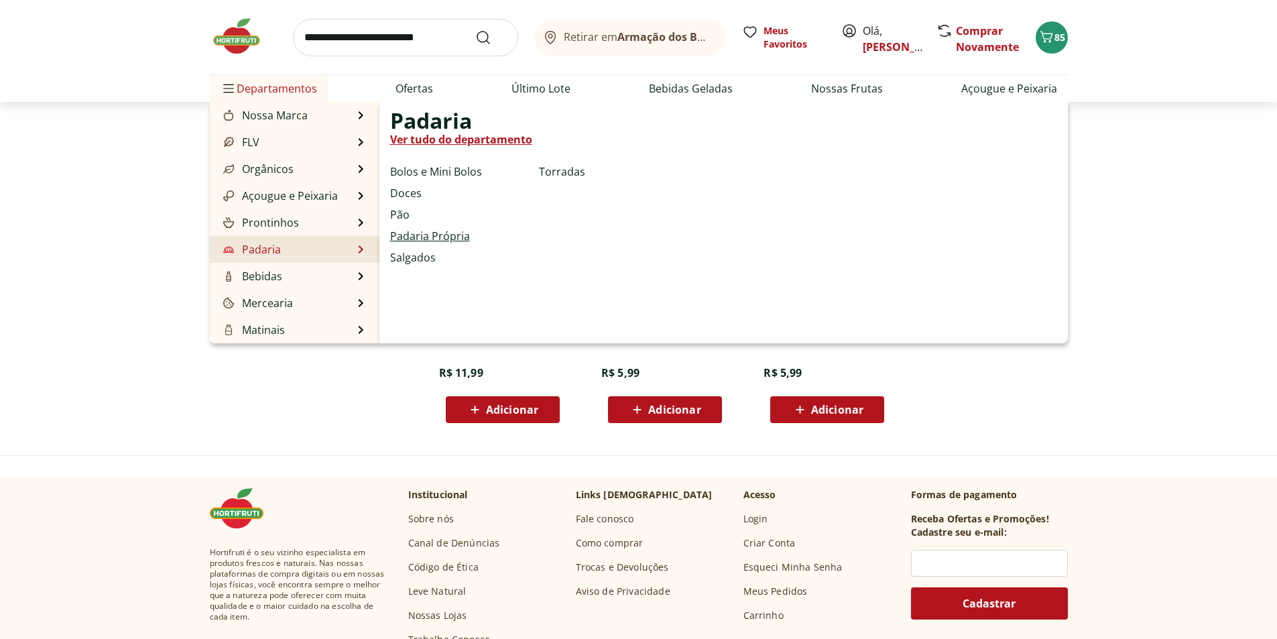
click at [432, 235] on link "Padaria Própria" at bounding box center [430, 236] width 80 height 16
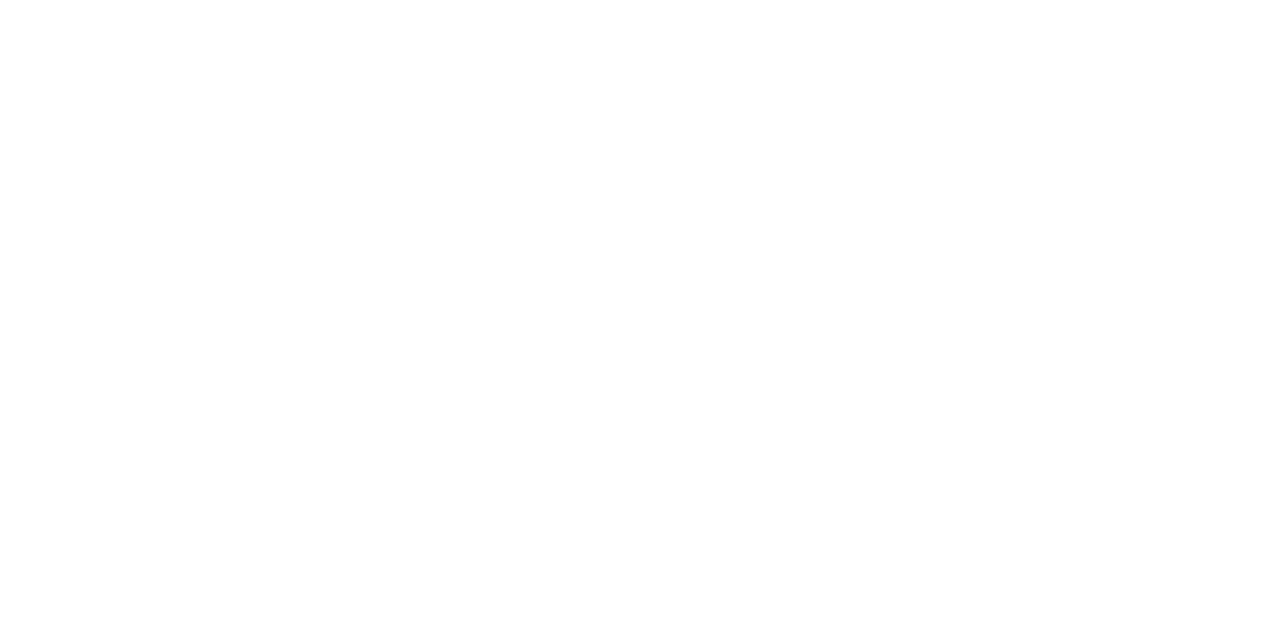
select select "**********"
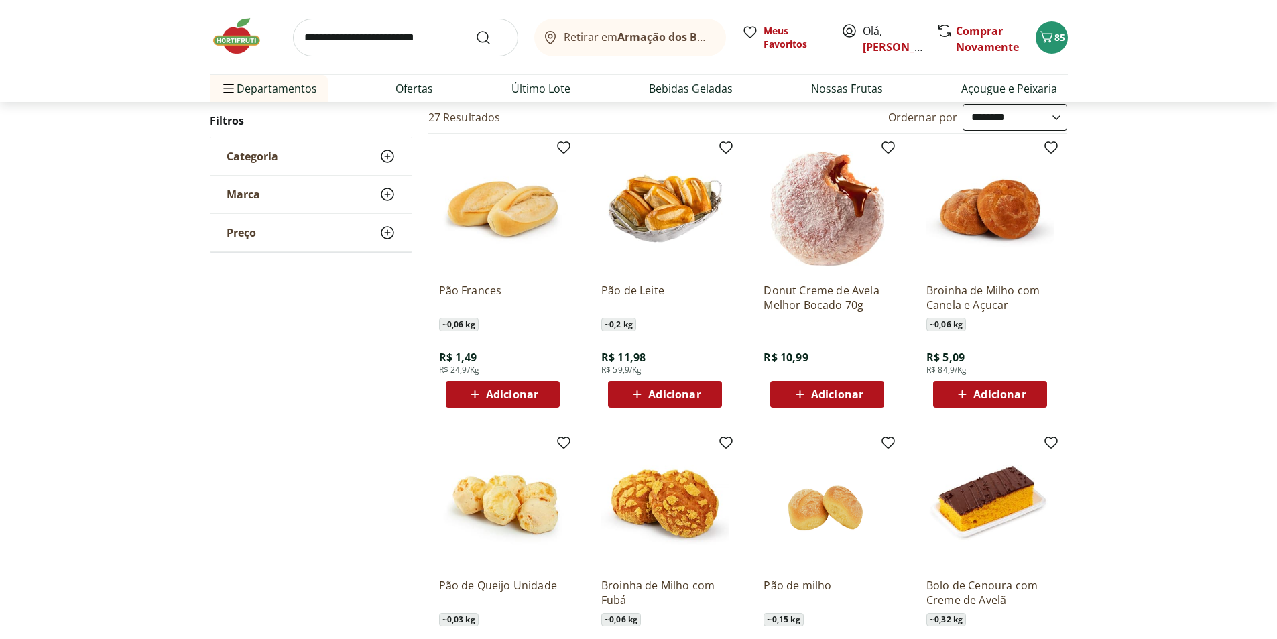
scroll to position [67, 0]
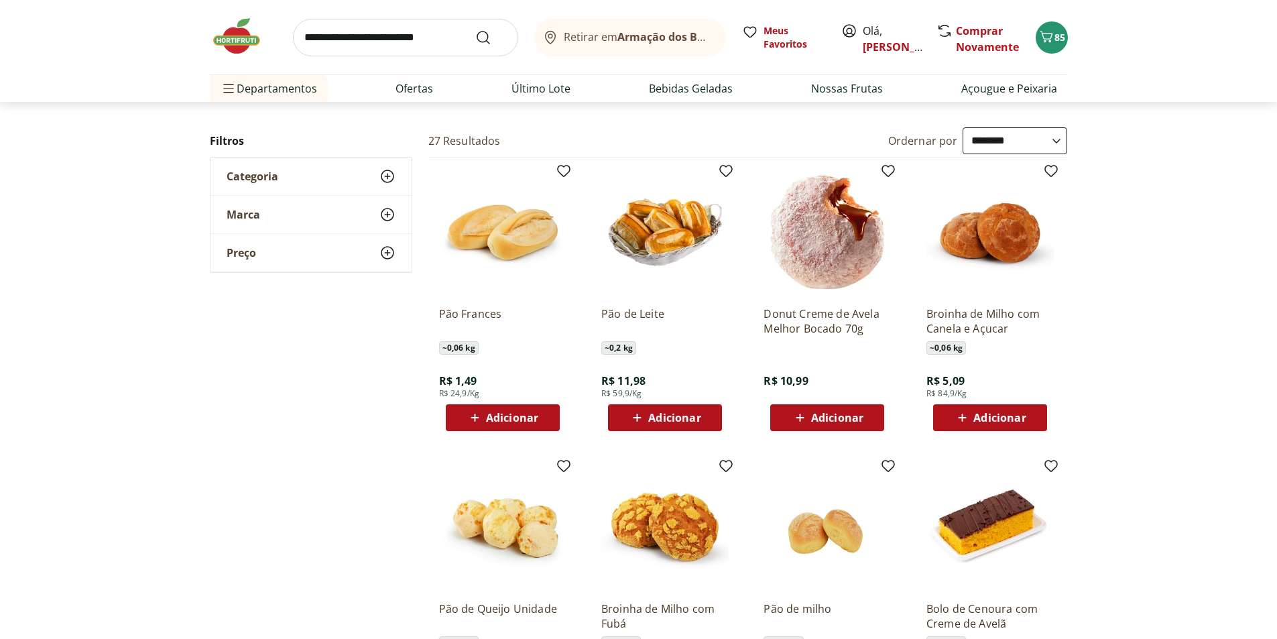
click at [511, 412] on span "Adicionar" at bounding box center [512, 417] width 52 height 11
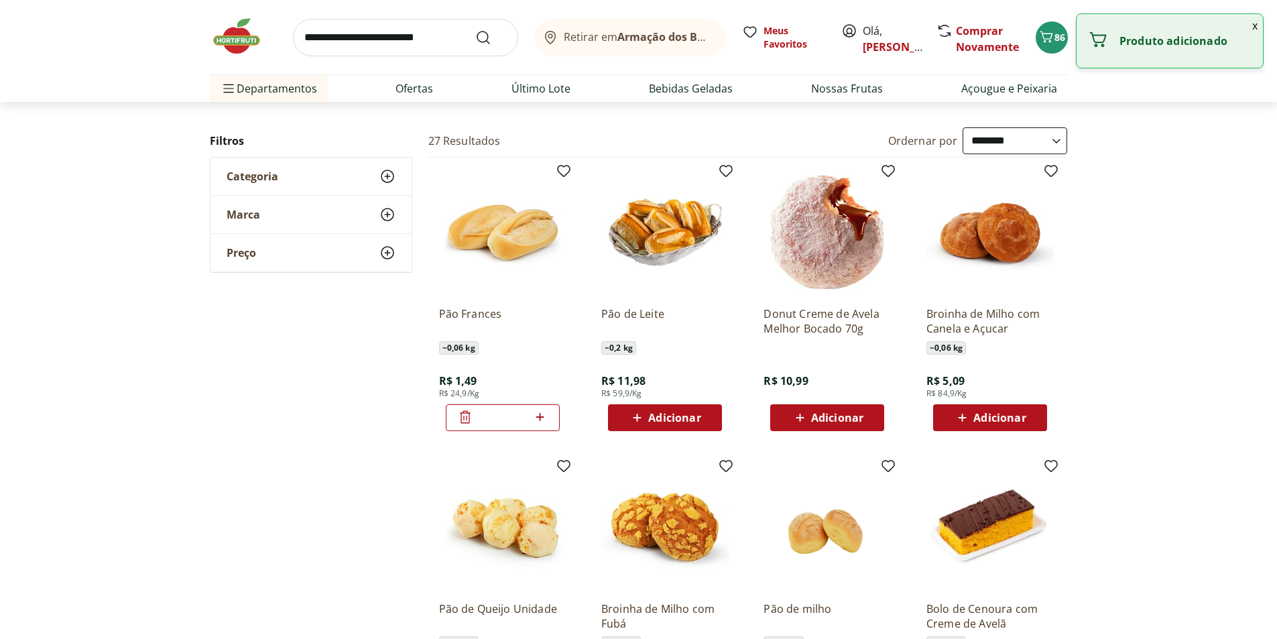
click at [550, 418] on div "*" at bounding box center [503, 417] width 114 height 27
click at [547, 414] on icon at bounding box center [540, 417] width 17 height 16
click at [546, 414] on icon at bounding box center [540, 417] width 17 height 16
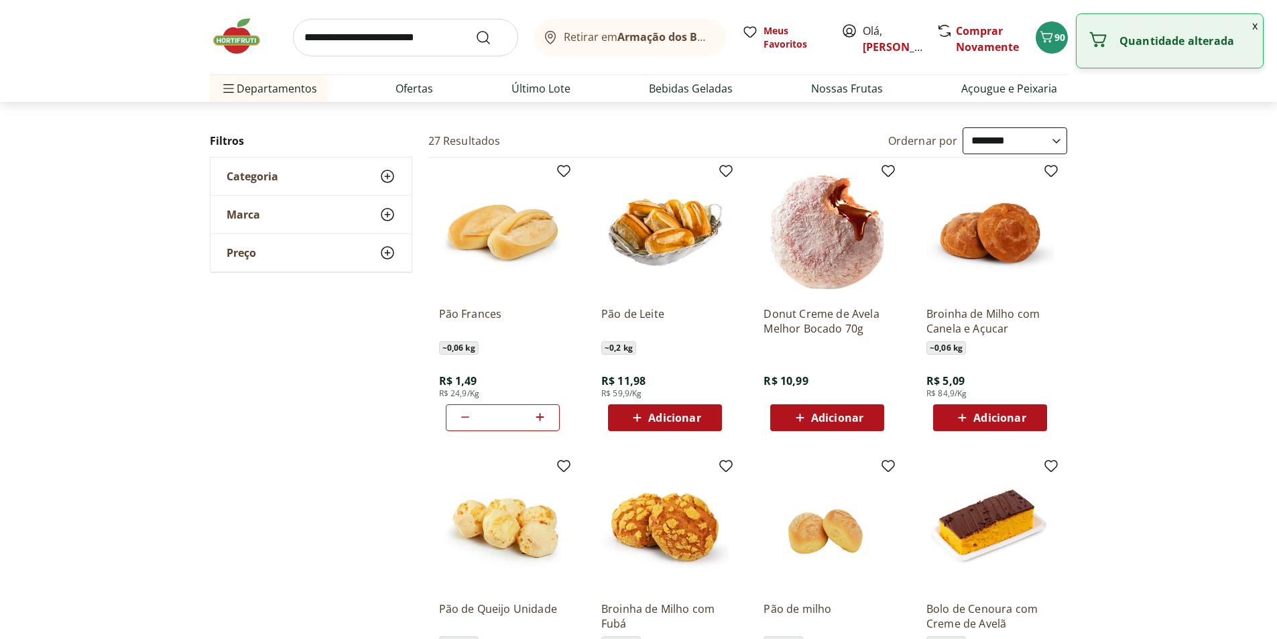
click at [547, 414] on icon at bounding box center [540, 417] width 17 height 16
type input "*"
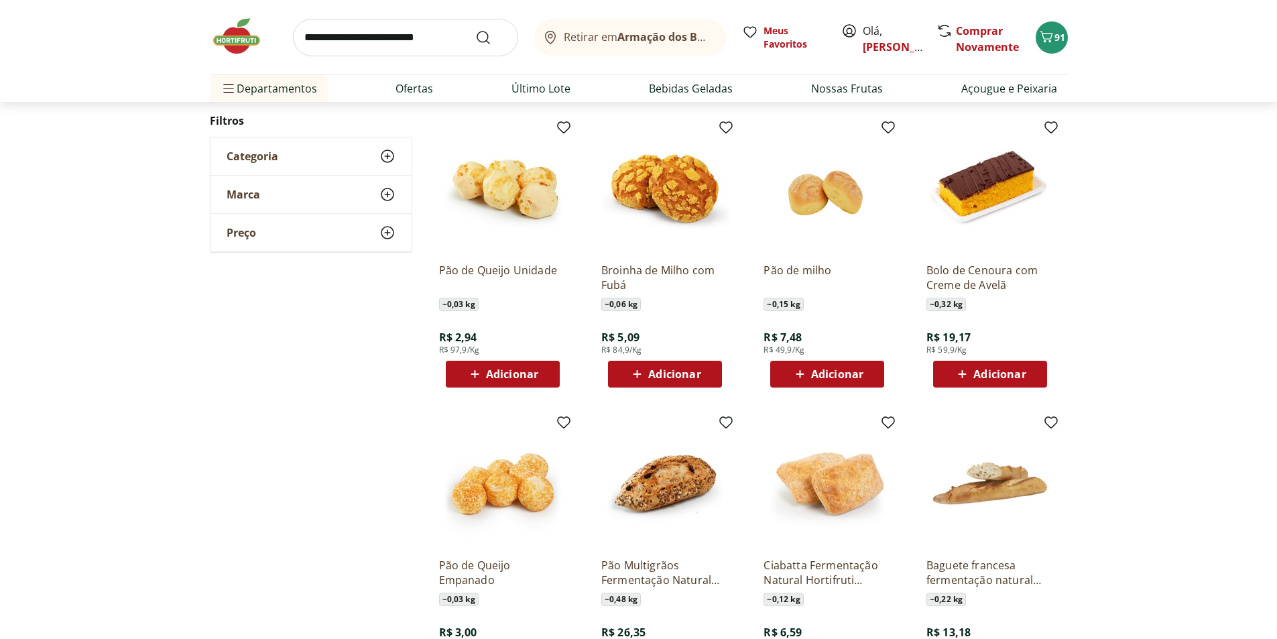
scroll to position [469, 0]
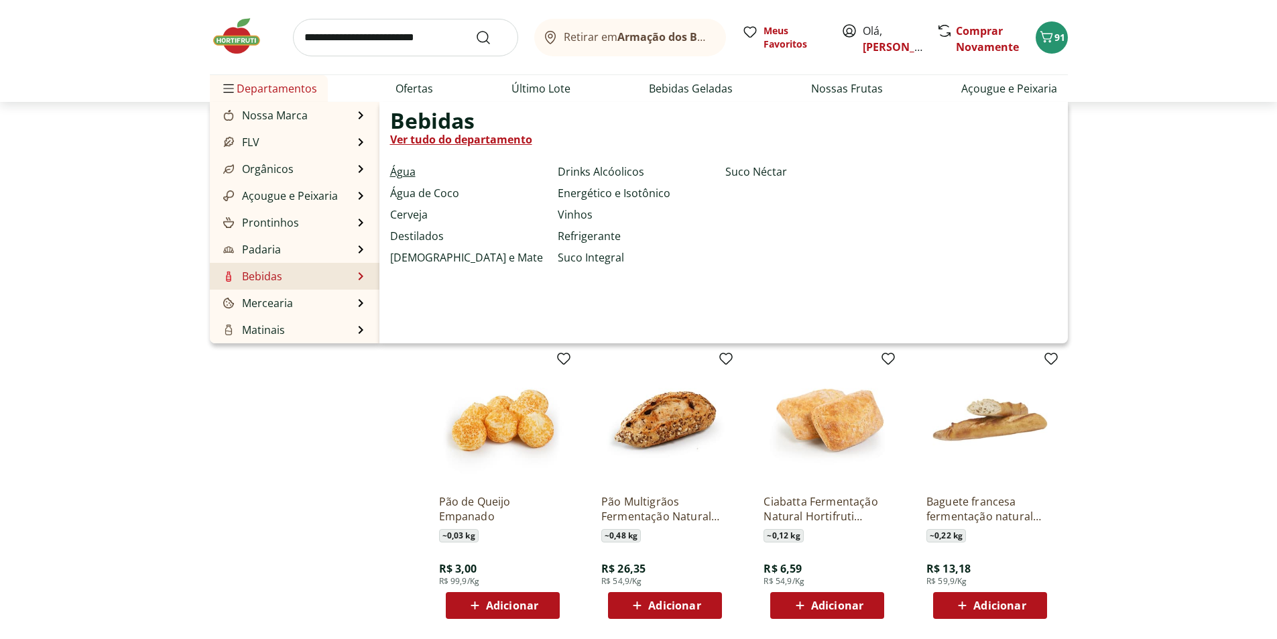
click at [404, 170] on link "Água" at bounding box center [402, 172] width 25 height 16
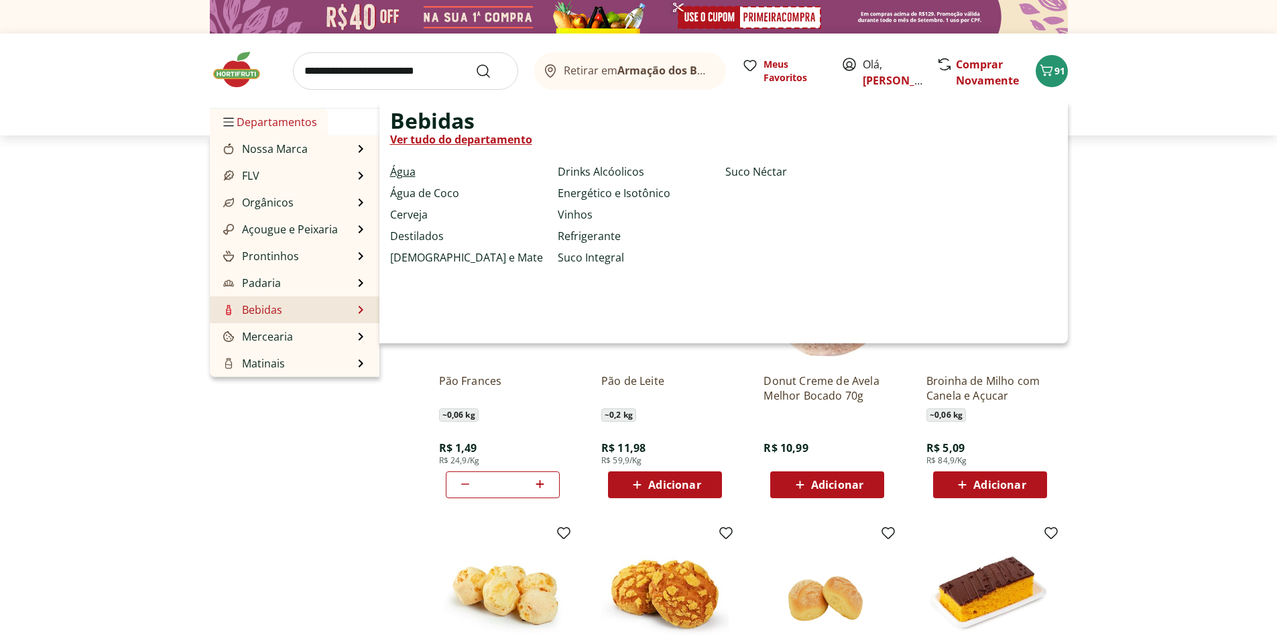
select select "**********"
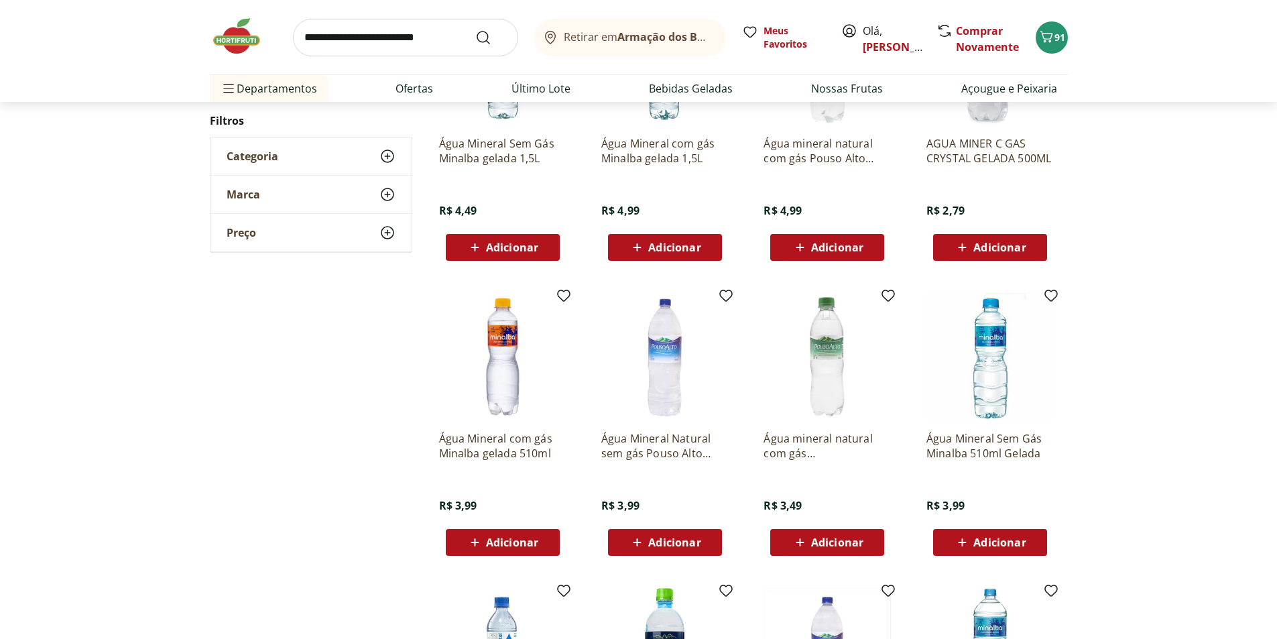
scroll to position [67, 0]
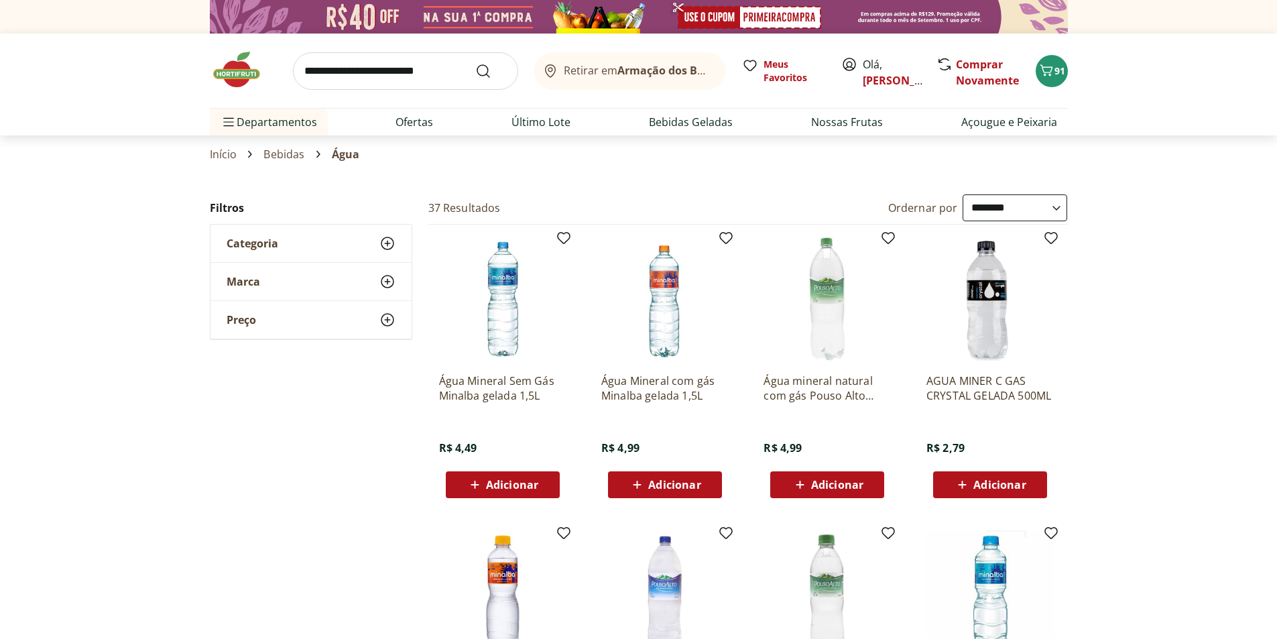
select select "**********"
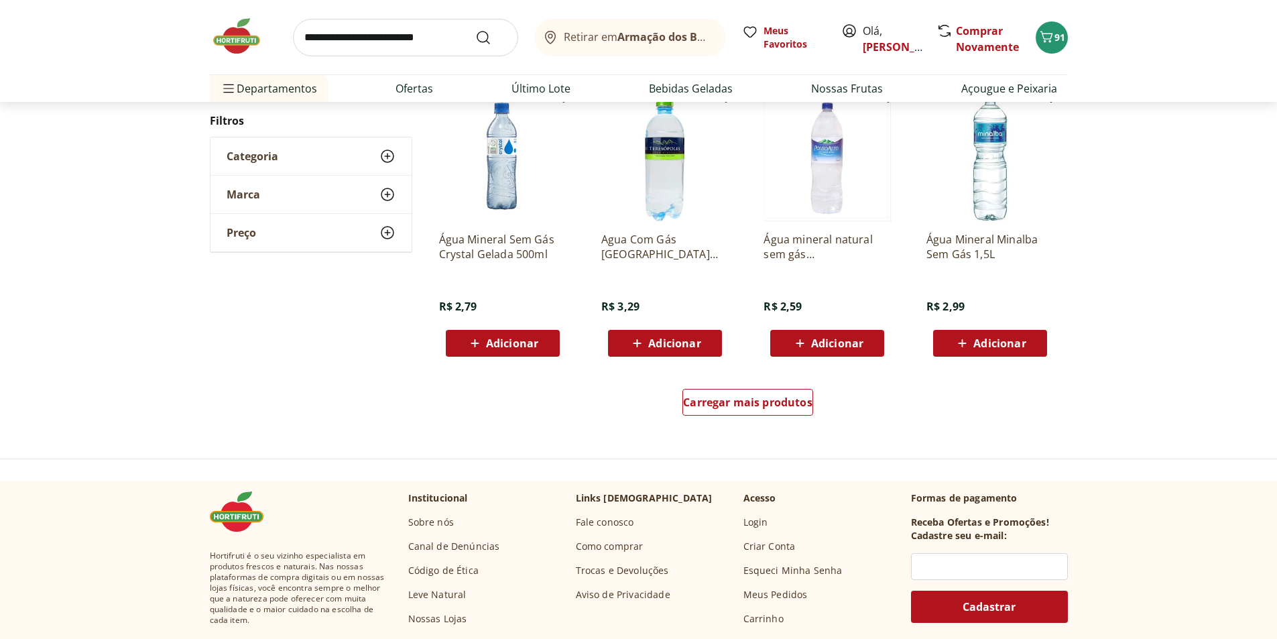
scroll to position [737, 0]
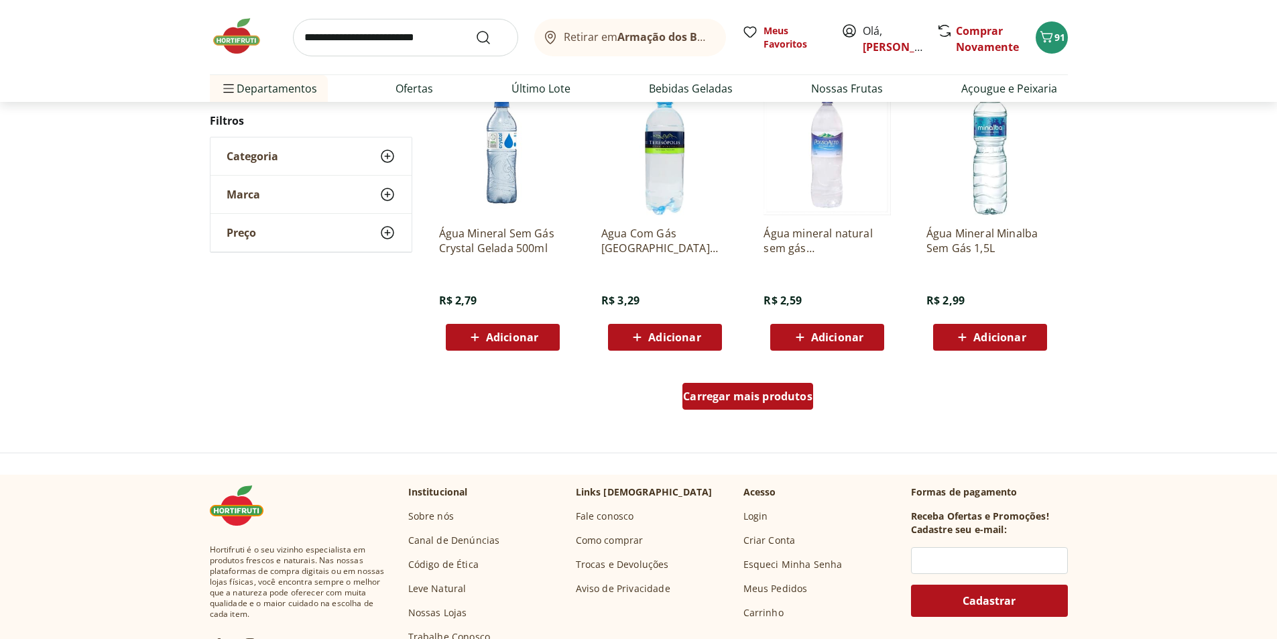
click at [737, 404] on div "Carregar mais produtos" at bounding box center [747, 396] width 131 height 27
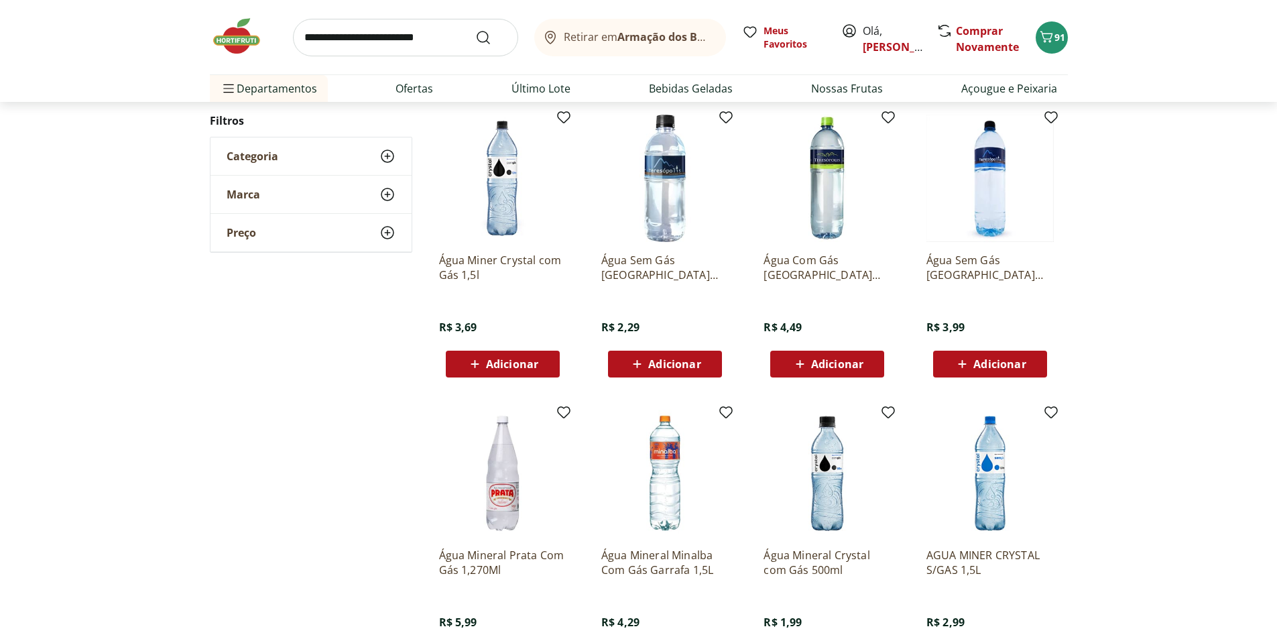
scroll to position [1006, 0]
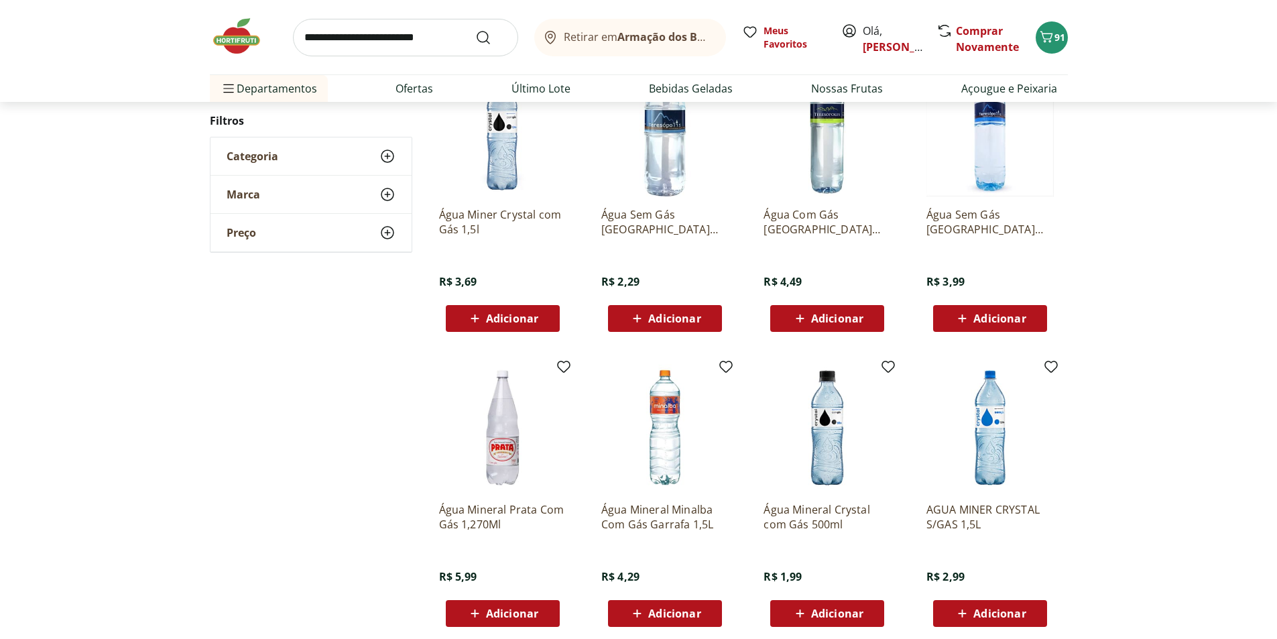
scroll to position [134, 0]
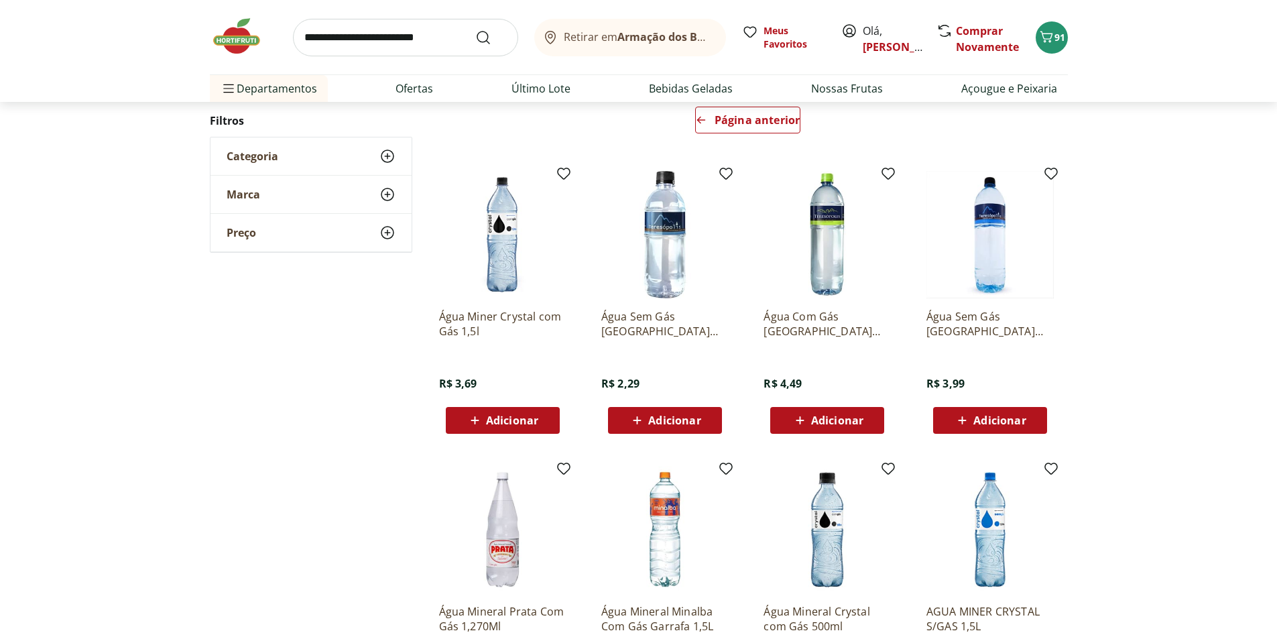
click at [498, 415] on span "Adicionar" at bounding box center [512, 420] width 52 height 11
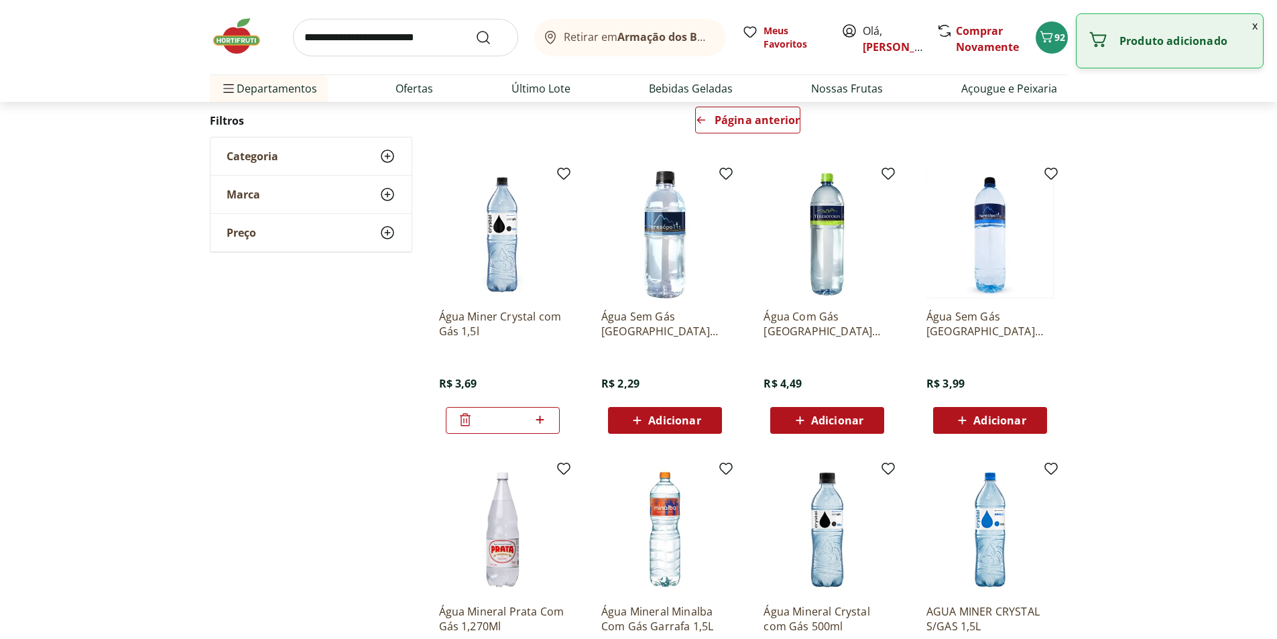
click at [543, 423] on icon at bounding box center [540, 420] width 17 height 16
click at [543, 422] on icon at bounding box center [540, 420] width 17 height 16
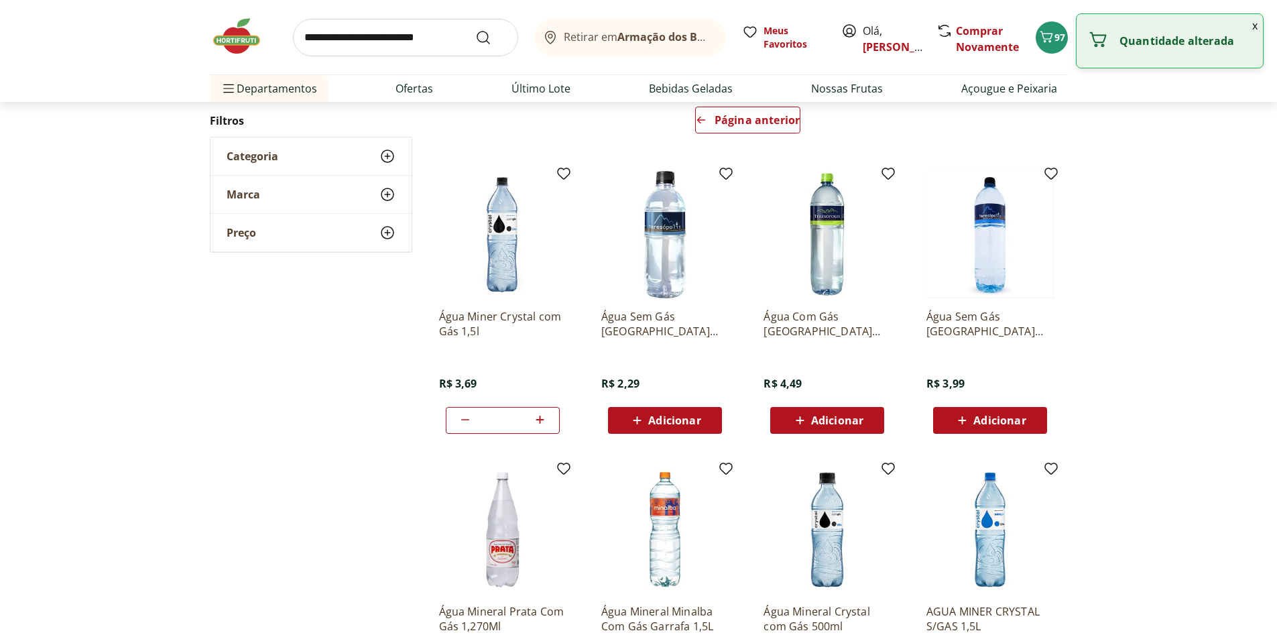
click at [543, 422] on icon at bounding box center [540, 420] width 17 height 16
type input "*"
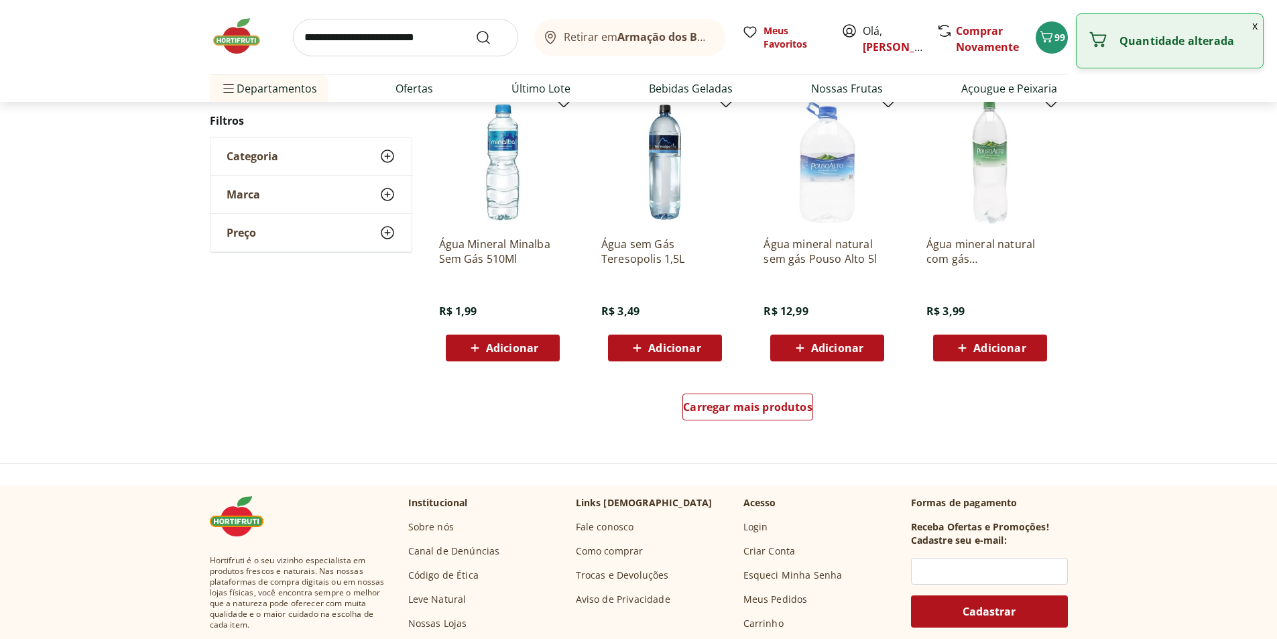
scroll to position [804, 0]
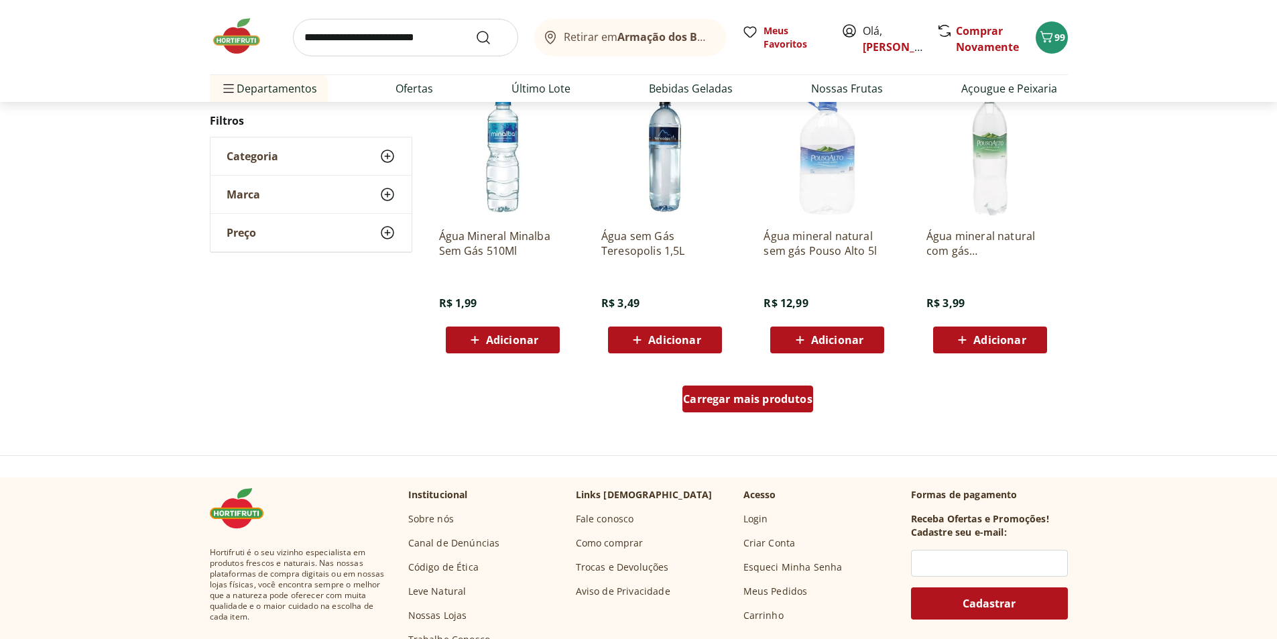
click at [735, 398] on span "Carregar mais produtos" at bounding box center [747, 398] width 129 height 11
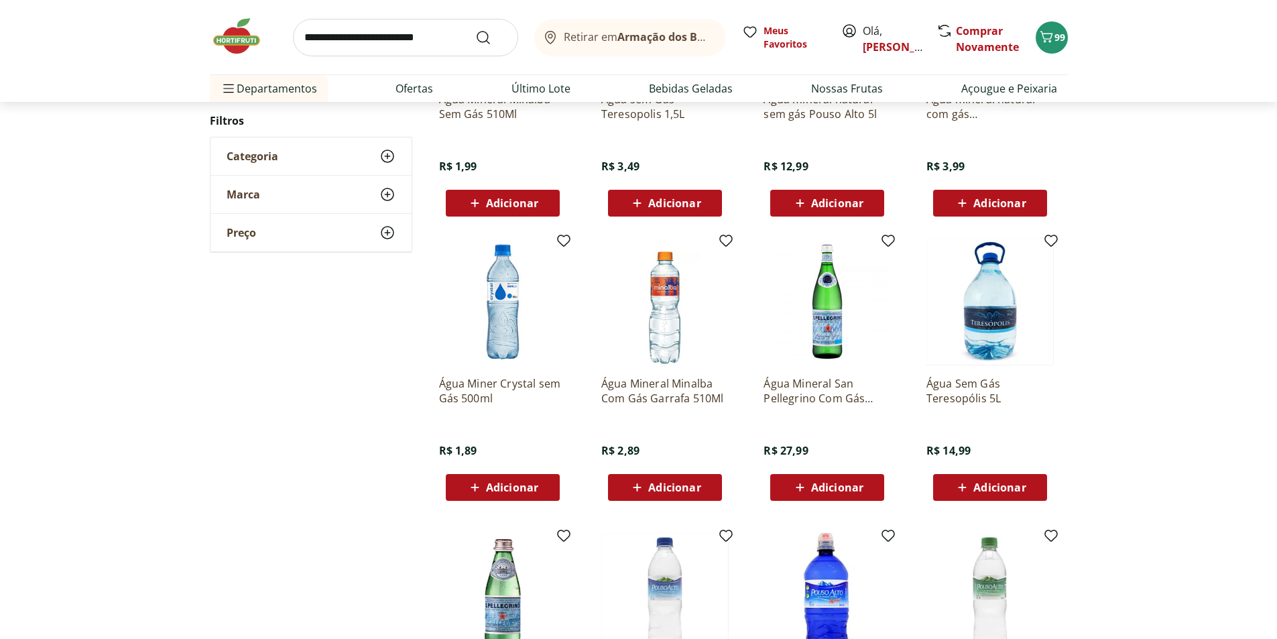
scroll to position [1006, 0]
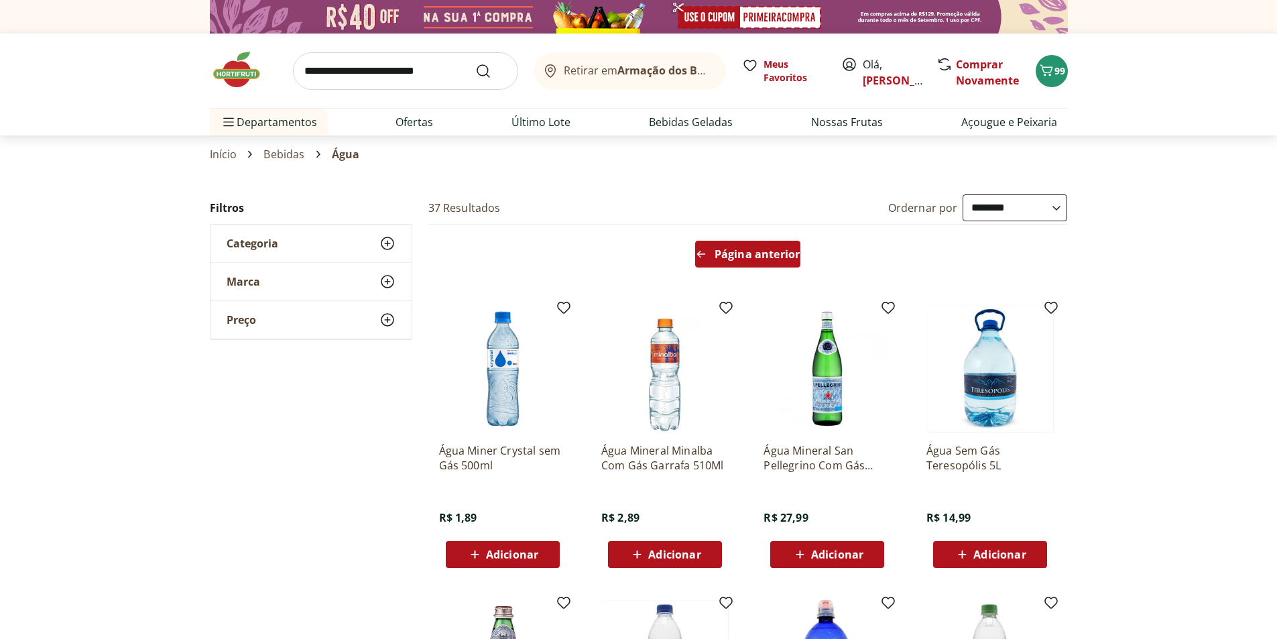
click at [713, 261] on div "Página anterior" at bounding box center [747, 254] width 105 height 27
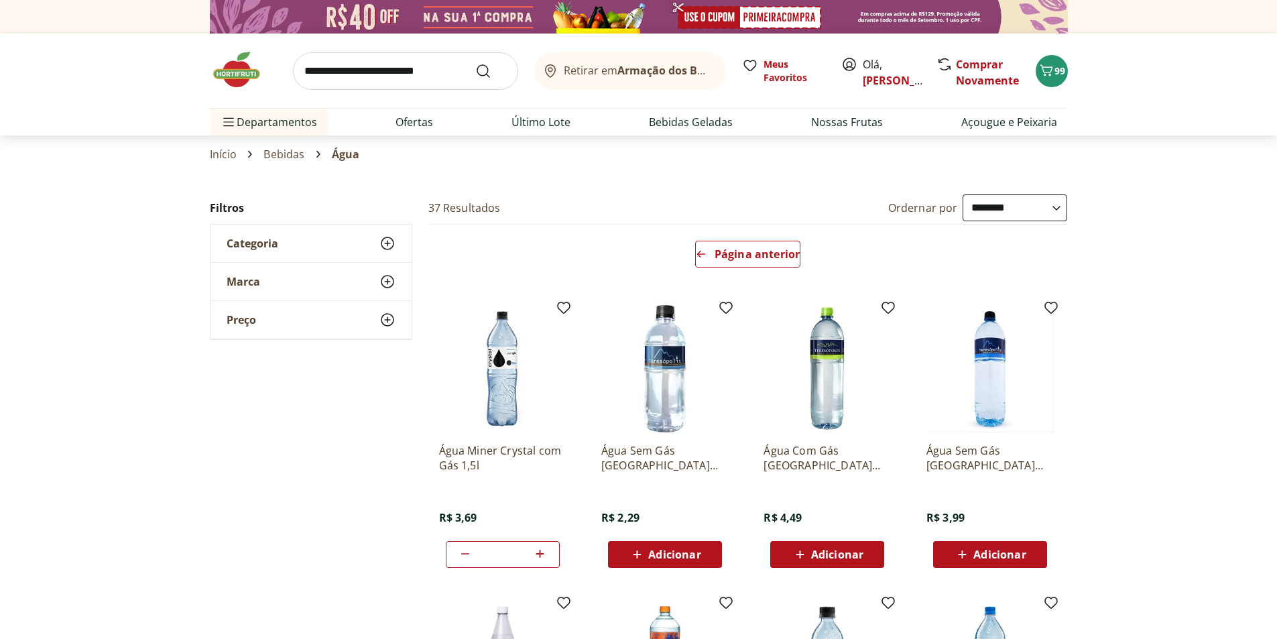
click at [542, 548] on icon at bounding box center [540, 554] width 17 height 16
type input "**"
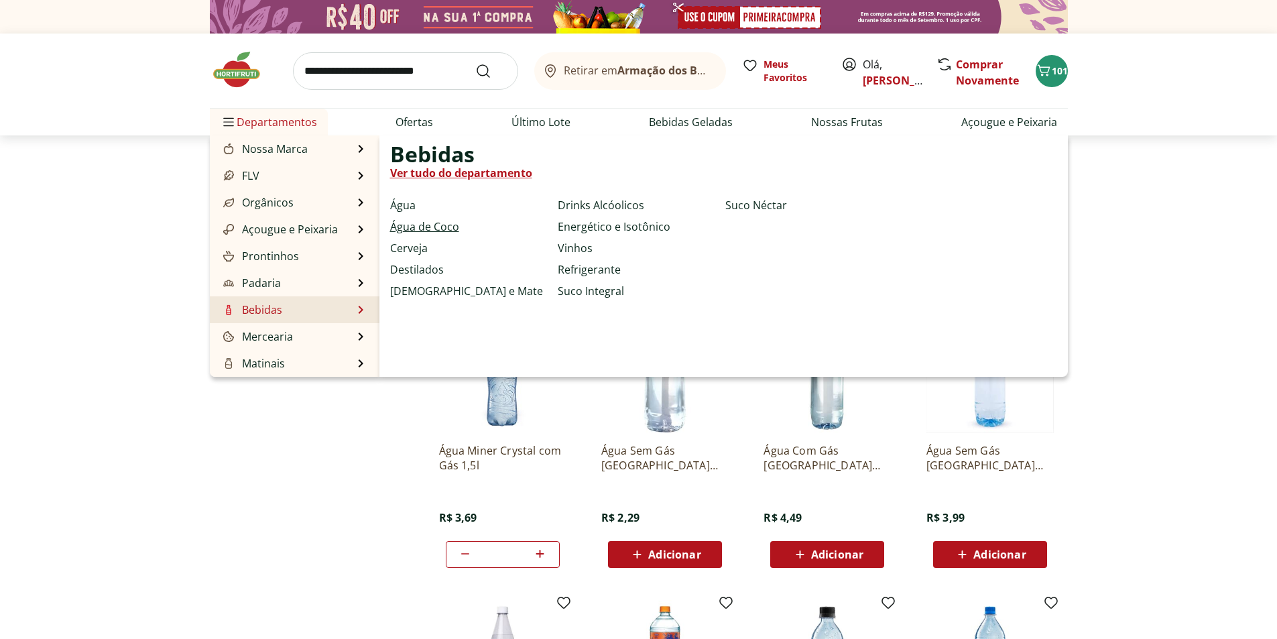
click at [414, 228] on link "Água de Coco" at bounding box center [424, 227] width 69 height 16
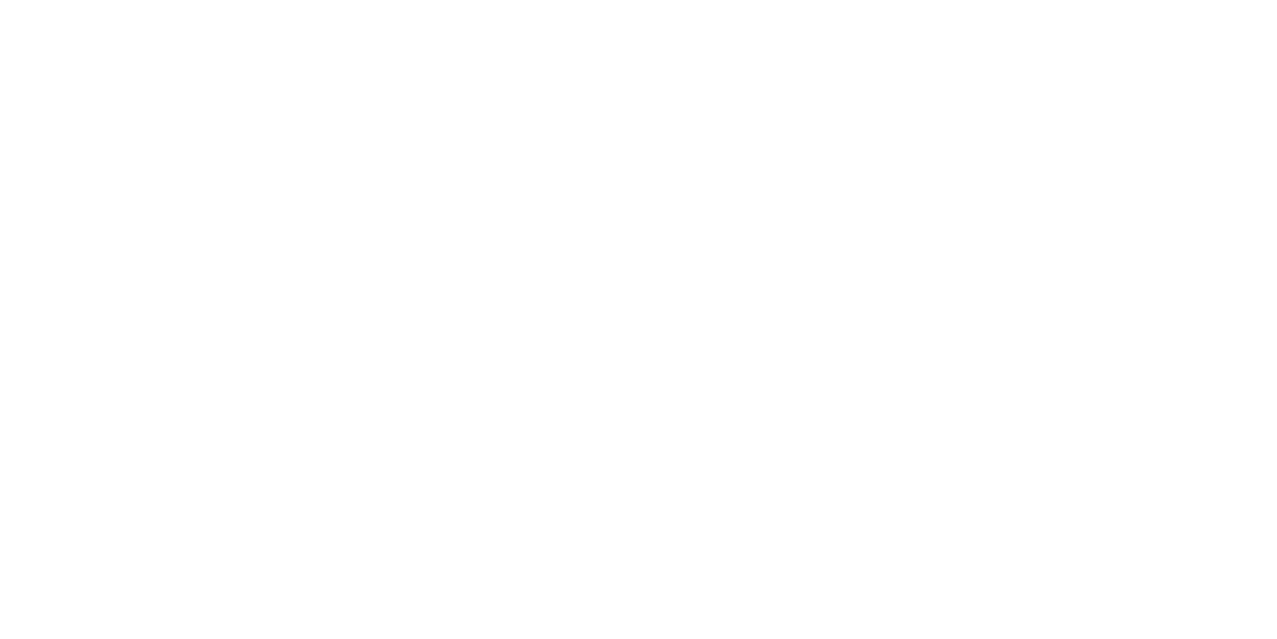
select select "**********"
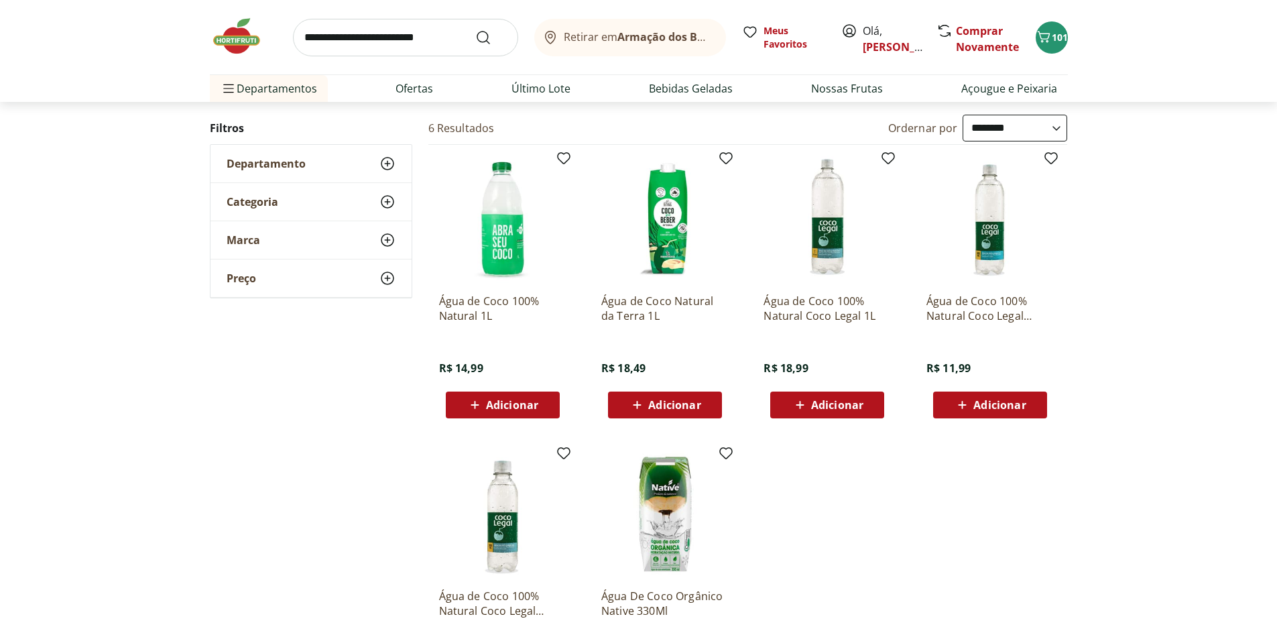
scroll to position [67, 0]
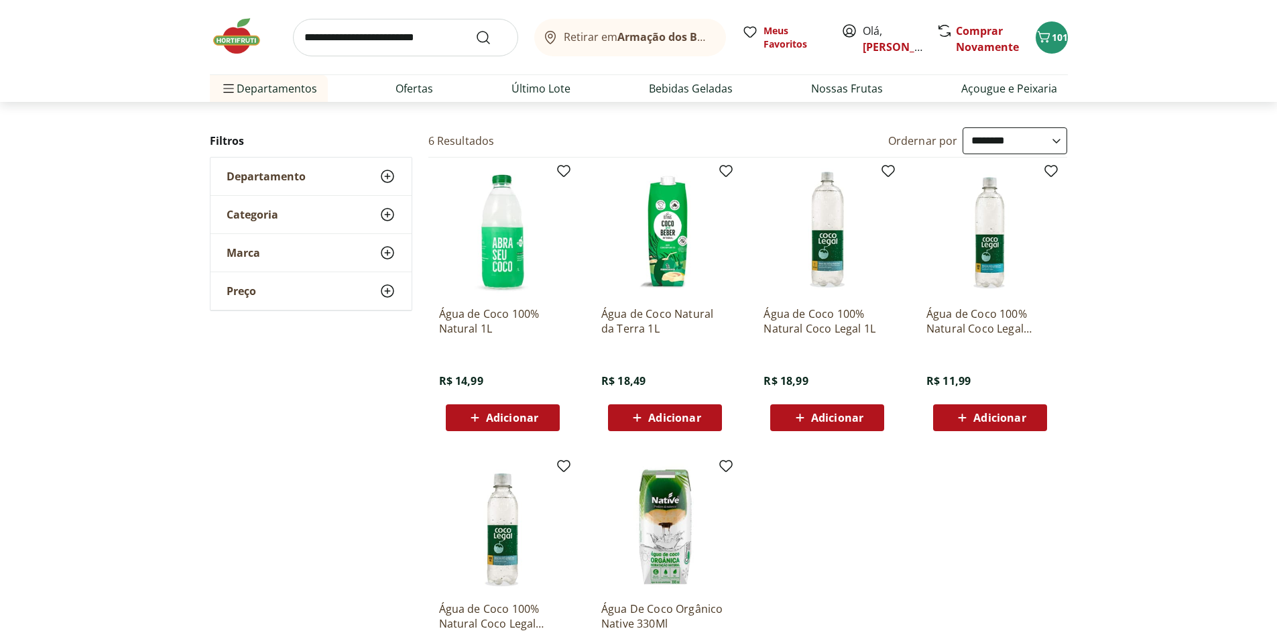
click at [531, 420] on span "Adicionar" at bounding box center [512, 417] width 52 height 11
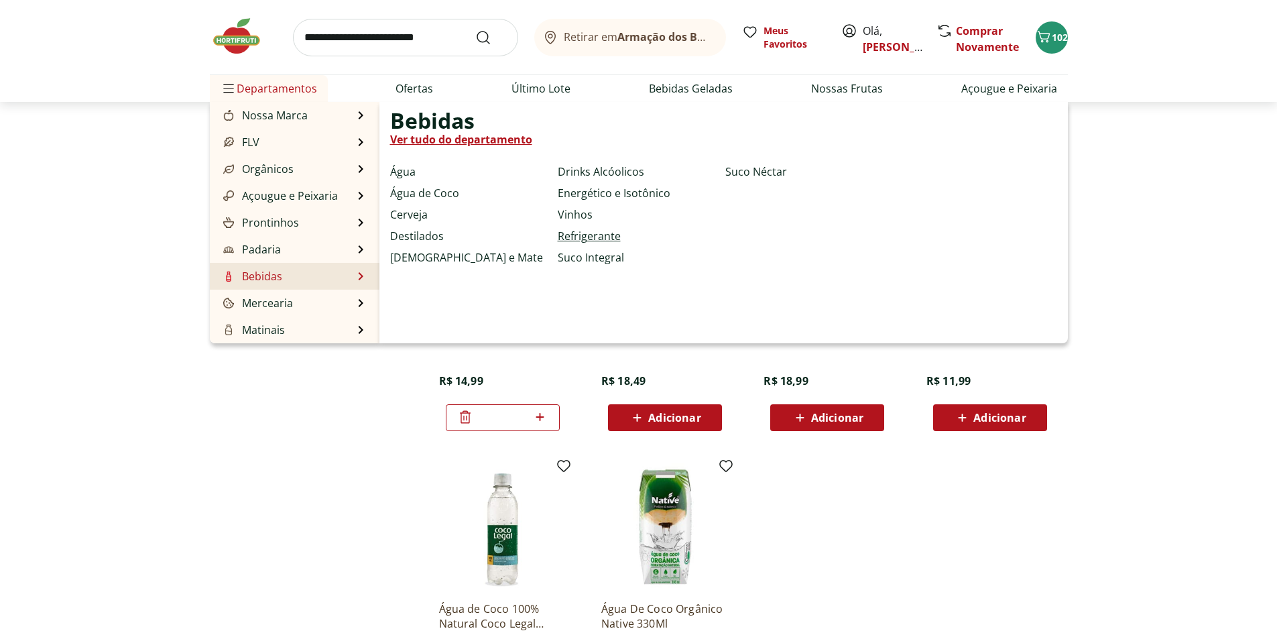
click at [601, 237] on link "Refrigerante" at bounding box center [589, 236] width 63 height 16
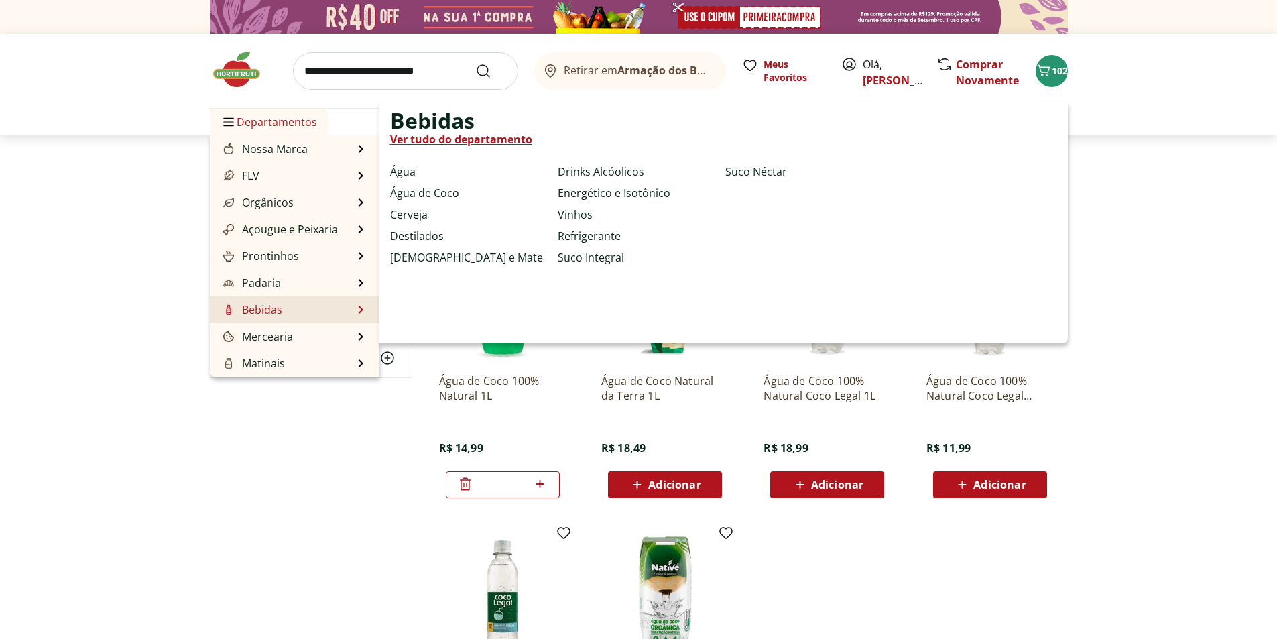
select select "**********"
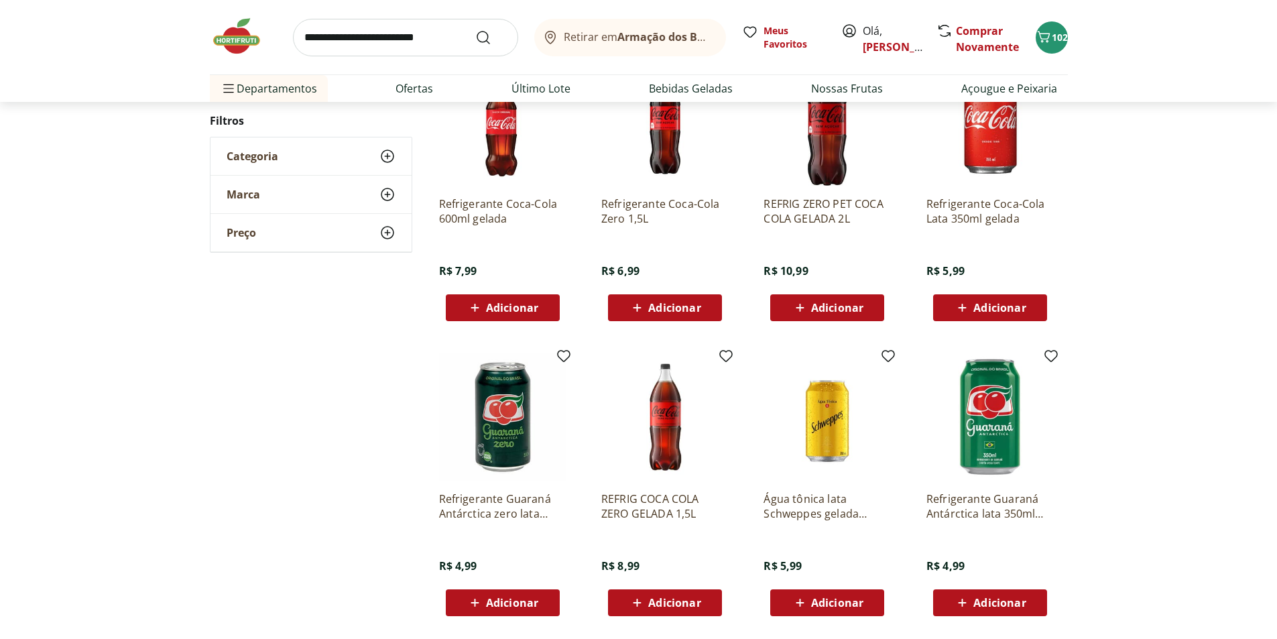
scroll to position [536, 0]
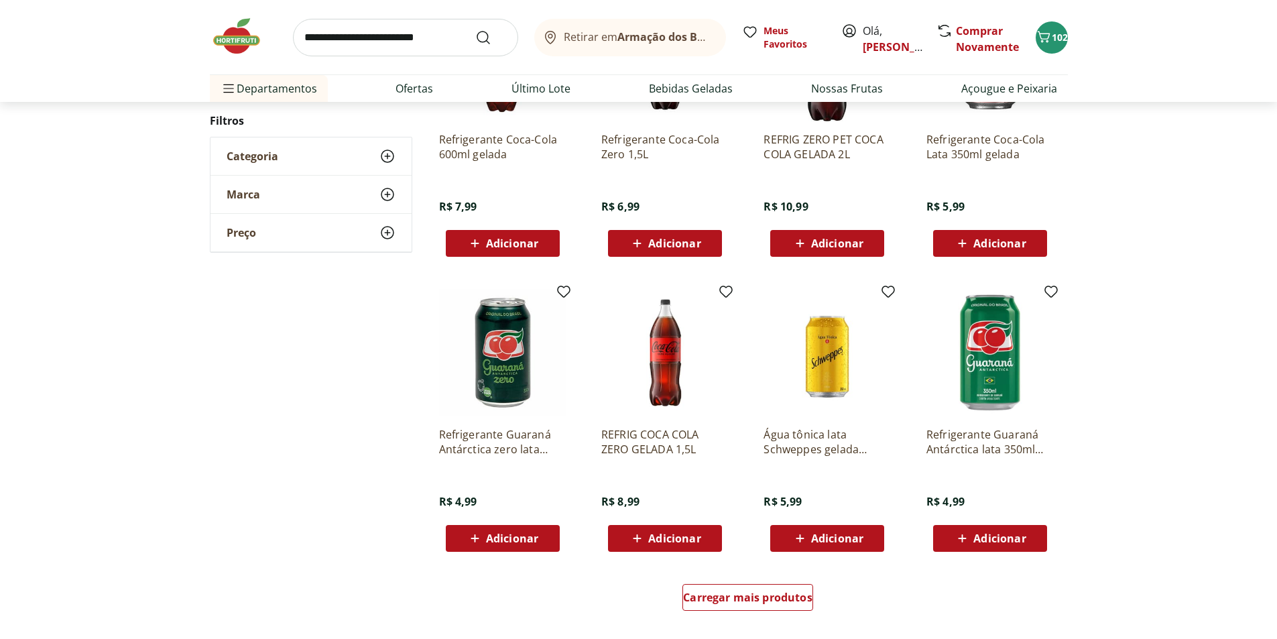
click at [527, 541] on span "Adicionar" at bounding box center [512, 538] width 52 height 11
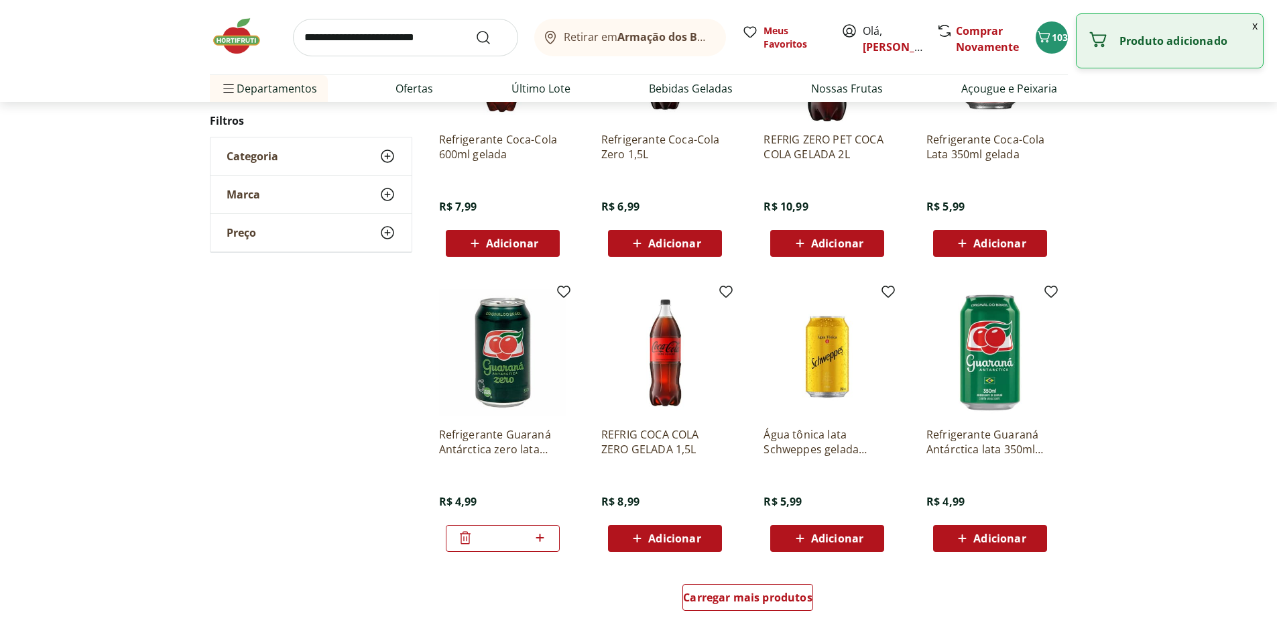
click at [546, 539] on icon at bounding box center [540, 538] width 17 height 16
click at [545, 538] on icon at bounding box center [540, 538] width 17 height 16
type input "*"
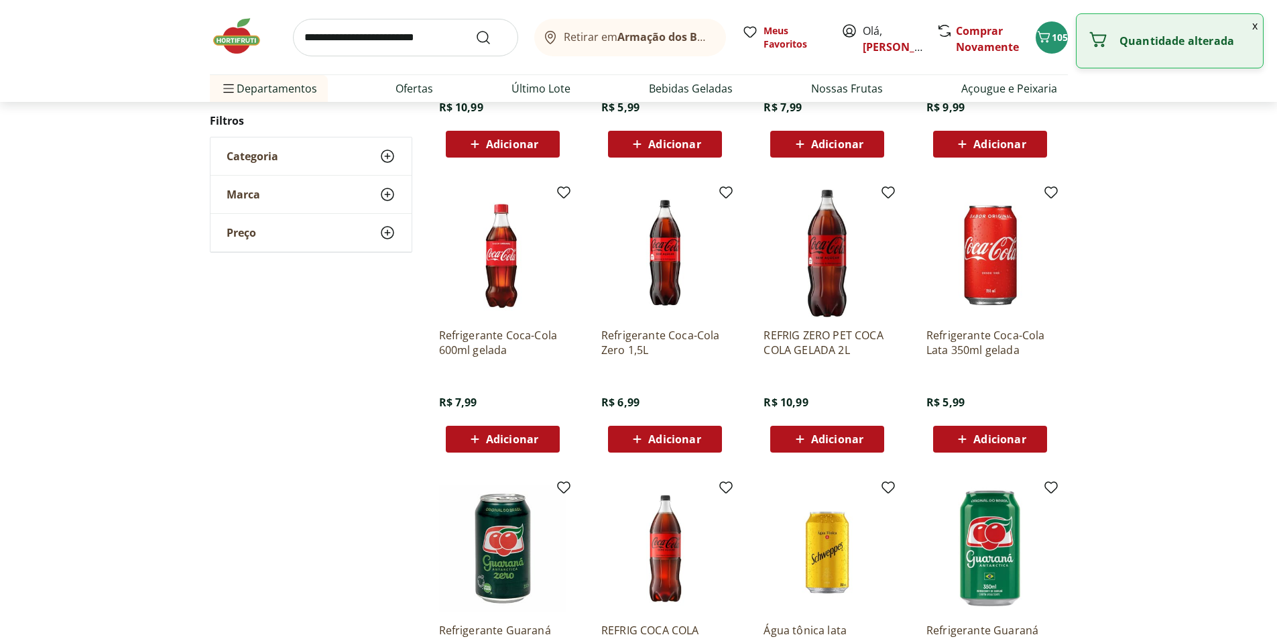
scroll to position [335, 0]
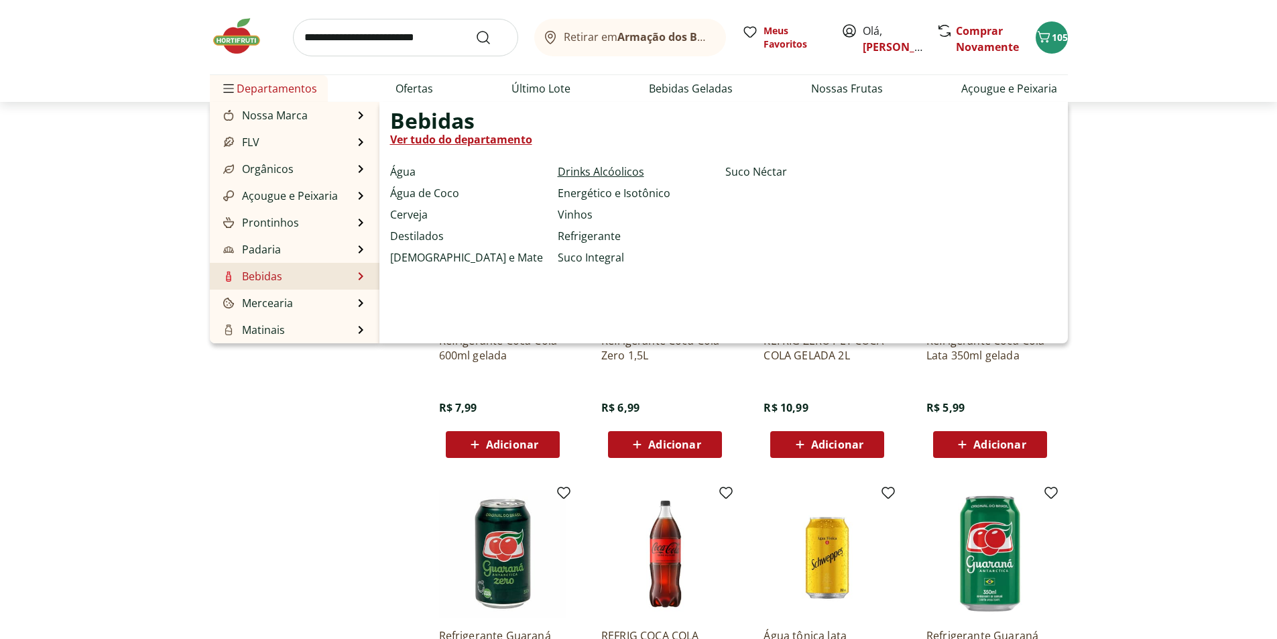
click at [611, 170] on link "Drinks Alcóolicos" at bounding box center [601, 172] width 86 height 16
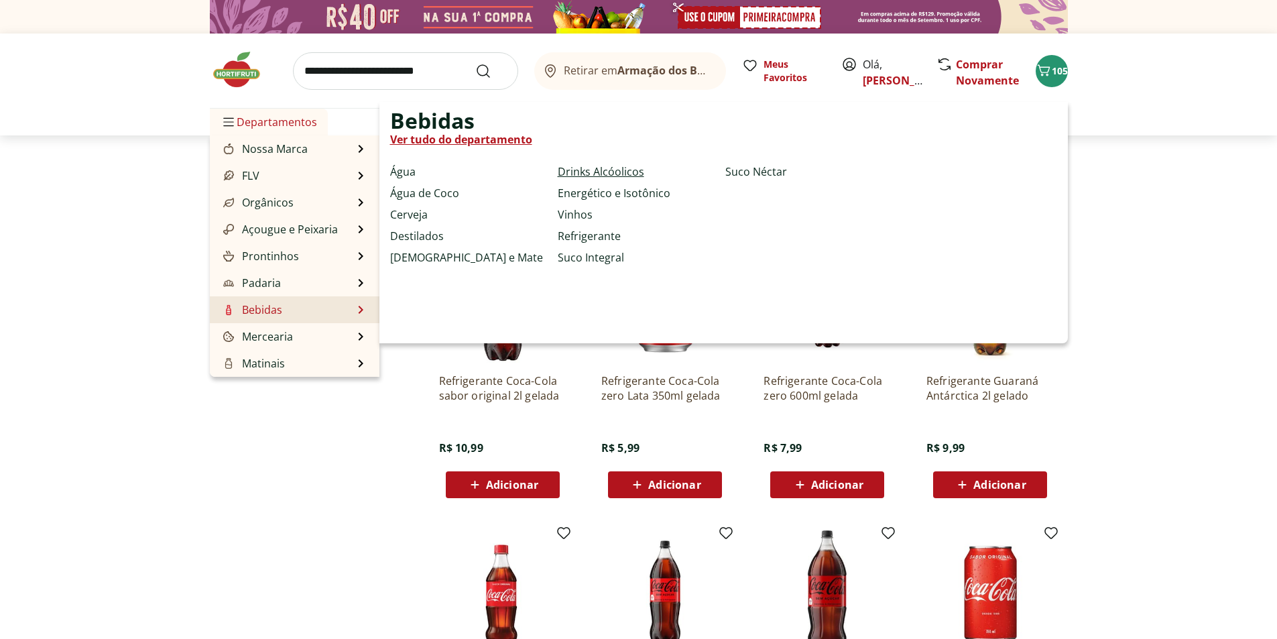
select select "**********"
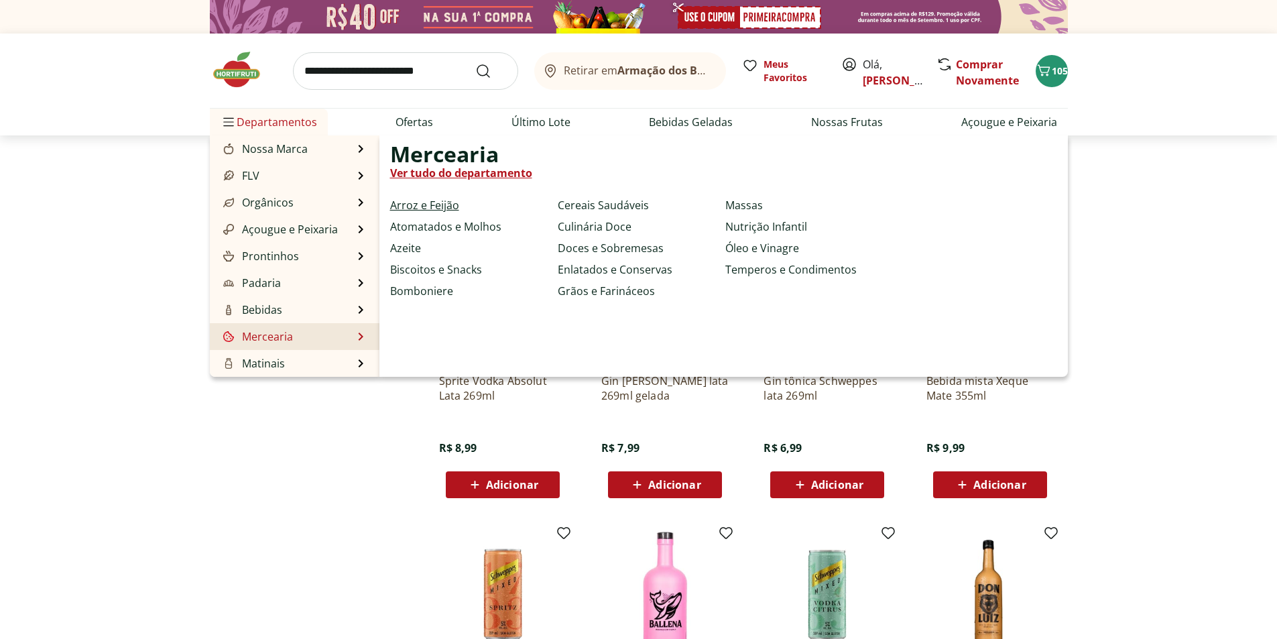
click at [443, 207] on link "Arroz e Feijão" at bounding box center [424, 205] width 69 height 16
select select "**********"
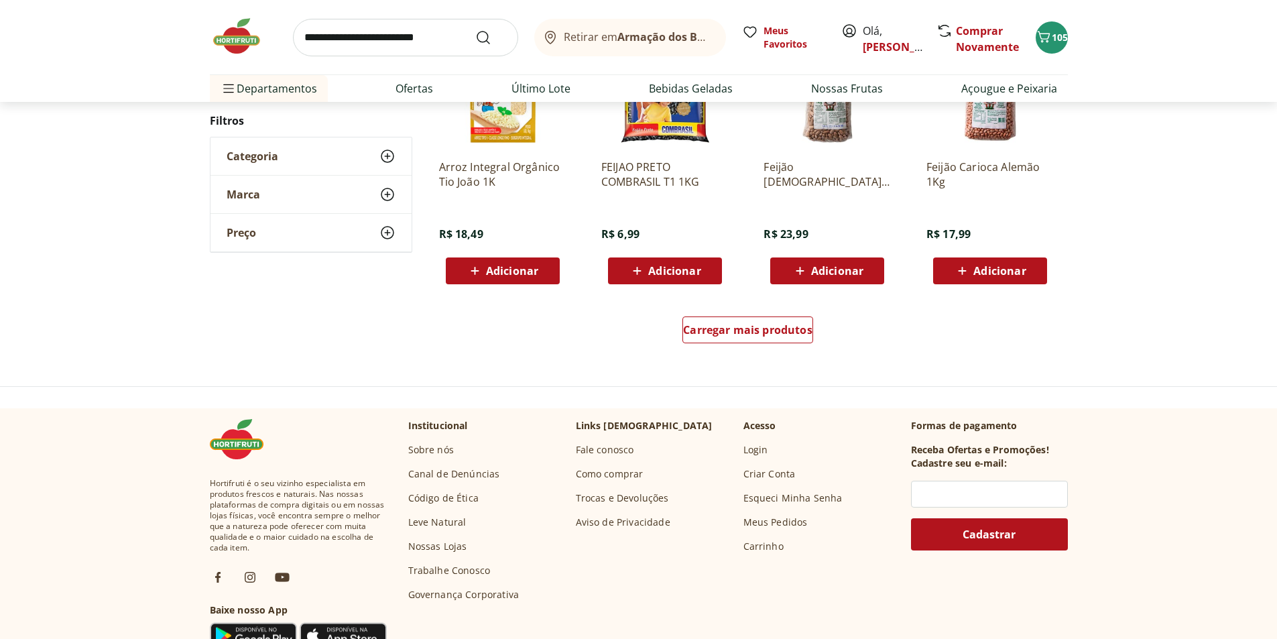
scroll to position [603, 0]
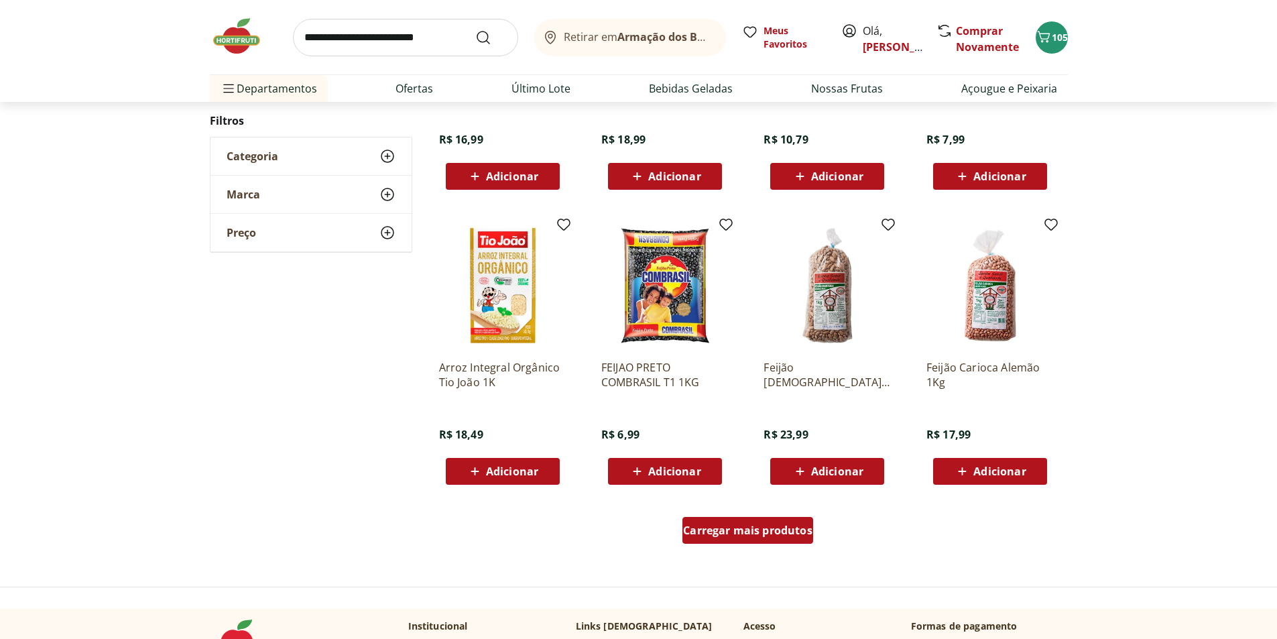
click at [760, 527] on span "Carregar mais produtos" at bounding box center [747, 530] width 129 height 11
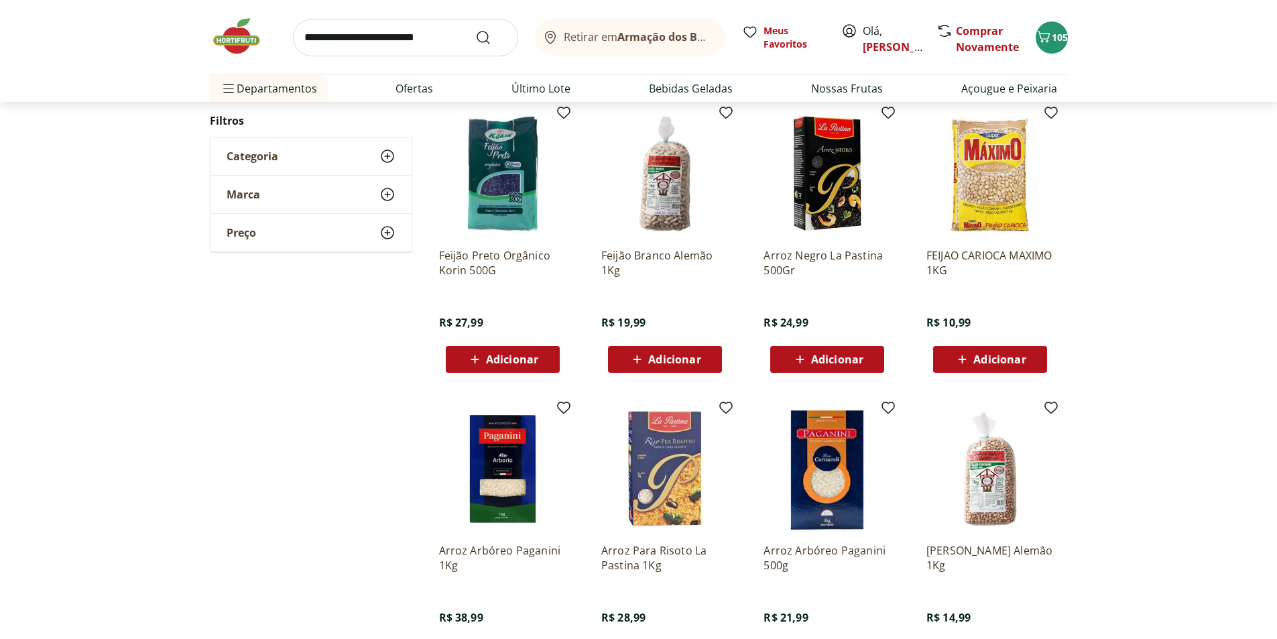
scroll to position [804, 0]
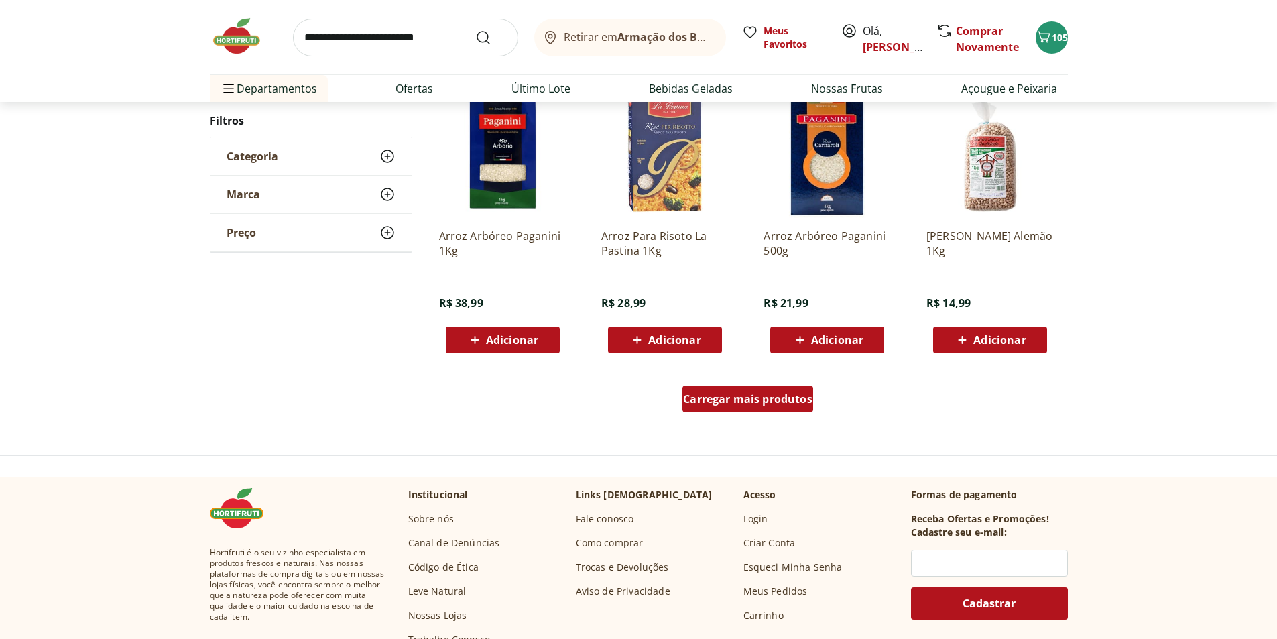
click at [741, 402] on span "Carregar mais produtos" at bounding box center [747, 398] width 129 height 11
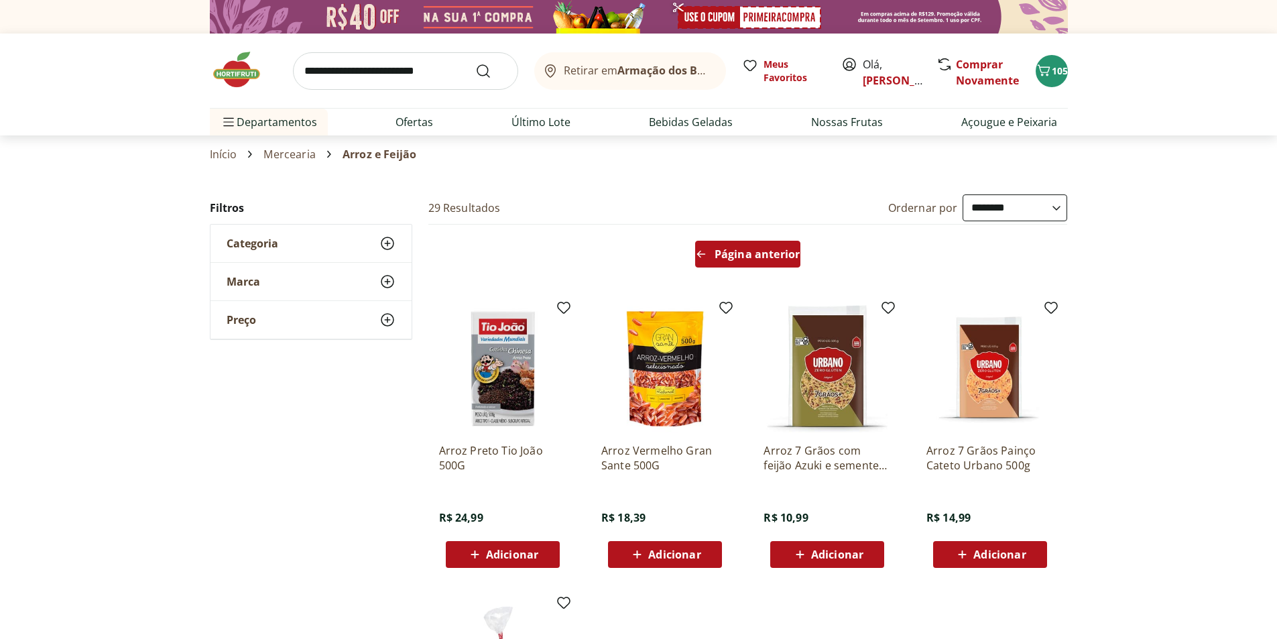
click at [730, 253] on span "Página anterior" at bounding box center [757, 254] width 85 height 11
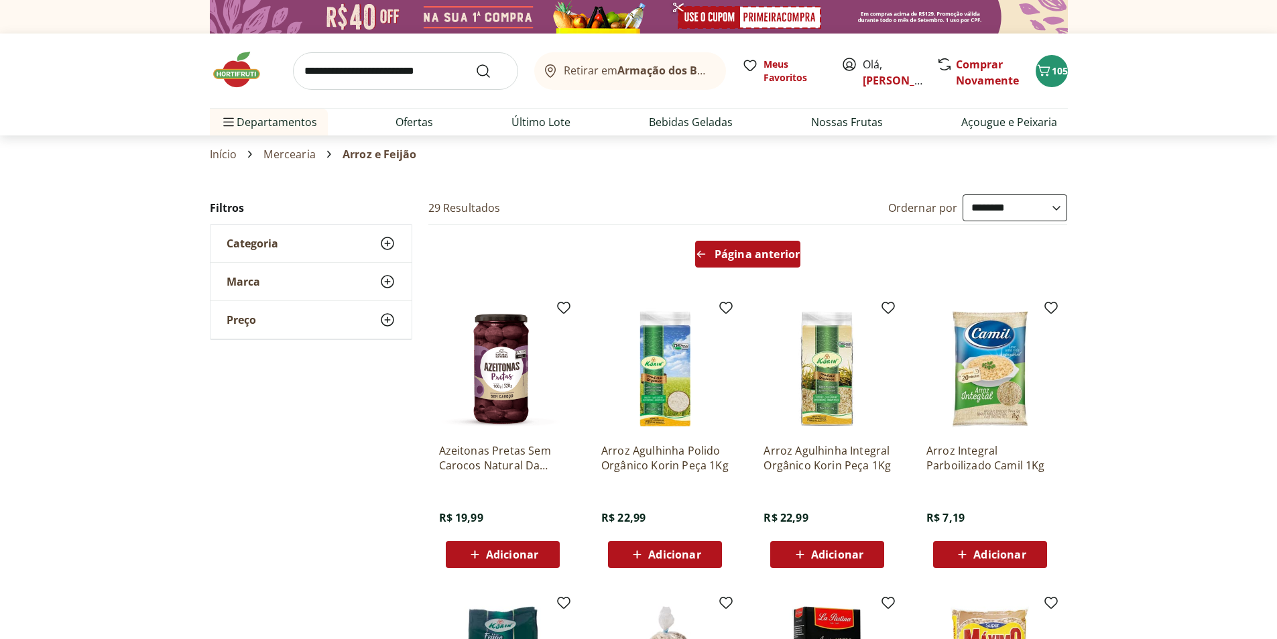
click at [730, 255] on span "Página anterior" at bounding box center [757, 254] width 85 height 11
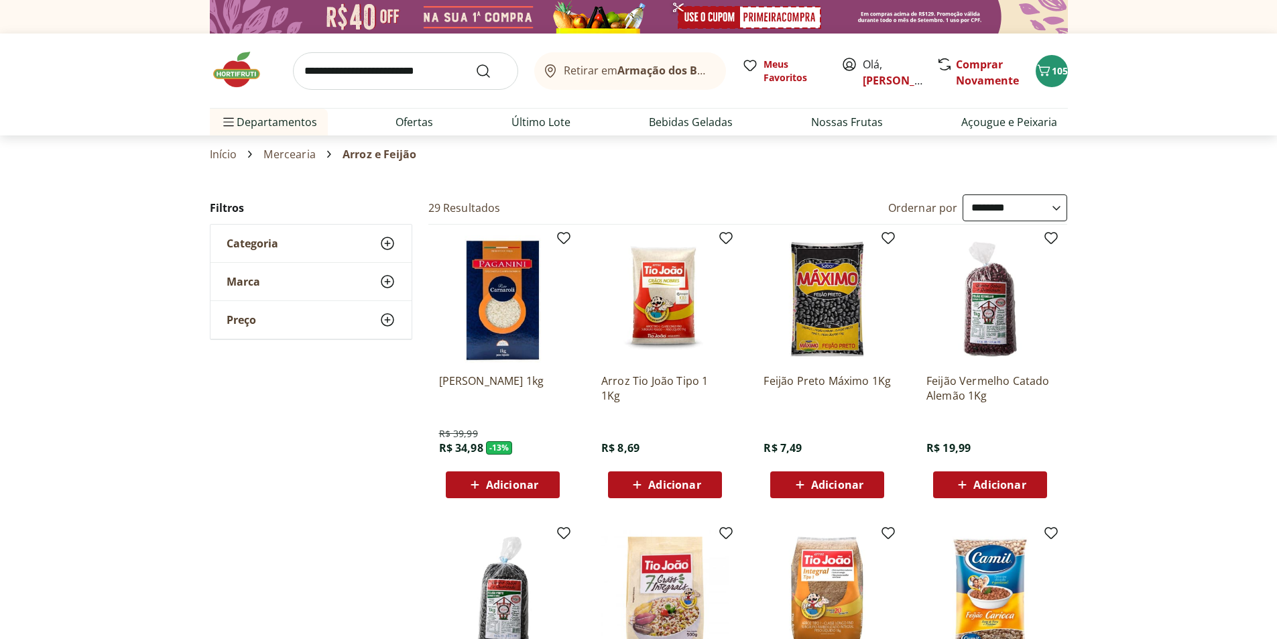
click at [654, 485] on span "Adicionar" at bounding box center [674, 484] width 52 height 11
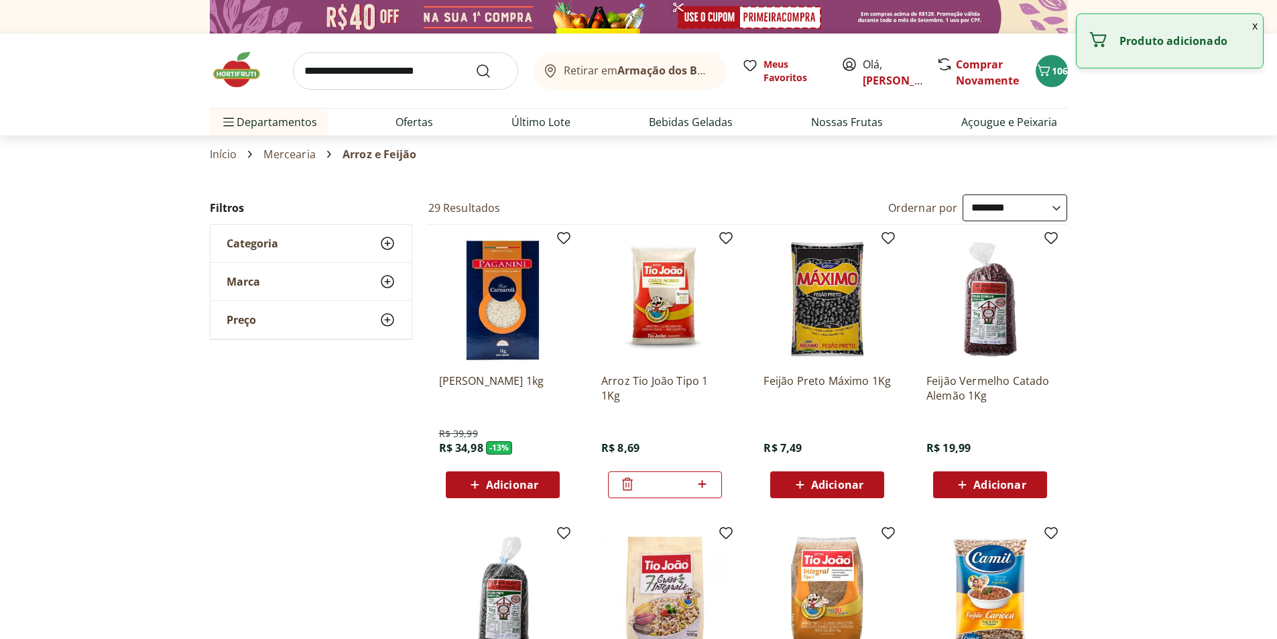
click at [703, 485] on icon at bounding box center [702, 484] width 17 height 16
type input "*"
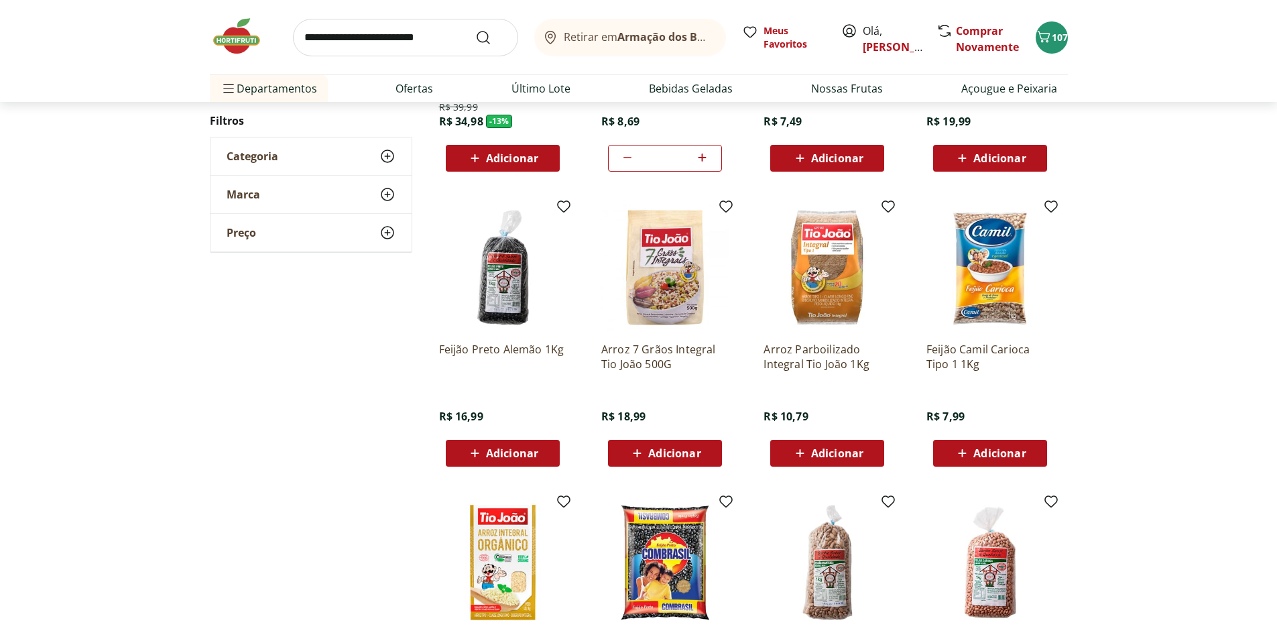
scroll to position [335, 0]
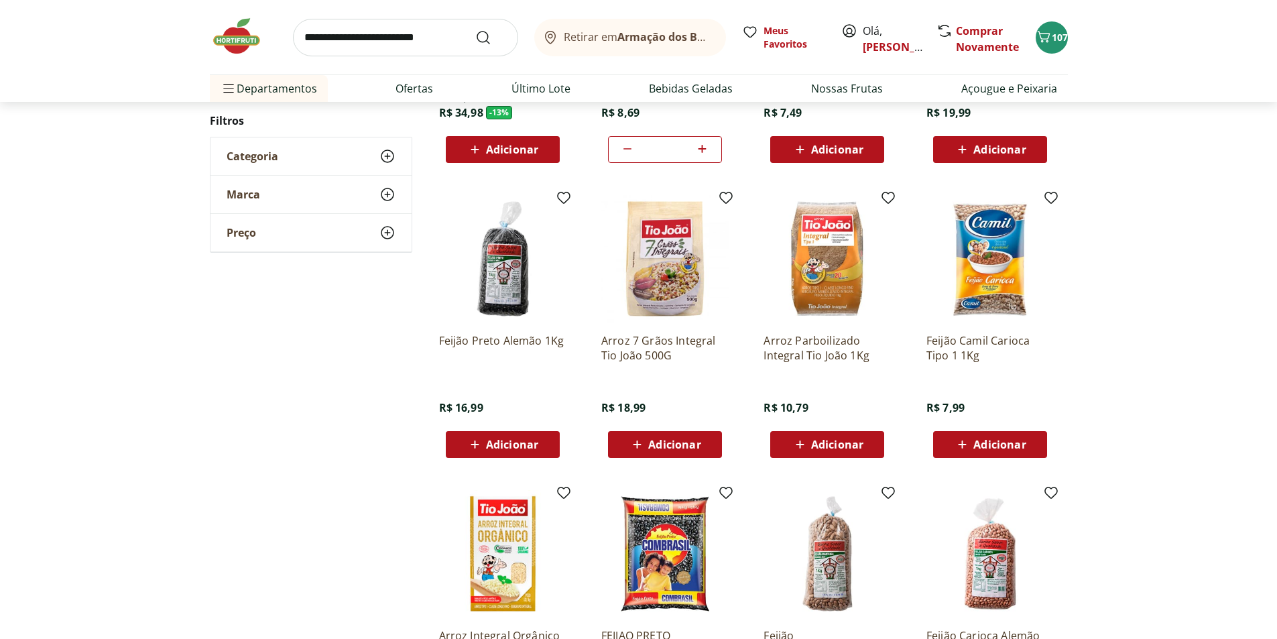
click at [484, 441] on span "Adicionar" at bounding box center [503, 444] width 72 height 16
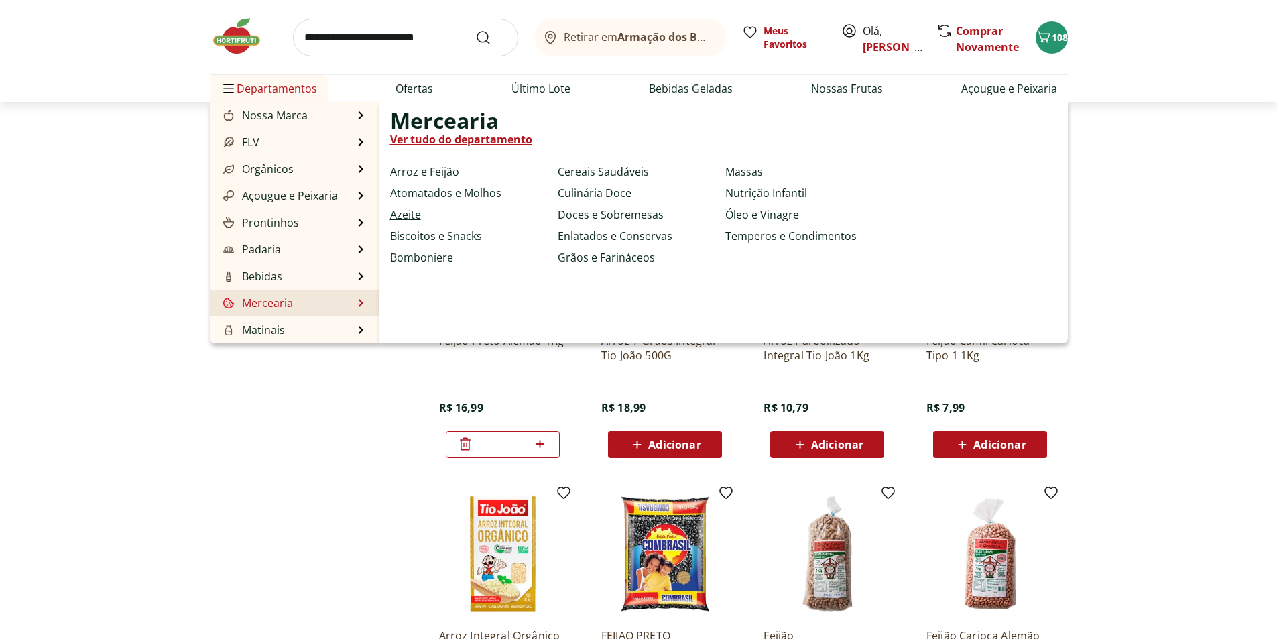
click at [405, 214] on link "Azeite" at bounding box center [405, 214] width 31 height 16
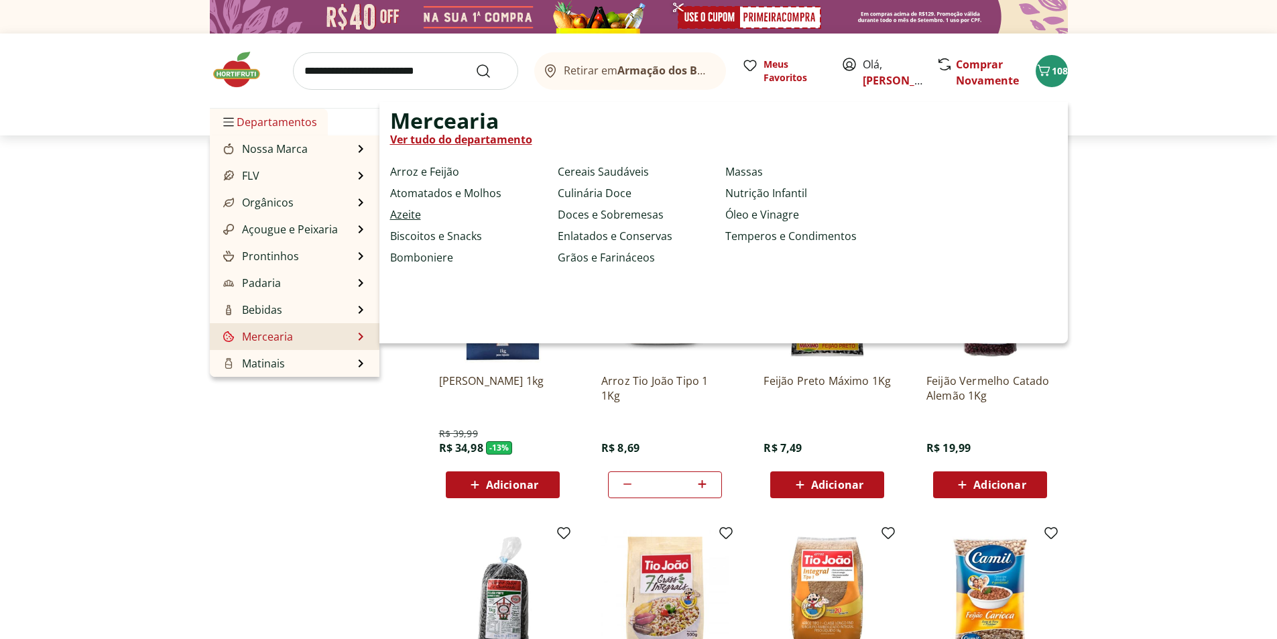
select select "**********"
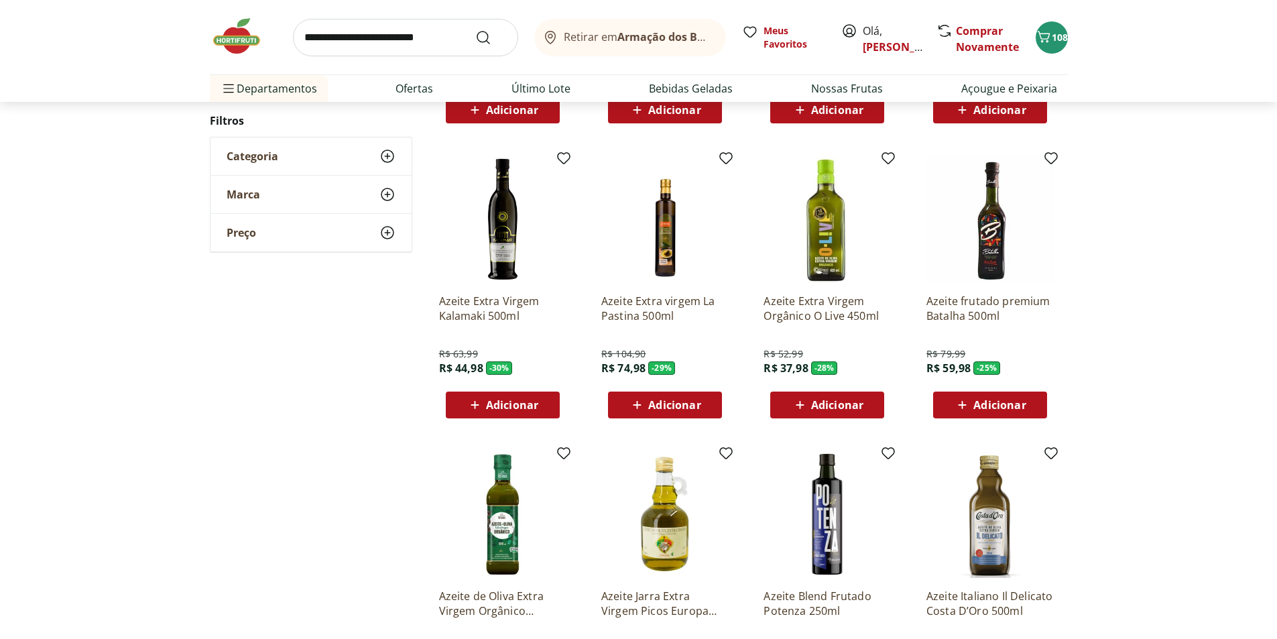
scroll to position [469, 0]
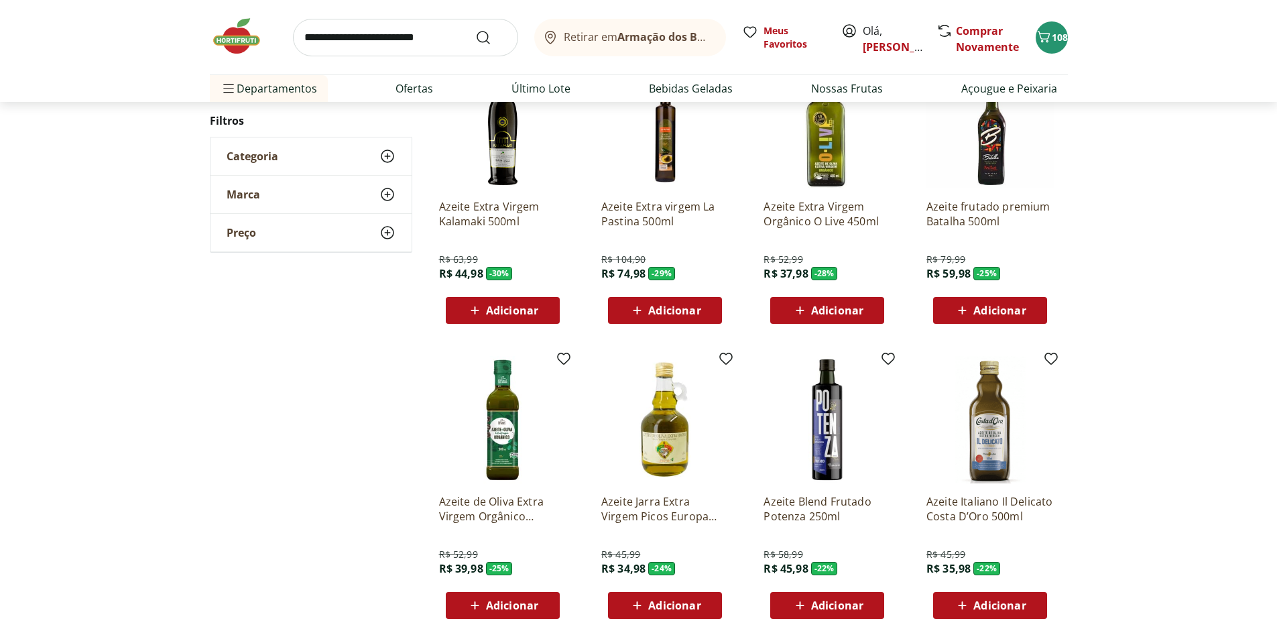
click at [846, 310] on span "Adicionar" at bounding box center [837, 310] width 52 height 11
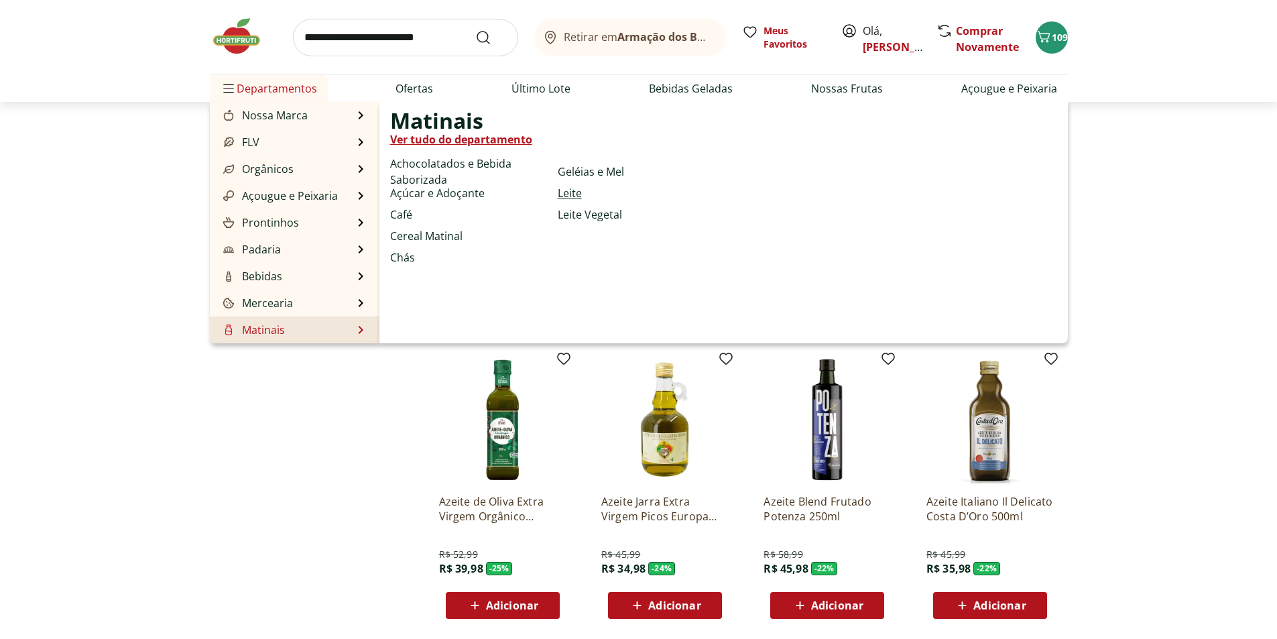
click at [574, 194] on link "Leite" at bounding box center [570, 193] width 24 height 16
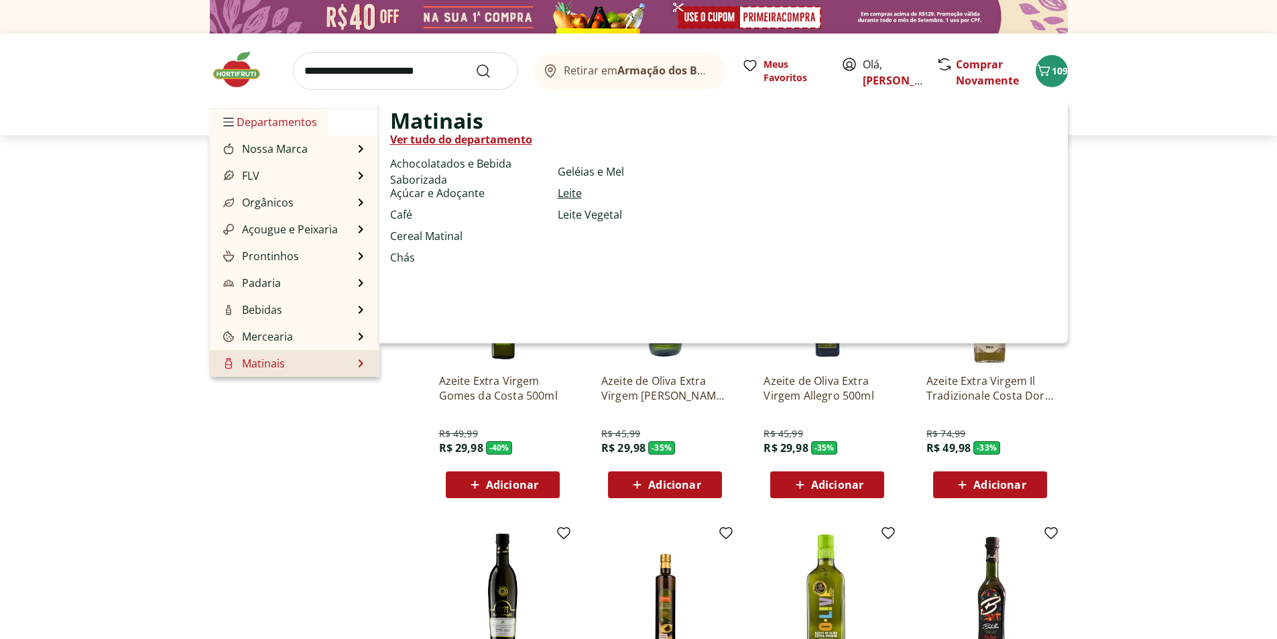
select select "**********"
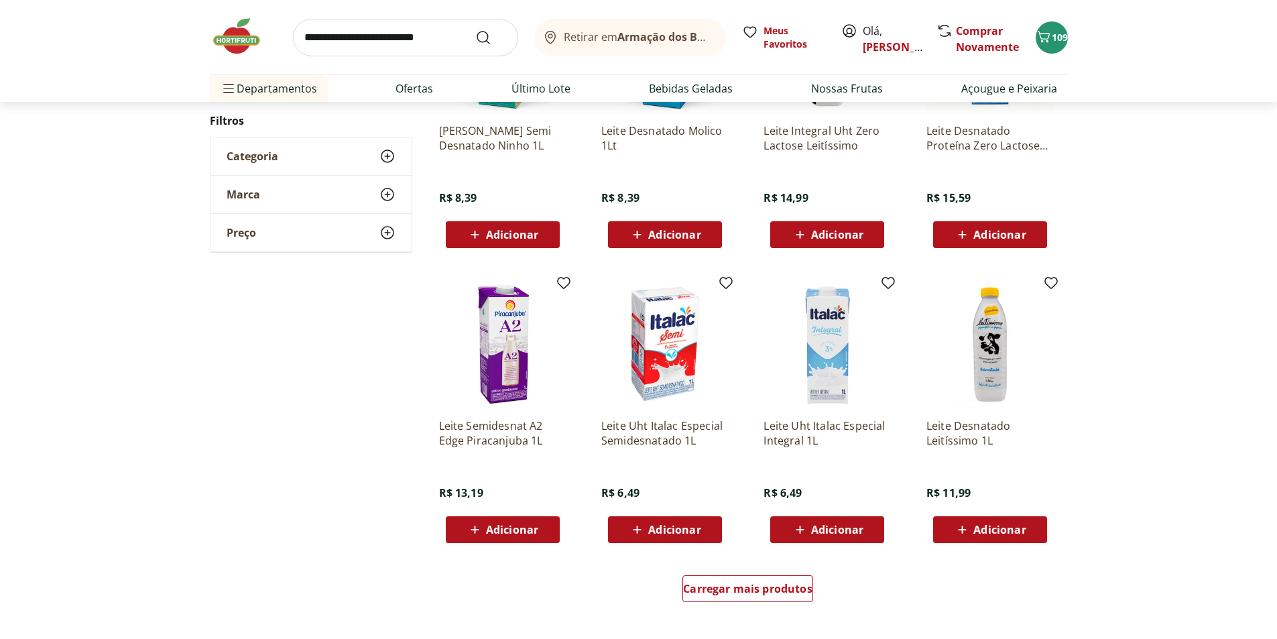
scroll to position [670, 0]
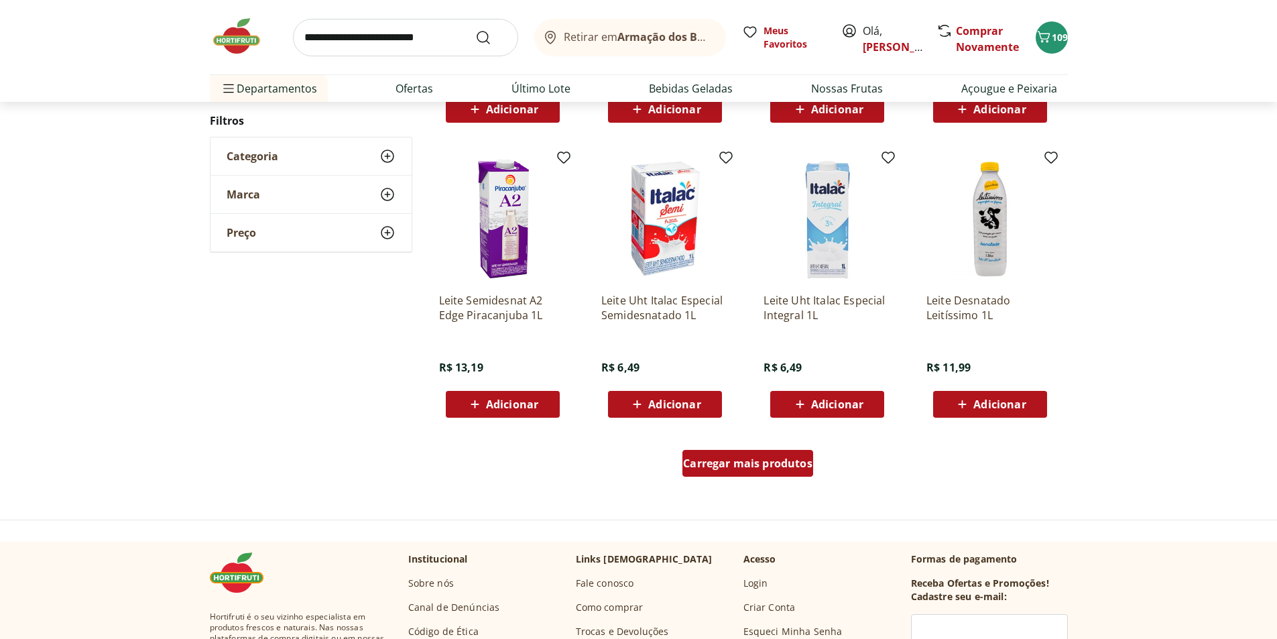
click at [749, 466] on span "Carregar mais produtos" at bounding box center [747, 463] width 129 height 11
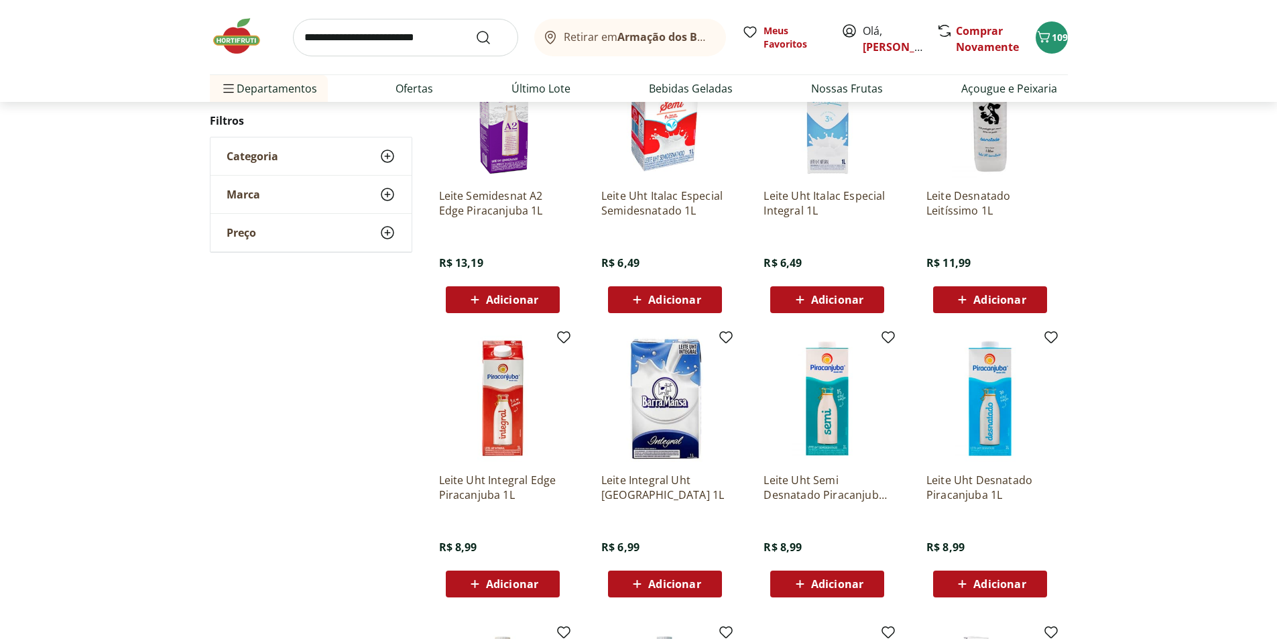
scroll to position [804, 0]
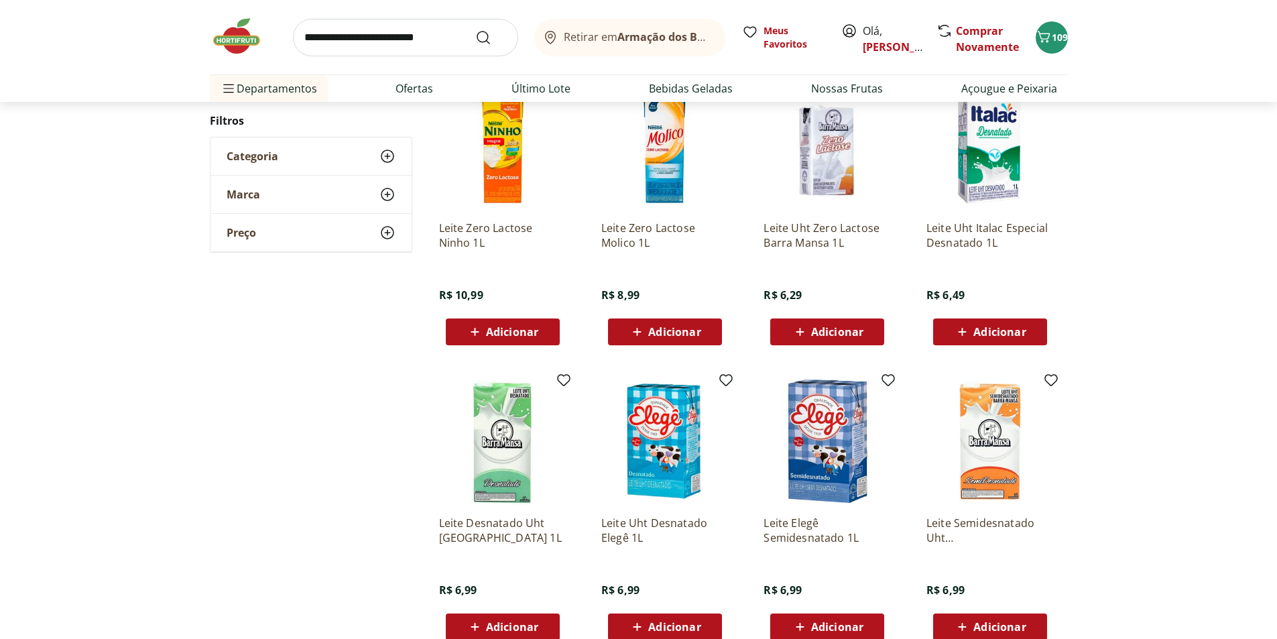
scroll to position [603, 0]
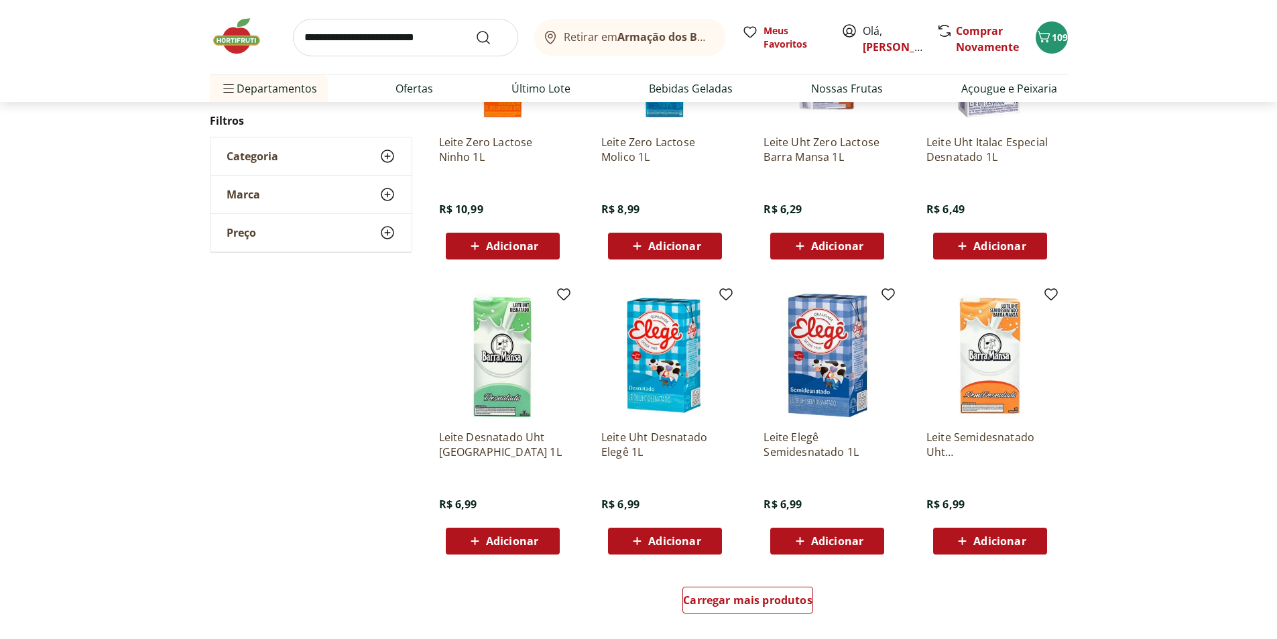
click at [468, 546] on icon at bounding box center [475, 541] width 17 height 16
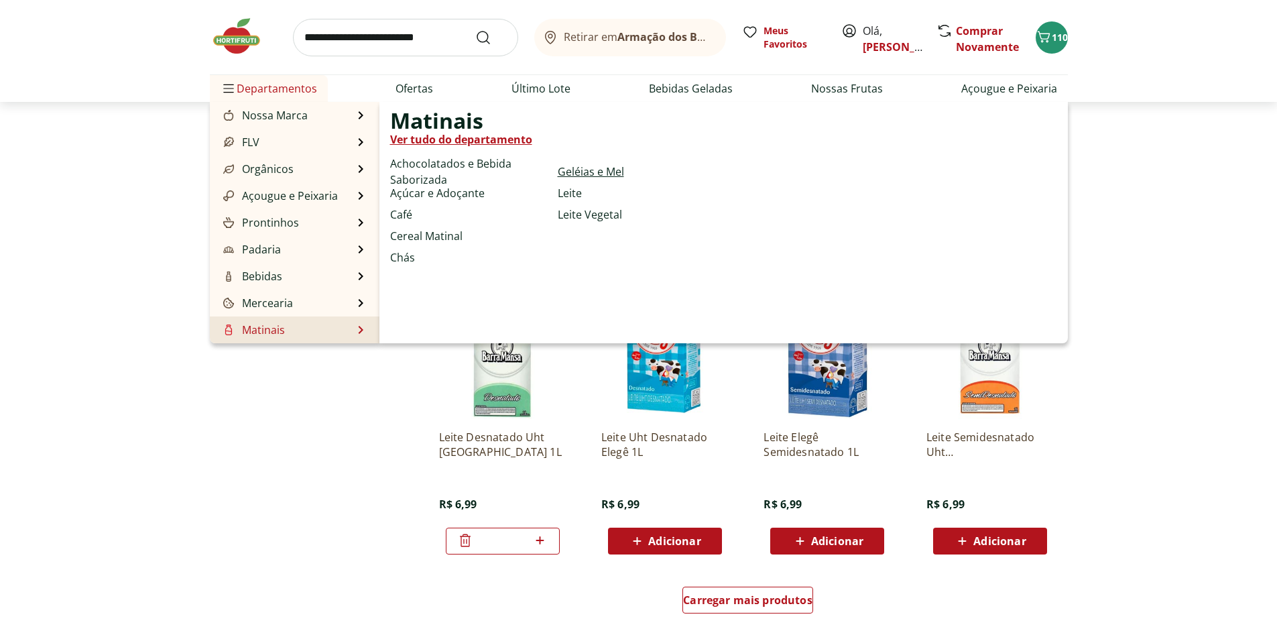
click at [576, 170] on link "Geléias e Mel" at bounding box center [591, 172] width 66 height 16
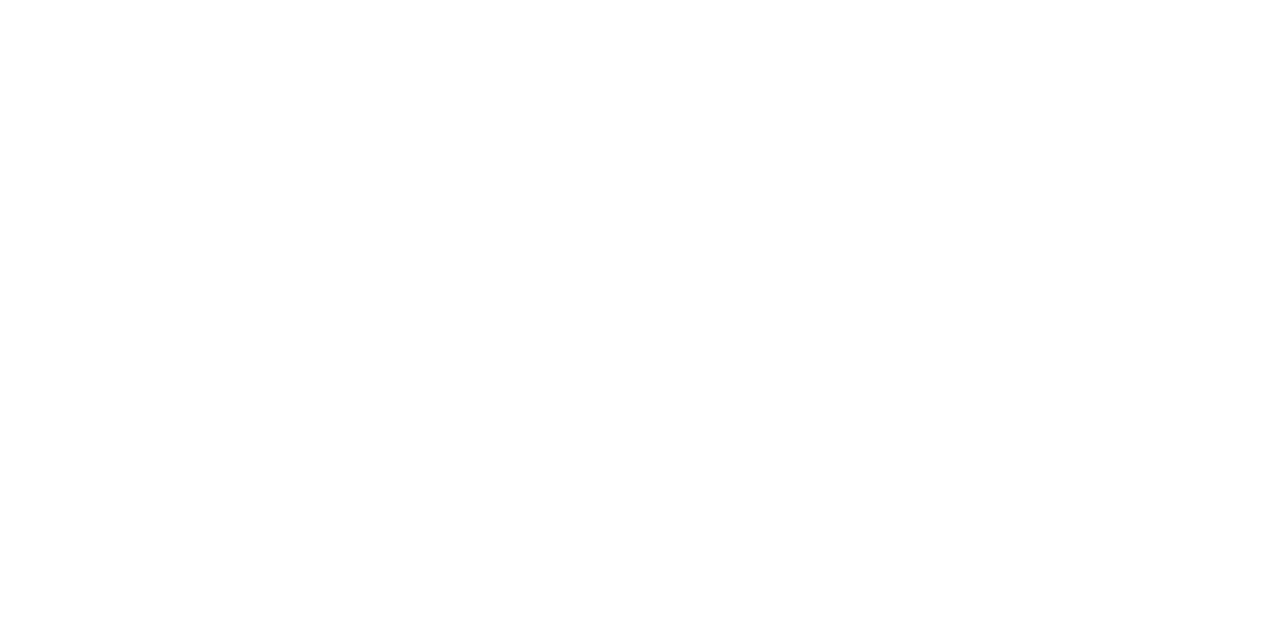
select select "**********"
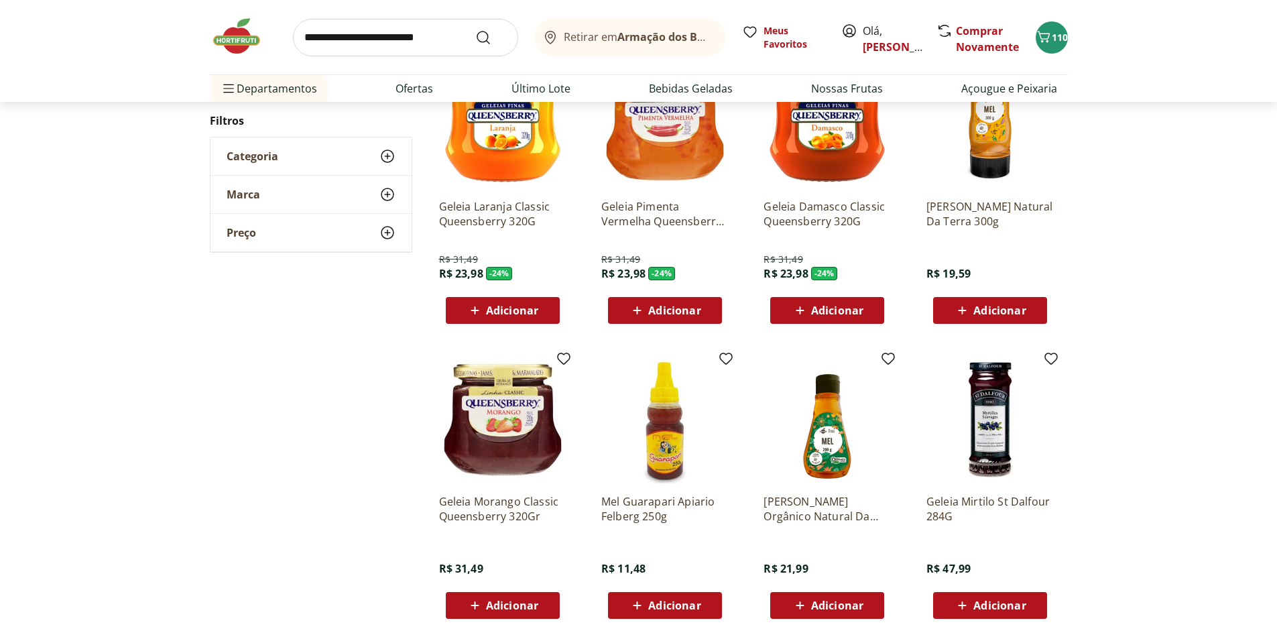
scroll to position [536, 0]
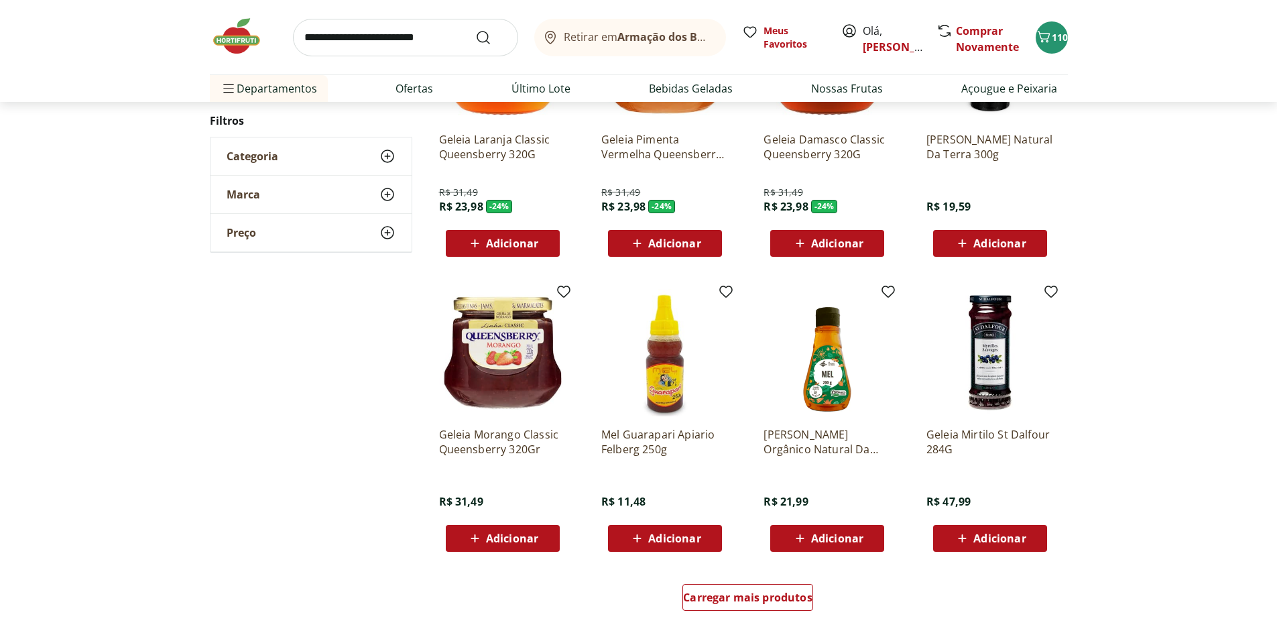
click at [863, 546] on div "Adicionar" at bounding box center [827, 538] width 93 height 24
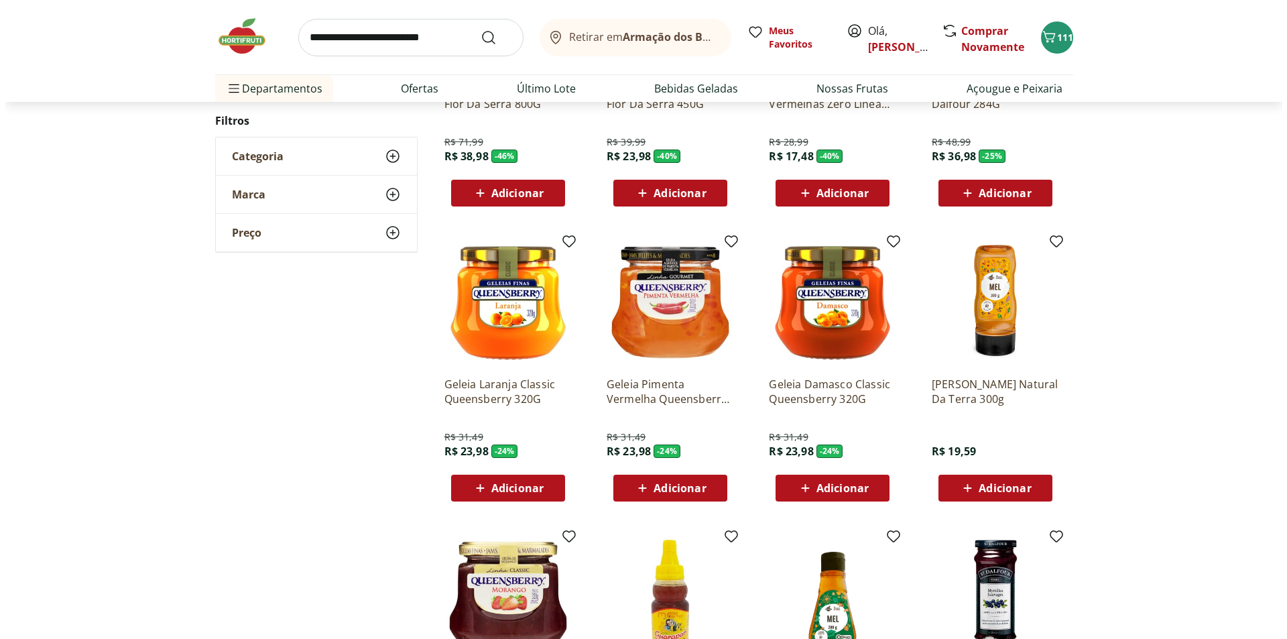
scroll to position [268, 0]
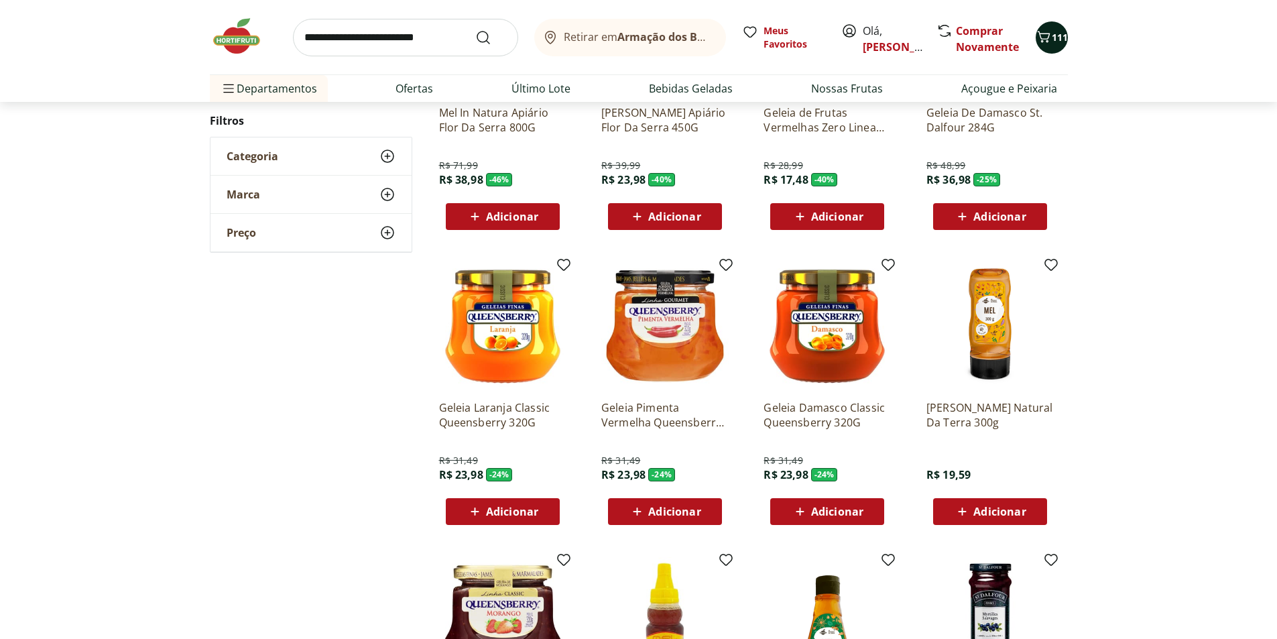
click at [1048, 40] on icon "Carrinho" at bounding box center [1044, 37] width 16 height 16
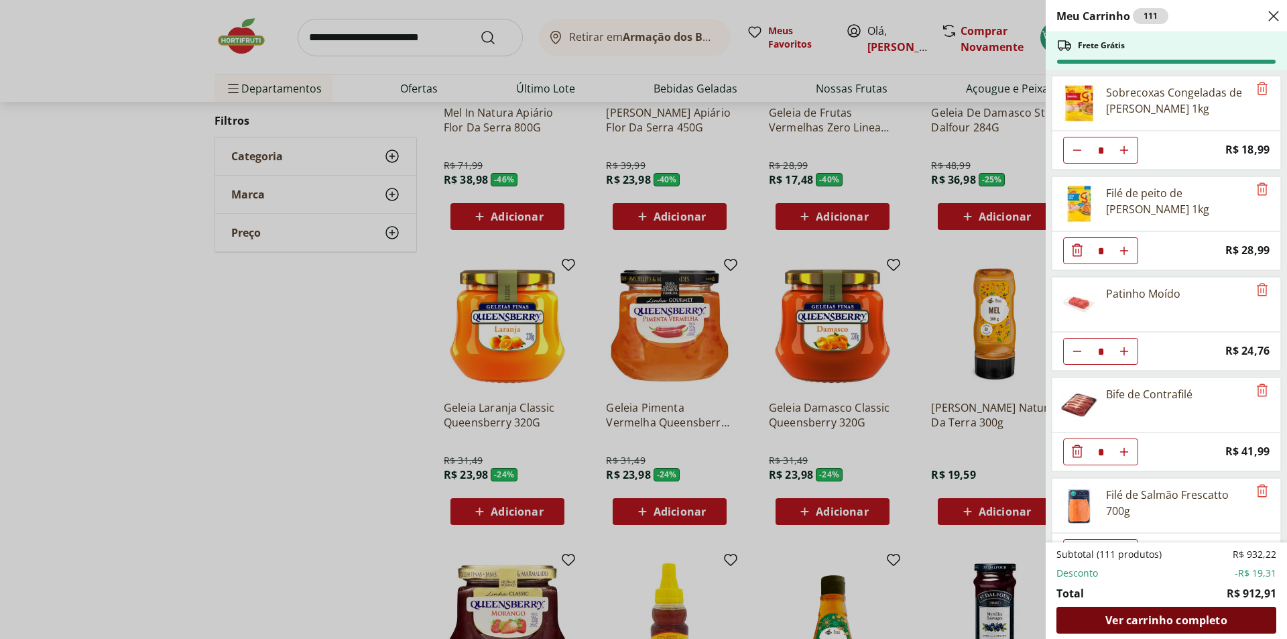
click at [1201, 621] on span "Ver carrinho completo" at bounding box center [1165, 620] width 121 height 11
